Goal: Task Accomplishment & Management: Manage account settings

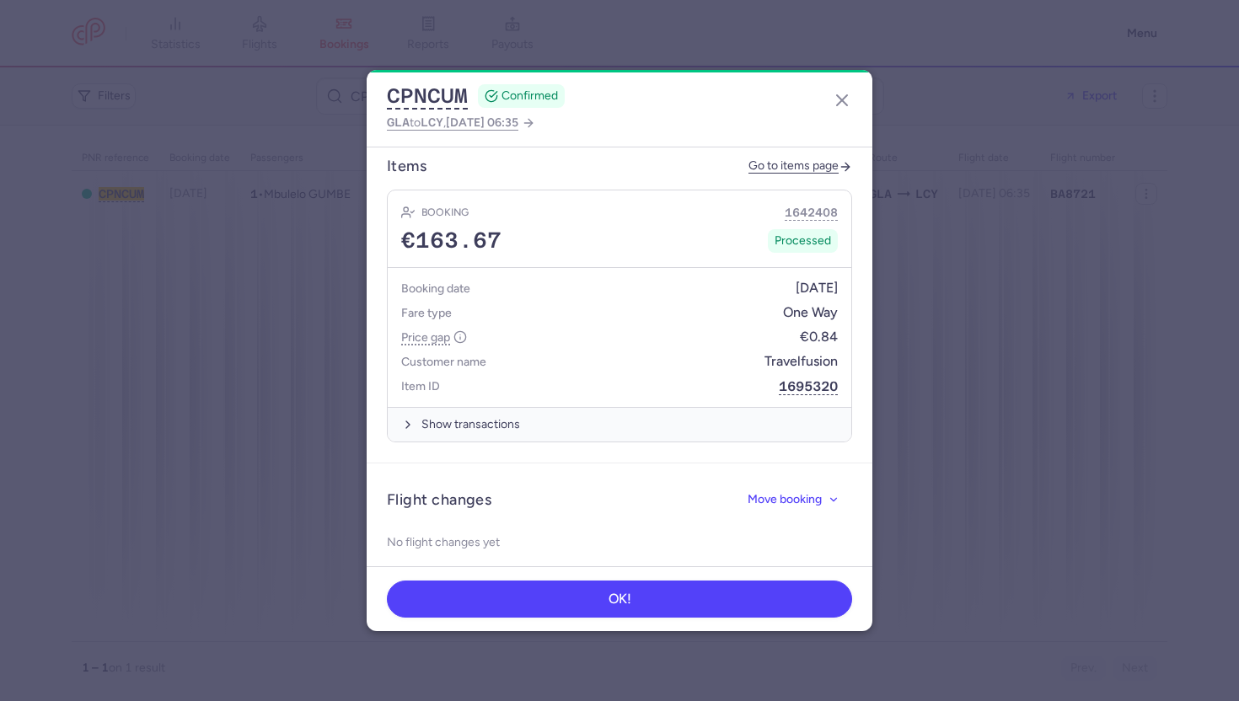
scroll to position [658, 0]
click at [841, 104] on icon "button" at bounding box center [842, 100] width 20 height 20
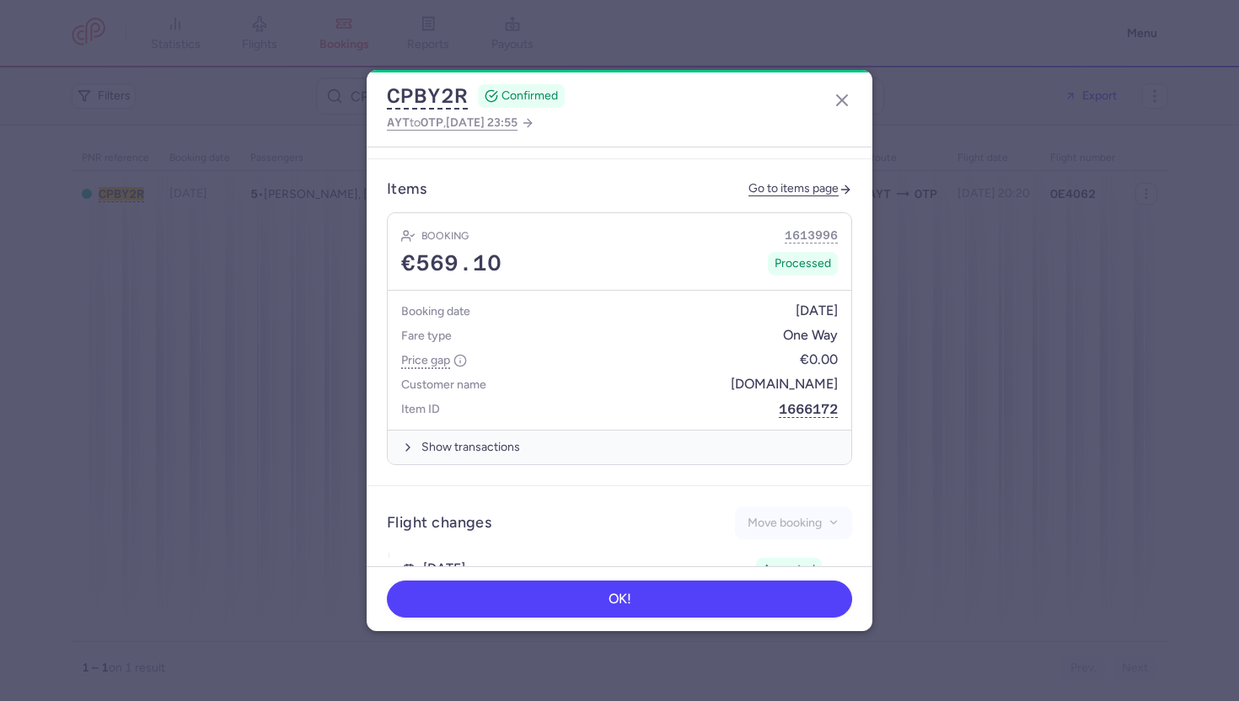
scroll to position [855, 0]
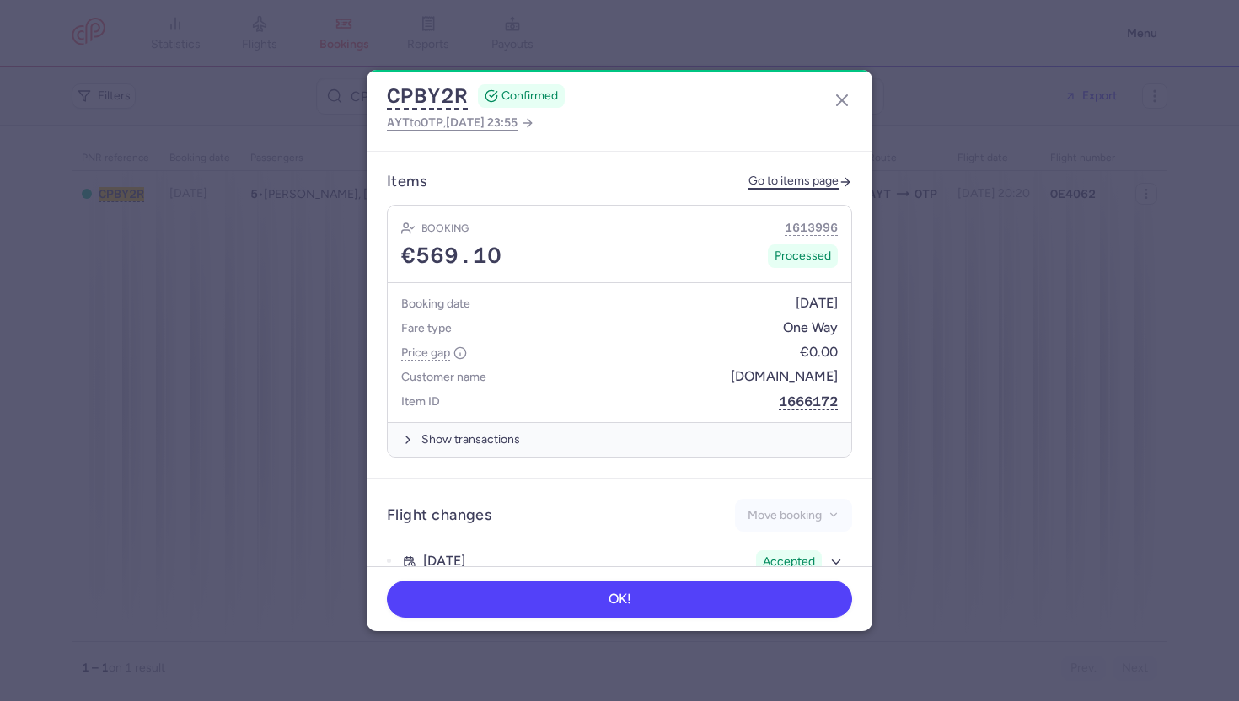
click at [795, 174] on link "Go to items page" at bounding box center [800, 181] width 104 height 14
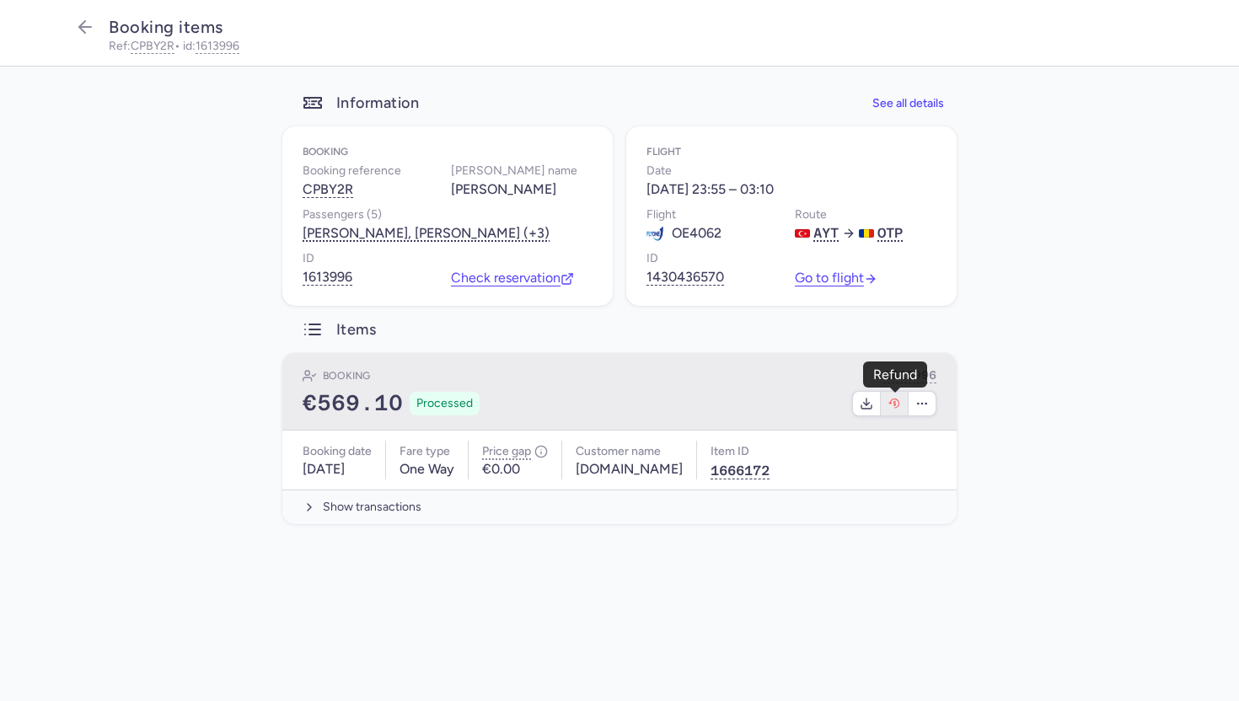
click at [898, 399] on icon "button" at bounding box center [893, 403] width 13 height 13
select select "117"
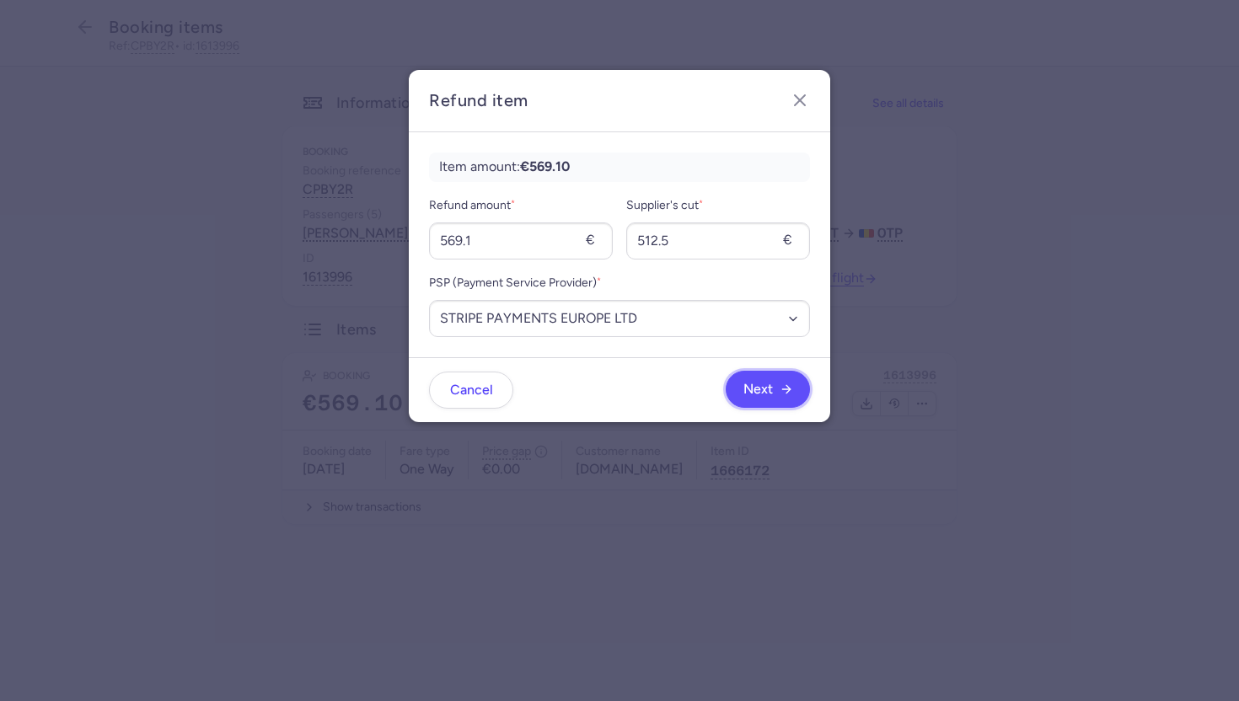
click at [758, 388] on span "Next" at bounding box center [757, 389] width 29 height 15
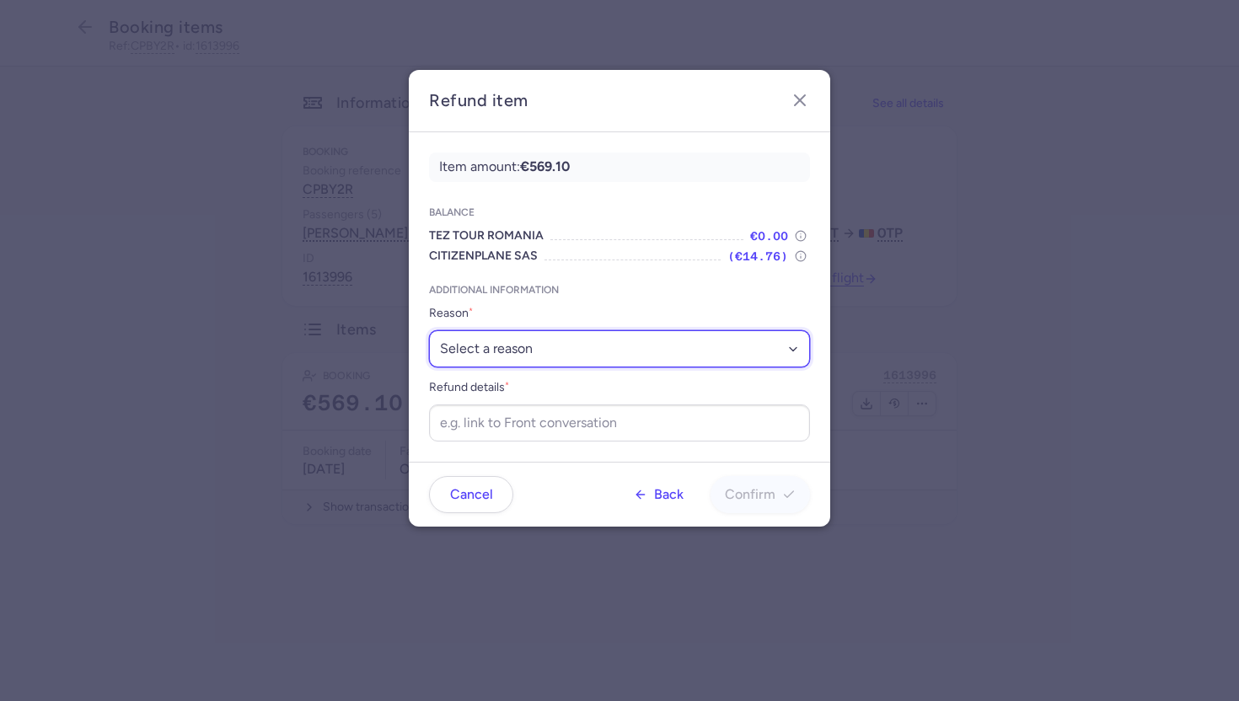
click at [569, 346] on select "Select a reason ✈️ Airline ceasing ops 💼 Ancillary issue 📄 APIS missing ⚙️ Citi…" at bounding box center [619, 348] width 381 height 37
click at [547, 350] on select "Select a reason ✈️ Airline ceasing ops 💼 Ancillary issue 📄 APIS missing ⚙️ Citi…" at bounding box center [619, 348] width 381 height 37
select select "DENIED_BOARDING"
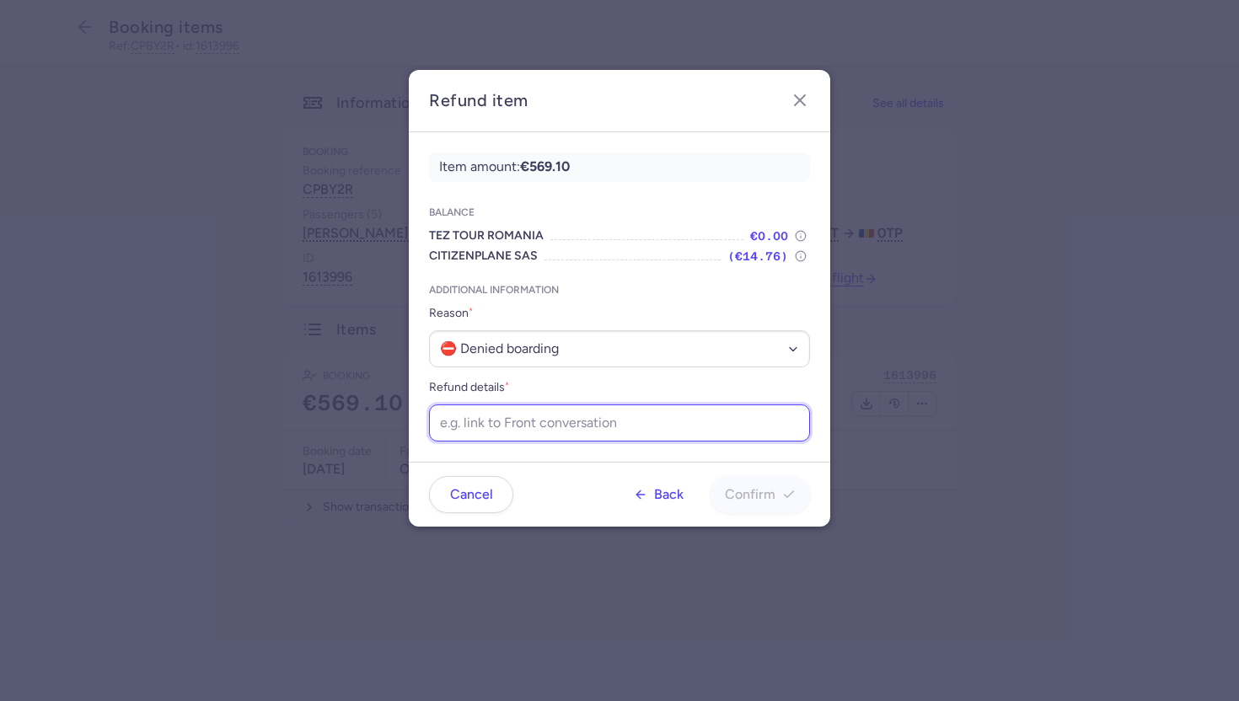
click at [485, 420] on input "Refund details *" at bounding box center [619, 422] width 381 height 37
paste input "https://app.frontapp.com/open/cnv_f1sckea?key=IVlcCEZGslw7Aonf2vQK3cwOp2it_Zny"
type input "https://app.frontapp.com/open/cnv_f1sckea?key=IVlcCEZGslw7Aonf2vQK3cwOp2it_Zny"
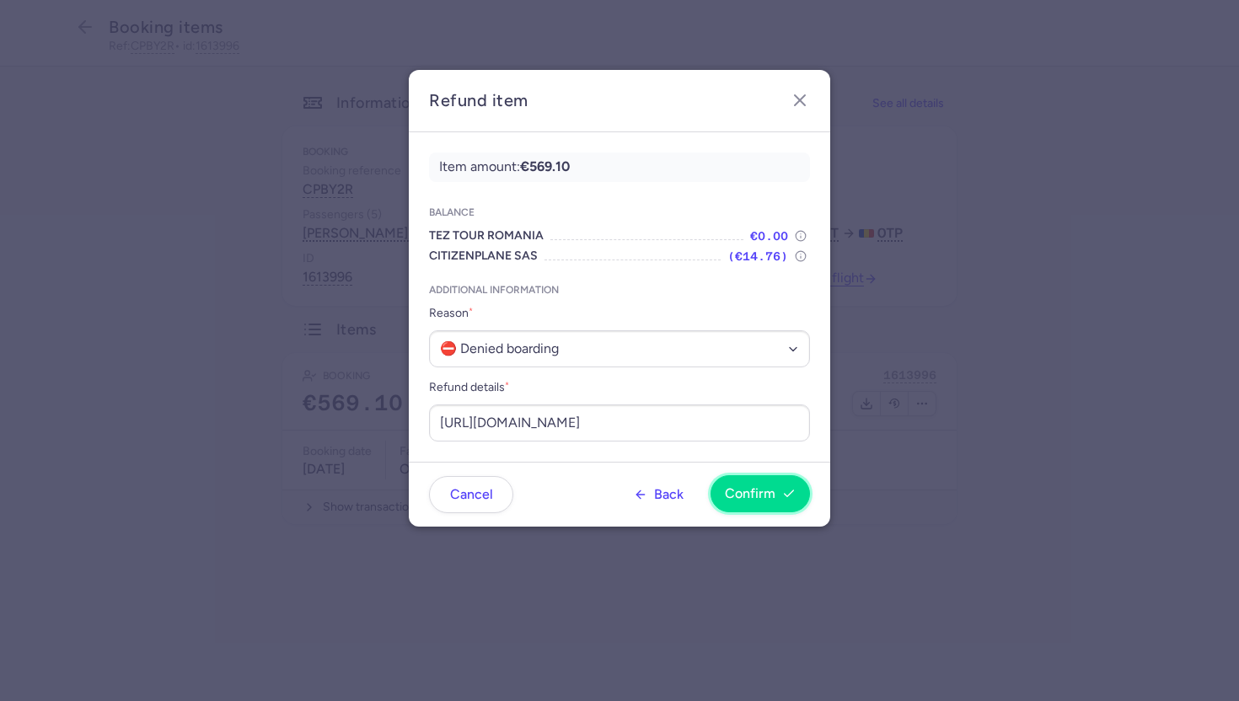
click at [757, 493] on span "Confirm" at bounding box center [750, 493] width 51 height 15
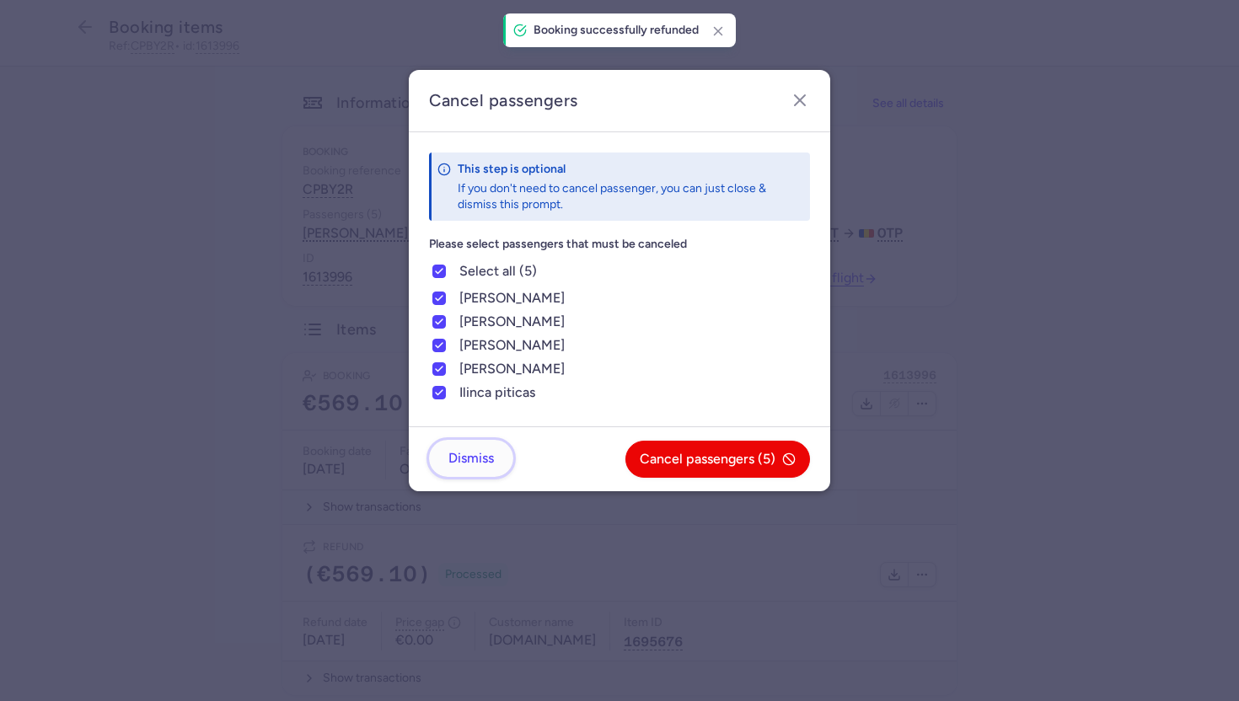
click at [471, 463] on span "Dismiss" at bounding box center [471, 458] width 46 height 15
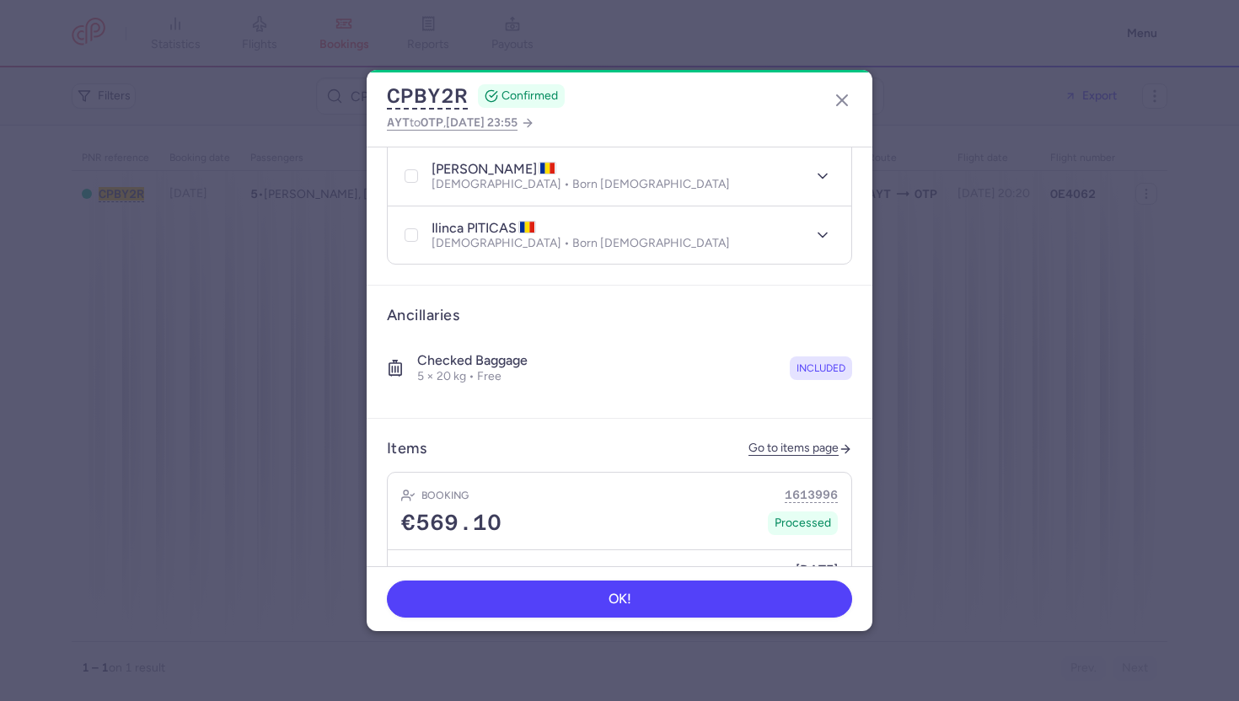
scroll to position [652, 0]
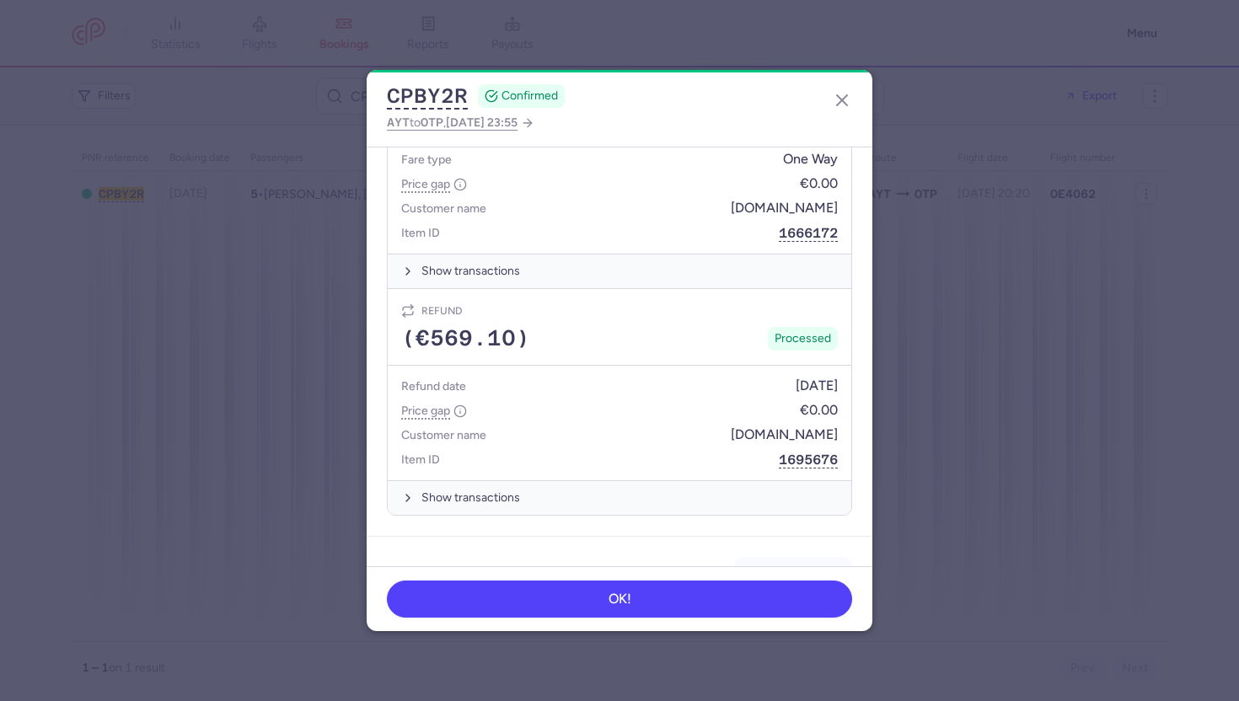
scroll to position [1031, 0]
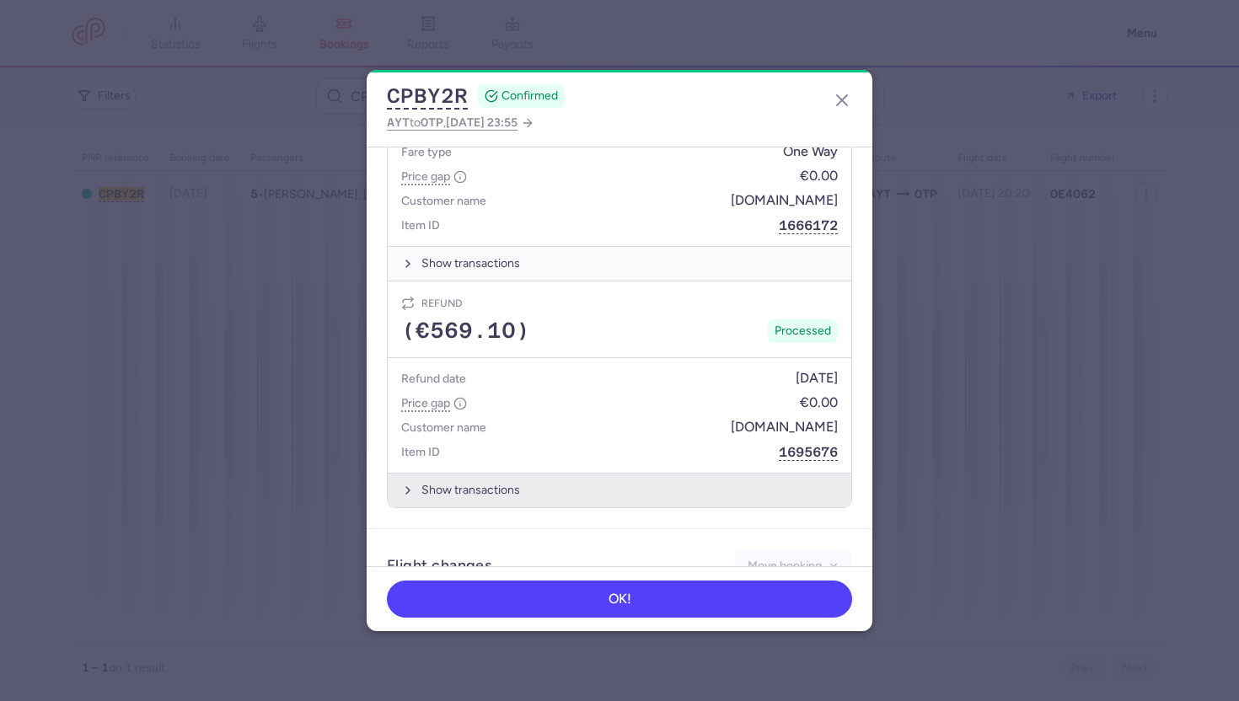
click at [456, 473] on button "Show transactions" at bounding box center [619, 490] width 463 height 35
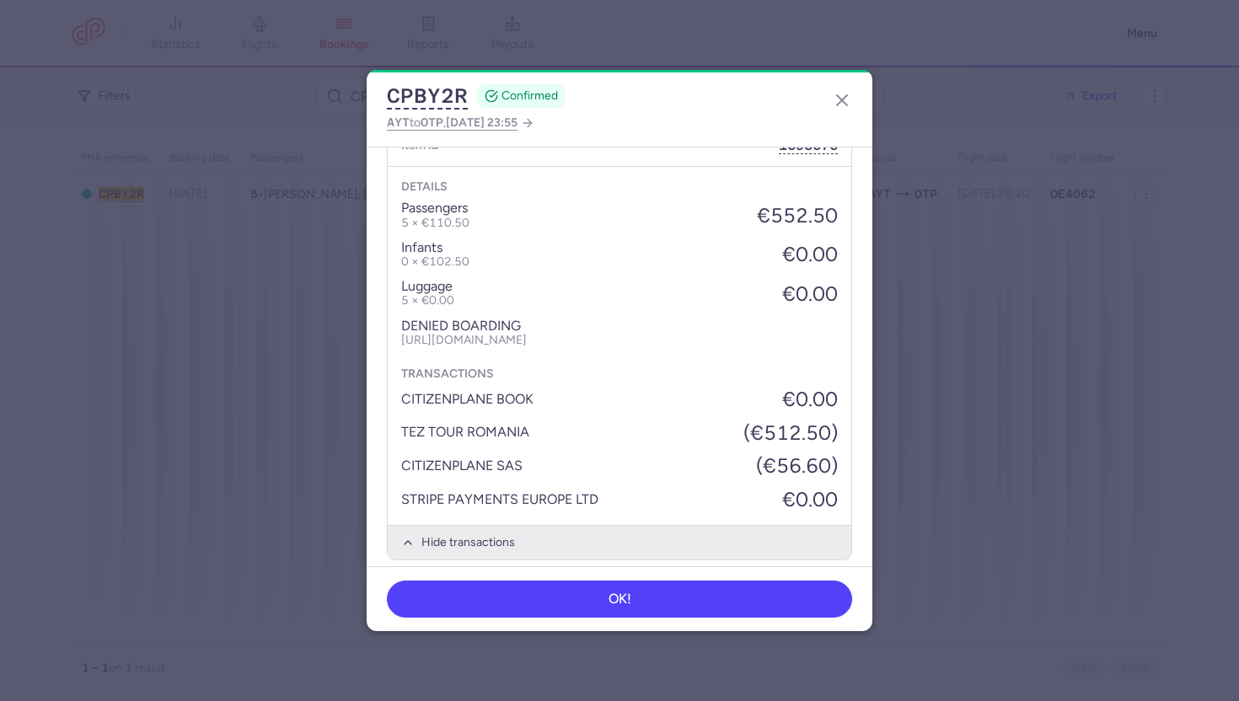
scroll to position [1344, 0]
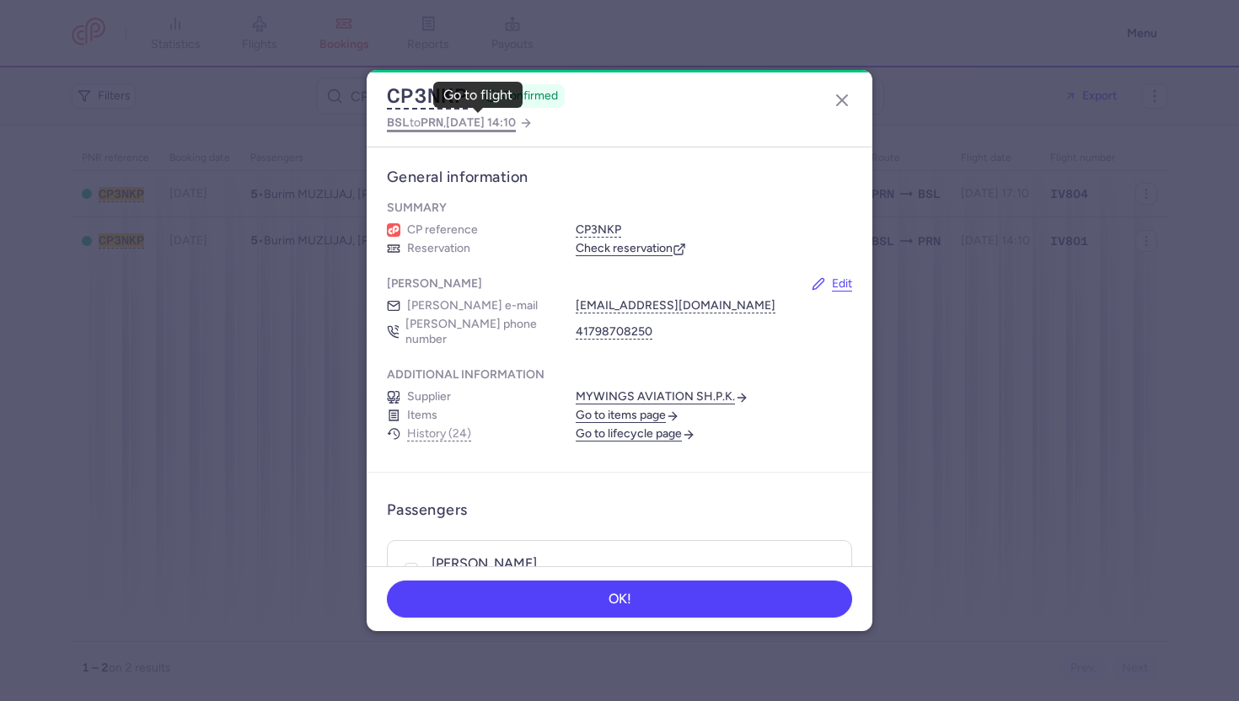
click at [495, 121] on span "2025 Aug 7, 14:10" at bounding box center [481, 122] width 70 height 14
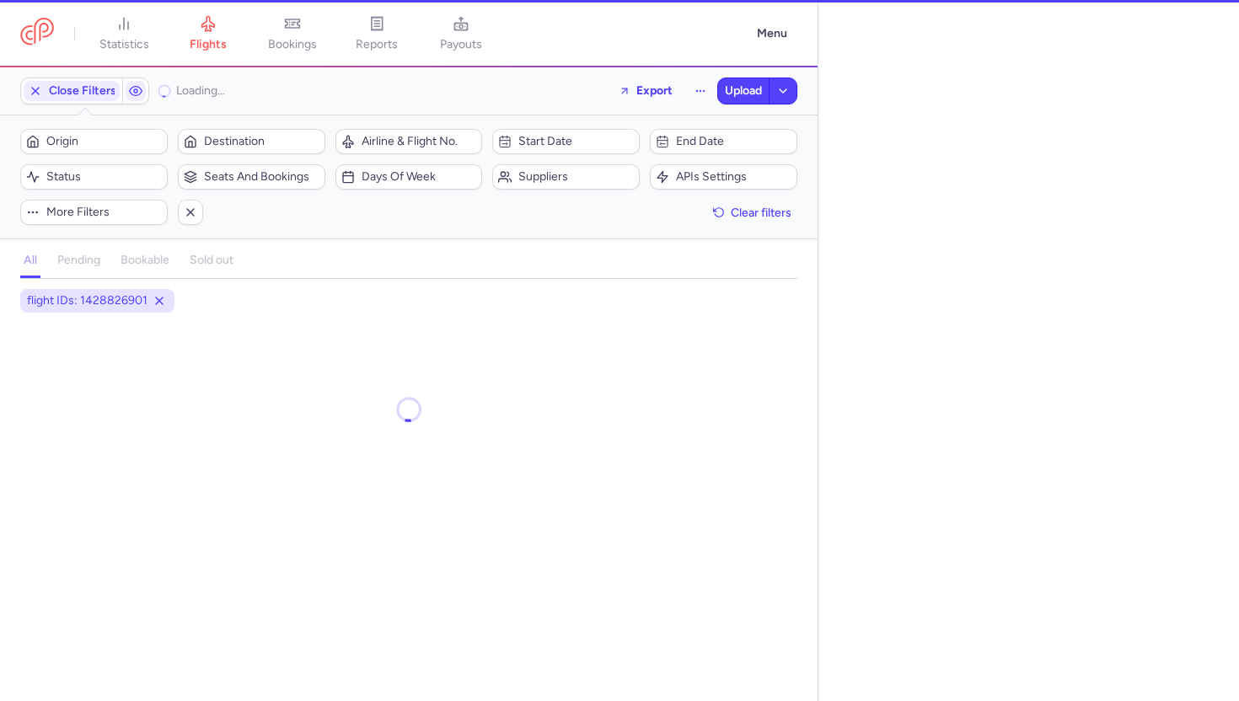
select select "hours"
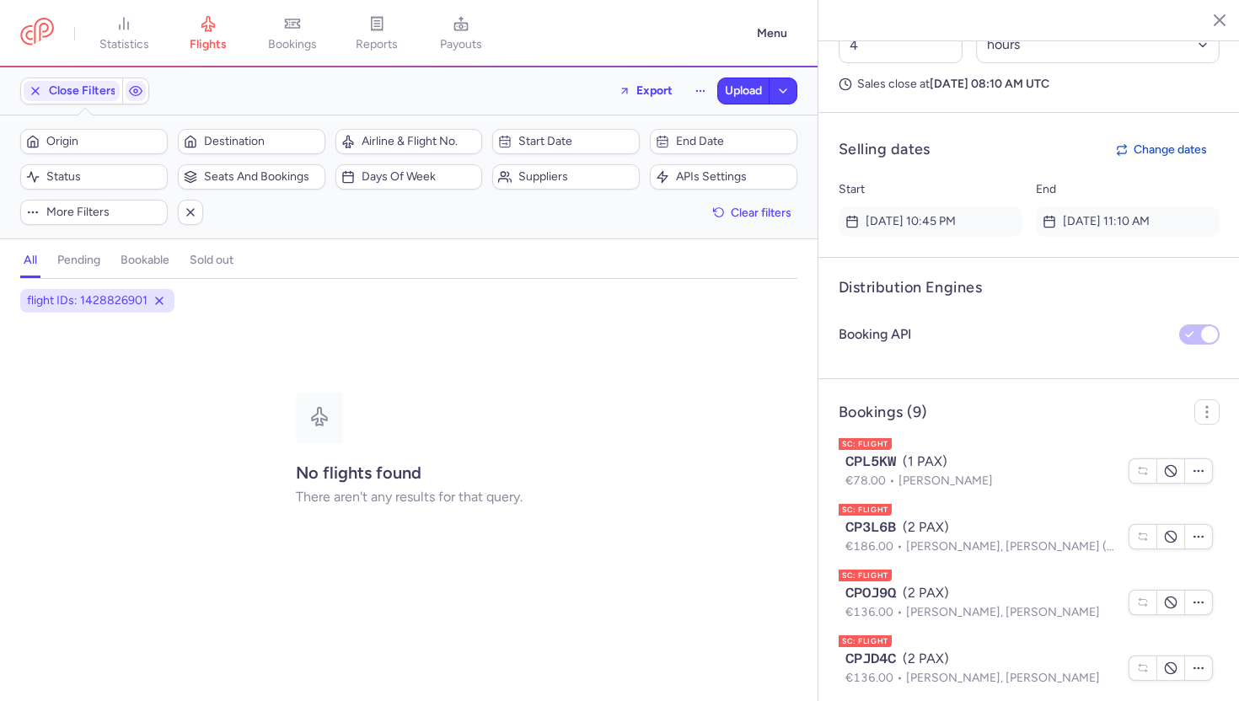
scroll to position [1362, 0]
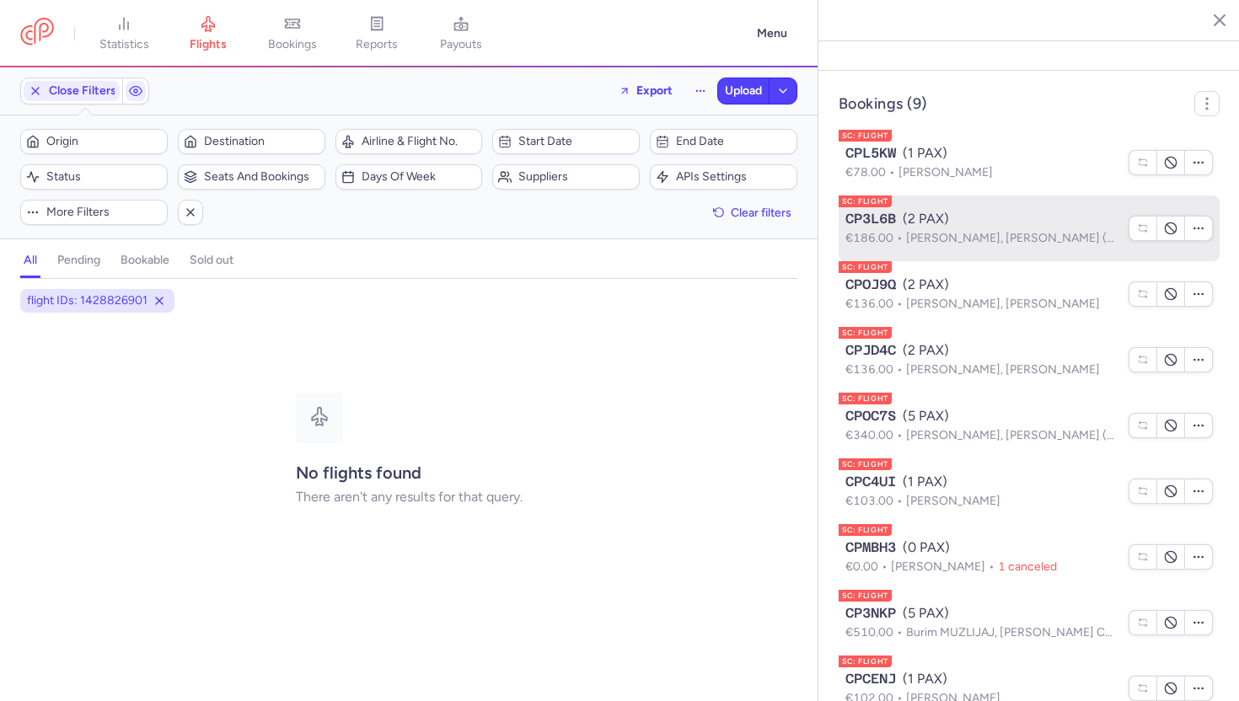
click at [948, 231] on span "Maciej HUBISZ, Maria HUBISZ (+1)" at bounding box center [1016, 238] width 220 height 14
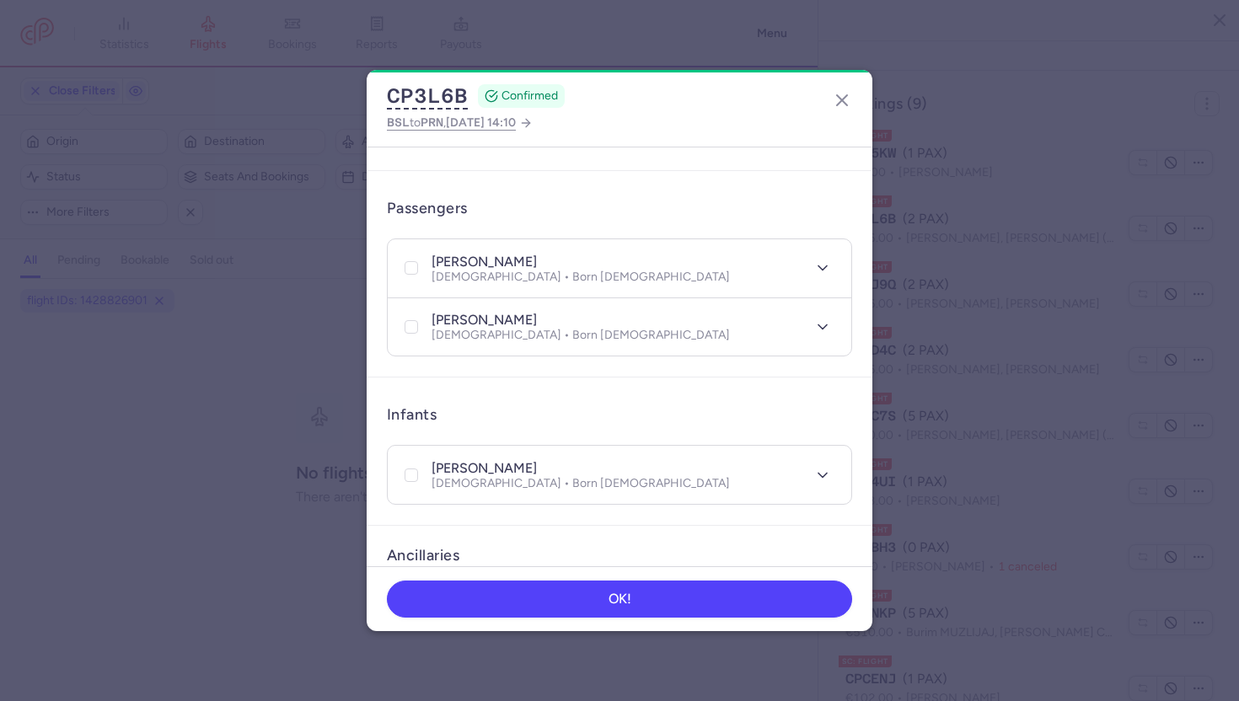
scroll to position [303, 0]
click at [849, 111] on button "button" at bounding box center [841, 100] width 27 height 27
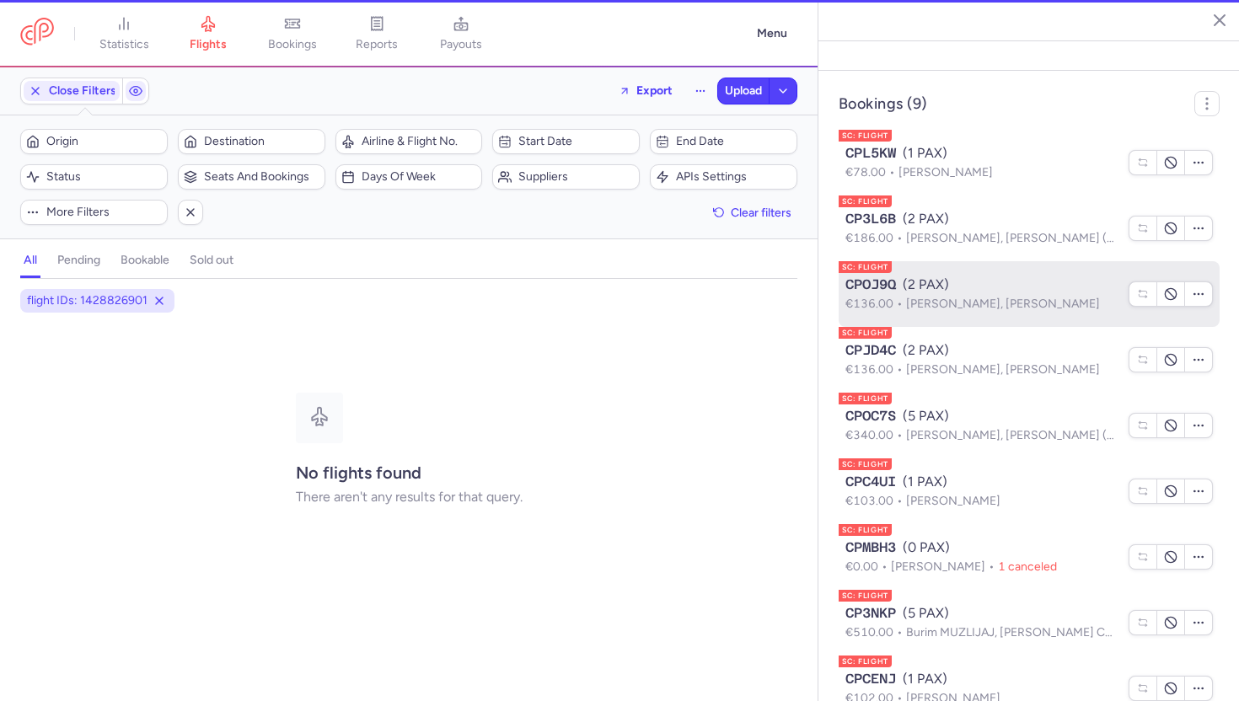
click at [934, 297] on span "Mateusz Kordian KLIMENTOWSKI, Oana Maria BOTOC" at bounding box center [1003, 304] width 194 height 14
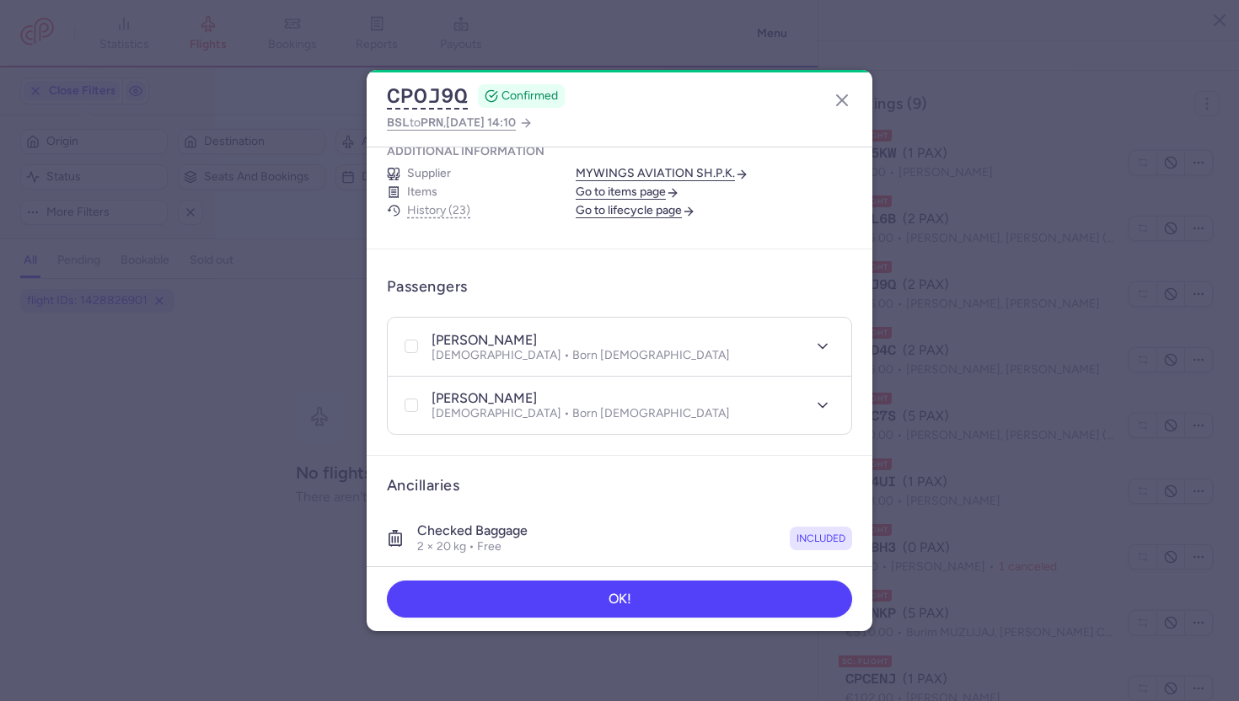
scroll to position [225, 0]
click at [841, 104] on icon "button" at bounding box center [842, 100] width 20 height 20
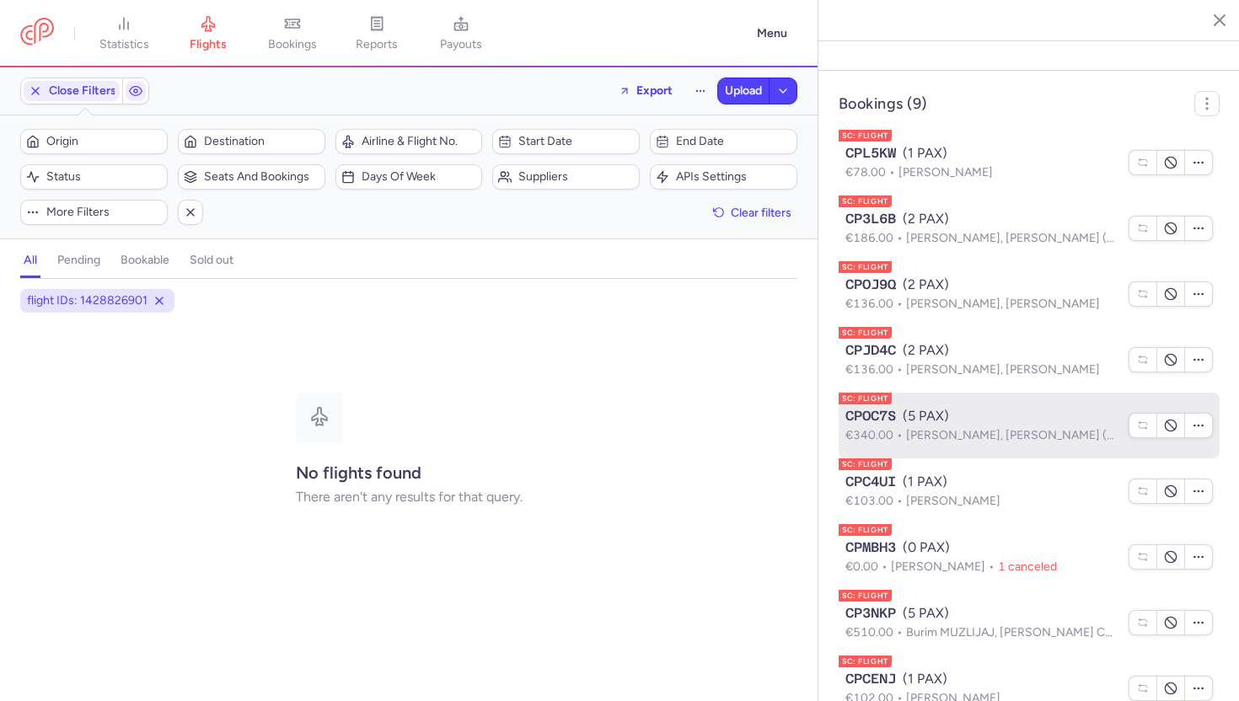
click at [929, 428] on span "Jerome BRODA, Kelly BRODA FLANDRINA (+3)" at bounding box center [1016, 435] width 220 height 14
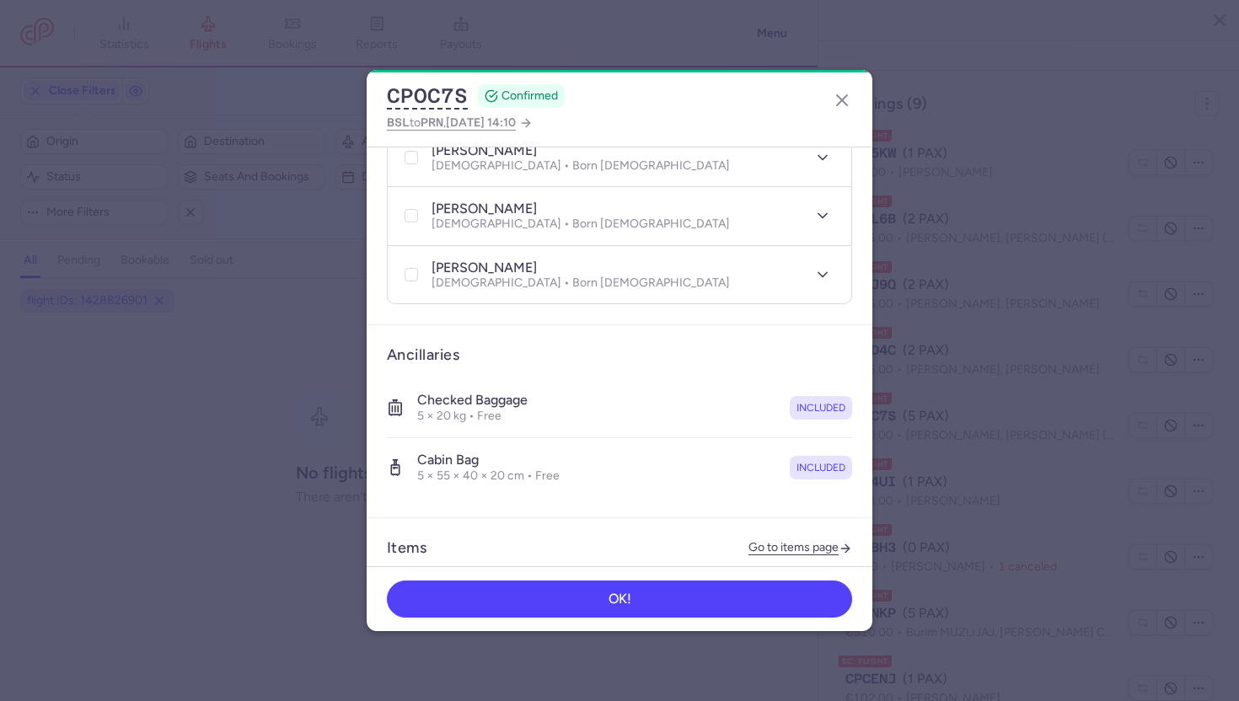
scroll to position [557, 0]
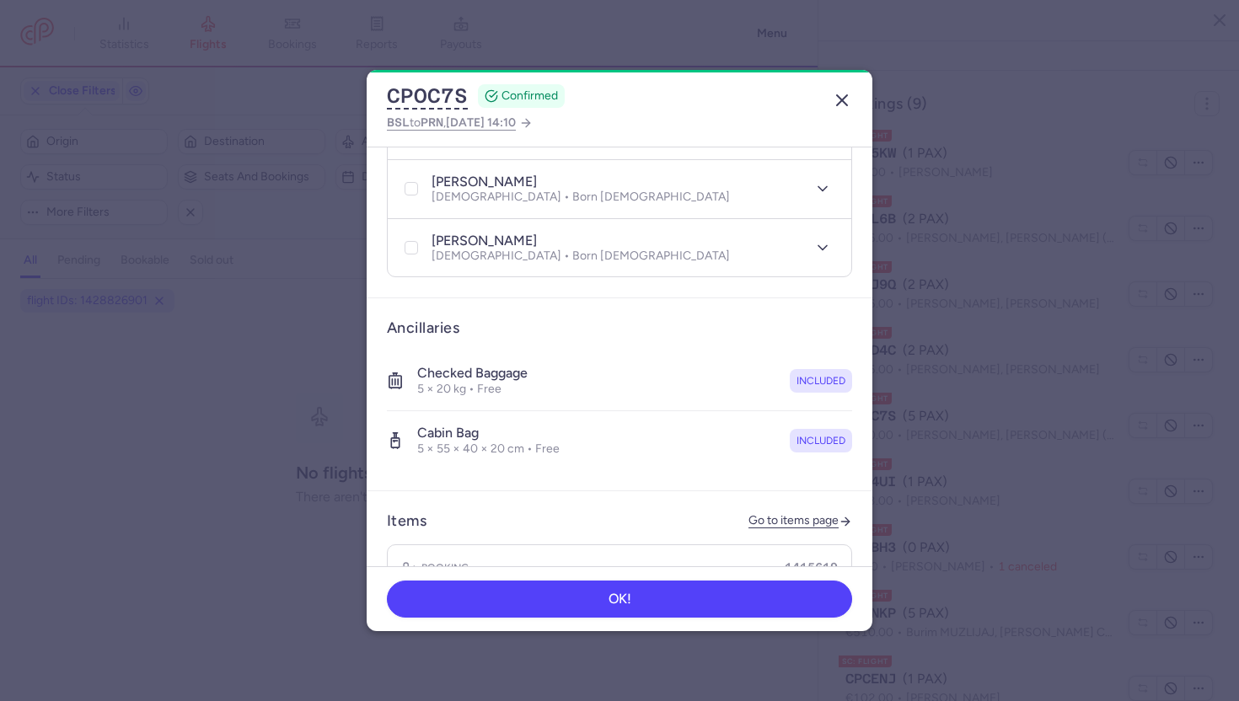
click at [845, 94] on icon "button" at bounding box center [842, 100] width 20 height 20
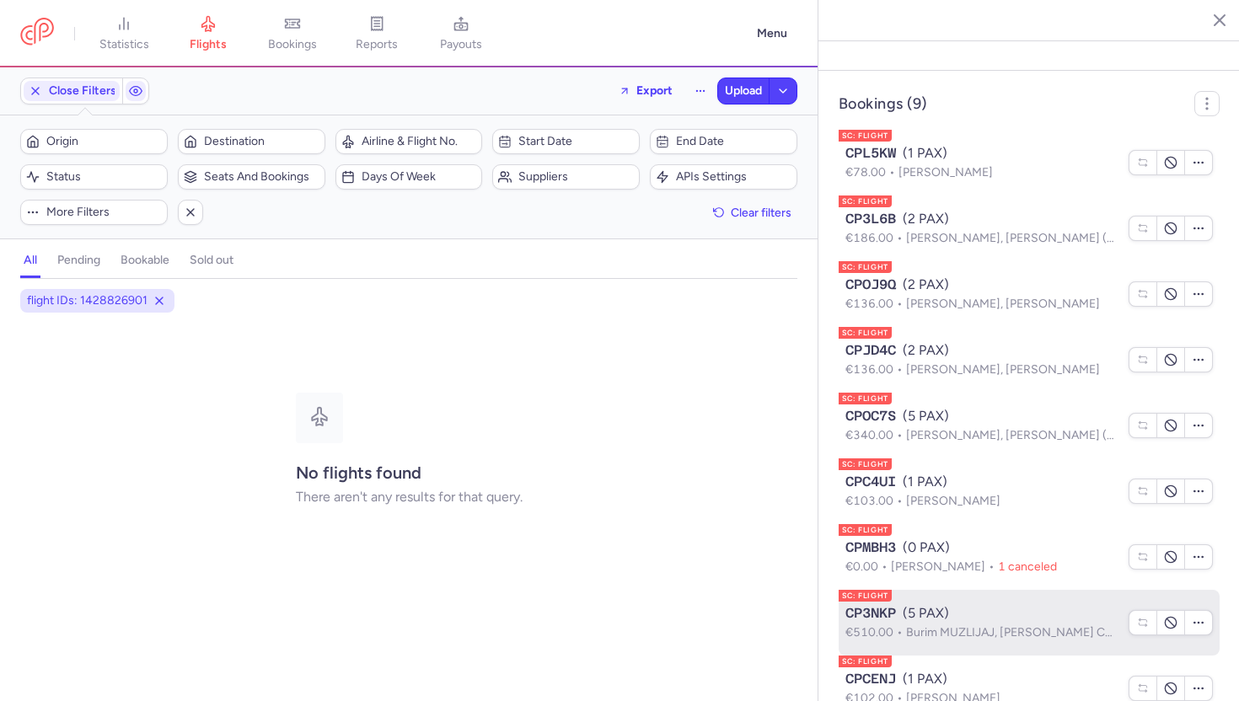
click at [923, 603] on div "CP3NKP (5 PAX)" at bounding box center [981, 613] width 273 height 20
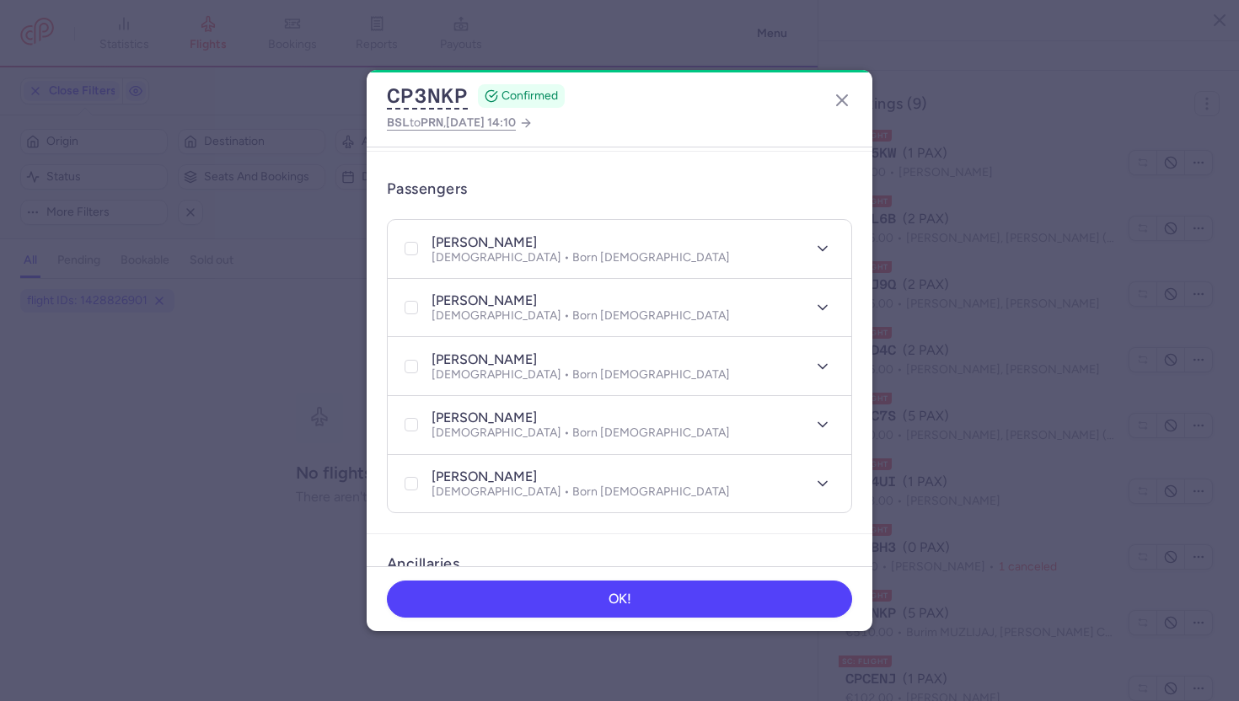
scroll to position [324, 0]
click at [843, 100] on line "button" at bounding box center [842, 100] width 10 height 10
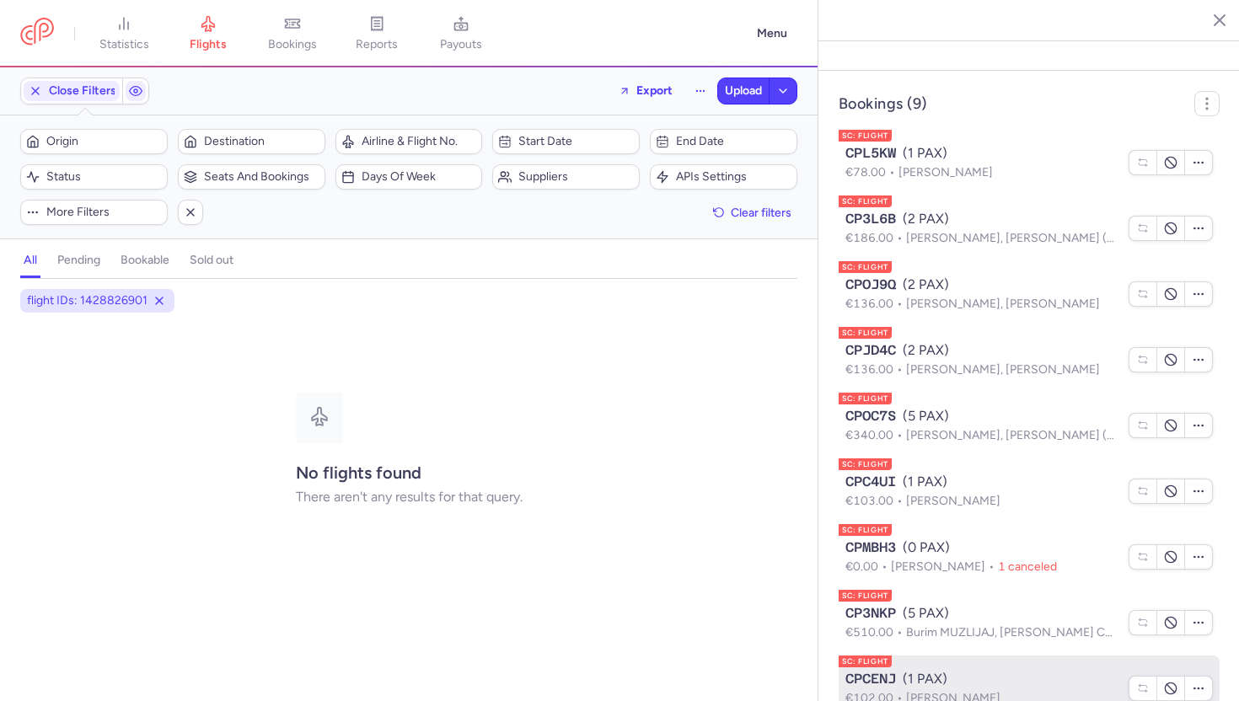
click at [940, 669] on div "CPCENJ (1 PAX)" at bounding box center [981, 679] width 273 height 20
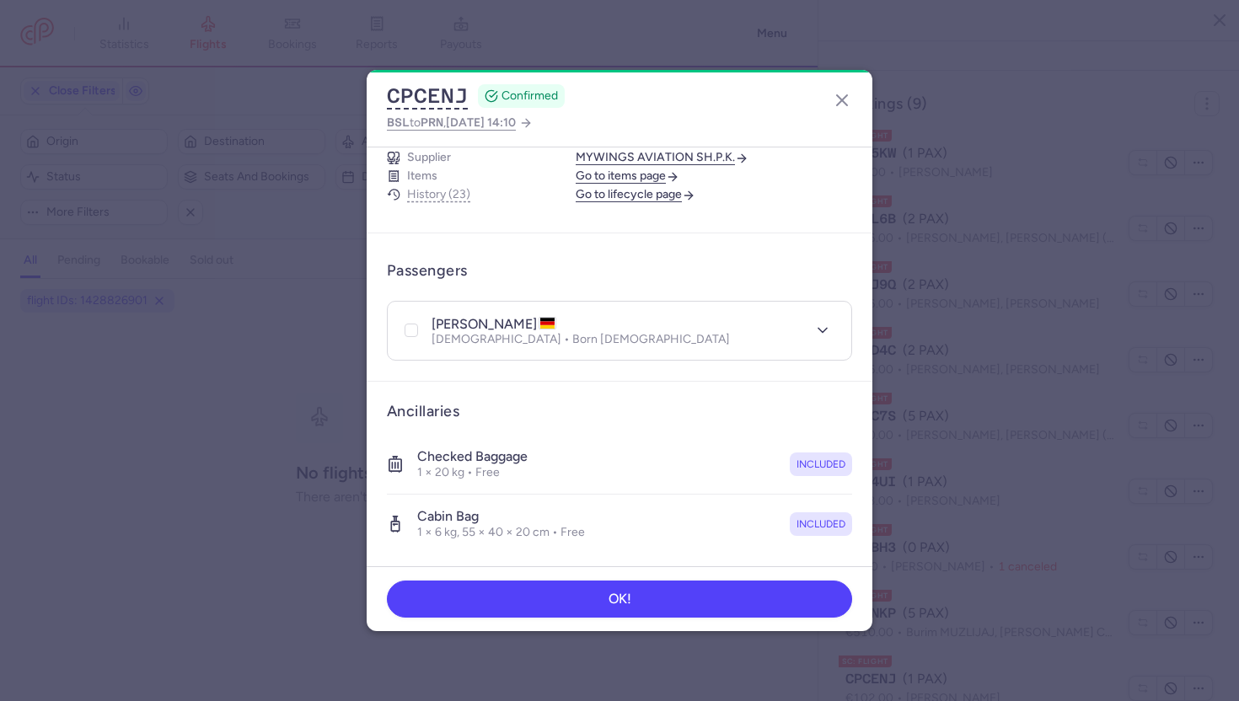
scroll to position [246, 0]
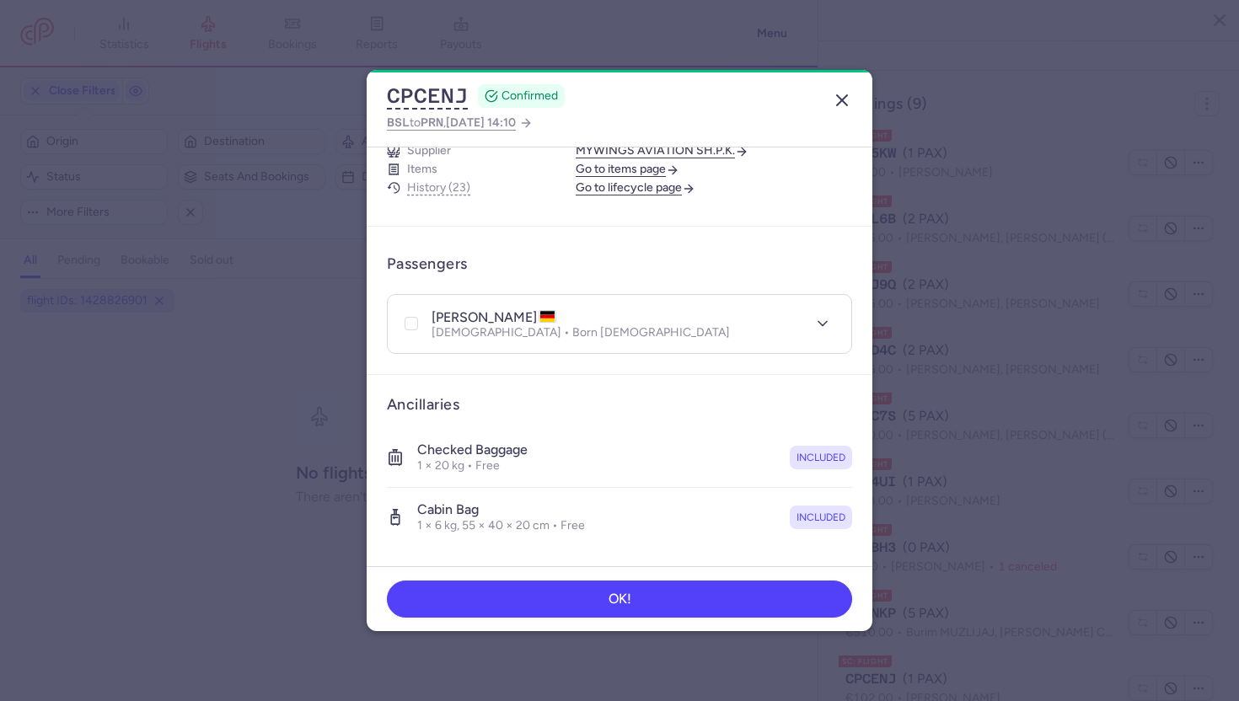
click at [839, 105] on icon "button" at bounding box center [842, 100] width 20 height 20
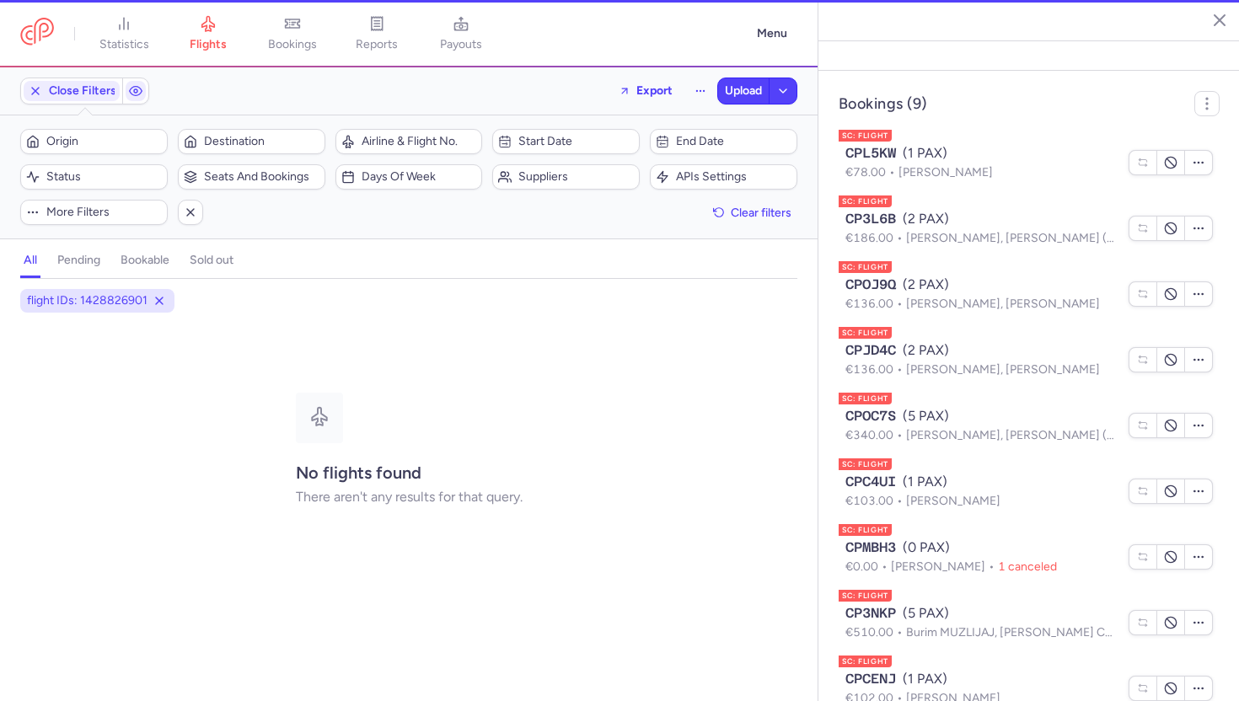
scroll to position [1293, 0]
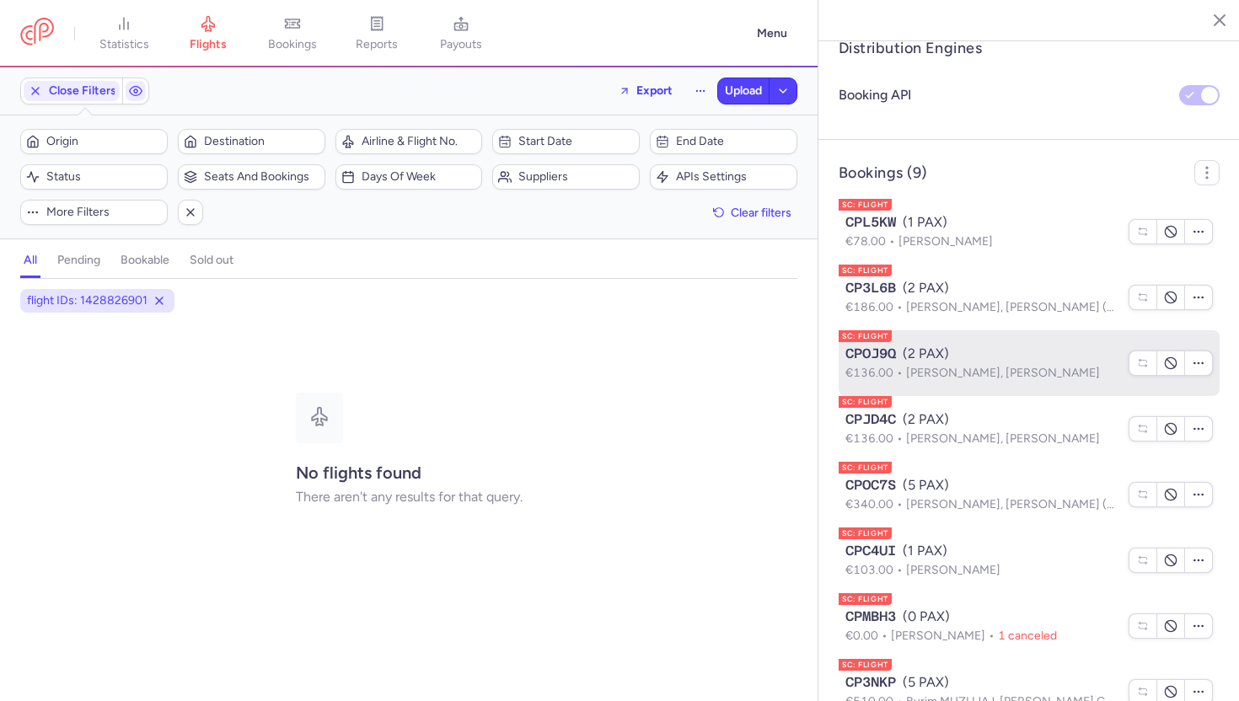
click at [975, 344] on div "CPOJ9Q (2 PAX)" at bounding box center [981, 354] width 273 height 20
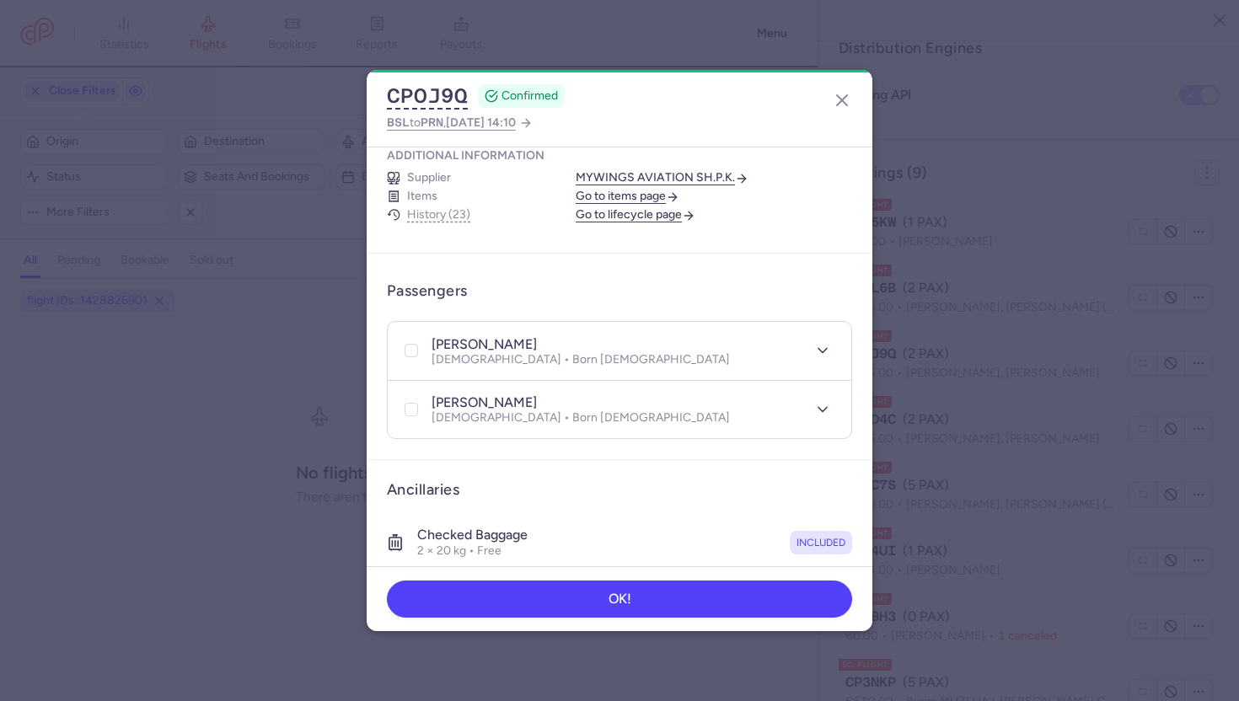
scroll to position [224, 0]
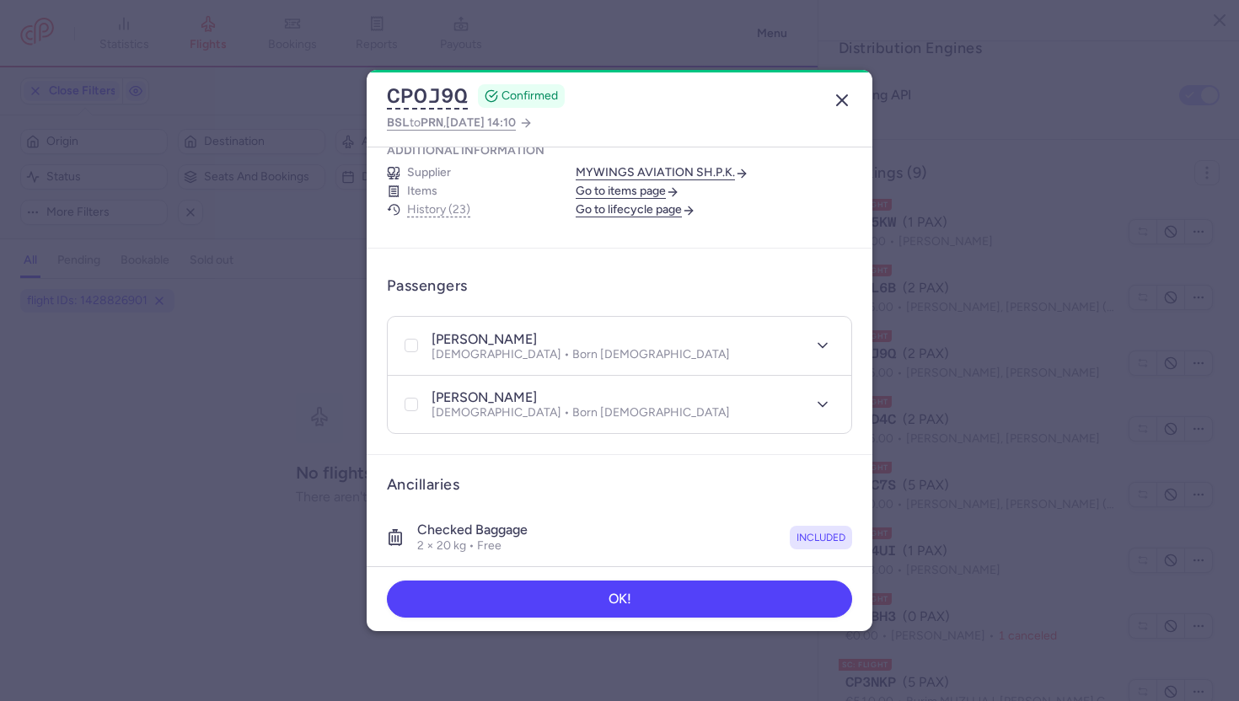
click at [838, 95] on icon "button" at bounding box center [842, 100] width 20 height 20
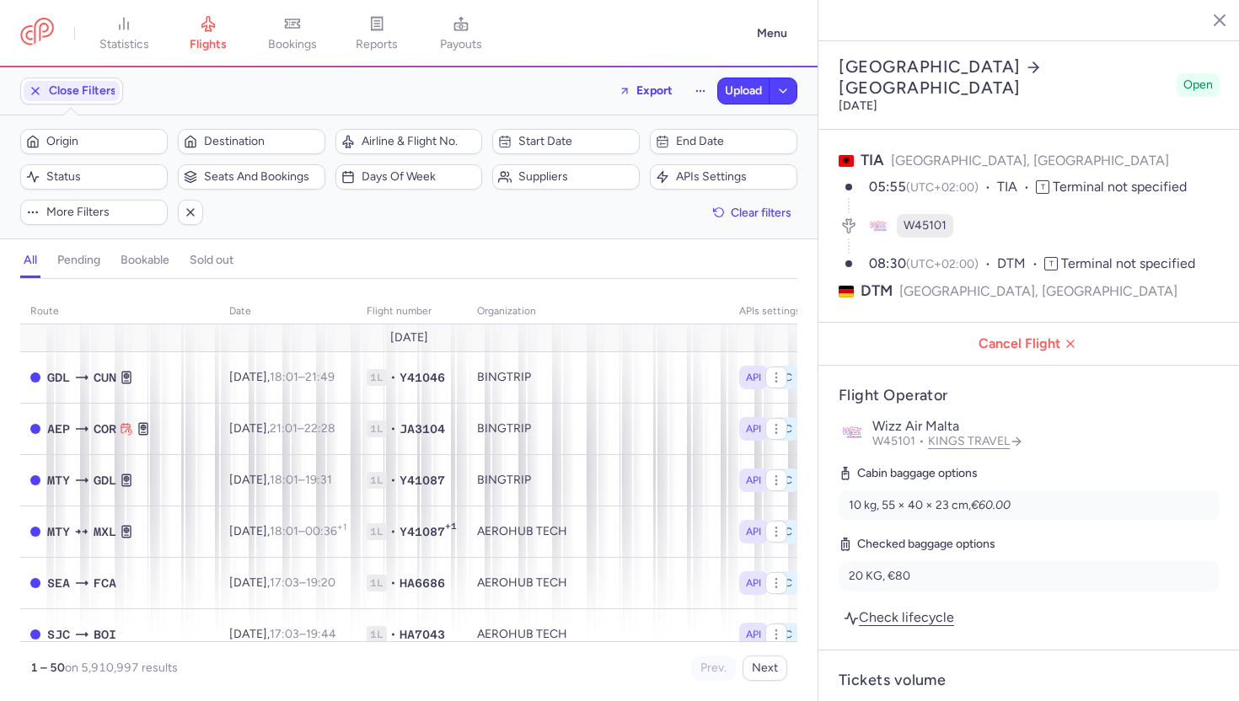
select select "days"
click at [307, 40] on span "bookings" at bounding box center [292, 44] width 49 height 15
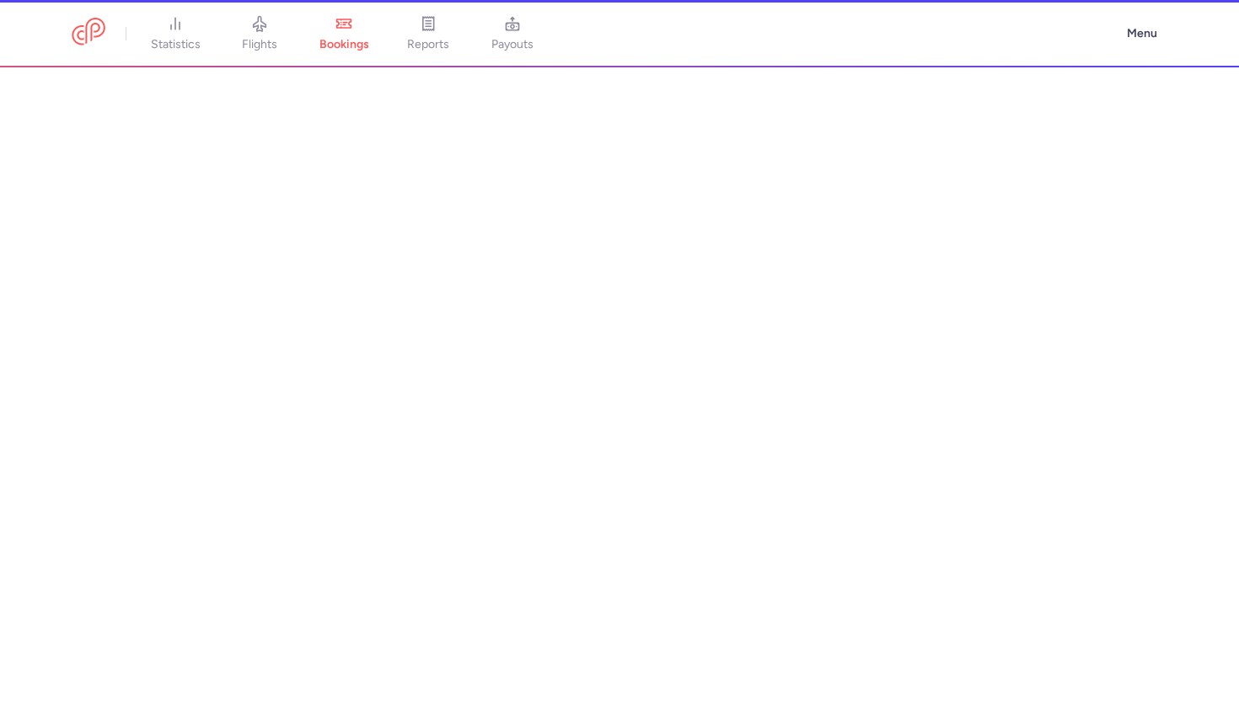
scroll to position [424, 0]
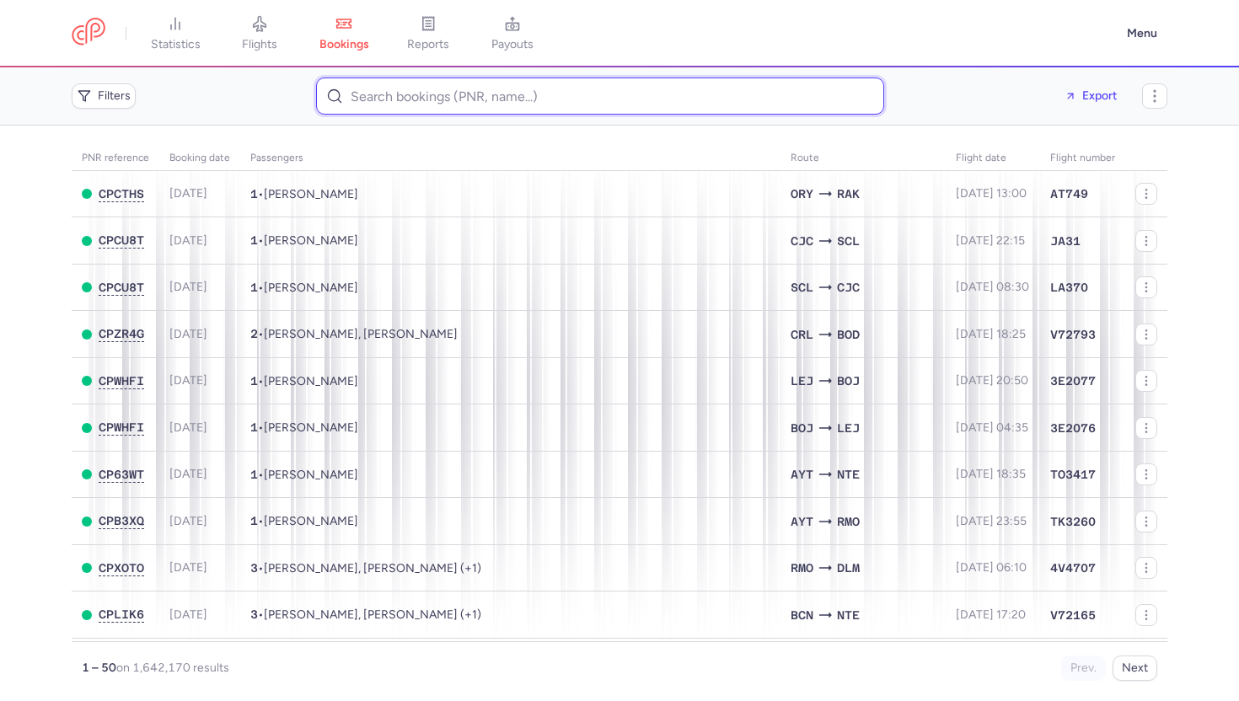
click at [407, 80] on input at bounding box center [600, 96] width 568 height 37
paste input "Krasniqi Fitim"
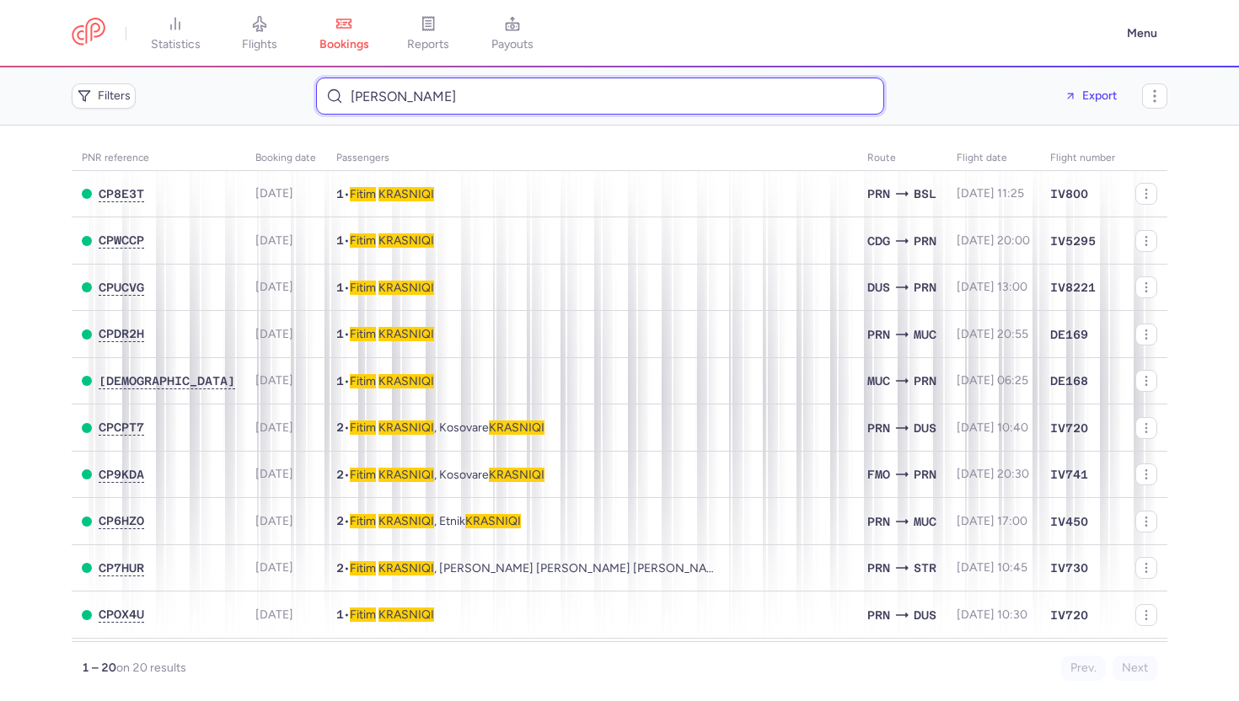
type input "[PERSON_NAME]"
click at [1147, 95] on icon "button" at bounding box center [1154, 96] width 17 height 17
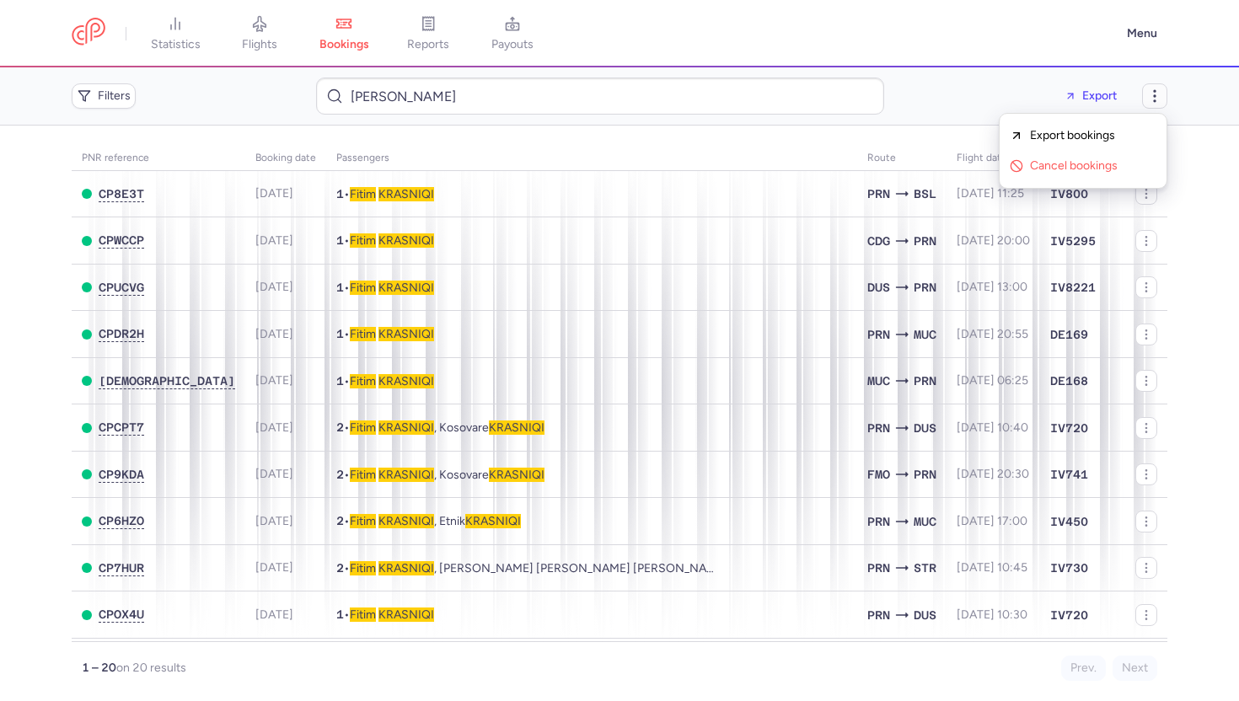
click at [1147, 95] on icon "button" at bounding box center [1154, 96] width 17 height 17
click at [115, 94] on span "Filters" at bounding box center [114, 95] width 33 height 13
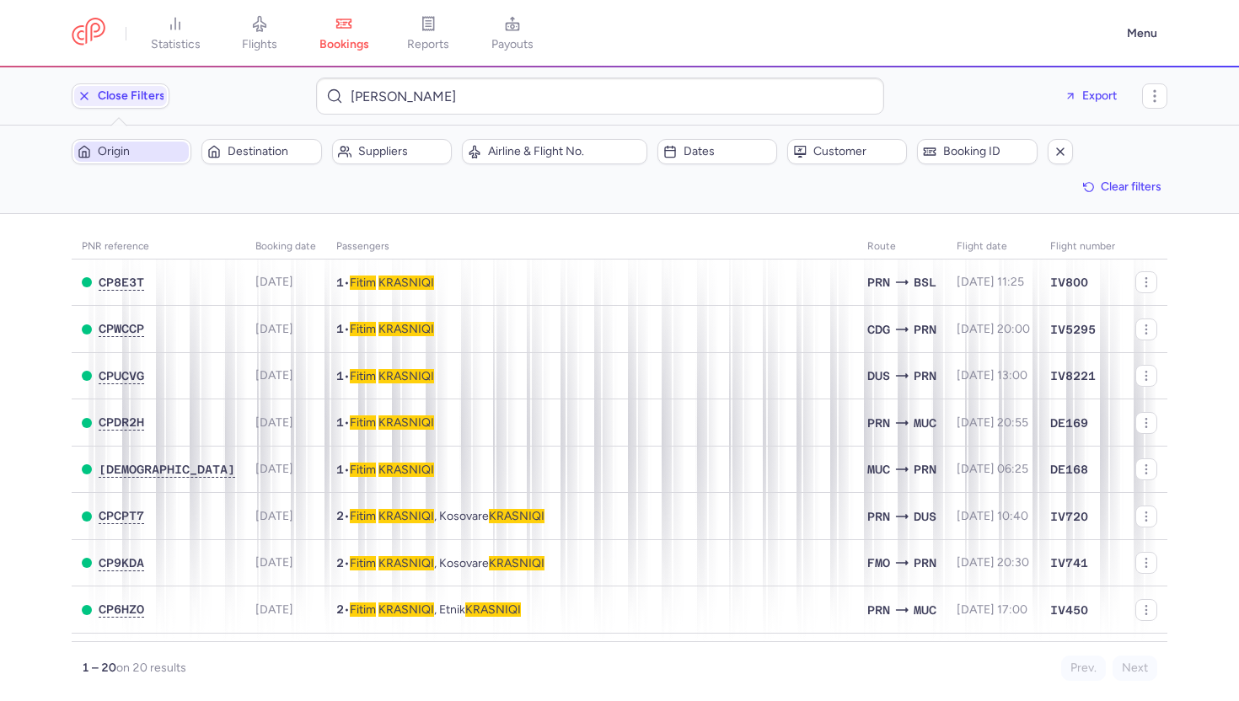
click at [126, 152] on span "Origin" at bounding box center [142, 151] width 88 height 13
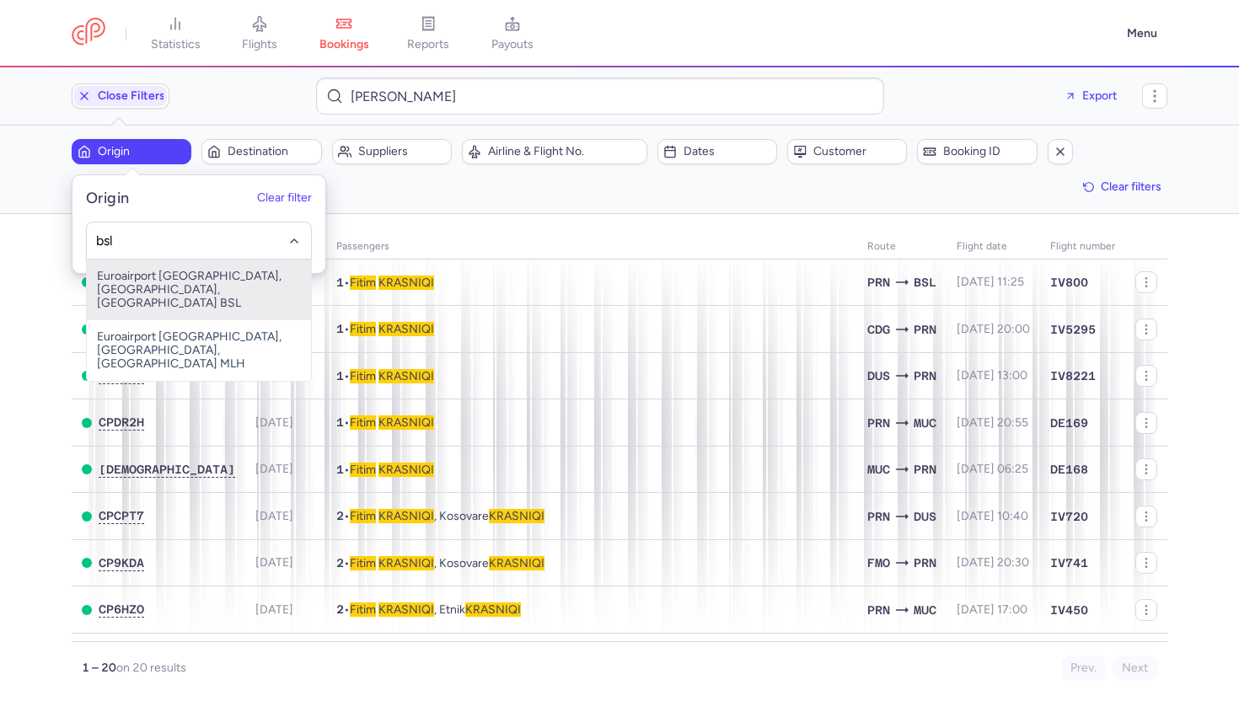
click at [164, 276] on span "Euroairport Swiss, Bâle, Switzerland BSL" at bounding box center [199, 290] width 224 height 61
type input "bsl"
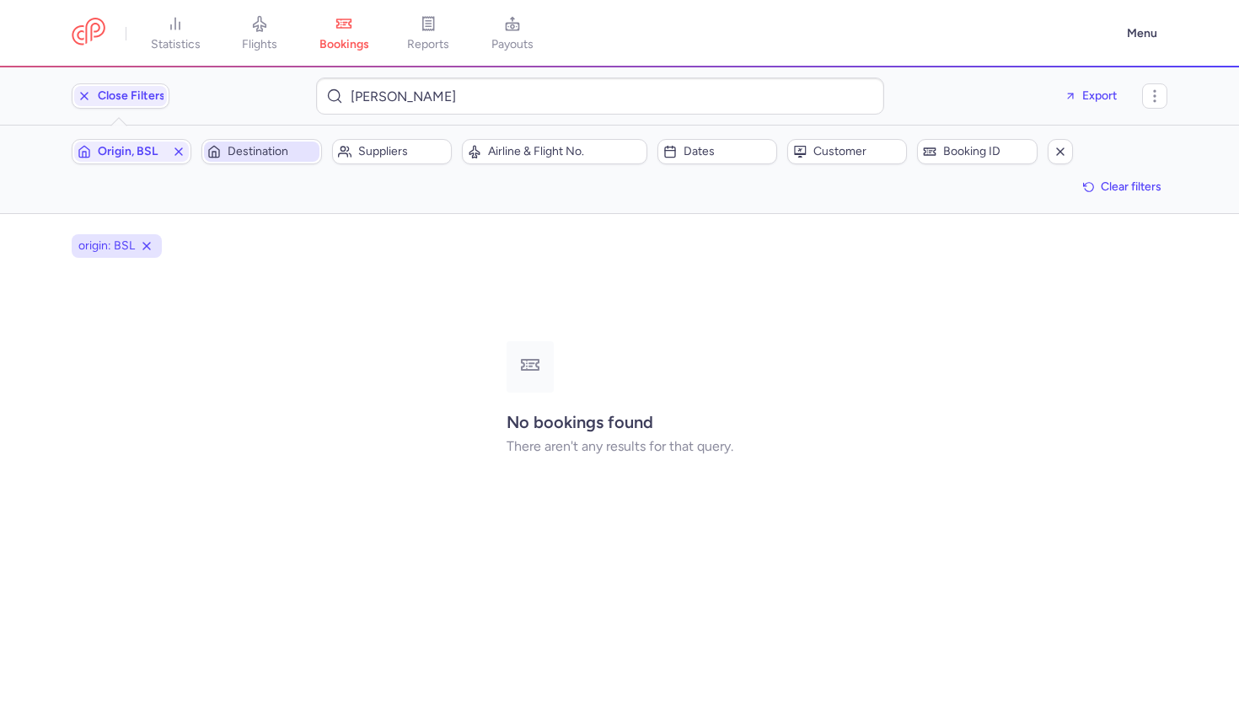
click at [271, 153] on span "Destination" at bounding box center [272, 151] width 88 height 13
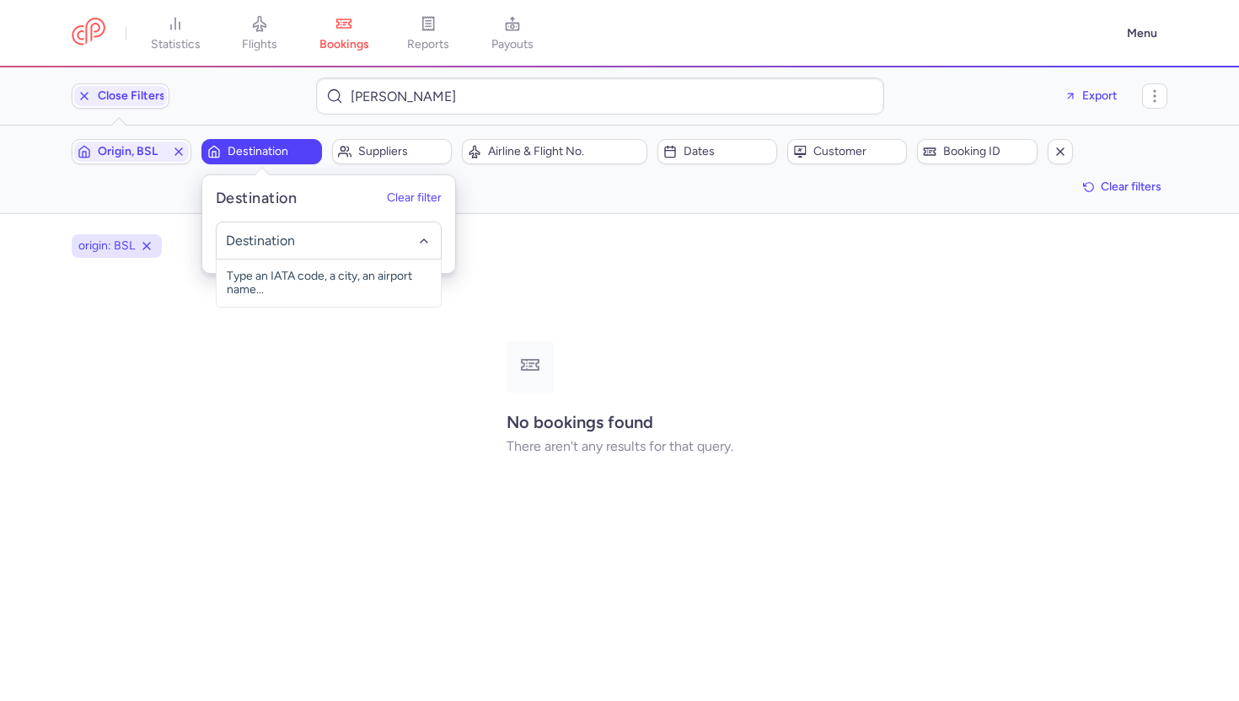
click at [550, 219] on main "origin: BSL No bookings found There aren't any results for that query." at bounding box center [619, 457] width 1239 height 487
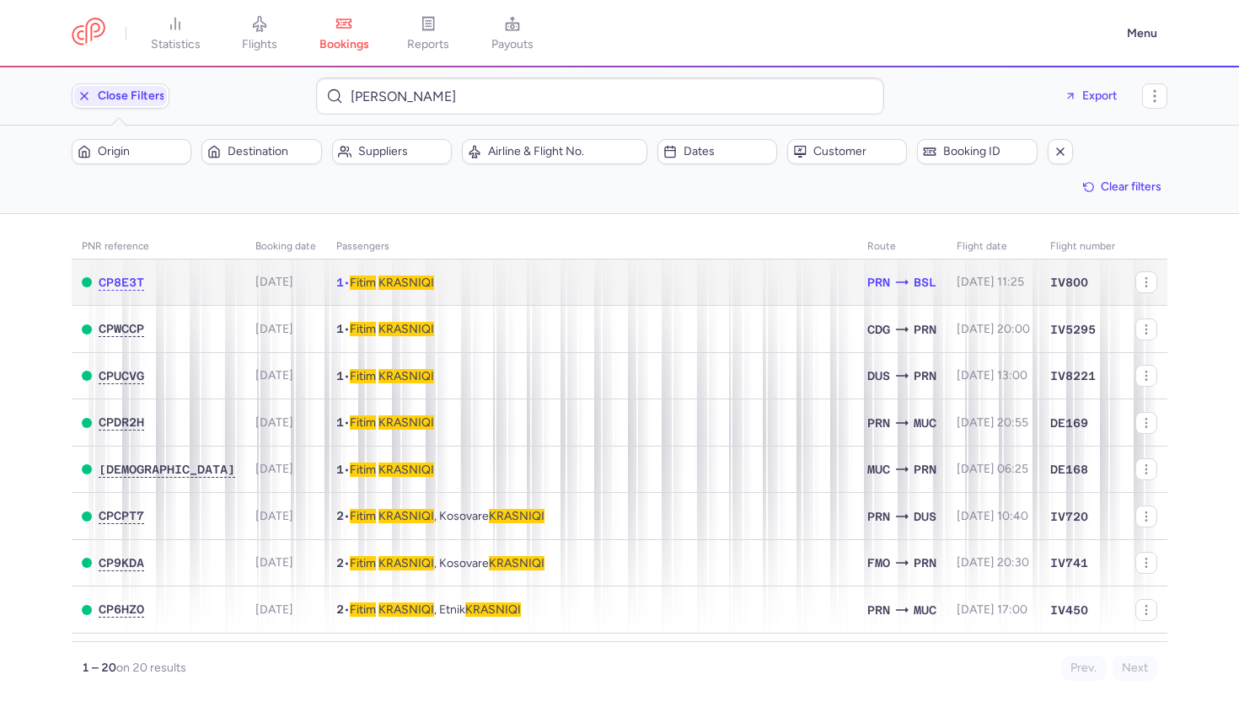
click at [437, 289] on td "1 • Fitim KRASNIQI" at bounding box center [591, 283] width 531 height 46
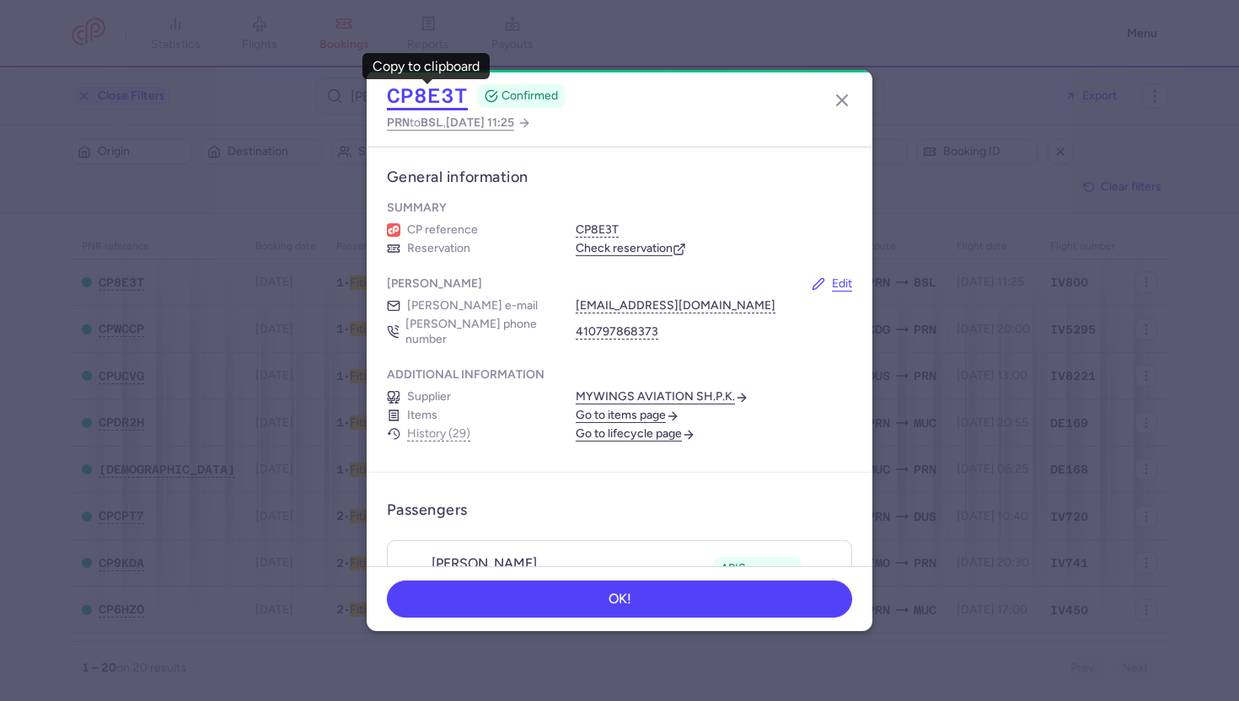
click at [439, 92] on button "CP8E3T" at bounding box center [427, 95] width 81 height 25
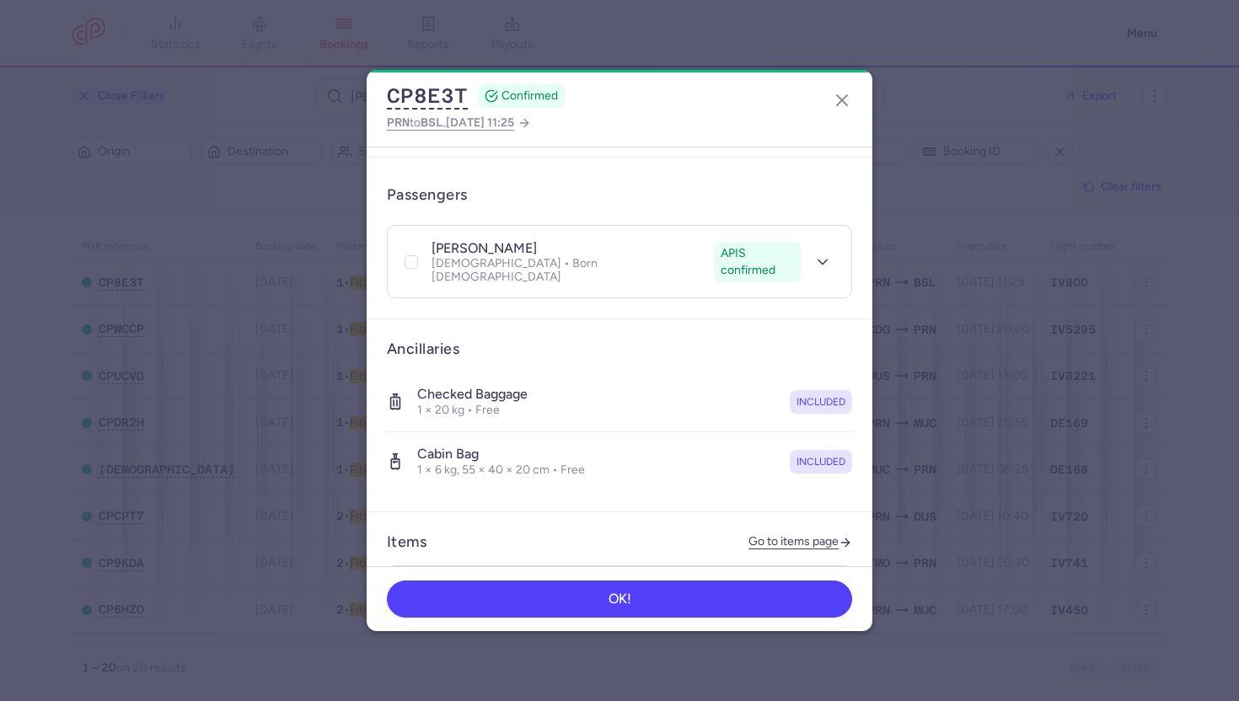
scroll to position [301, 0]
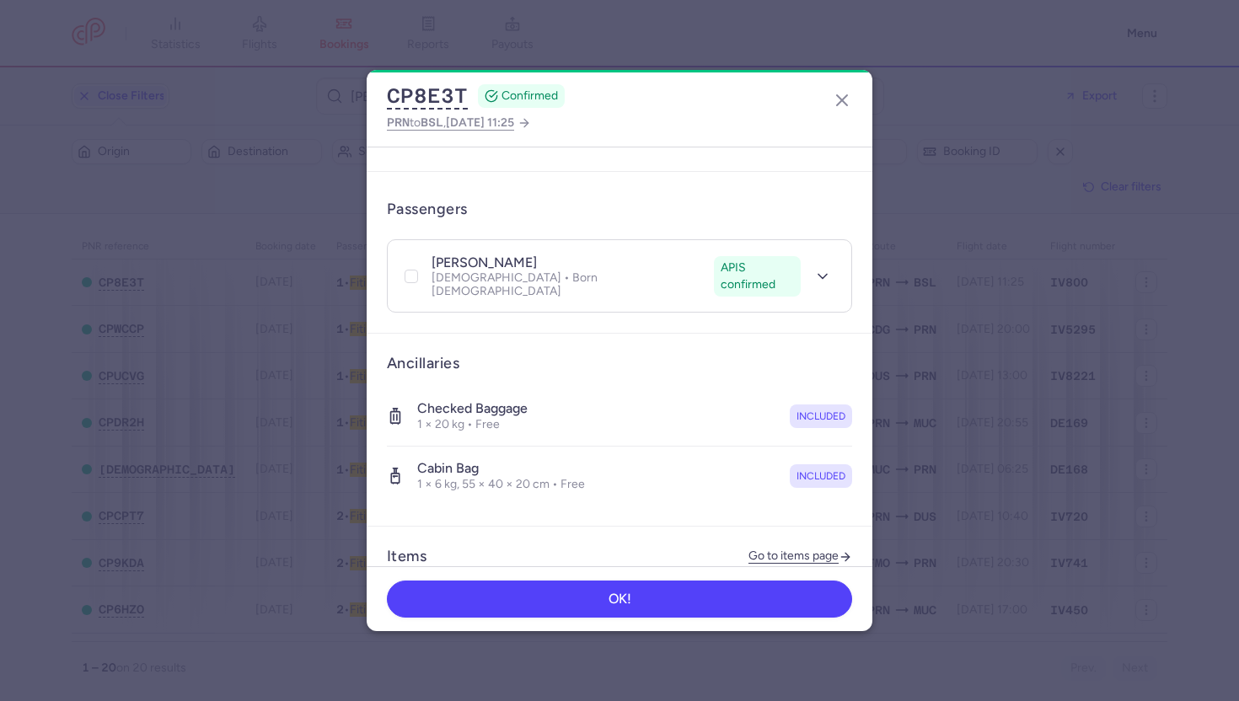
drag, startPoint x: 429, startPoint y: 246, endPoint x: 553, endPoint y: 246, distance: 123.9
click at [553, 254] on div "fitim KRASNIQI APIS confirmed Male • Born 20/06/1999" at bounding box center [557, 276] width 313 height 45
copy h4 "fitim KRASNIQI"
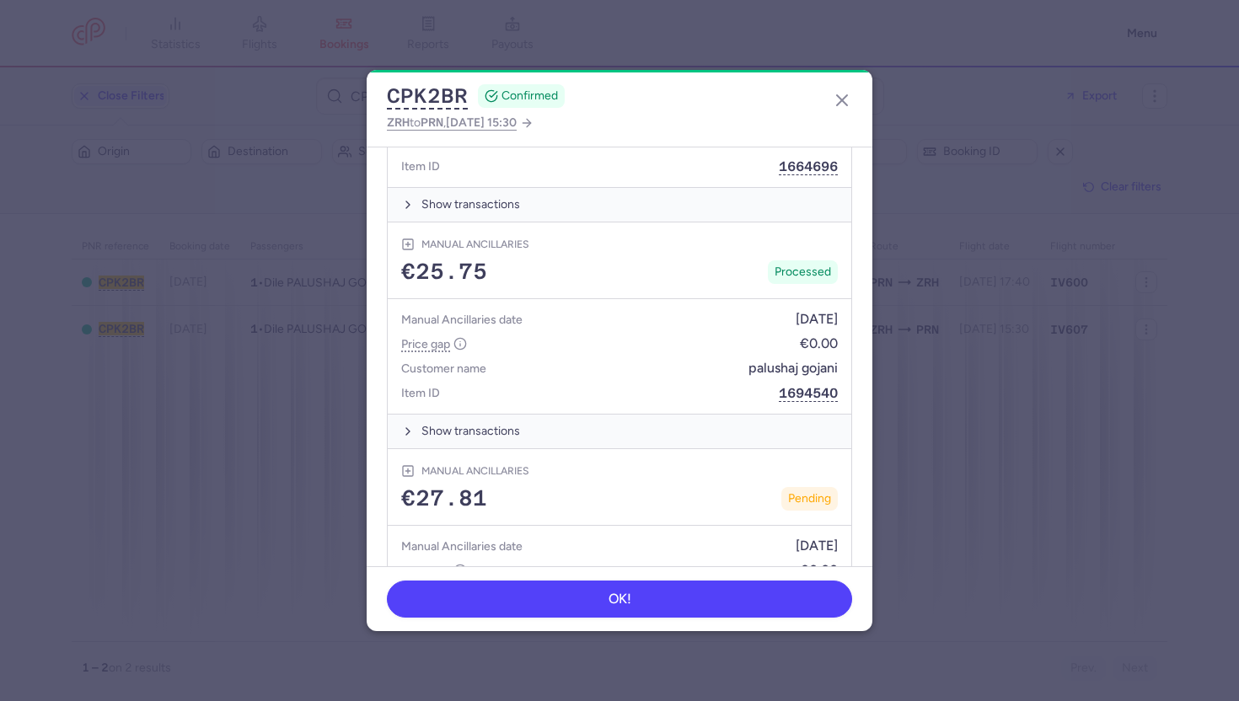
scroll to position [971, 0]
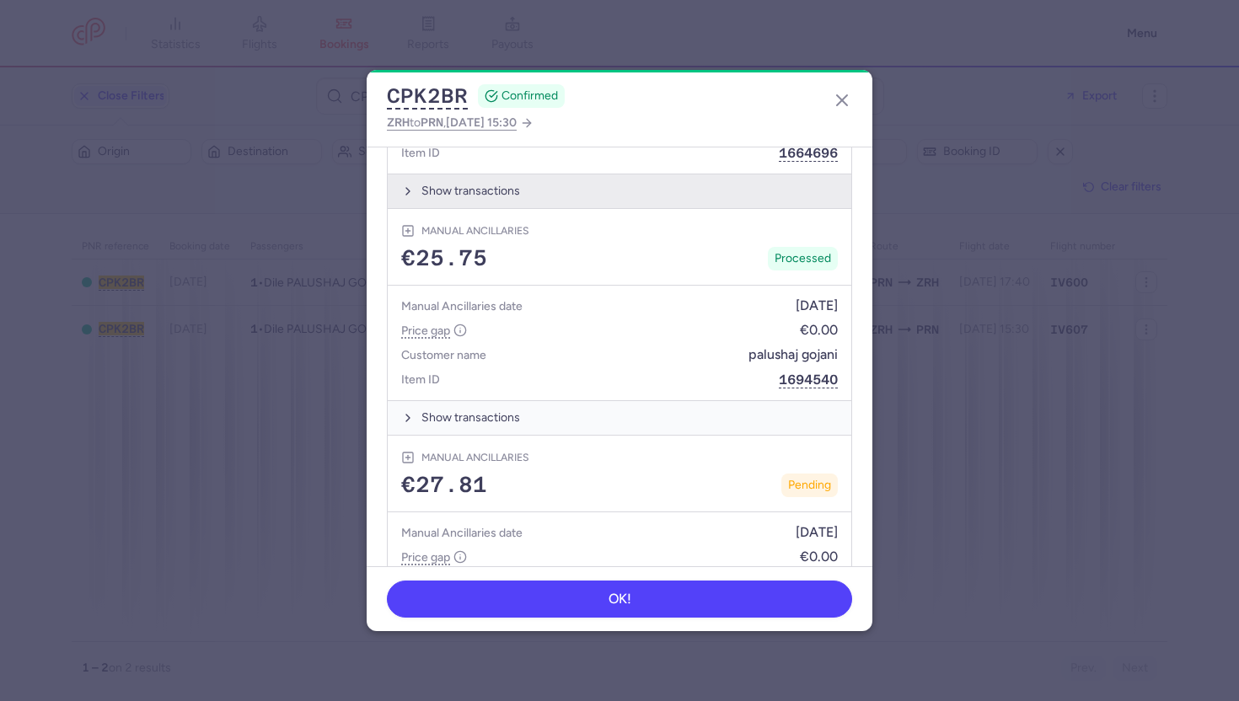
click at [455, 174] on button "Show transactions" at bounding box center [619, 191] width 463 height 35
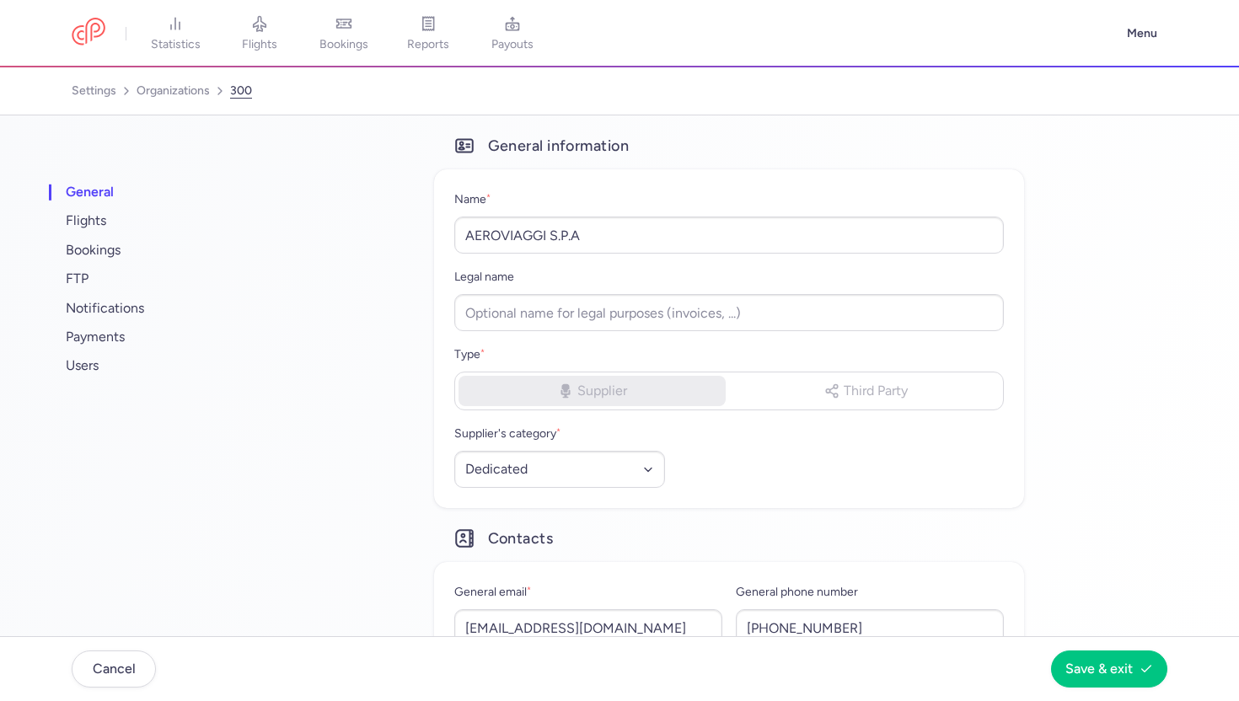
select select "DEDICATED"
select select "it"
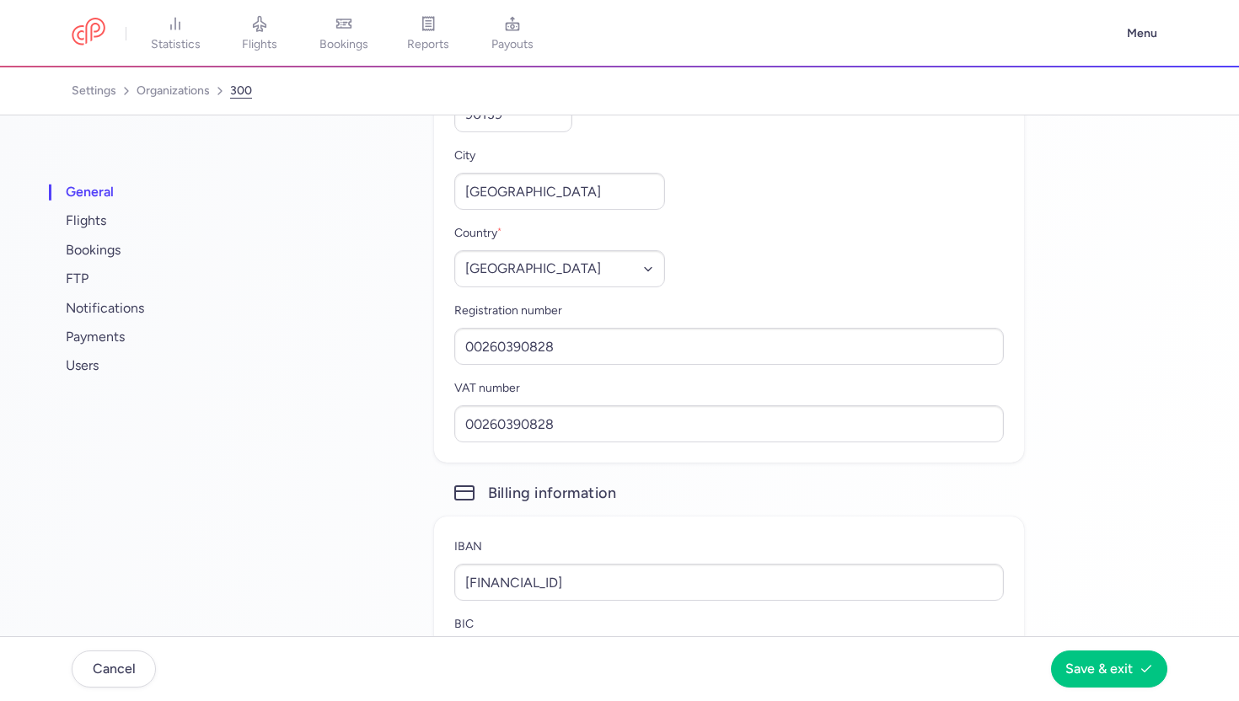
scroll to position [1032, 0]
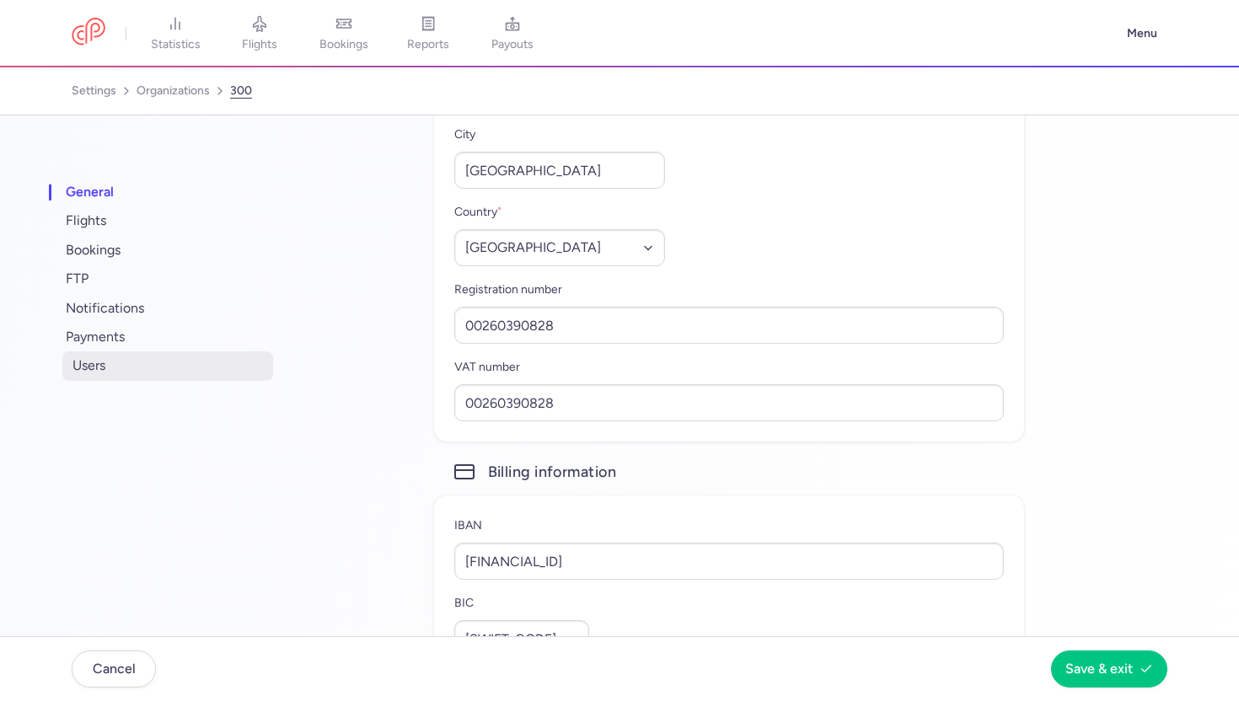
click at [205, 355] on span "users" at bounding box center [167, 365] width 211 height 29
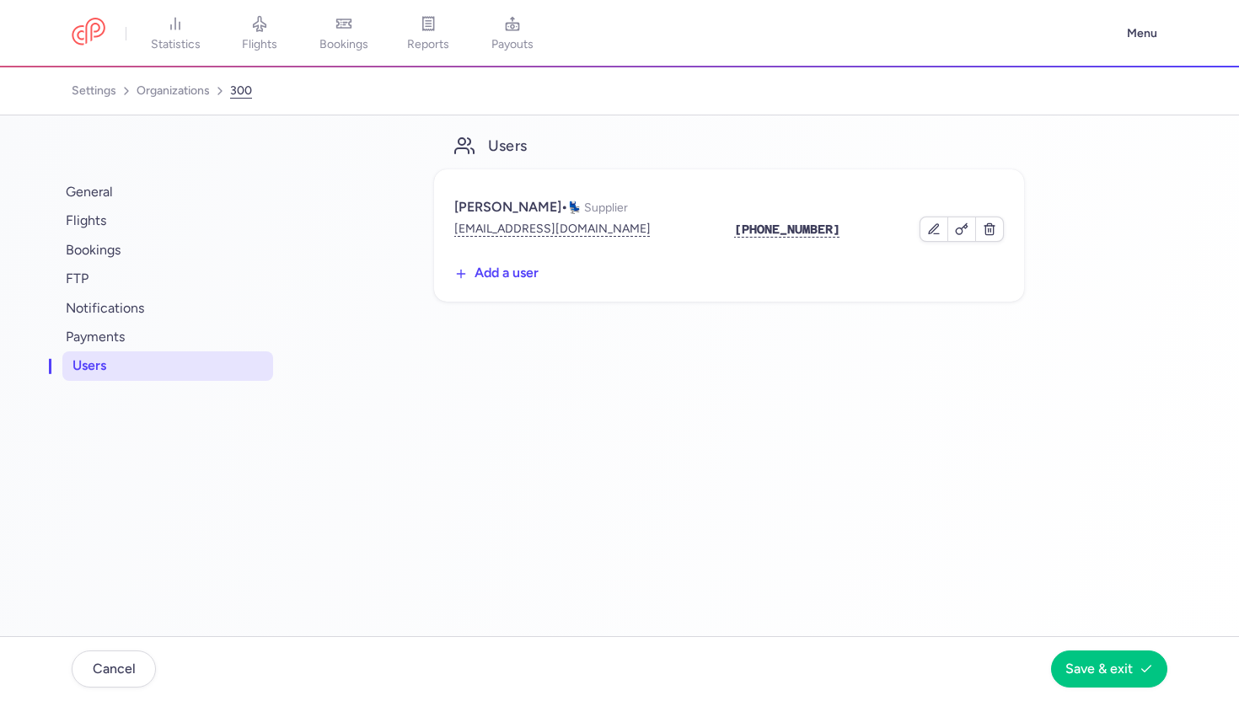
scroll to position [0, 0]
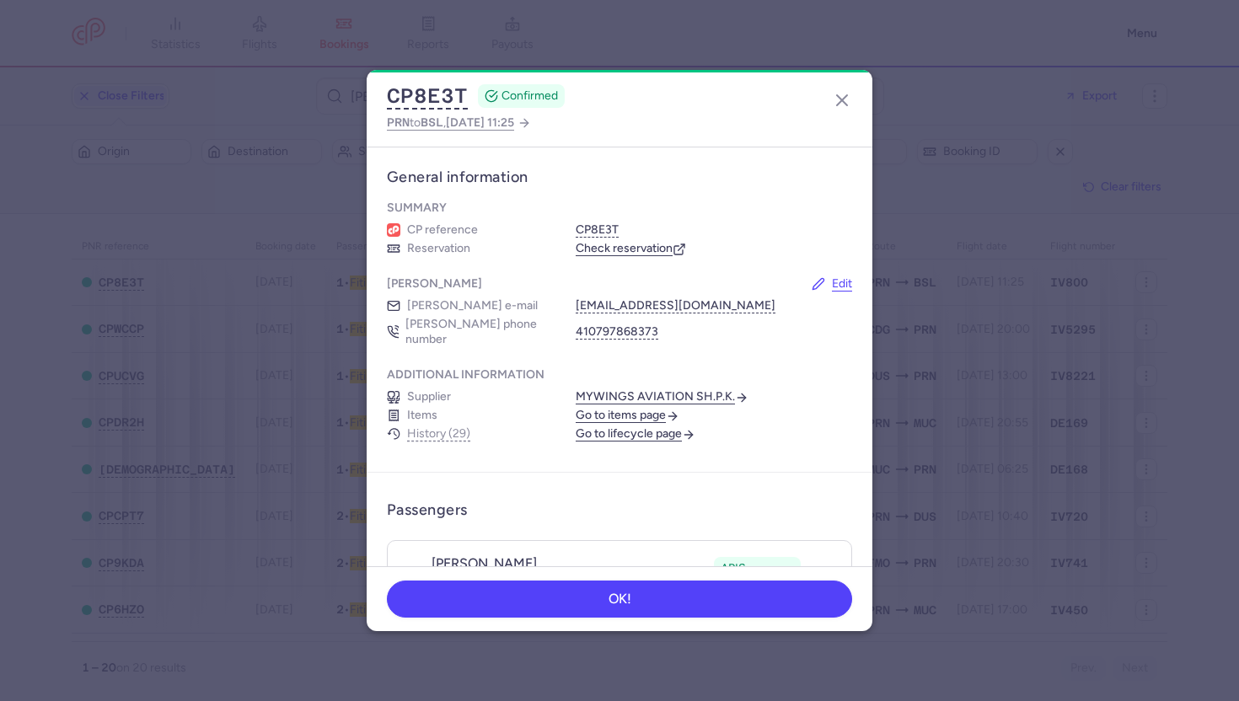
scroll to position [301, 0]
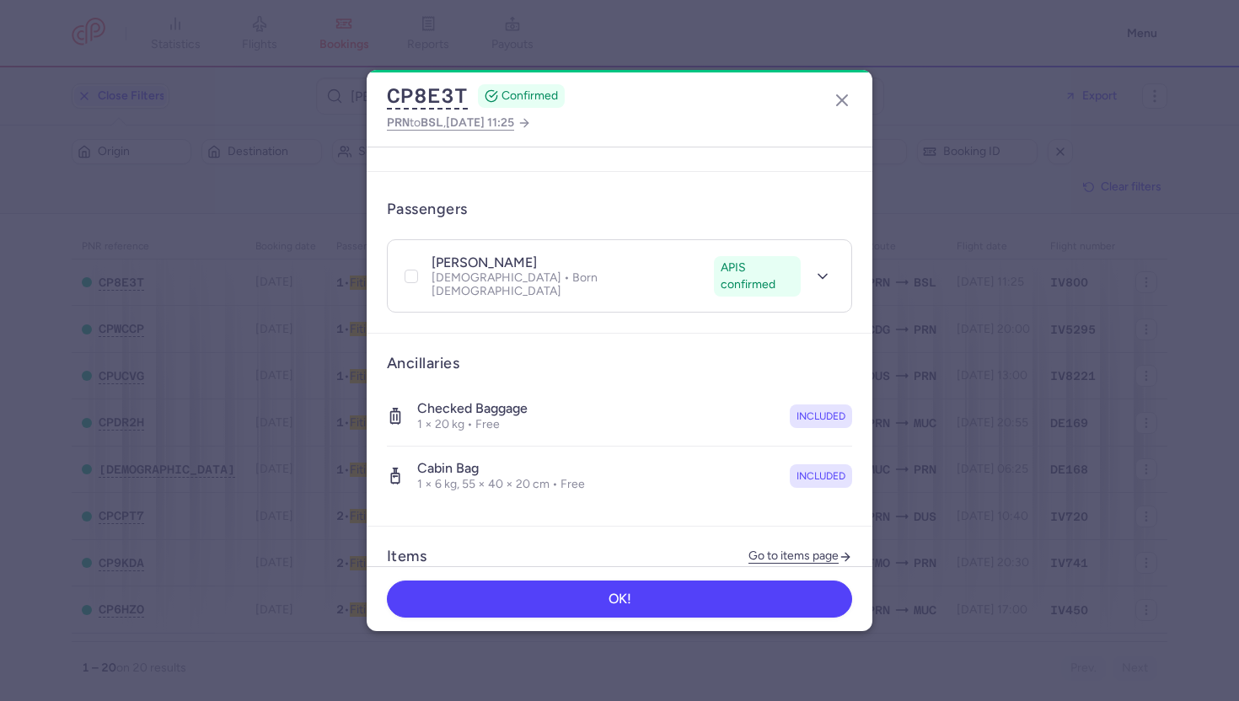
click at [539, 207] on header "Passengers" at bounding box center [619, 209] width 465 height 34
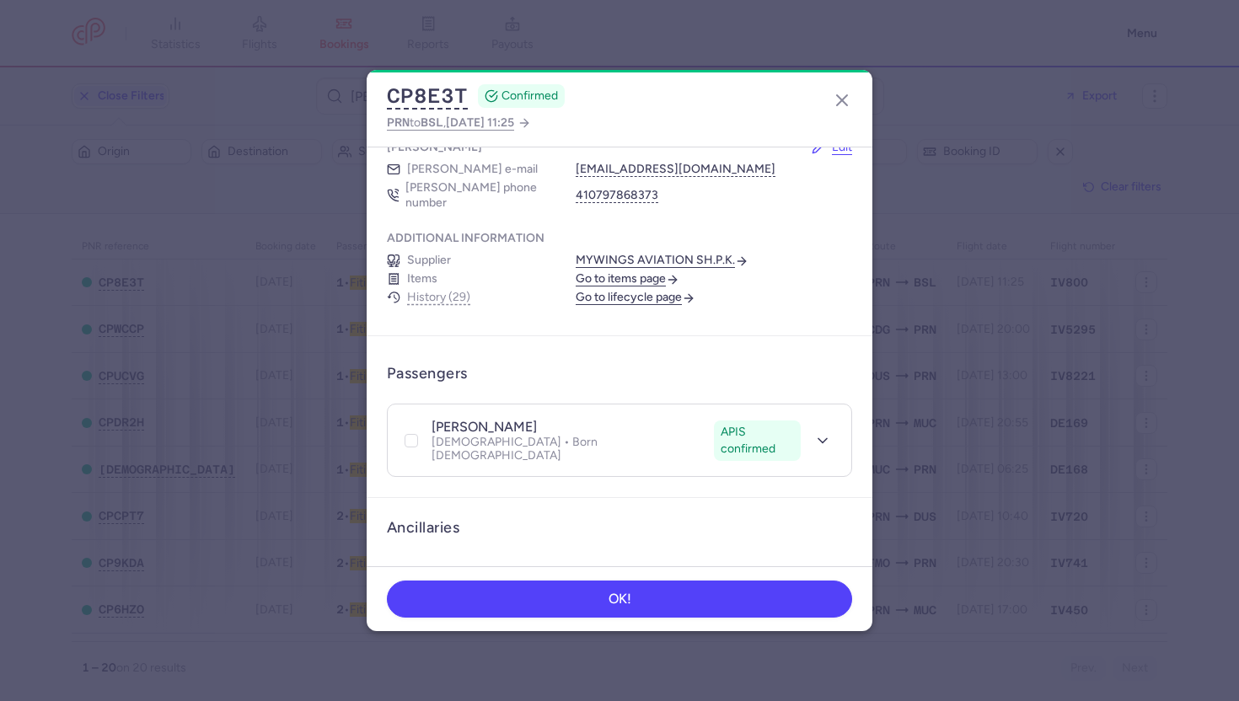
scroll to position [0, 0]
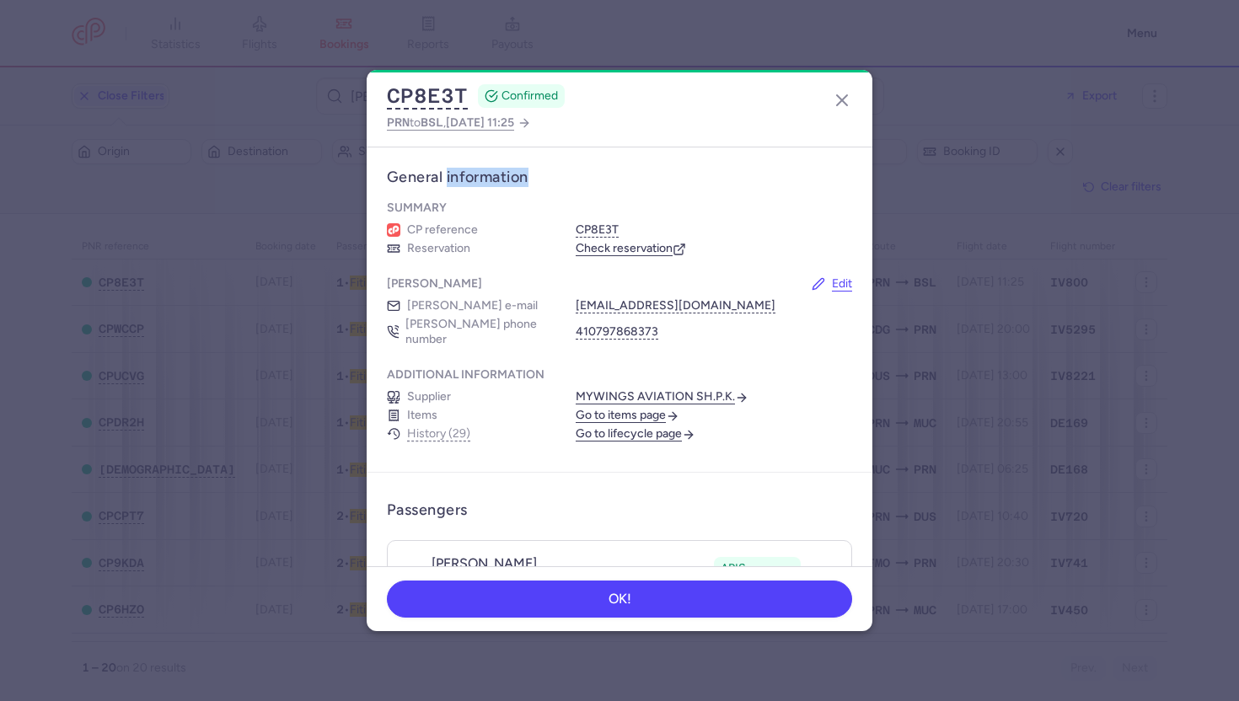
drag, startPoint x: 446, startPoint y: 177, endPoint x: 532, endPoint y: 178, distance: 86.0
click at [532, 179] on h3 "General information" at bounding box center [619, 177] width 465 height 19
click at [532, 178] on h3 "General information" at bounding box center [619, 177] width 465 height 19
drag, startPoint x: 387, startPoint y: 175, endPoint x: 533, endPoint y: 182, distance: 146.8
click at [533, 182] on h3 "General information" at bounding box center [619, 177] width 465 height 19
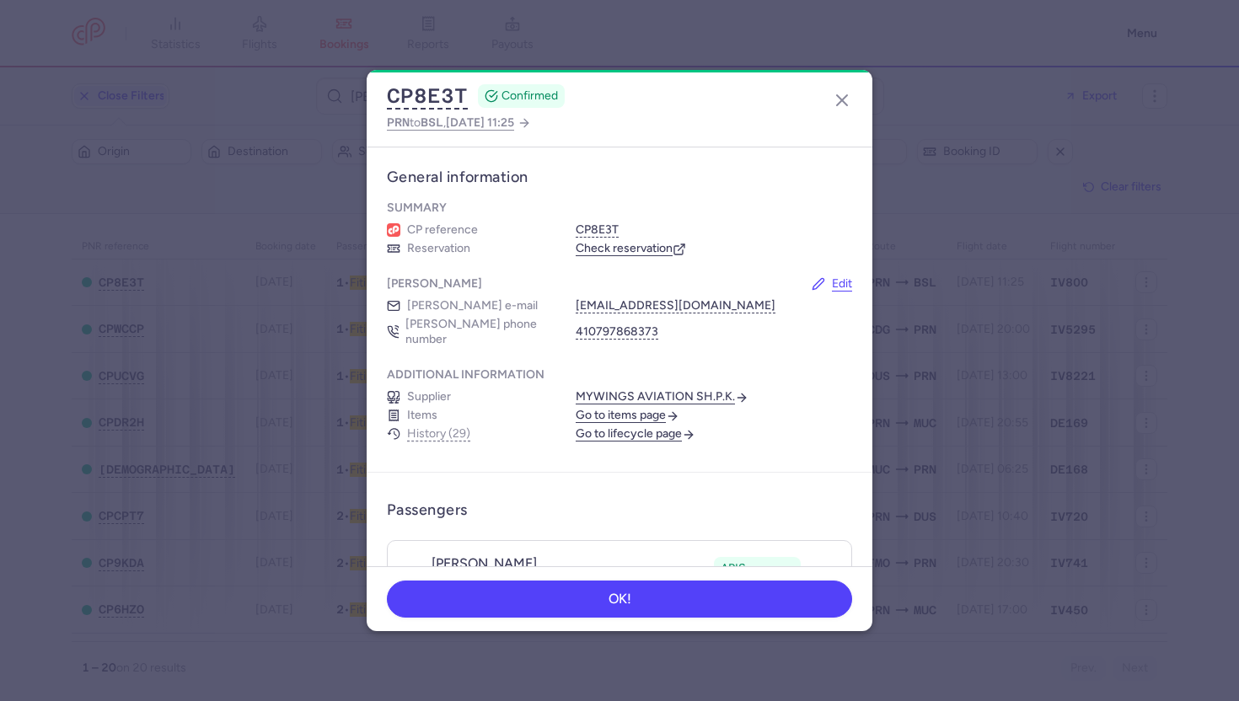
click at [295, 56] on div "CP8E3T CONFIRMED PRN to BSL , 2025 Aug 7, 11:25 General information Summary CP …" at bounding box center [619, 350] width 1239 height 701
click at [851, 101] on icon "button" at bounding box center [842, 100] width 20 height 20
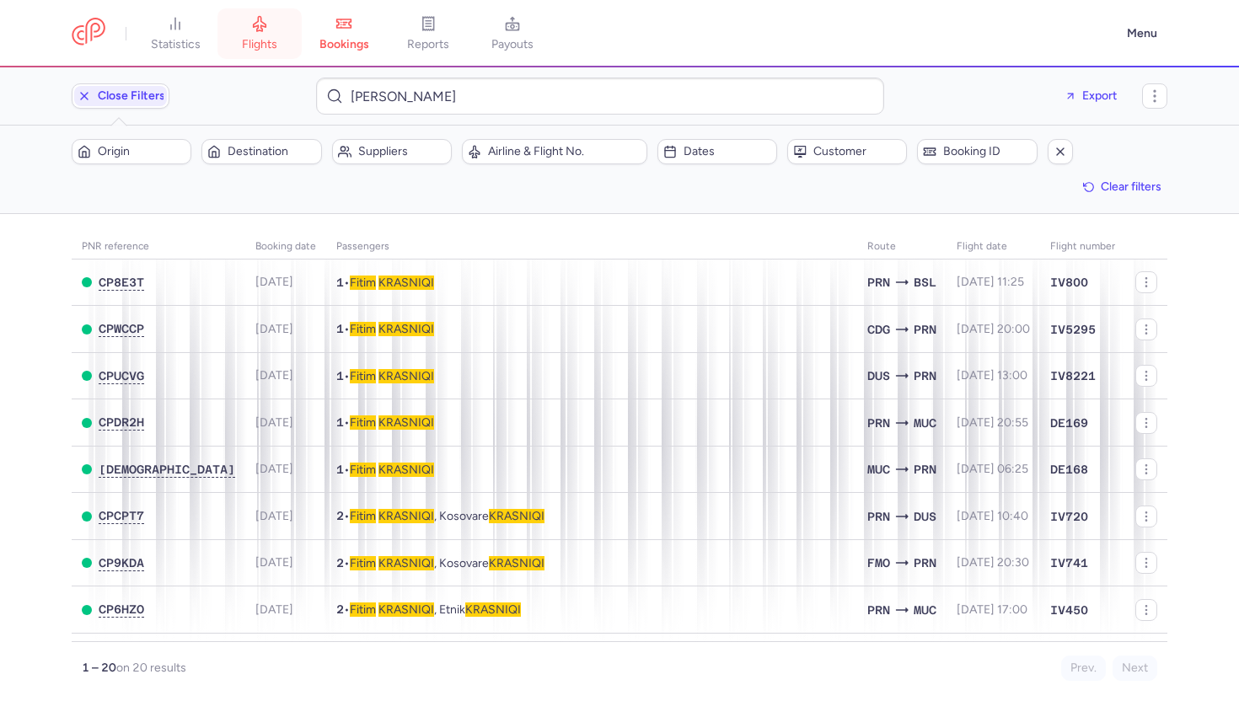
click at [261, 22] on icon at bounding box center [259, 23] width 17 height 17
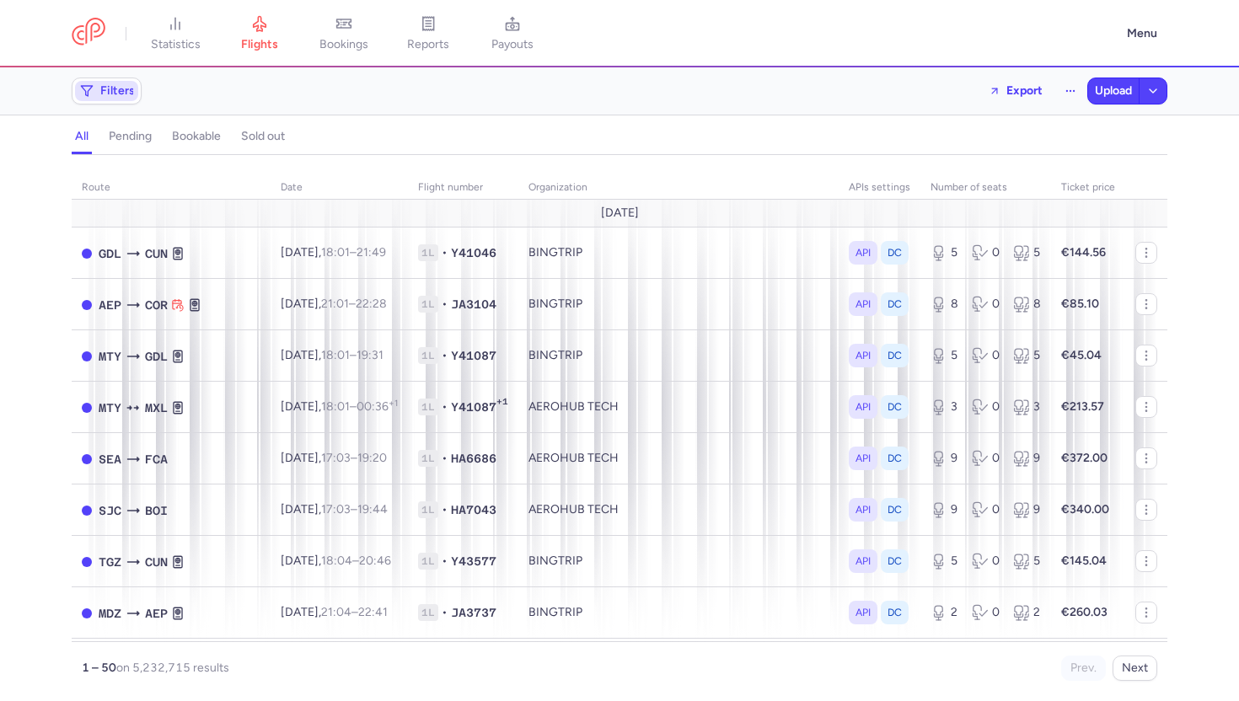
click at [102, 94] on span "Filters" at bounding box center [117, 90] width 35 height 13
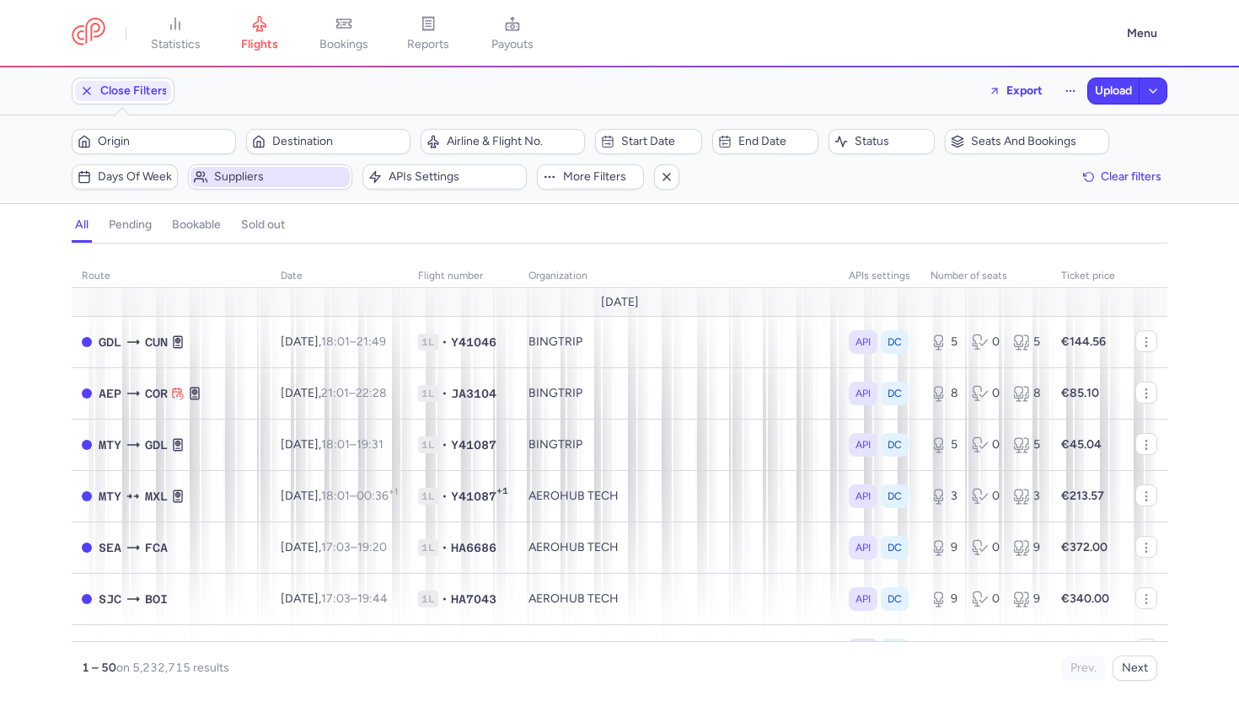
click at [228, 177] on span "Suppliers" at bounding box center [280, 176] width 132 height 13
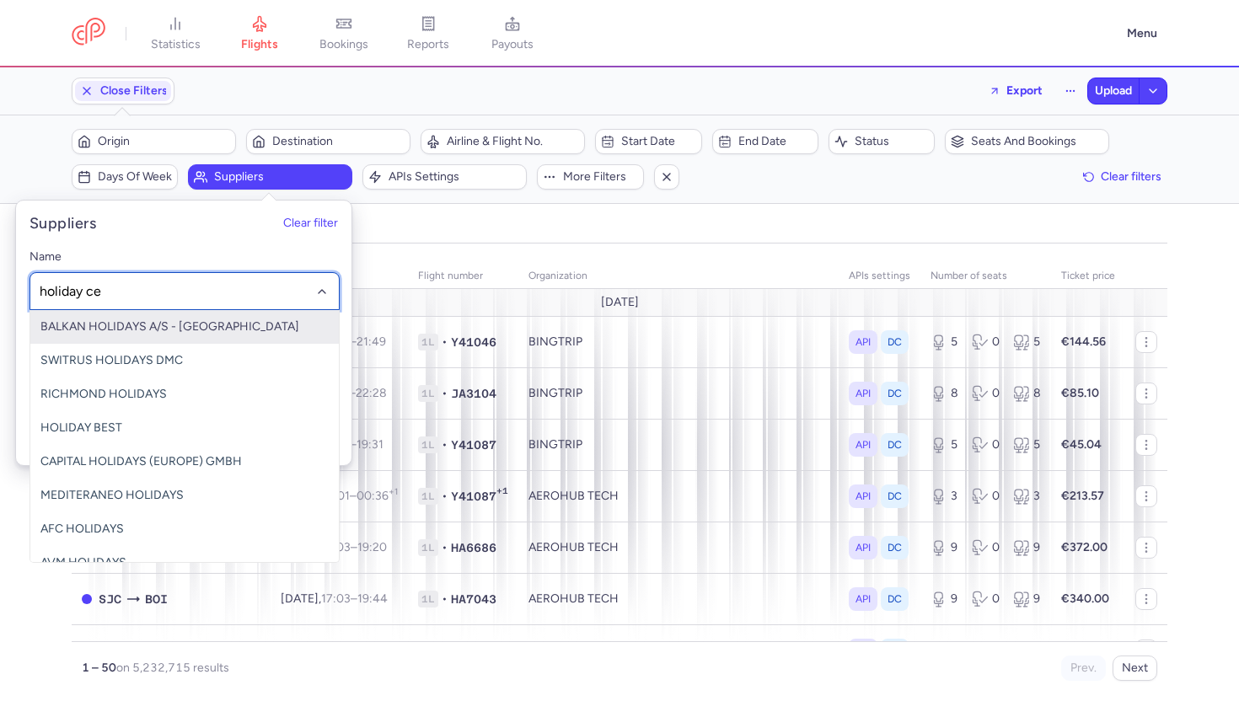
type input "holiday cen"
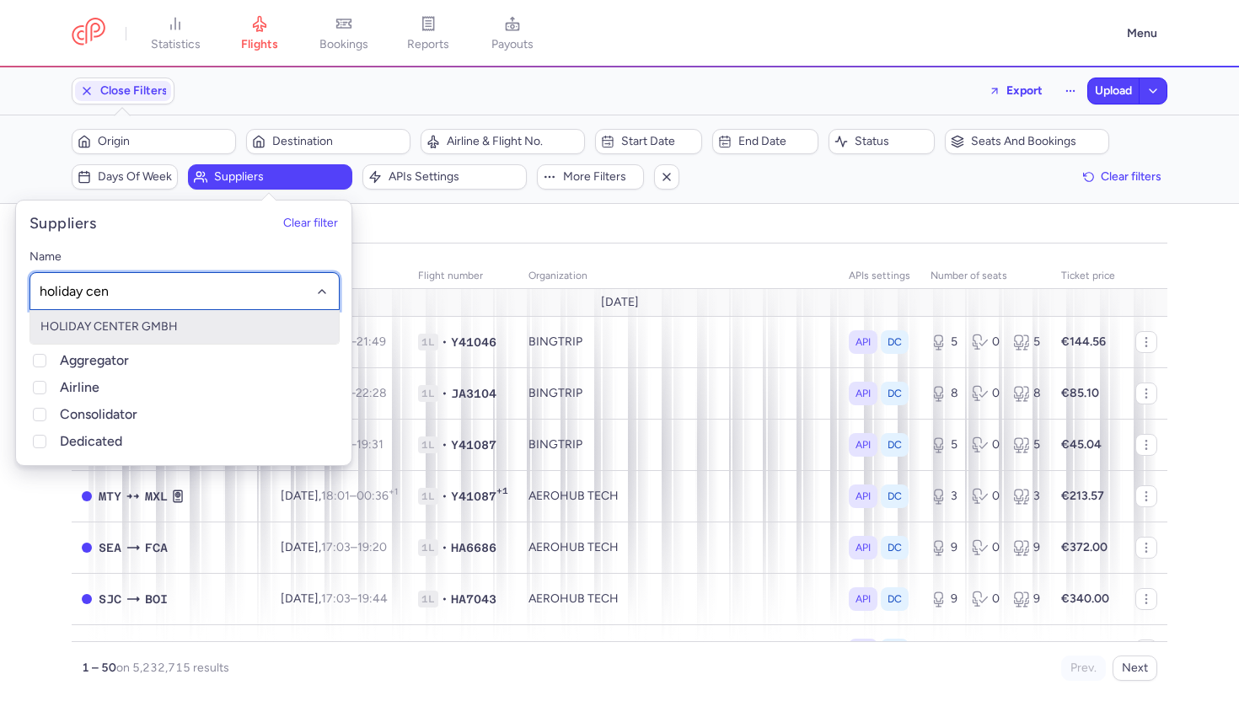
click at [171, 319] on span "HOLIDAY CENTER GMBH" at bounding box center [184, 327] width 308 height 34
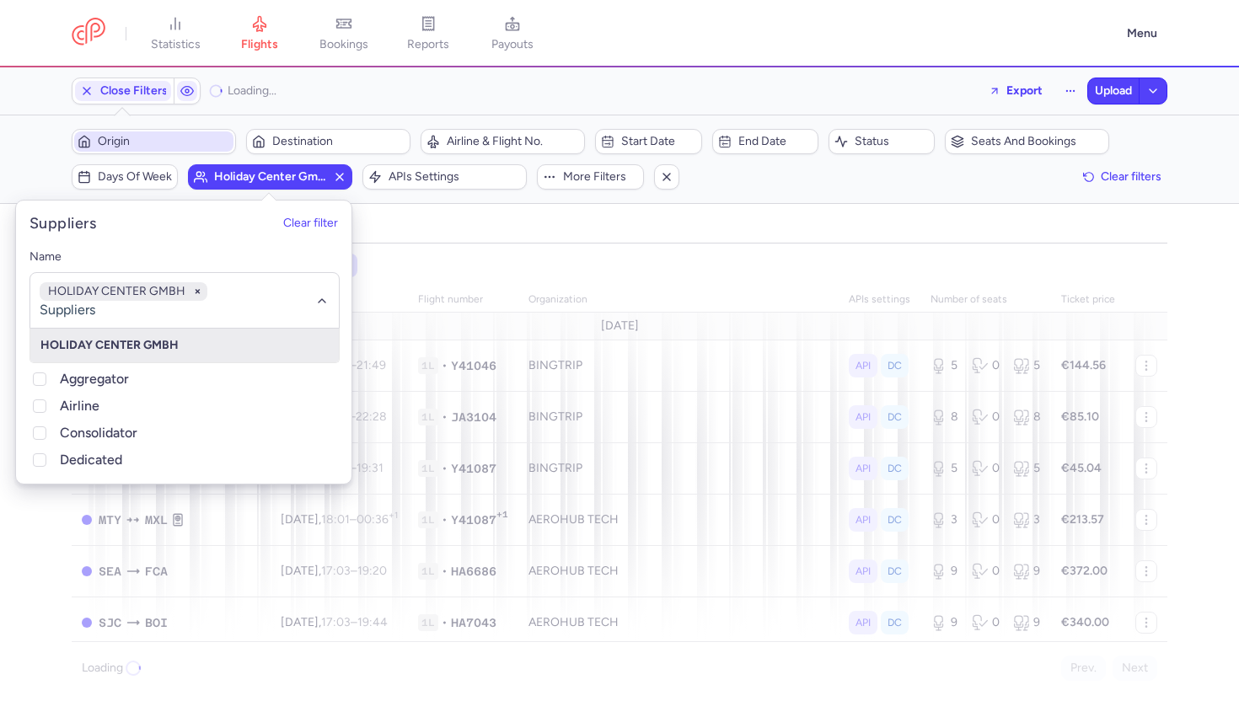
click at [167, 147] on span "Origin" at bounding box center [164, 141] width 132 height 13
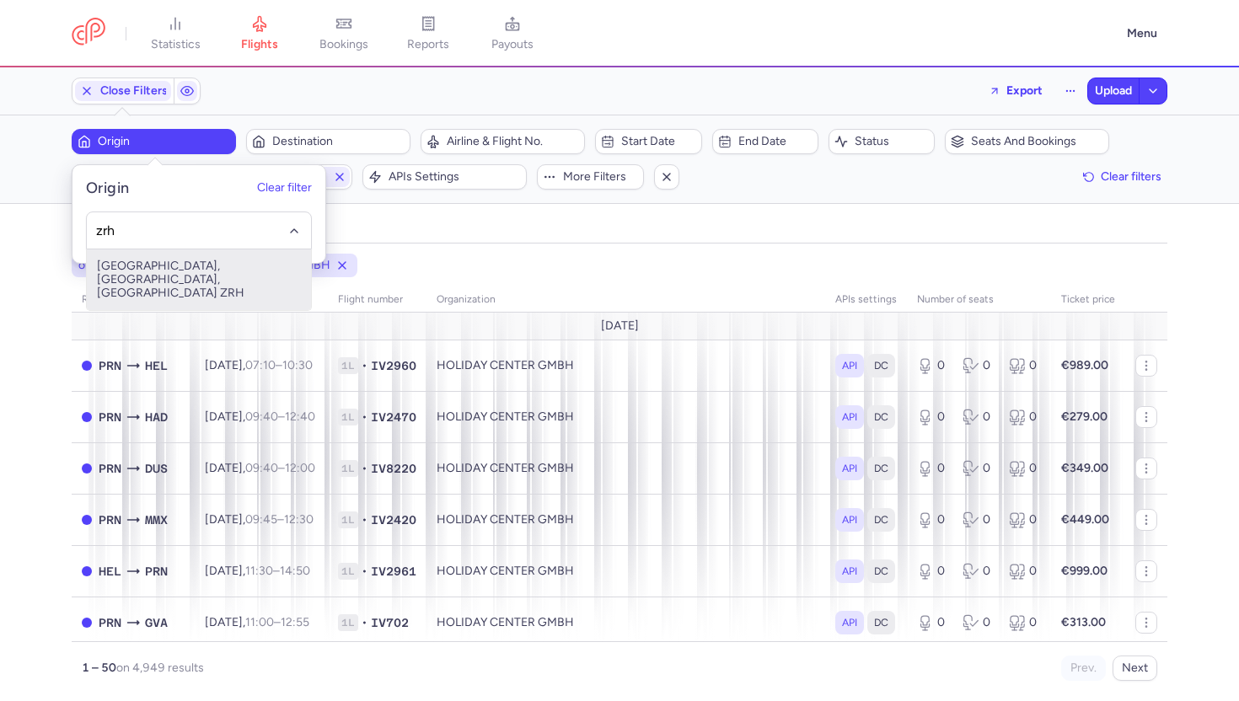
click at [197, 269] on span "Zurich, Zürich, Switzerland ZRH" at bounding box center [199, 279] width 224 height 61
type input "zrh"
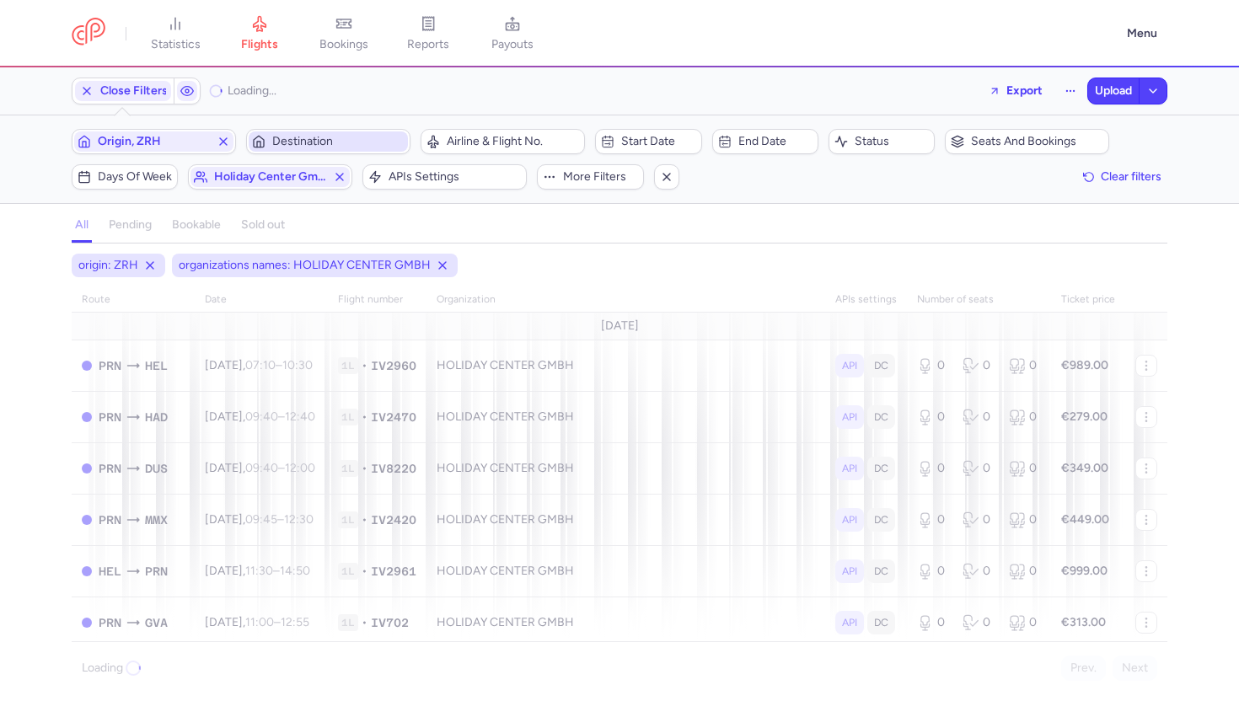
click at [327, 139] on span "Destination" at bounding box center [338, 141] width 132 height 13
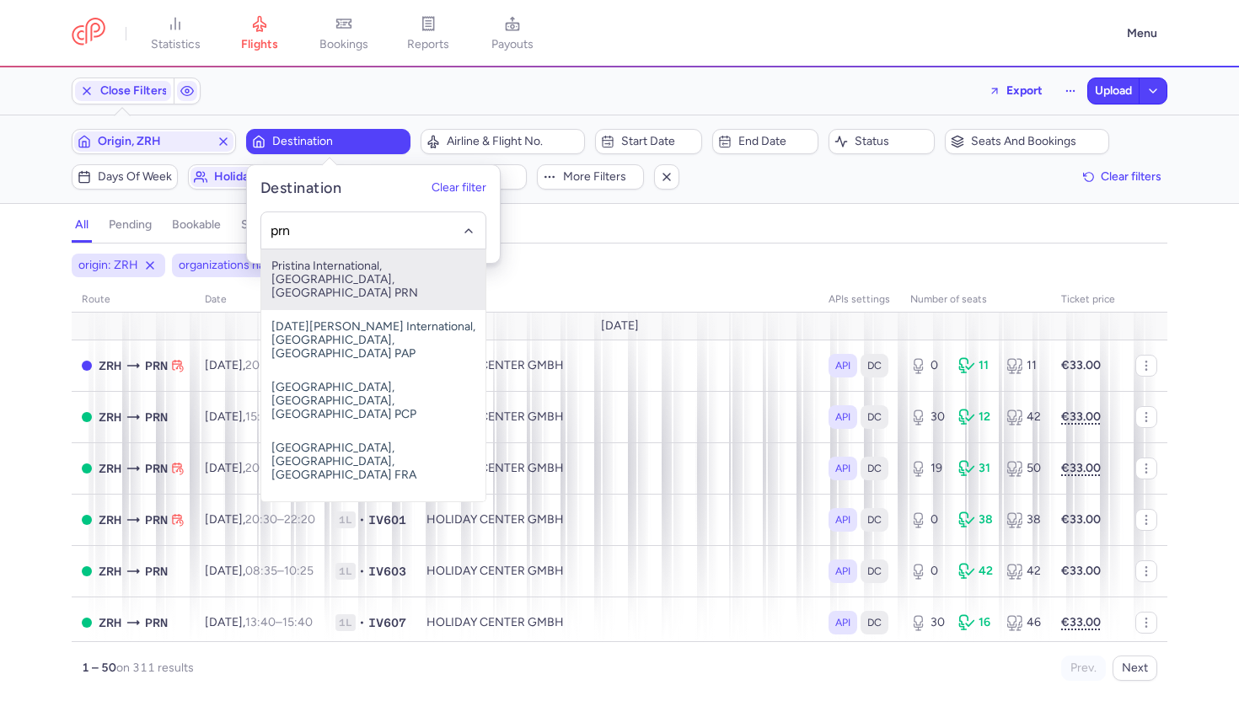
click at [350, 281] on span "Pristina International, Pristina, Kosovo PRN" at bounding box center [373, 279] width 224 height 61
type input "prn"
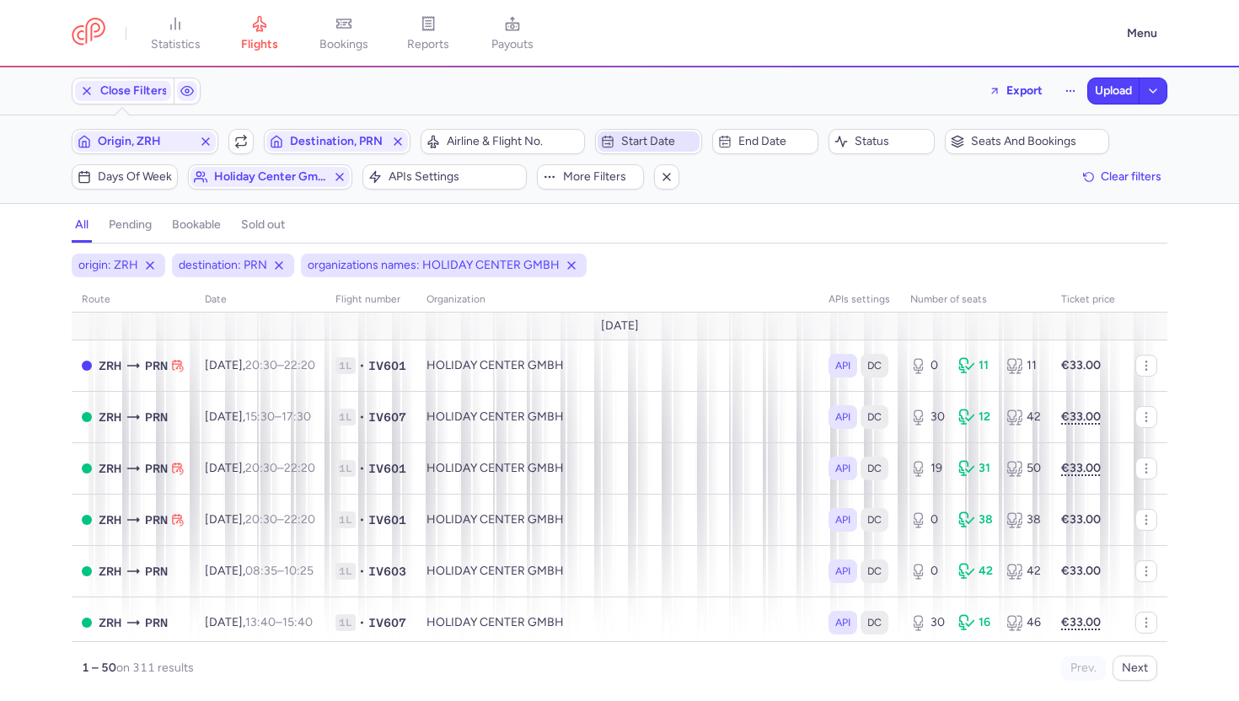
click at [669, 145] on span "Start date" at bounding box center [658, 141] width 74 height 13
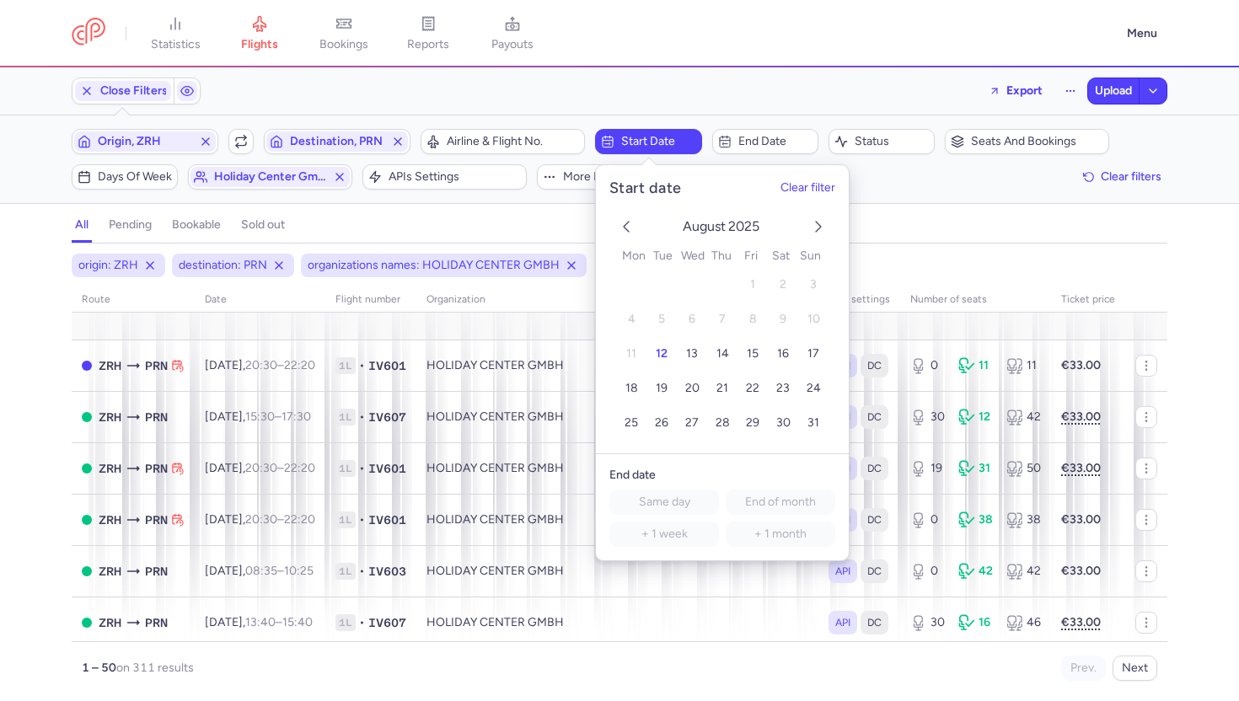
click at [817, 230] on polyline "next month" at bounding box center [818, 227] width 5 height 10
click at [680, 280] on button "3" at bounding box center [692, 285] width 29 height 29
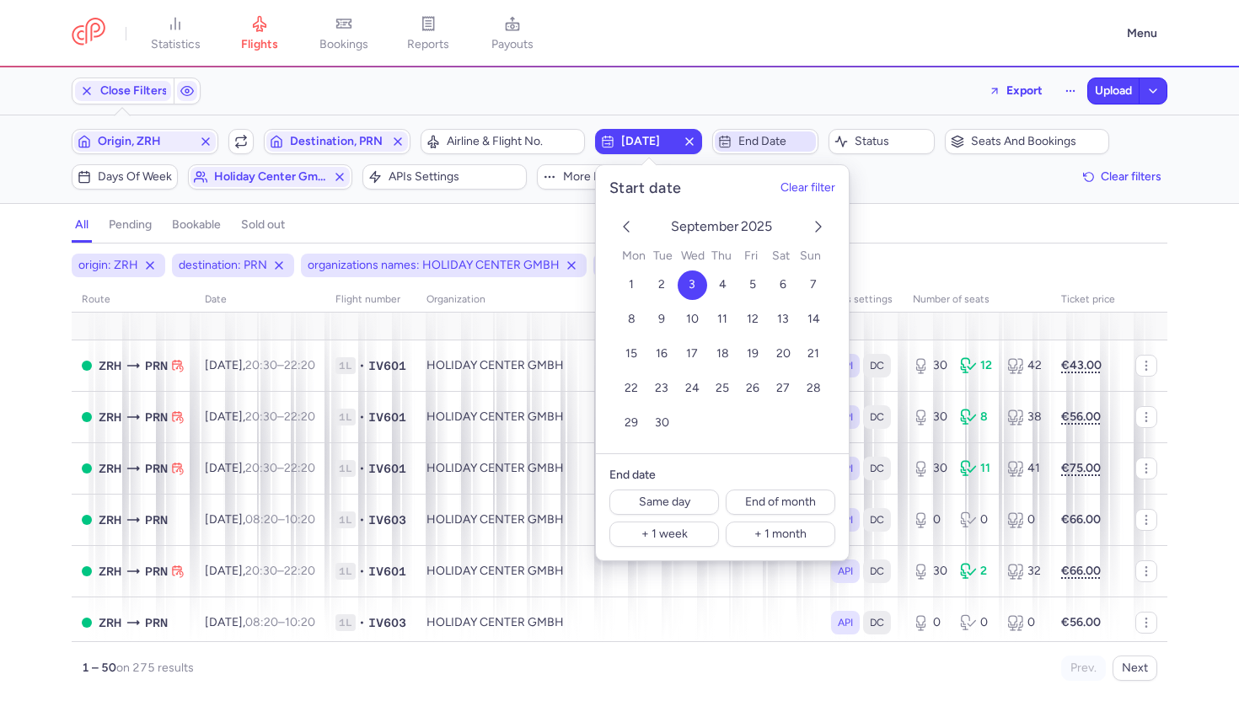
click at [759, 143] on span "End date" at bounding box center [775, 141] width 74 height 13
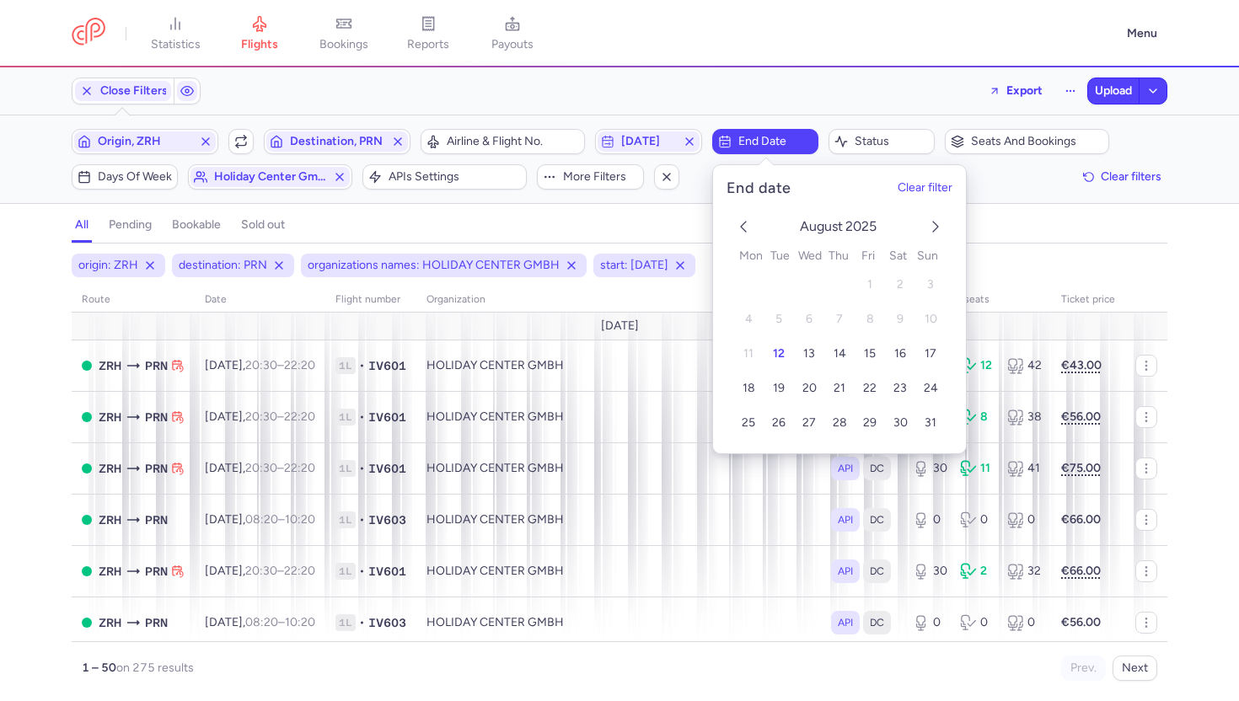
click at [751, 219] on icon "previous month" at bounding box center [743, 227] width 20 height 20
click at [926, 235] on icon "next month" at bounding box center [935, 227] width 20 height 20
click at [817, 281] on button "3" at bounding box center [808, 285] width 29 height 29
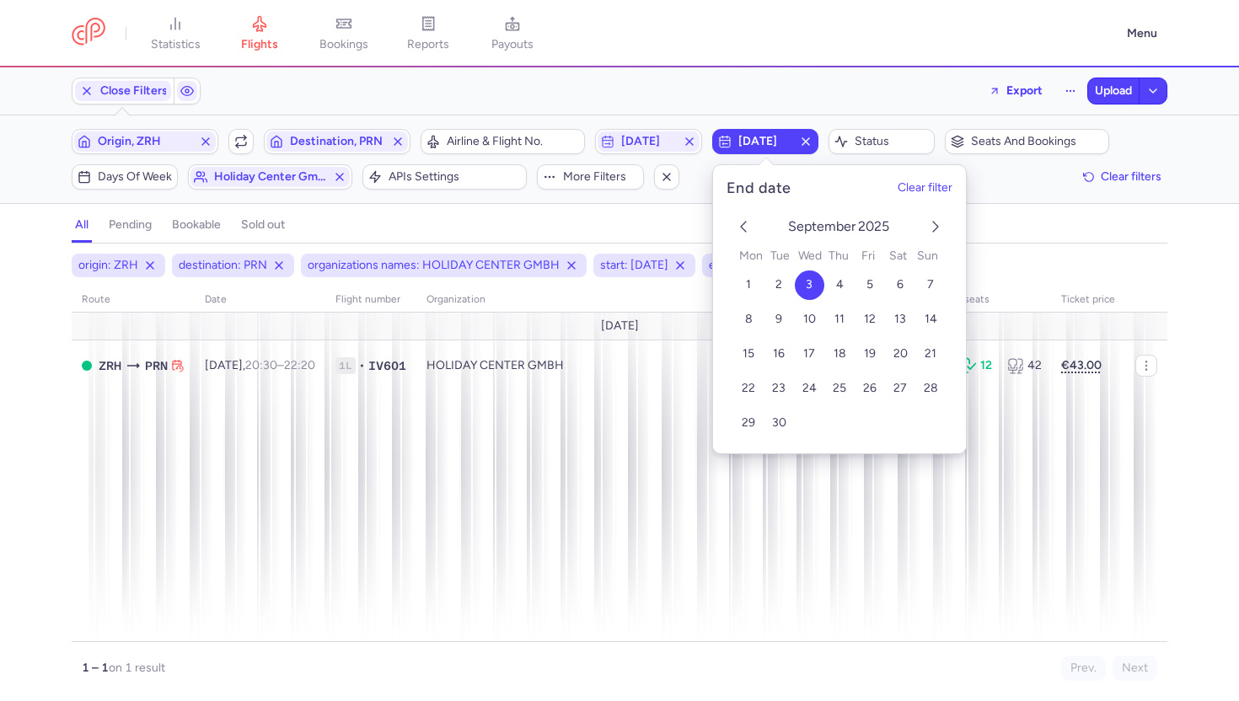
click at [1004, 241] on div "all pending bookable sold out" at bounding box center [619, 228] width 1095 height 29
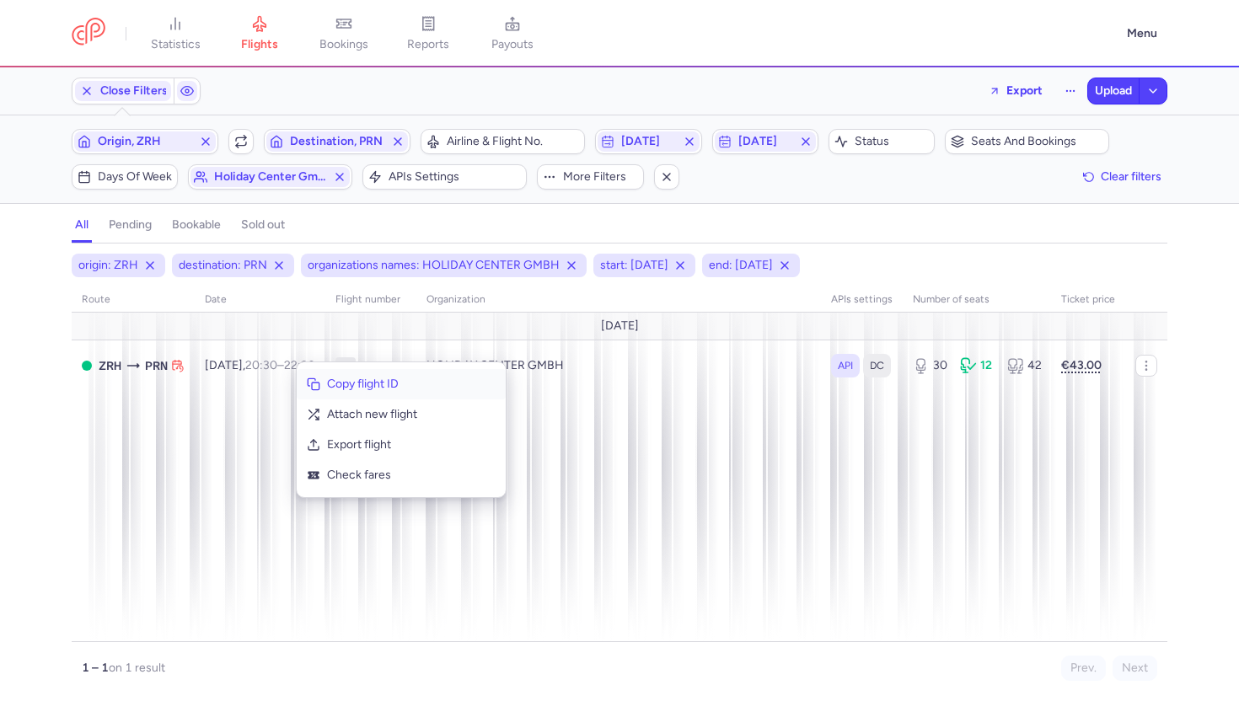
click at [320, 388] on button "Copy flight ID" at bounding box center [401, 384] width 209 height 30
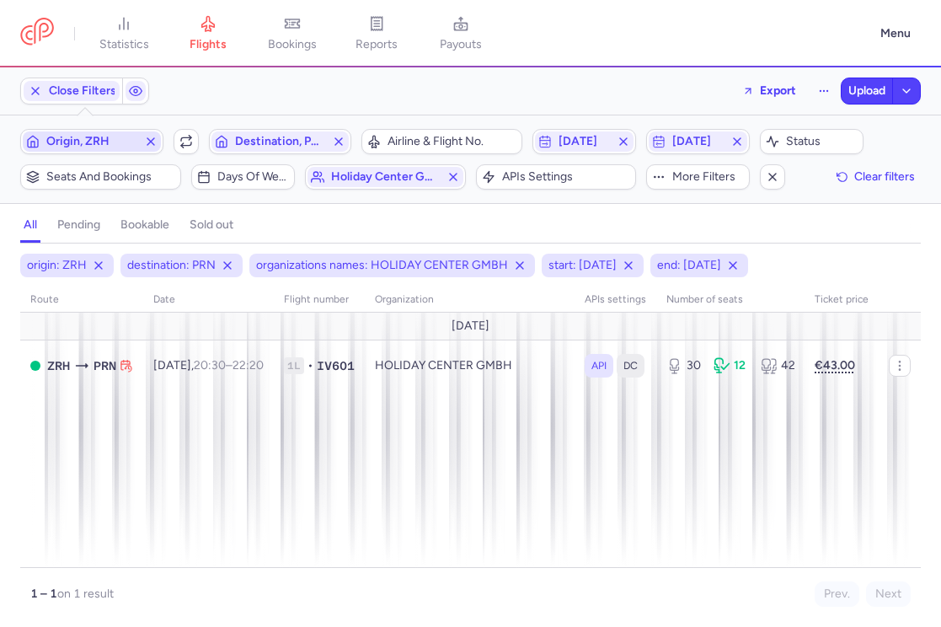
click at [151, 145] on icon "button" at bounding box center [150, 141] width 13 height 13
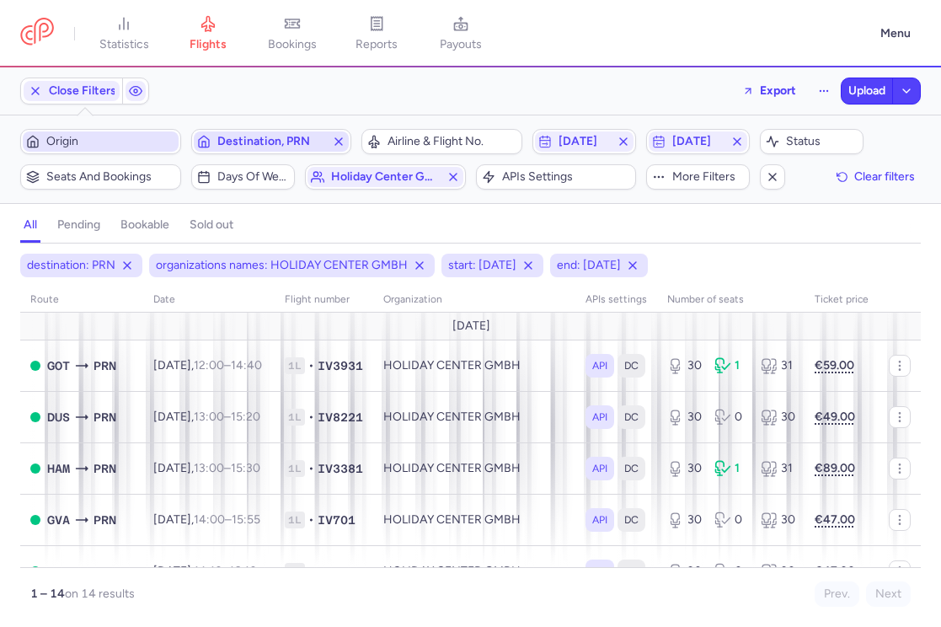
click at [337, 139] on icon "button" at bounding box center [338, 141] width 13 height 13
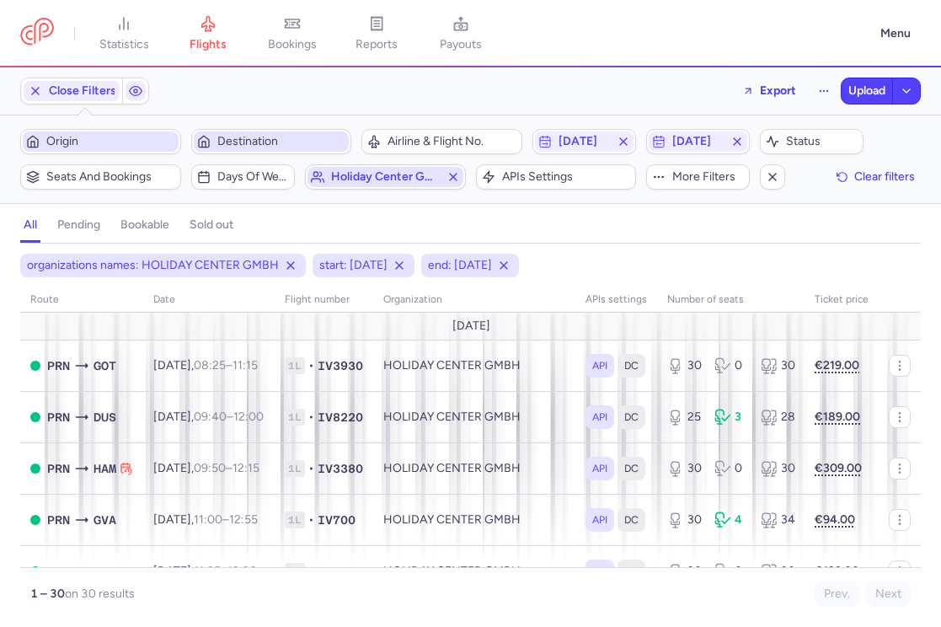
click at [457, 176] on icon "button" at bounding box center [453, 176] width 13 height 13
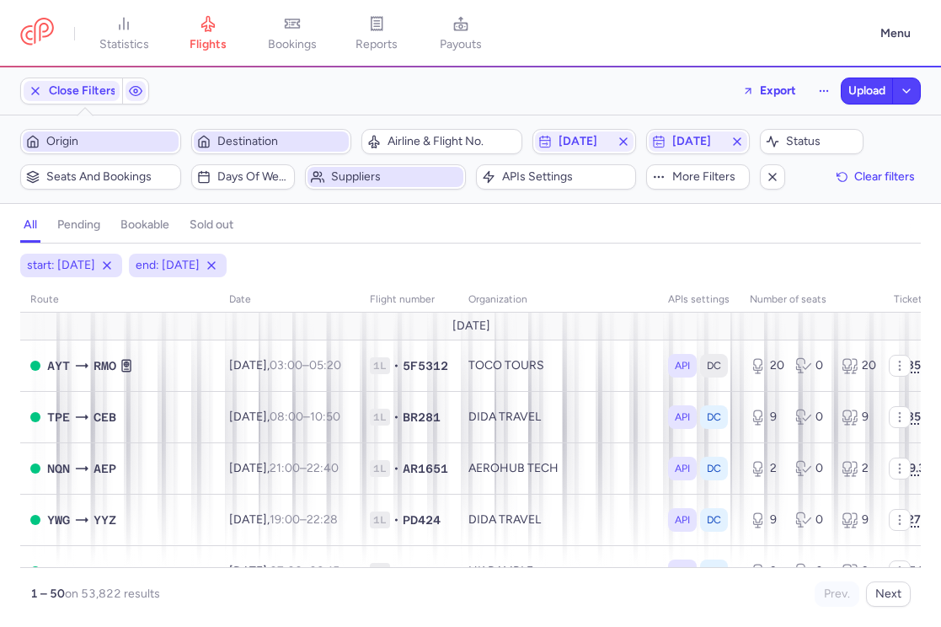
click at [356, 184] on span "Suppliers" at bounding box center [386, 177] width 156 height 20
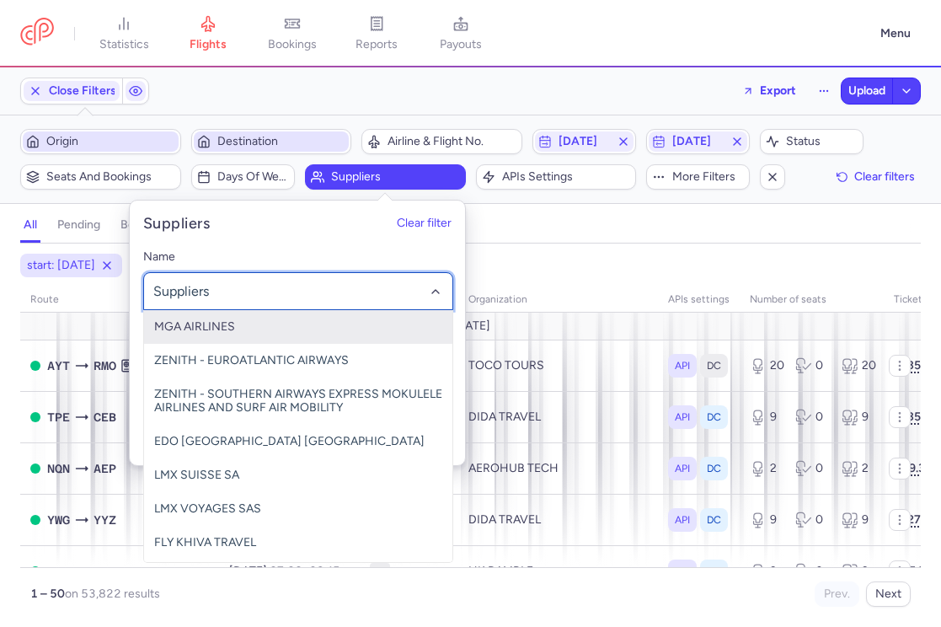
click at [260, 308] on div at bounding box center [298, 291] width 310 height 38
type input "ital"
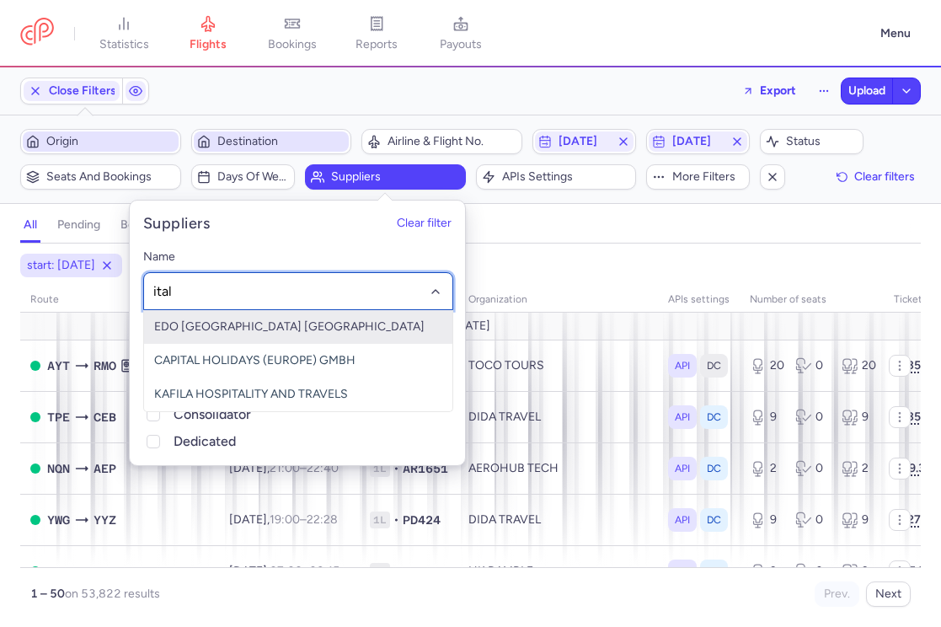
click at [225, 336] on span "EDO TUNISAIR ITALY" at bounding box center [298, 327] width 308 height 34
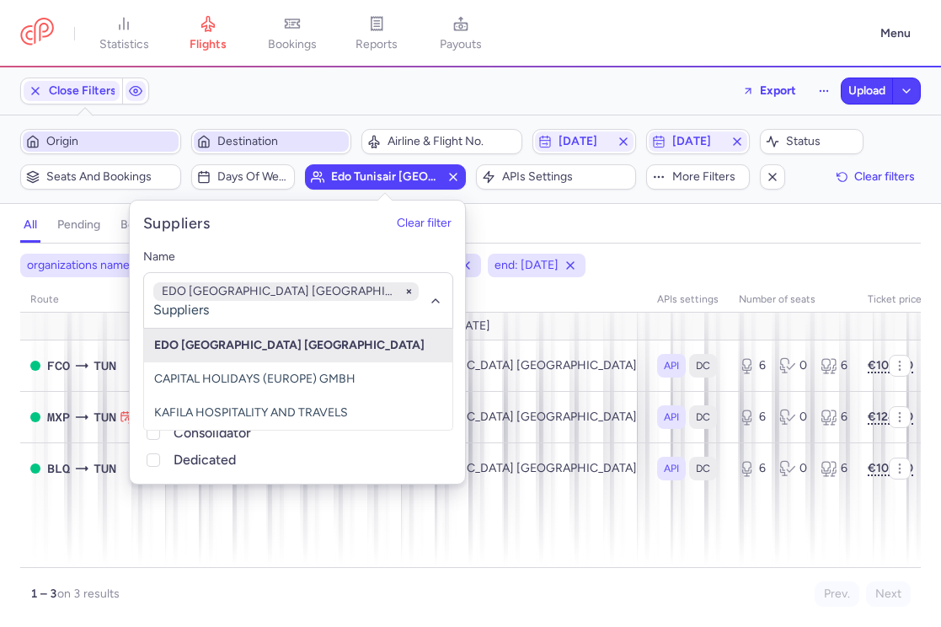
click at [644, 267] on div "organizations names: EDO TUNISAIR ITALY start: 2025-09-03 end: 2025-09-03" at bounding box center [471, 265] width 908 height 30
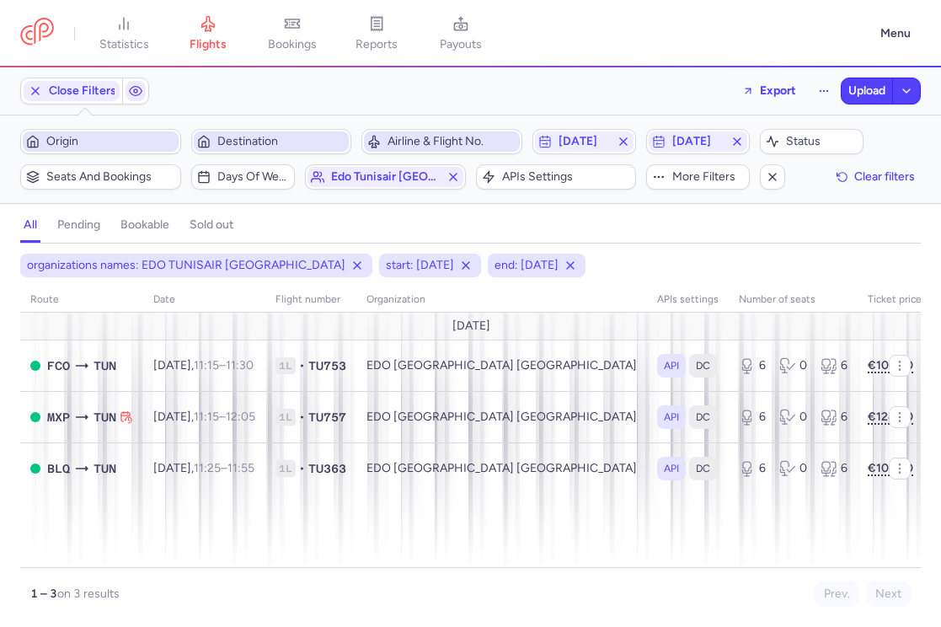
click at [447, 142] on span "Airline & Flight No." at bounding box center [452, 141] width 129 height 13
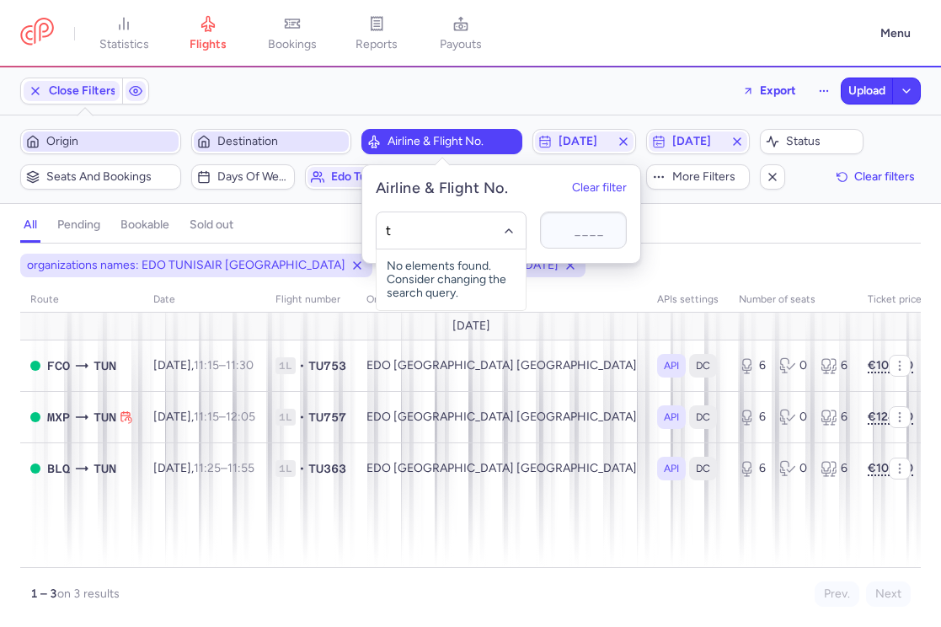
type input "tu"
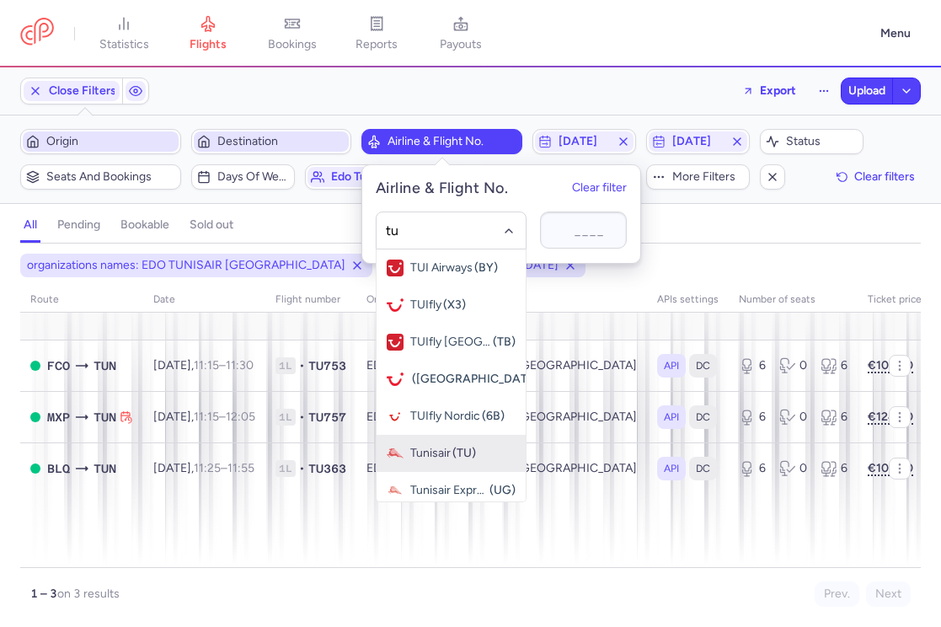
click at [446, 441] on span "Tunisair (TU)" at bounding box center [451, 453] width 149 height 37
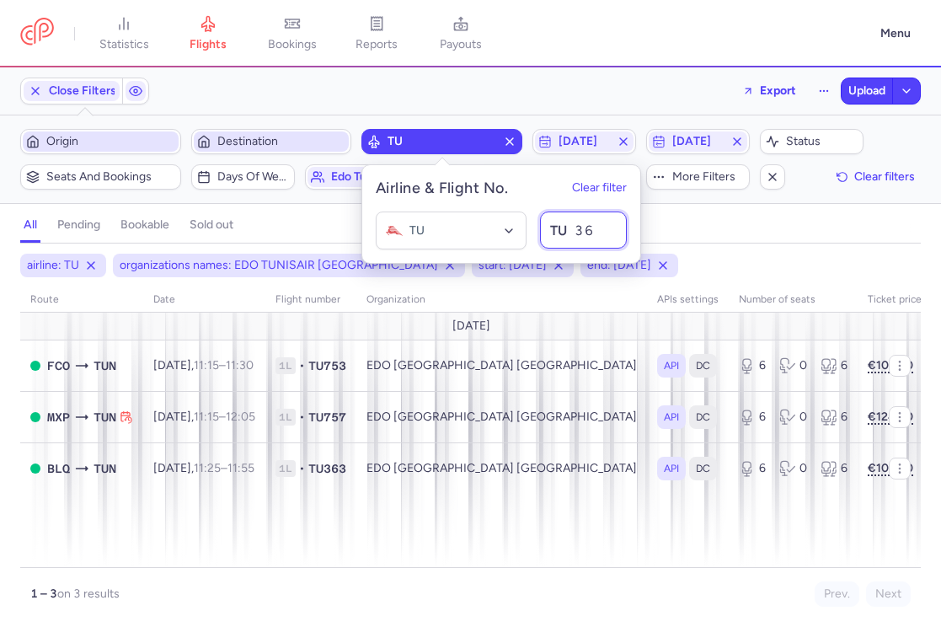
type input "362"
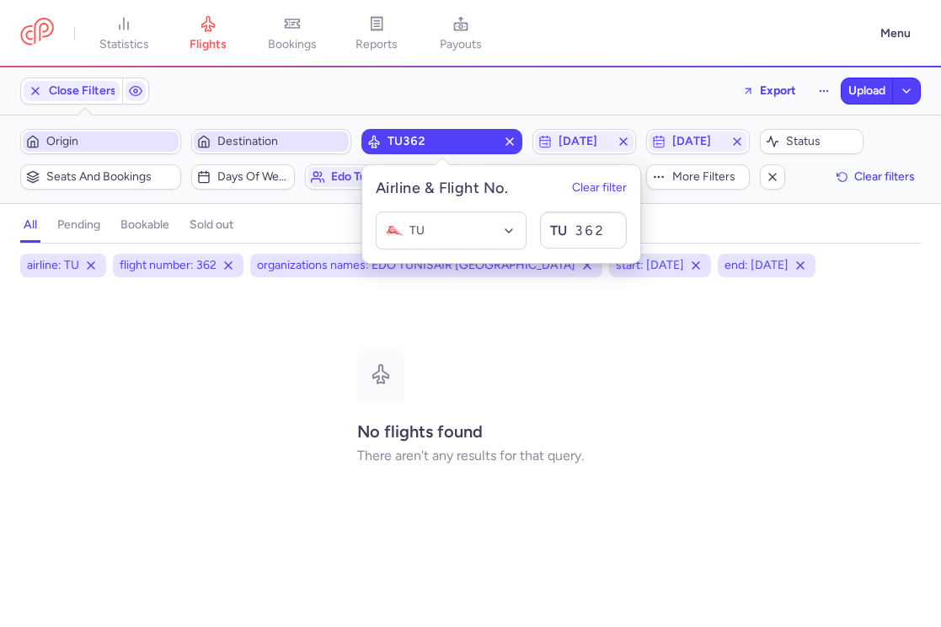
click at [454, 357] on div "No flights found There aren't any results for that query." at bounding box center [470, 407] width 227 height 114
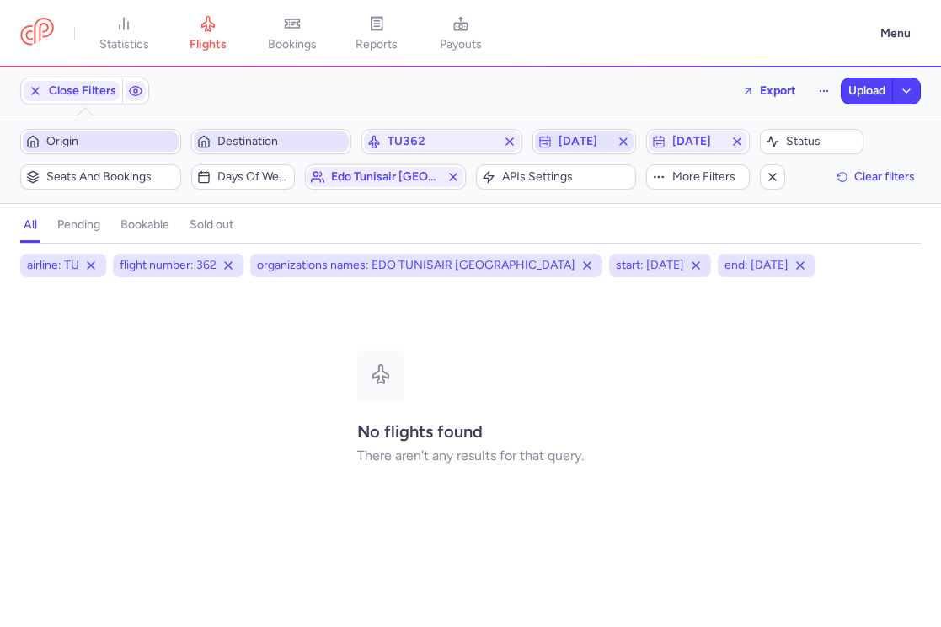
click at [628, 145] on icon "button" at bounding box center [623, 141] width 13 height 13
click at [737, 142] on line "button" at bounding box center [737, 141] width 7 height 7
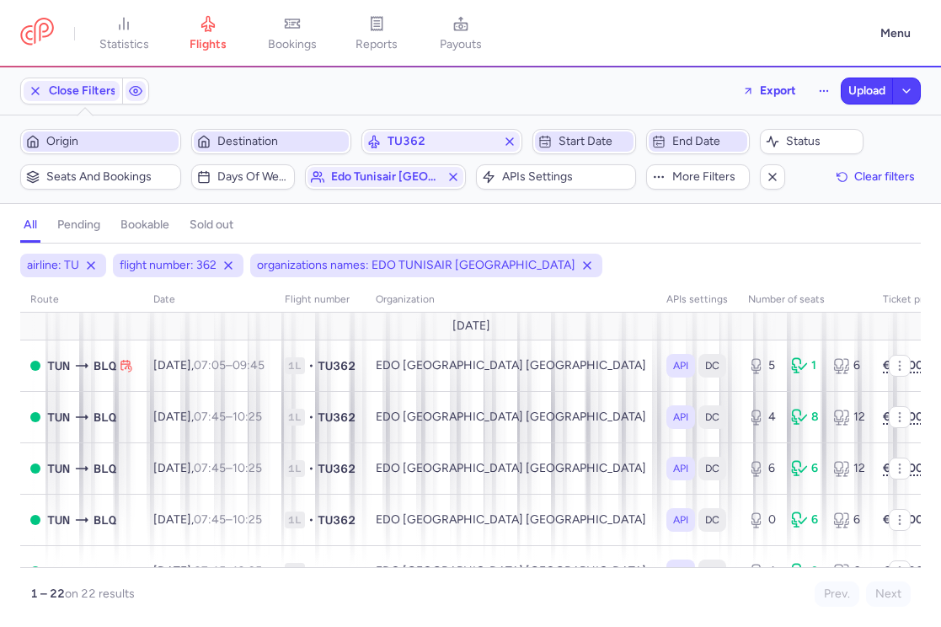
click at [587, 147] on span "Start date" at bounding box center [595, 141] width 72 height 13
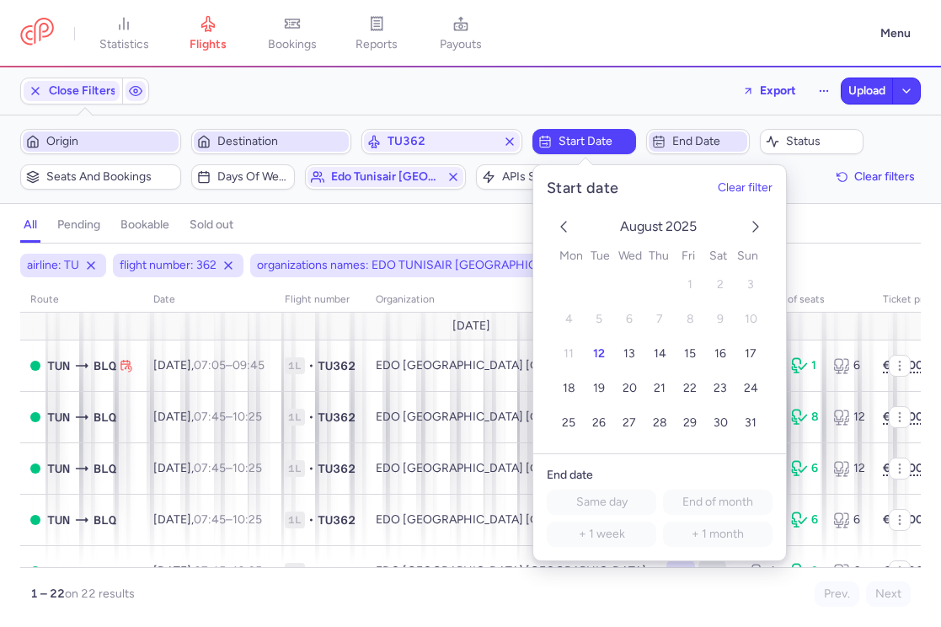
click at [750, 220] on icon "next month" at bounding box center [756, 227] width 20 height 20
click at [636, 358] on button "17" at bounding box center [629, 354] width 29 height 29
click at [683, 142] on span "End date" at bounding box center [708, 141] width 72 height 13
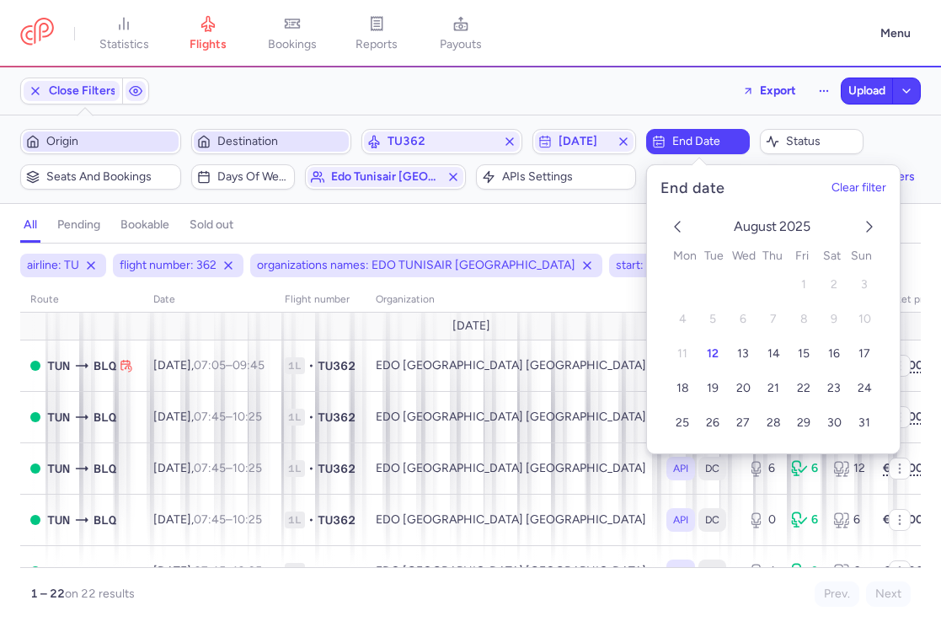
click at [868, 222] on icon "next month" at bounding box center [870, 227] width 20 height 20
click at [805, 360] on span "19" at bounding box center [804, 354] width 12 height 14
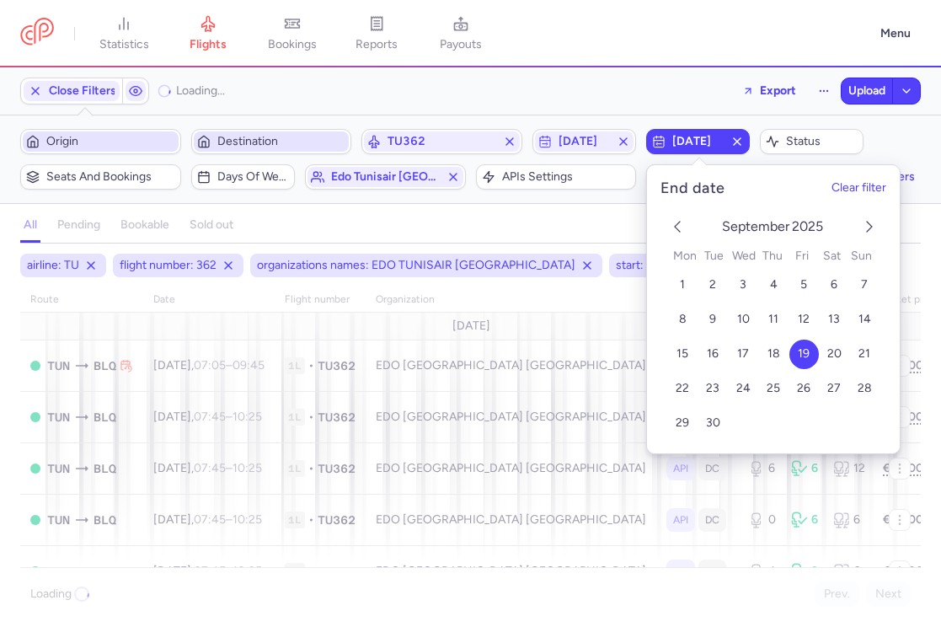
click at [532, 206] on div "Close Filters Loading... Export Upload Filters (5) – Loading... Origin Destinat…" at bounding box center [470, 347] width 941 height 560
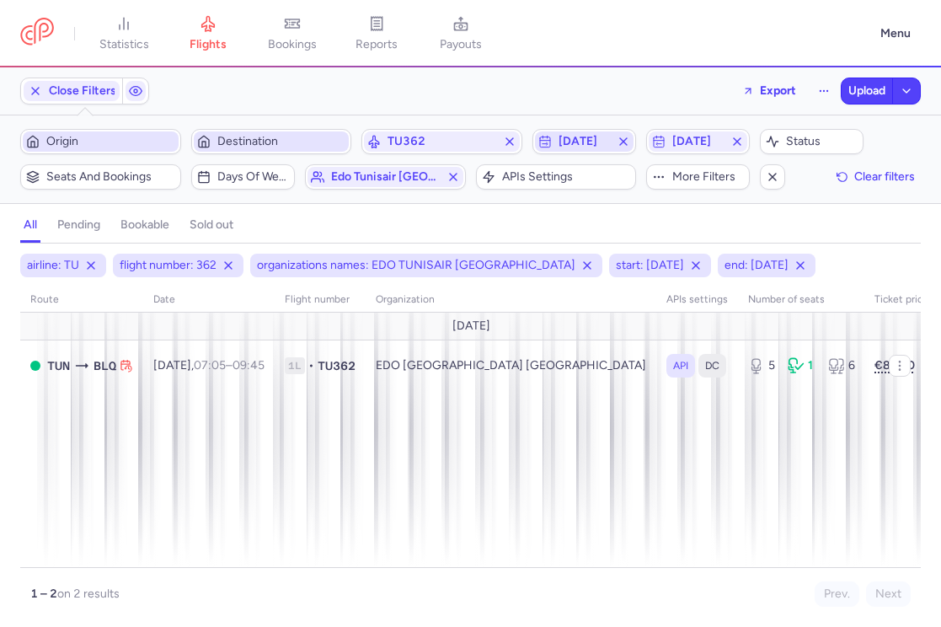
click at [584, 141] on span "2025-09-17" at bounding box center [584, 141] width 51 height 13
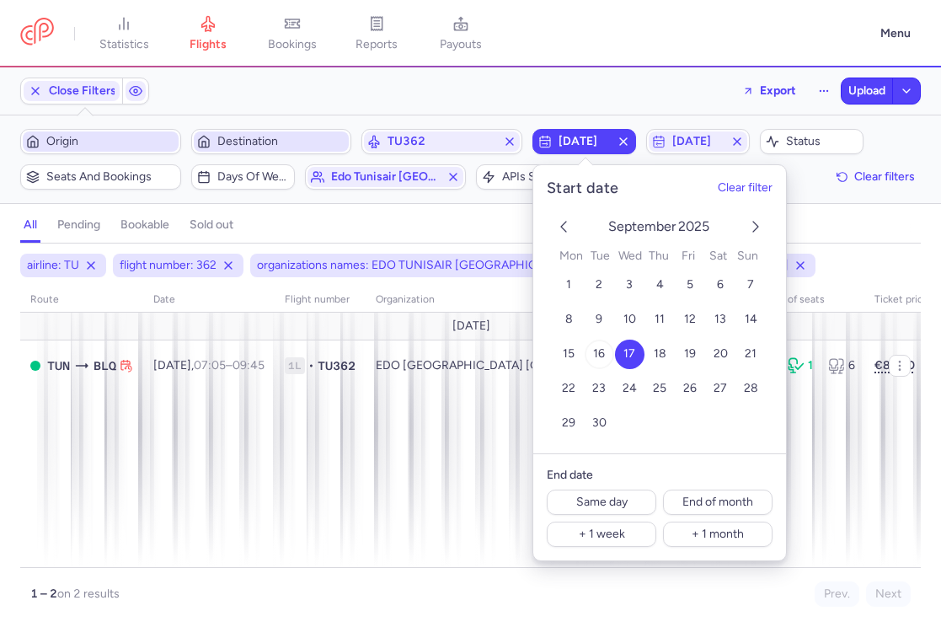
click at [599, 356] on span "16" at bounding box center [599, 354] width 12 height 14
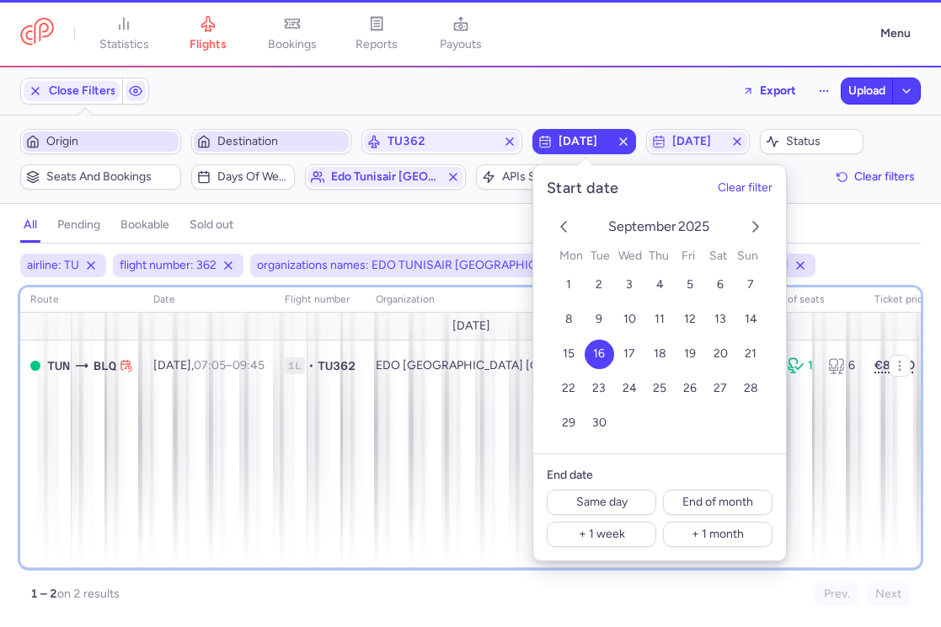
click at [378, 487] on div "route date Flight number organization APIs settings number of seats Ticket pric…" at bounding box center [470, 427] width 901 height 281
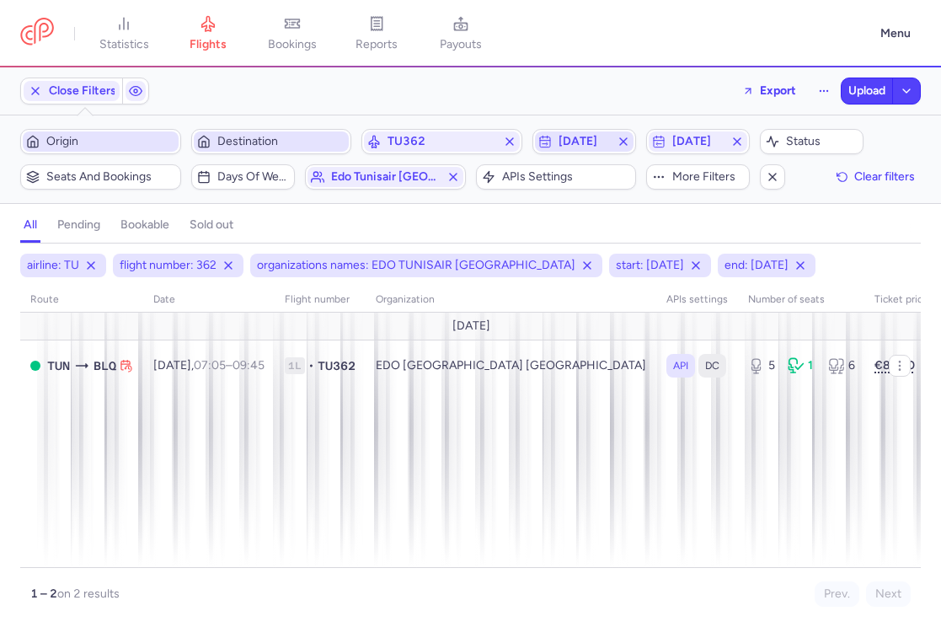
click at [591, 145] on span "2025-09-16" at bounding box center [584, 141] width 51 height 13
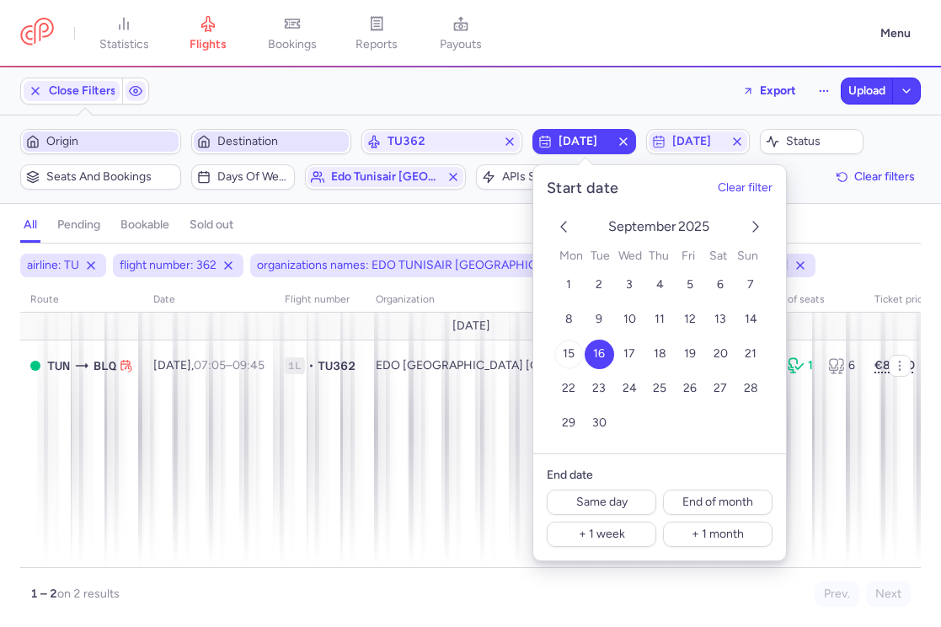
click at [570, 350] on span "15" at bounding box center [569, 354] width 12 height 14
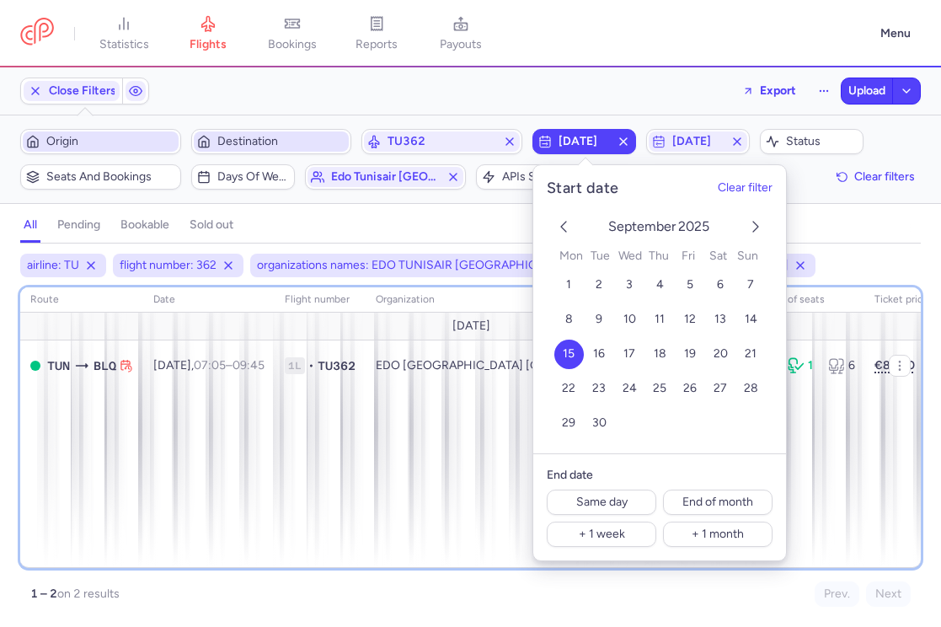
click at [440, 482] on div "route date Flight number organization APIs settings number of seats Ticket pric…" at bounding box center [470, 427] width 901 height 281
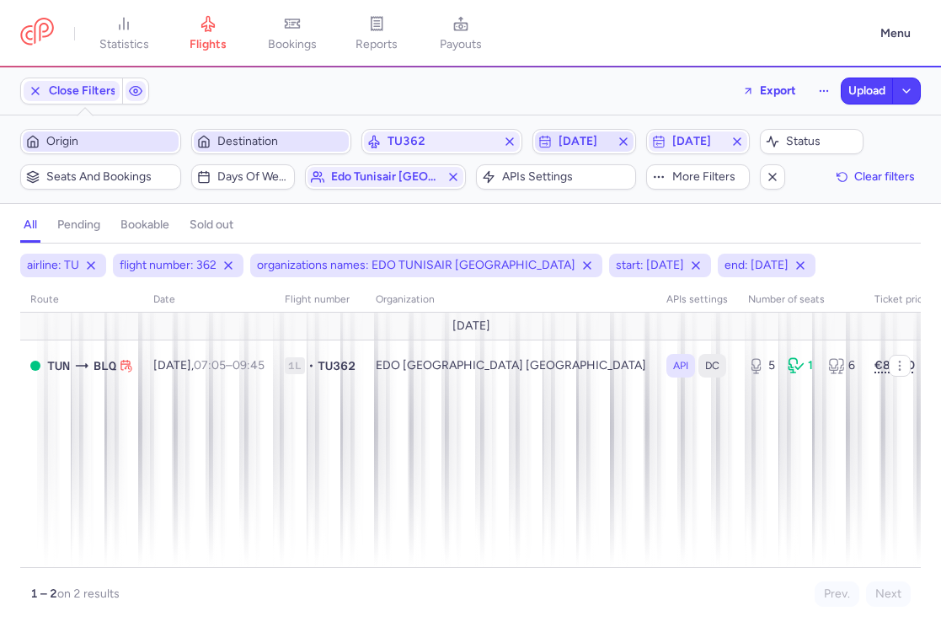
click at [627, 142] on icon "button" at bounding box center [623, 141] width 13 height 13
click at [595, 147] on span "Start date" at bounding box center [595, 141] width 72 height 13
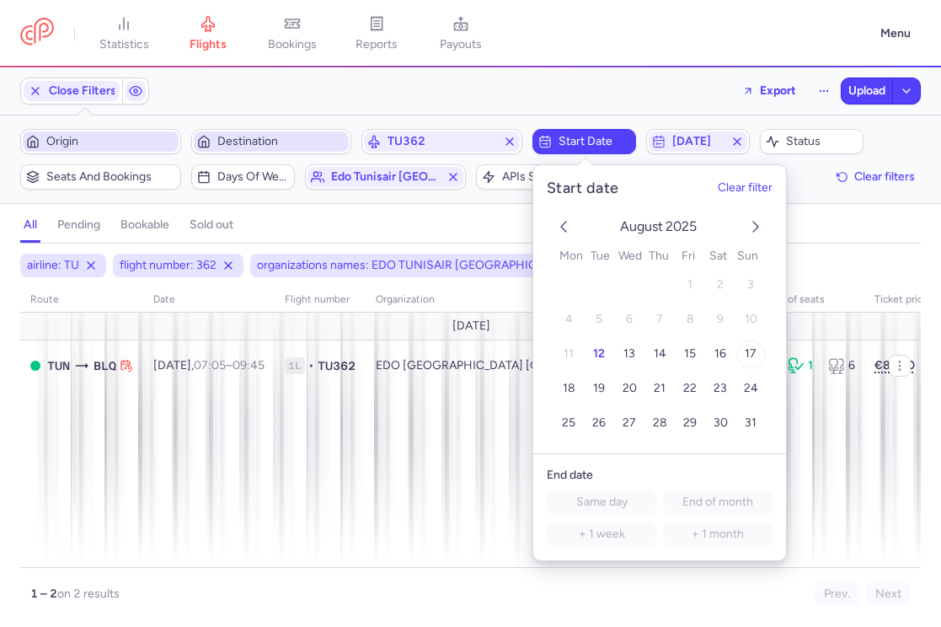
click at [752, 345] on button "17" at bounding box center [751, 354] width 29 height 29
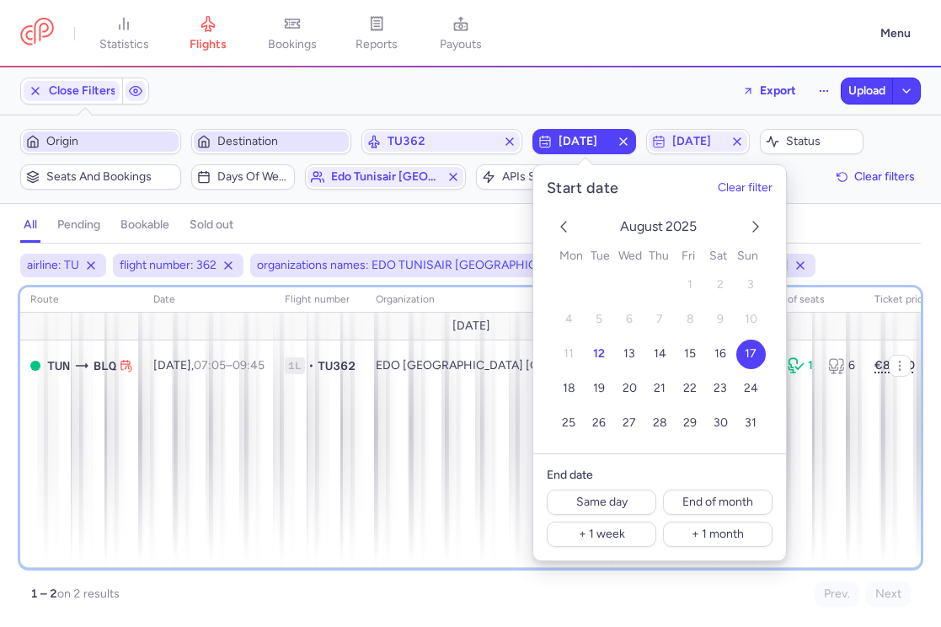
click at [429, 432] on div "route date Flight number organization APIs settings number of seats Ticket pric…" at bounding box center [470, 427] width 901 height 281
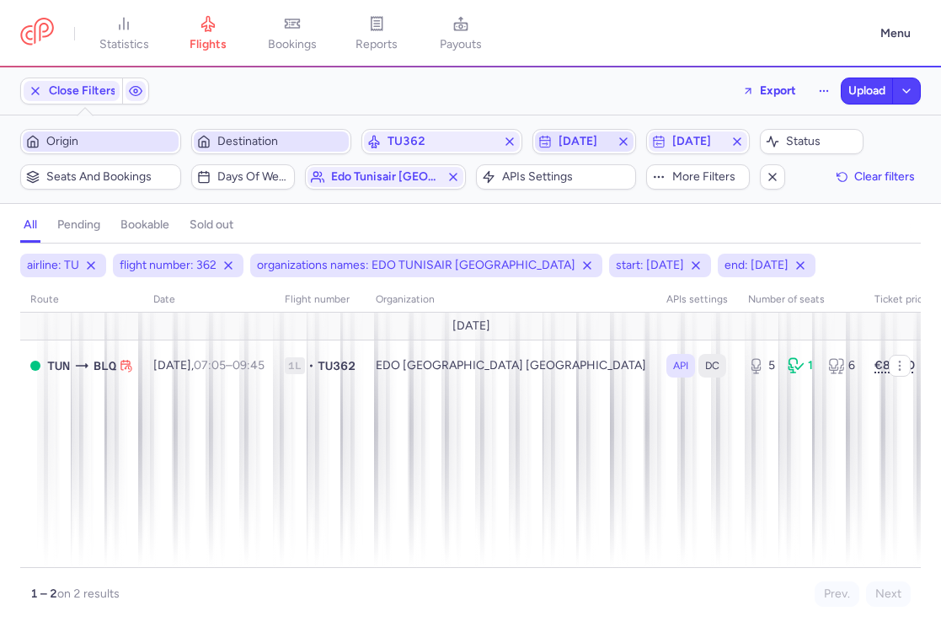
click at [624, 143] on icon "button" at bounding box center [623, 141] width 13 height 13
click at [739, 140] on line "button" at bounding box center [737, 141] width 7 height 7
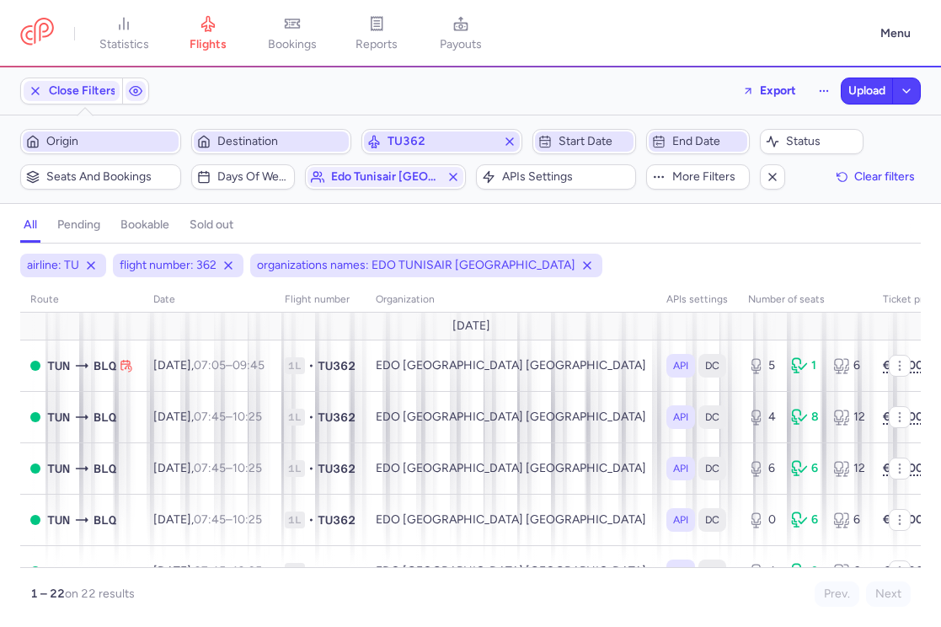
click at [448, 139] on span "TU362" at bounding box center [442, 141] width 109 height 13
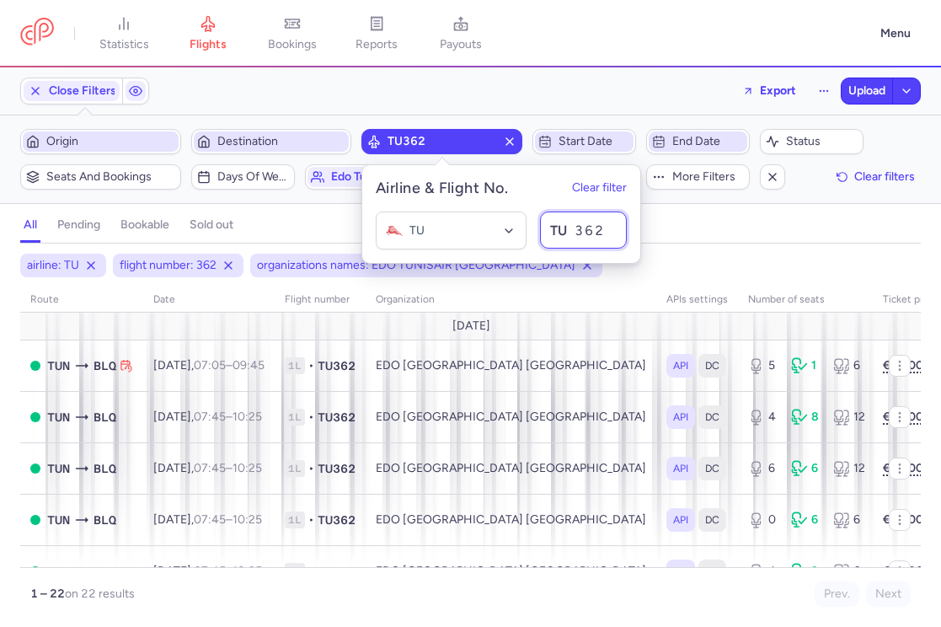
click at [623, 228] on input "362" at bounding box center [583, 230] width 87 height 37
type input "363"
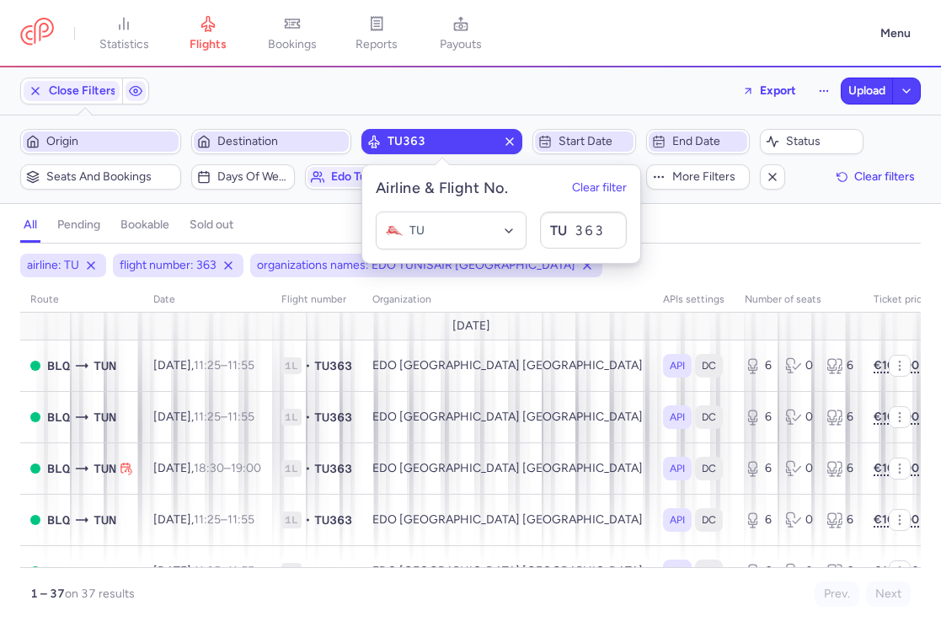
click at [740, 232] on div "all pending bookable sold out" at bounding box center [470, 228] width 901 height 29
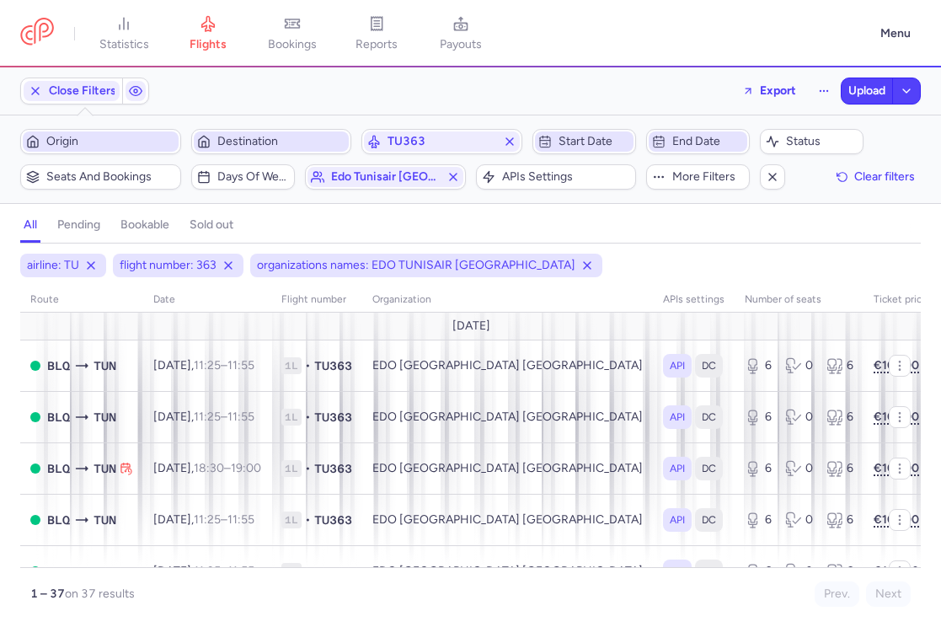
click at [565, 135] on span "Start date" at bounding box center [595, 141] width 72 height 13
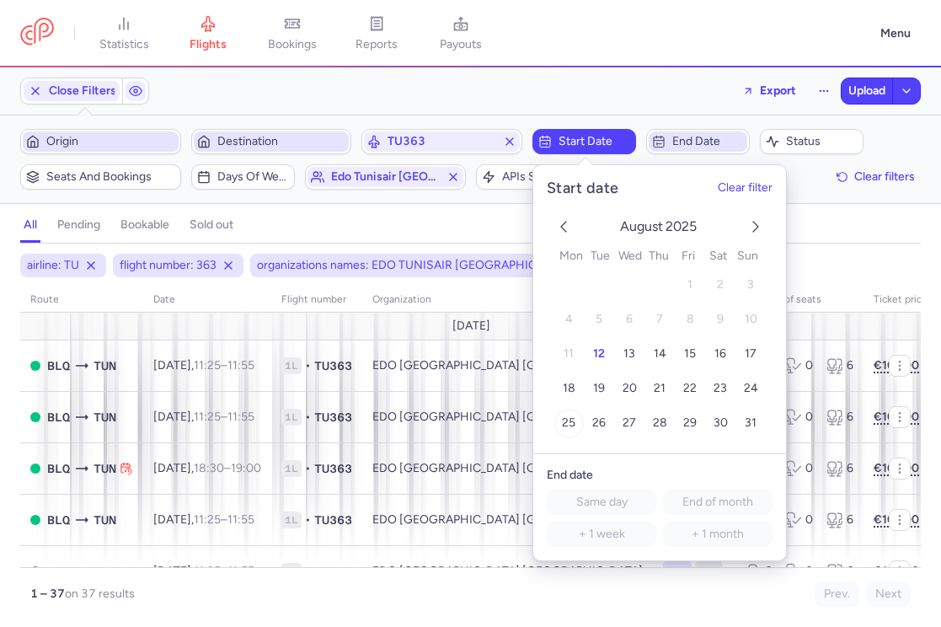
click at [577, 418] on button "25" at bounding box center [568, 423] width 29 height 29
click at [718, 151] on span "End date" at bounding box center [698, 141] width 99 height 20
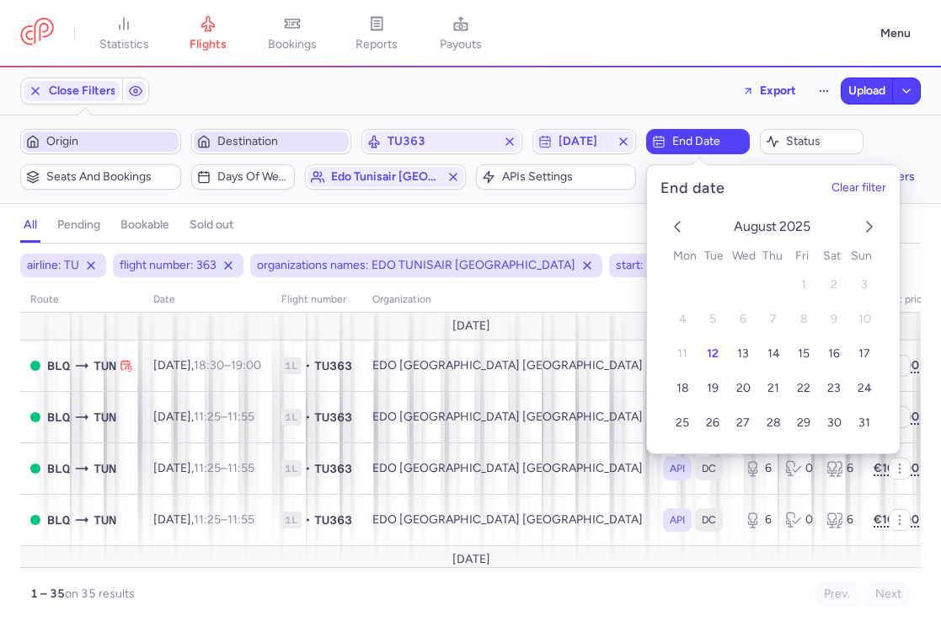
click at [870, 233] on icon "next month" at bounding box center [870, 227] width 20 height 20
click at [809, 356] on span "19" at bounding box center [804, 354] width 12 height 14
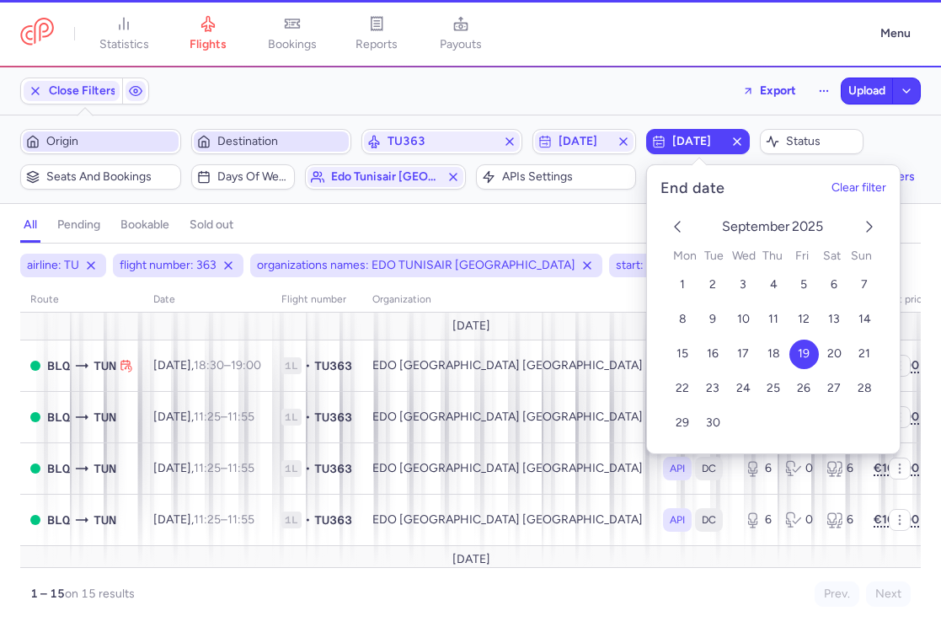
click at [548, 227] on div "all pending bookable sold out" at bounding box center [470, 228] width 901 height 29
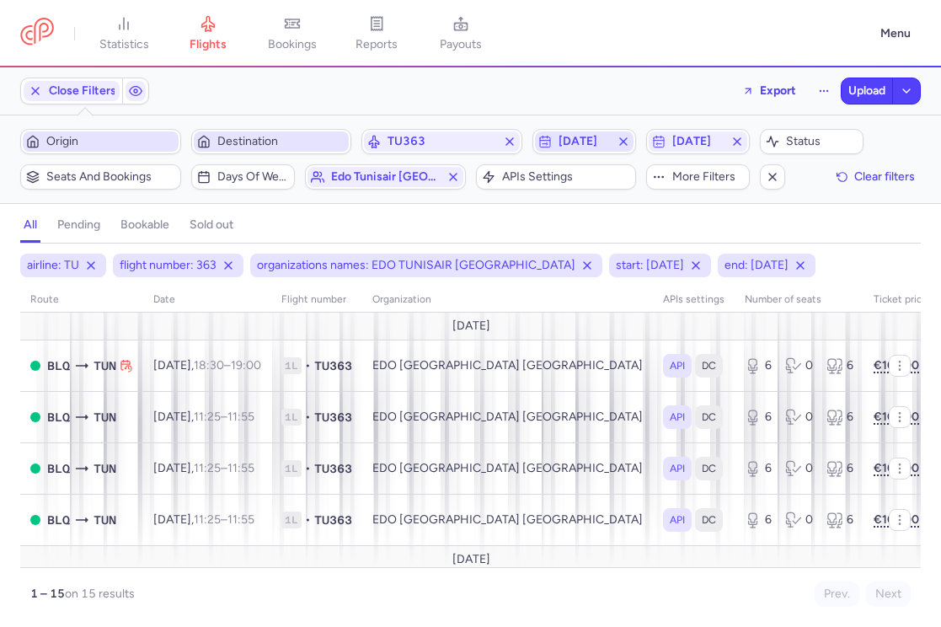
click at [580, 135] on span "2025-08-25" at bounding box center [584, 141] width 51 height 13
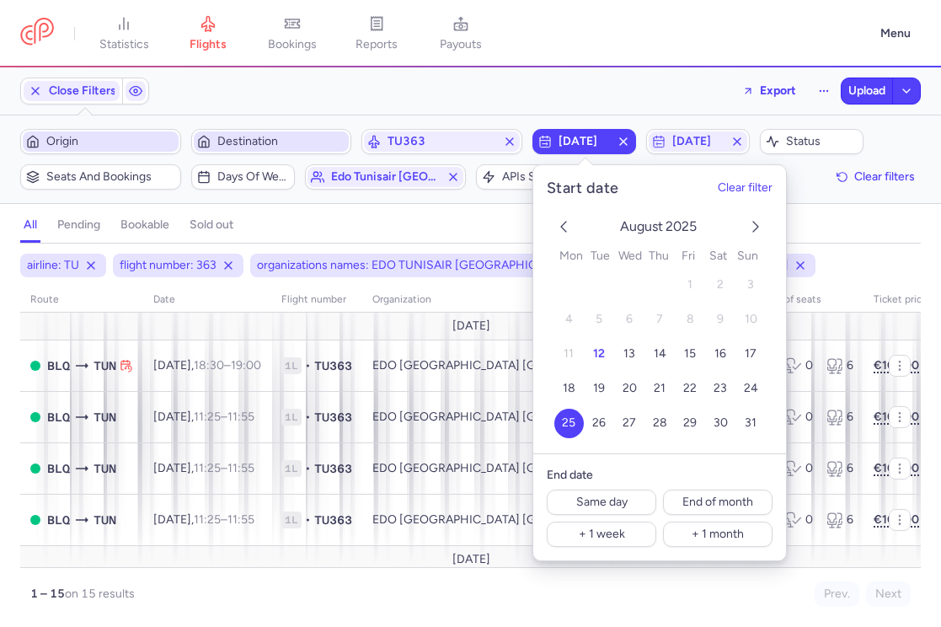
click at [406, 228] on div "all pending bookable sold out" at bounding box center [470, 228] width 901 height 29
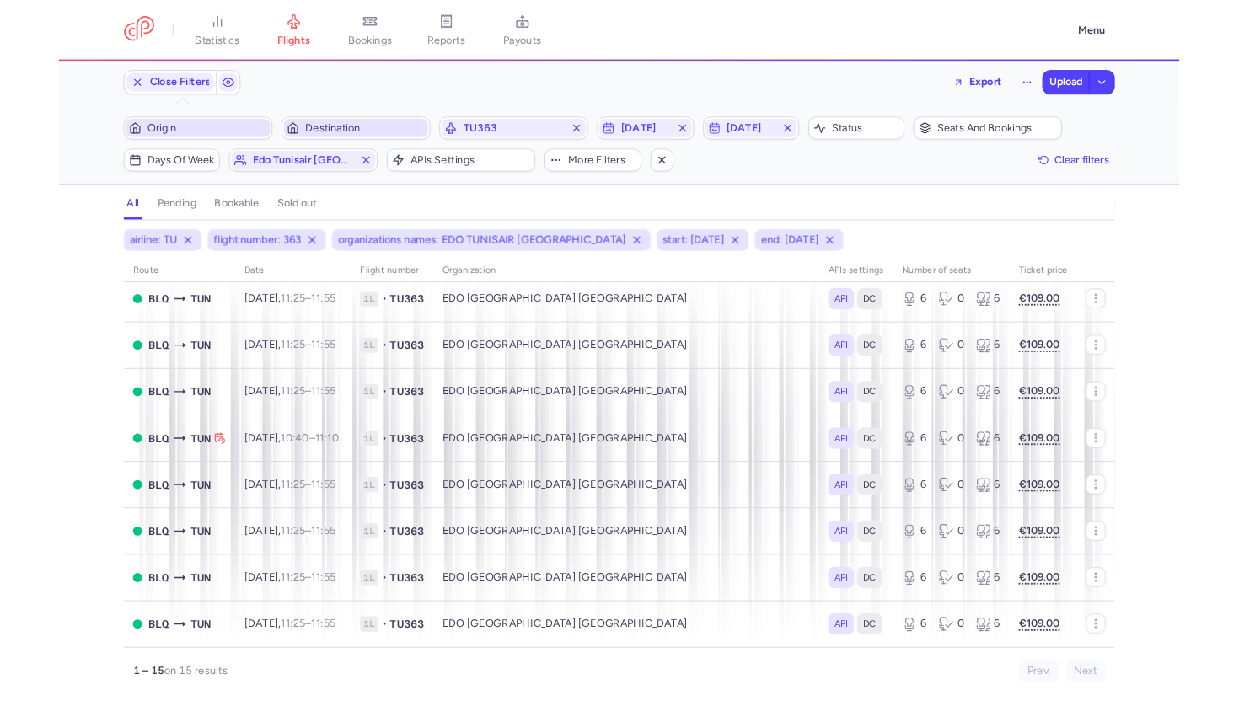
scroll to position [486, 0]
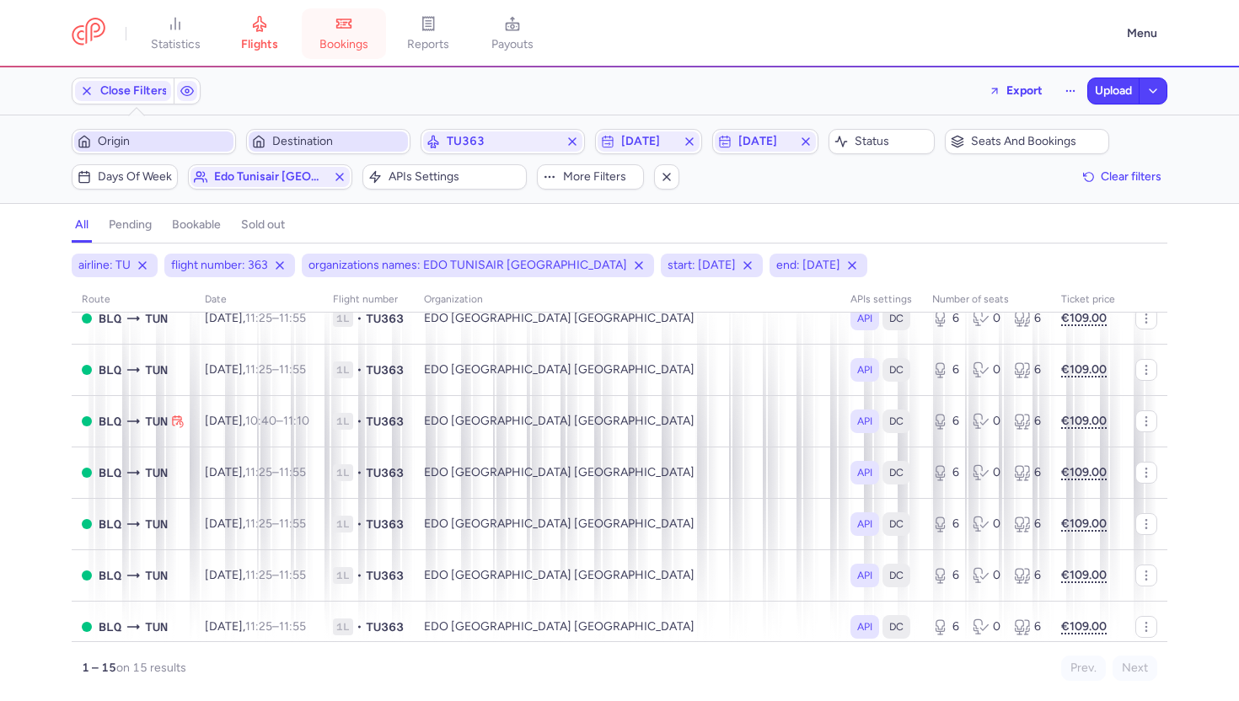
click at [345, 24] on icon at bounding box center [344, 24] width 3 height 0
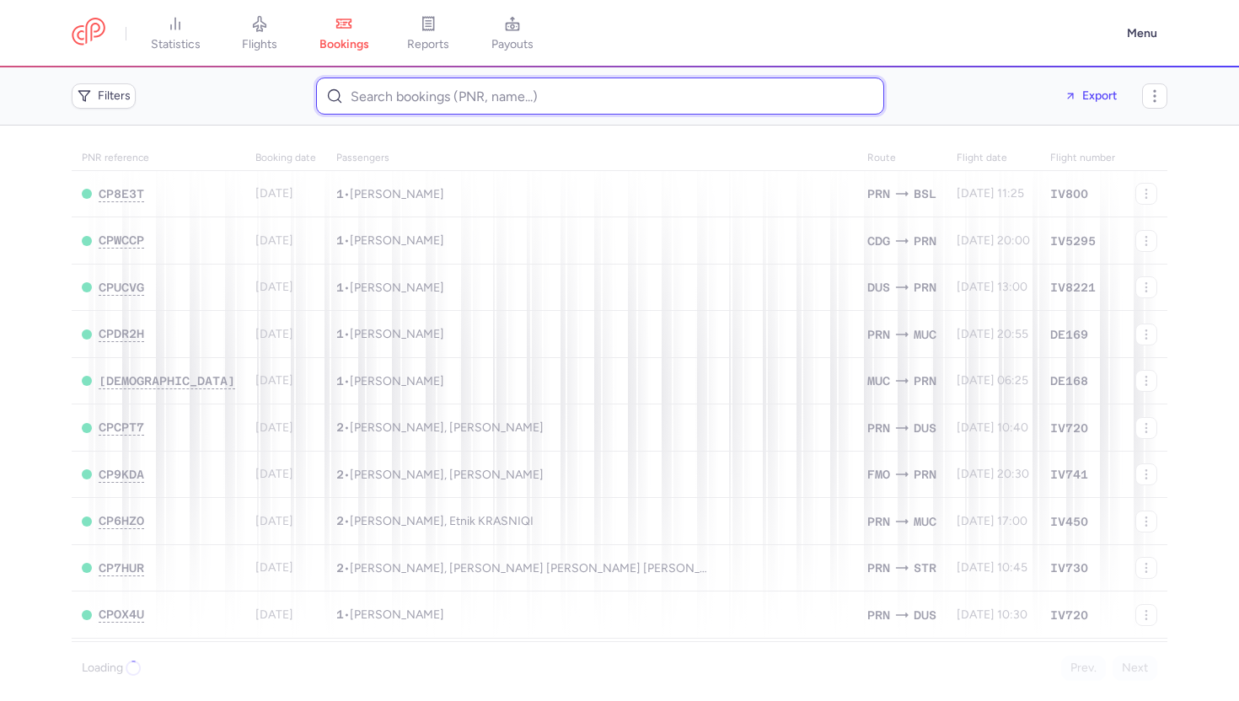
click at [595, 97] on input at bounding box center [600, 96] width 568 height 37
paste input "CPOFL2"
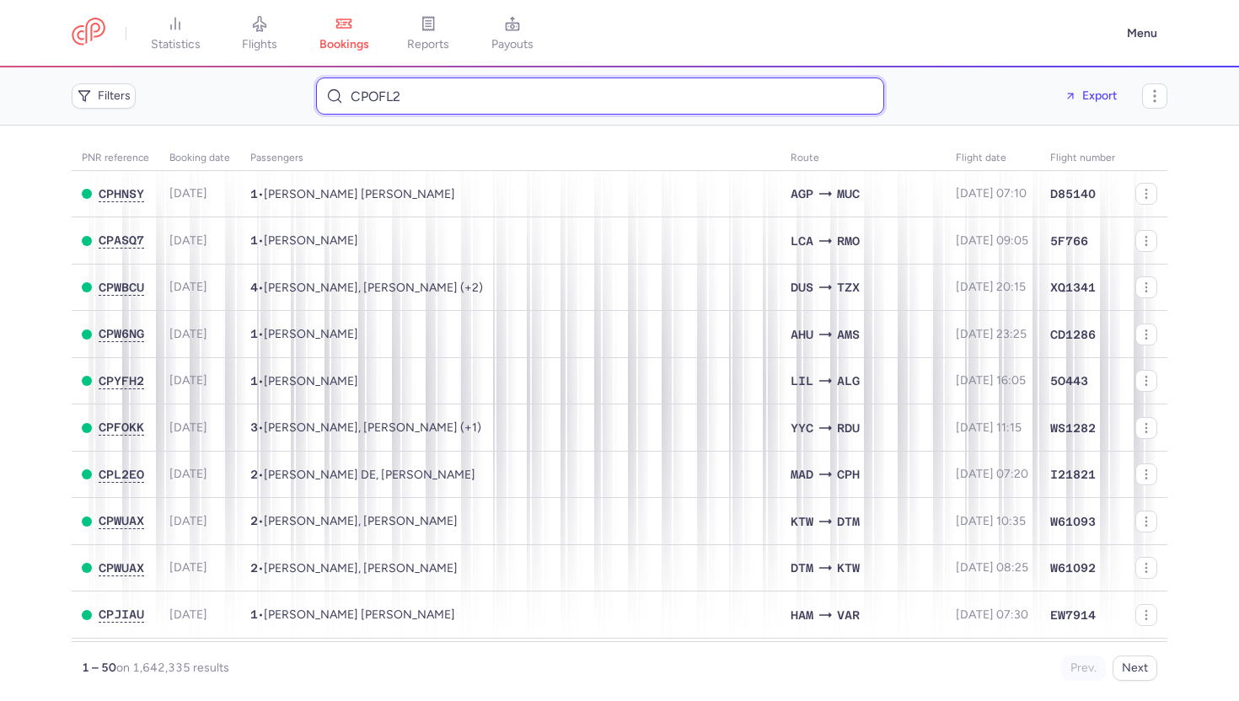
type input "CPOFL2"
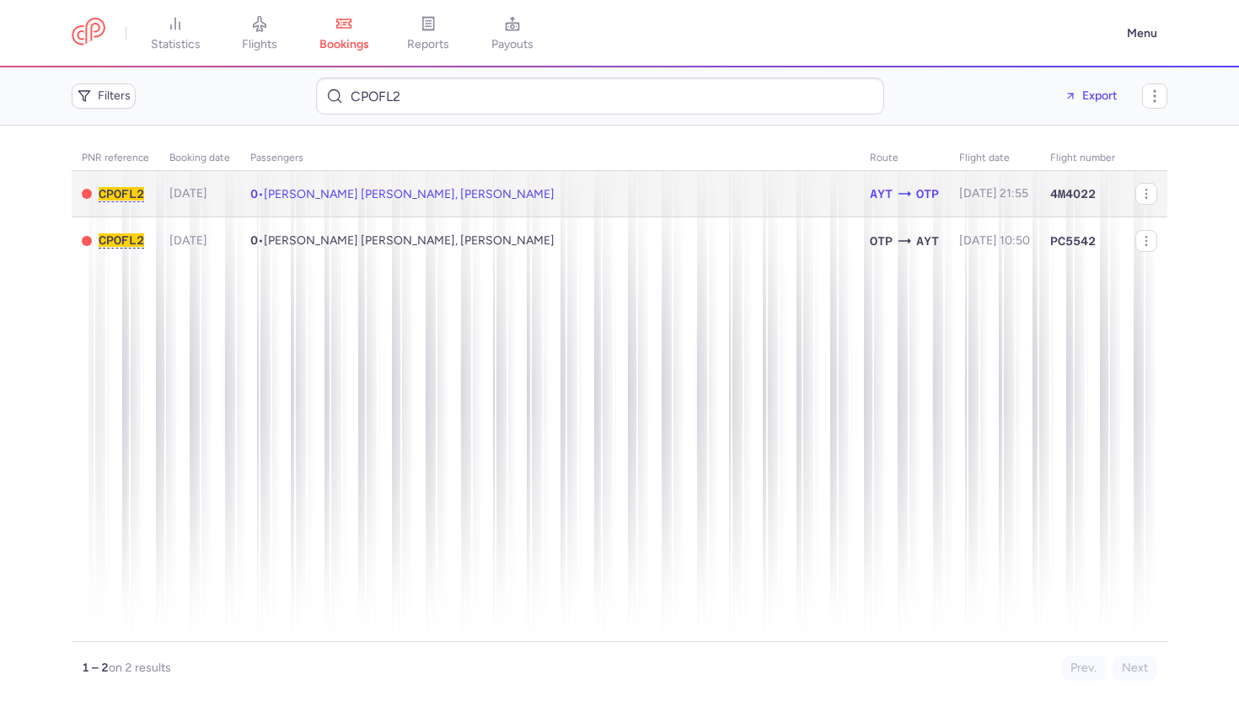
click at [296, 201] on td "0 • Ana Maria Rodica LISITA, Ioan Danut LISITA" at bounding box center [549, 194] width 619 height 46
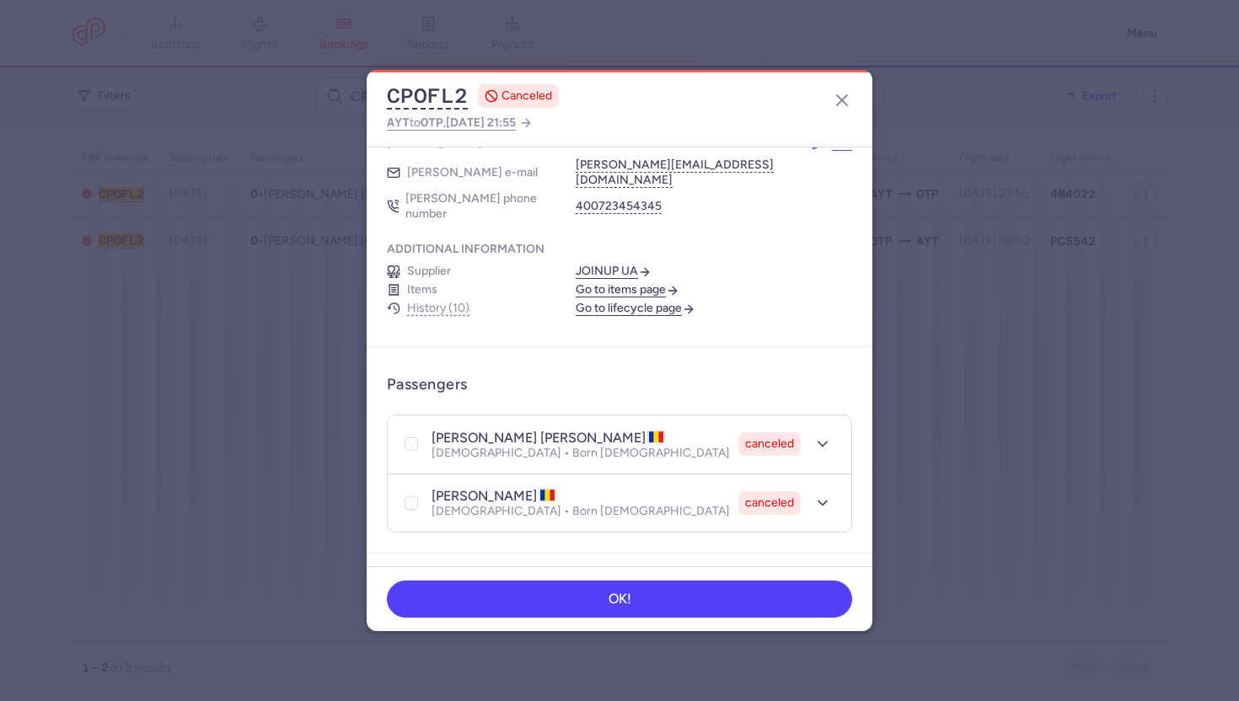
scroll to position [97, 0]
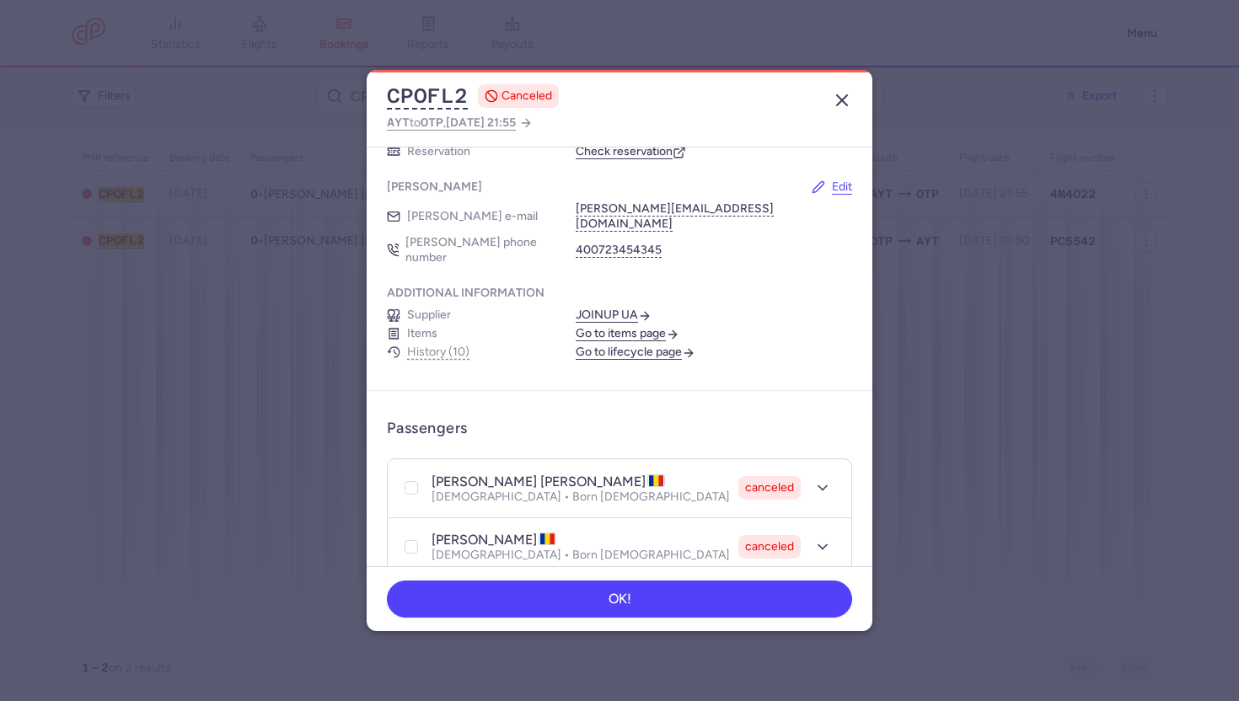
click at [842, 102] on line "button" at bounding box center [842, 100] width 10 height 10
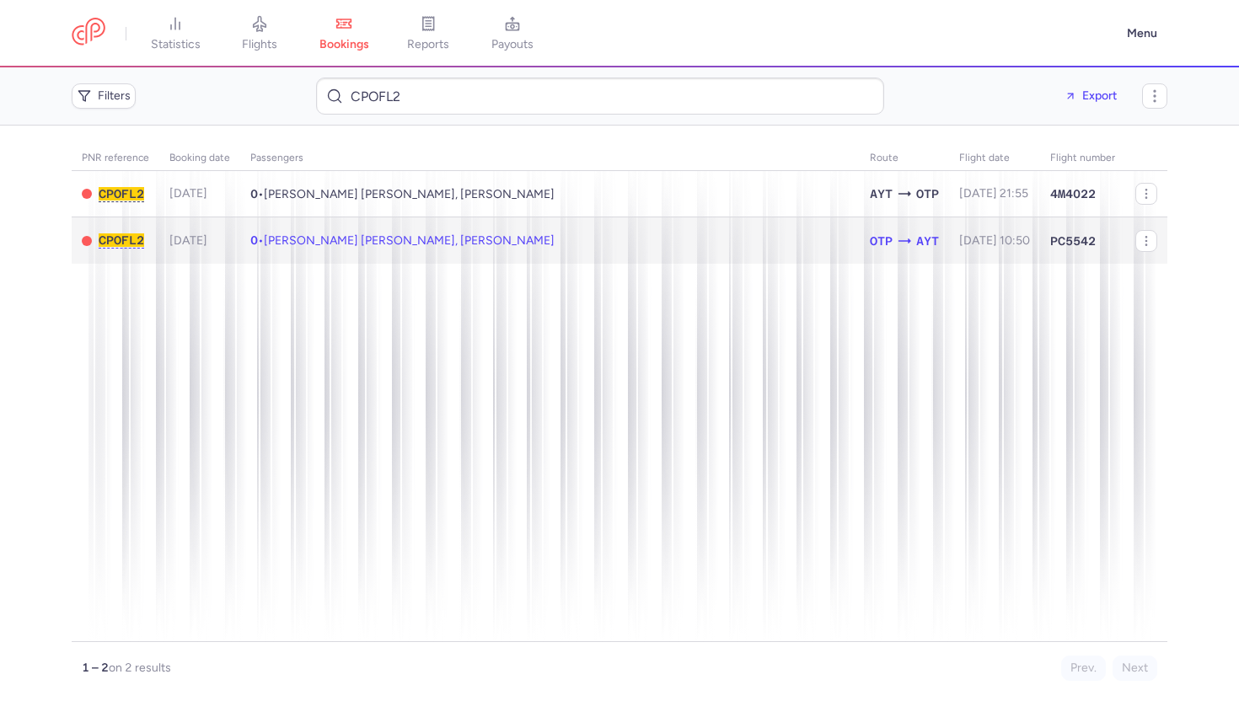
click at [355, 241] on span "Ana Maria Rodica LISITA, Ioan Danut LISITA" at bounding box center [409, 240] width 291 height 14
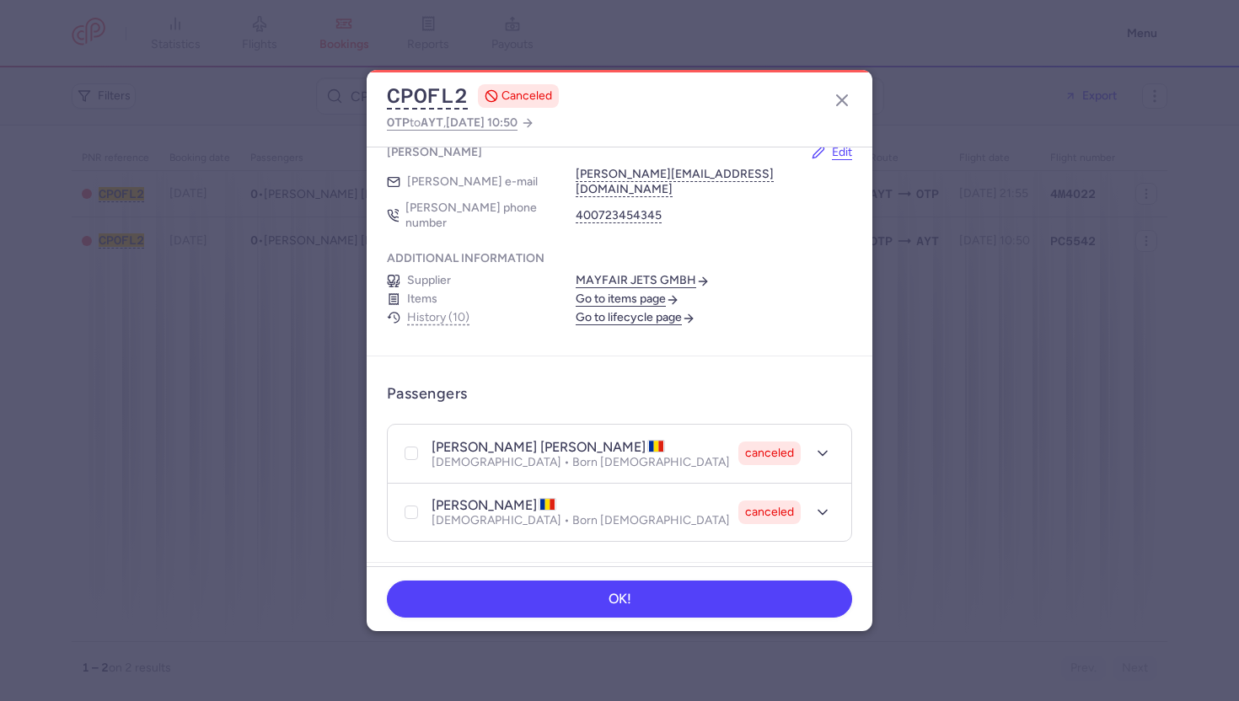
scroll to position [131, 0]
click at [838, 100] on icon "button" at bounding box center [842, 100] width 20 height 20
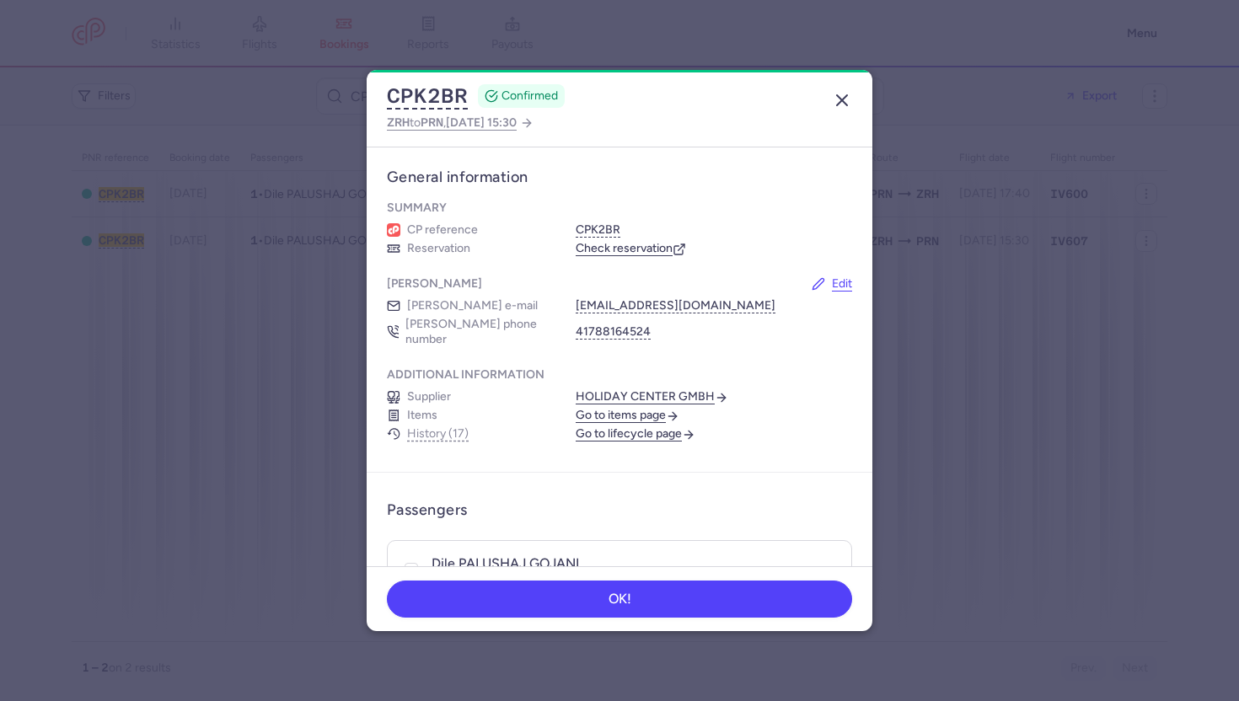
click at [838, 94] on icon "button" at bounding box center [842, 100] width 20 height 20
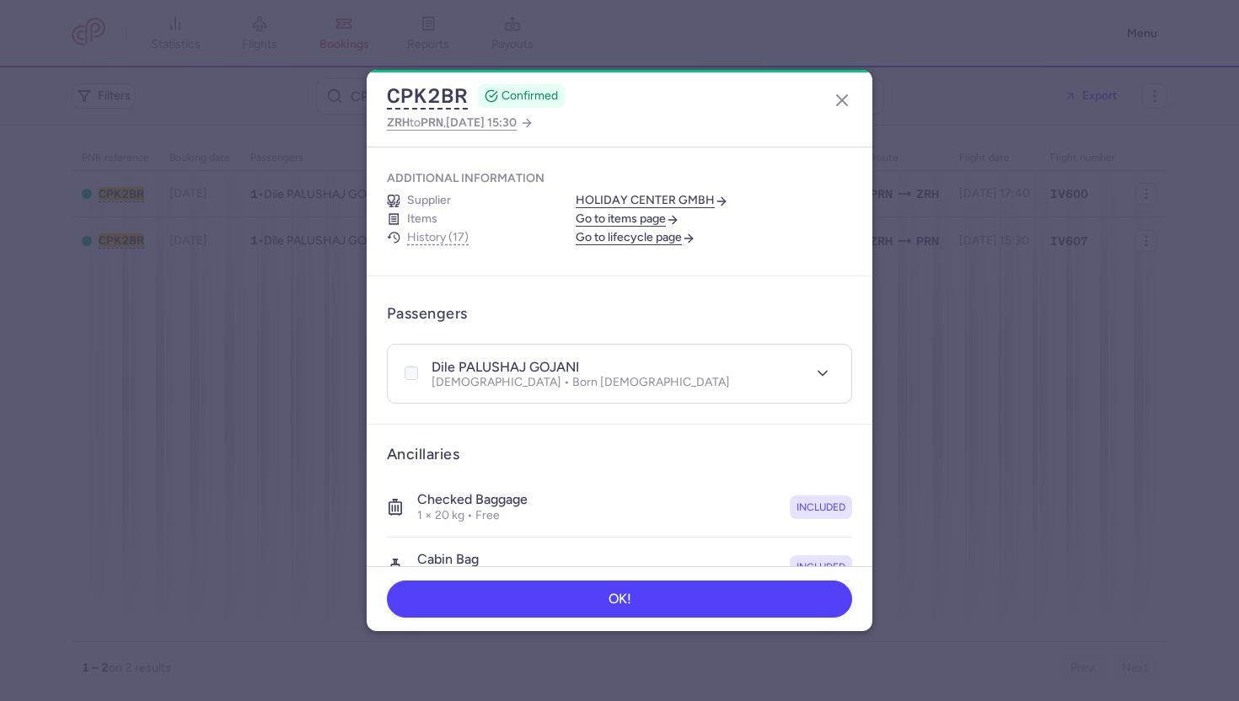
click at [410, 368] on icon at bounding box center [411, 373] width 10 height 10
click at [410, 367] on input "checkbox" at bounding box center [410, 373] width 13 height 13
checkbox input "true"
click at [822, 309] on button "More" at bounding box center [814, 313] width 76 height 33
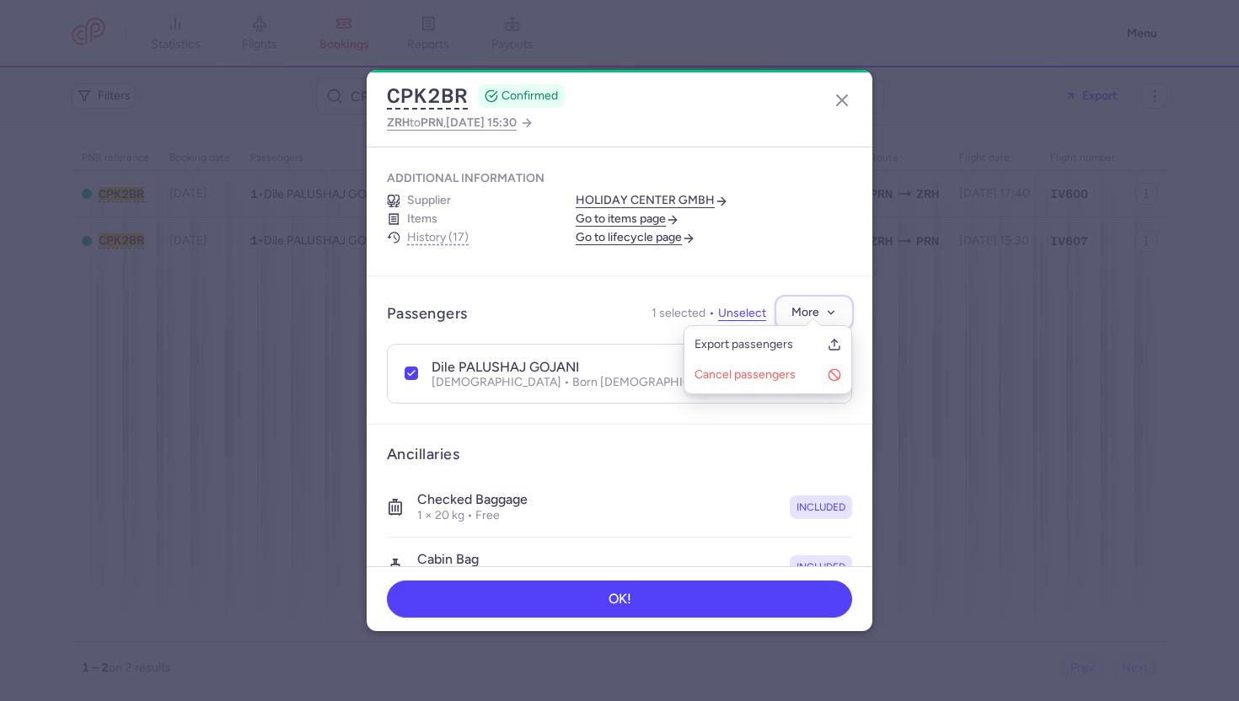
click at [822, 307] on button "More" at bounding box center [814, 313] width 76 height 33
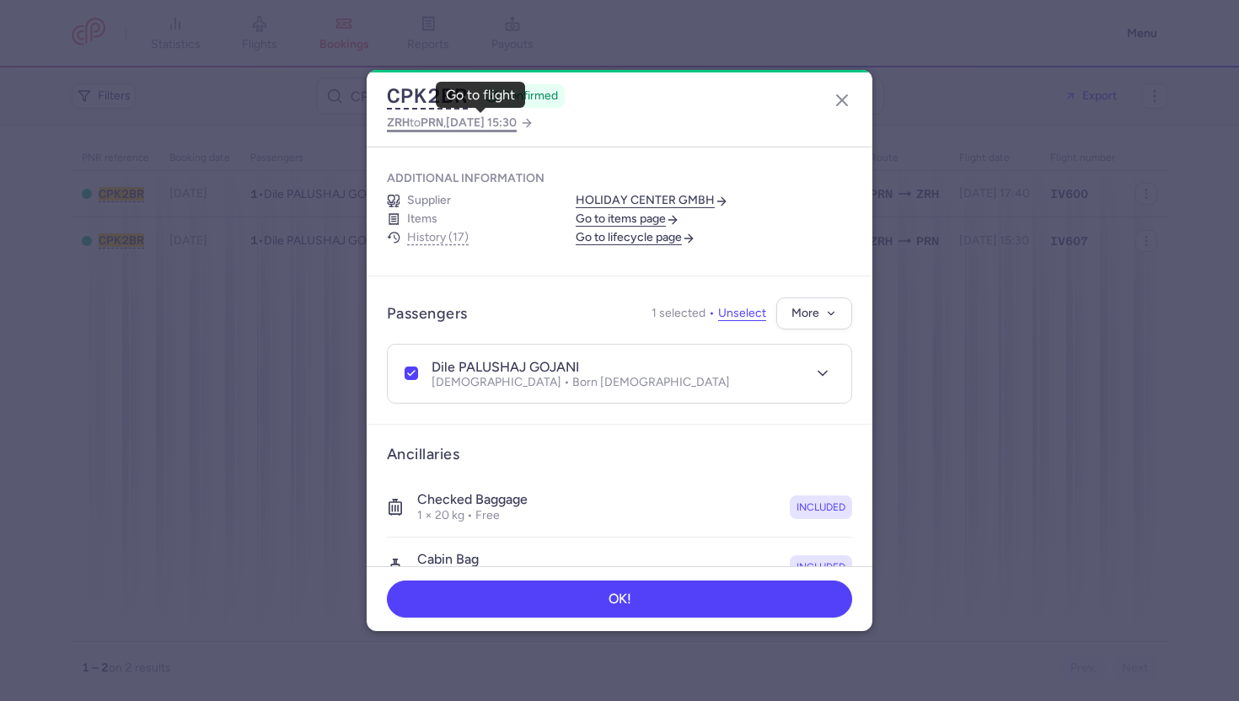
click at [517, 123] on span "2025 Aug 13, 15:30" at bounding box center [481, 122] width 71 height 14
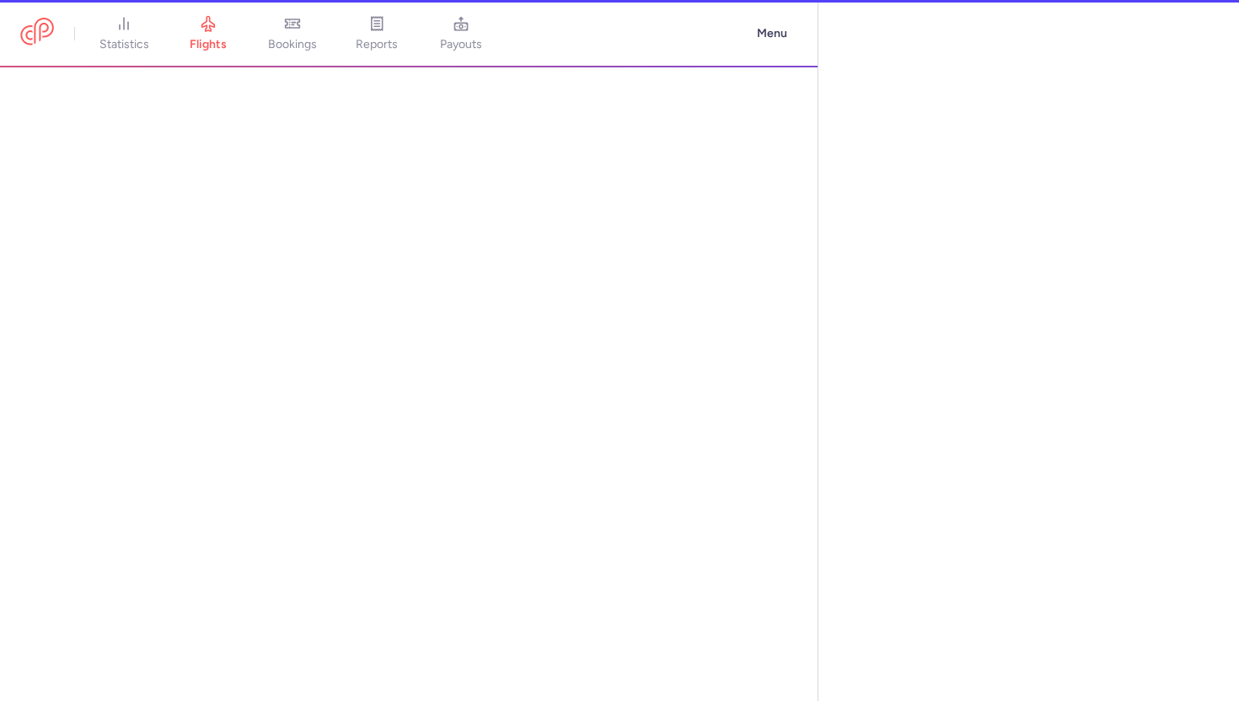
select select "hours"
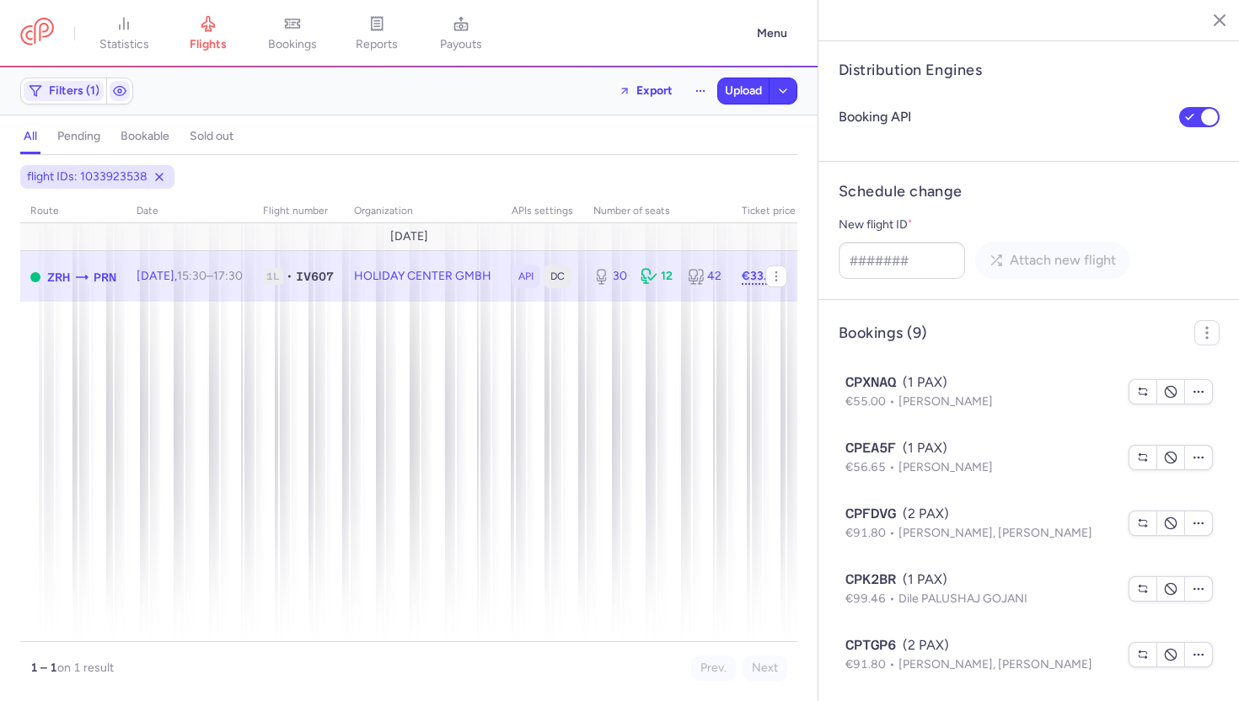
scroll to position [1662, 0]
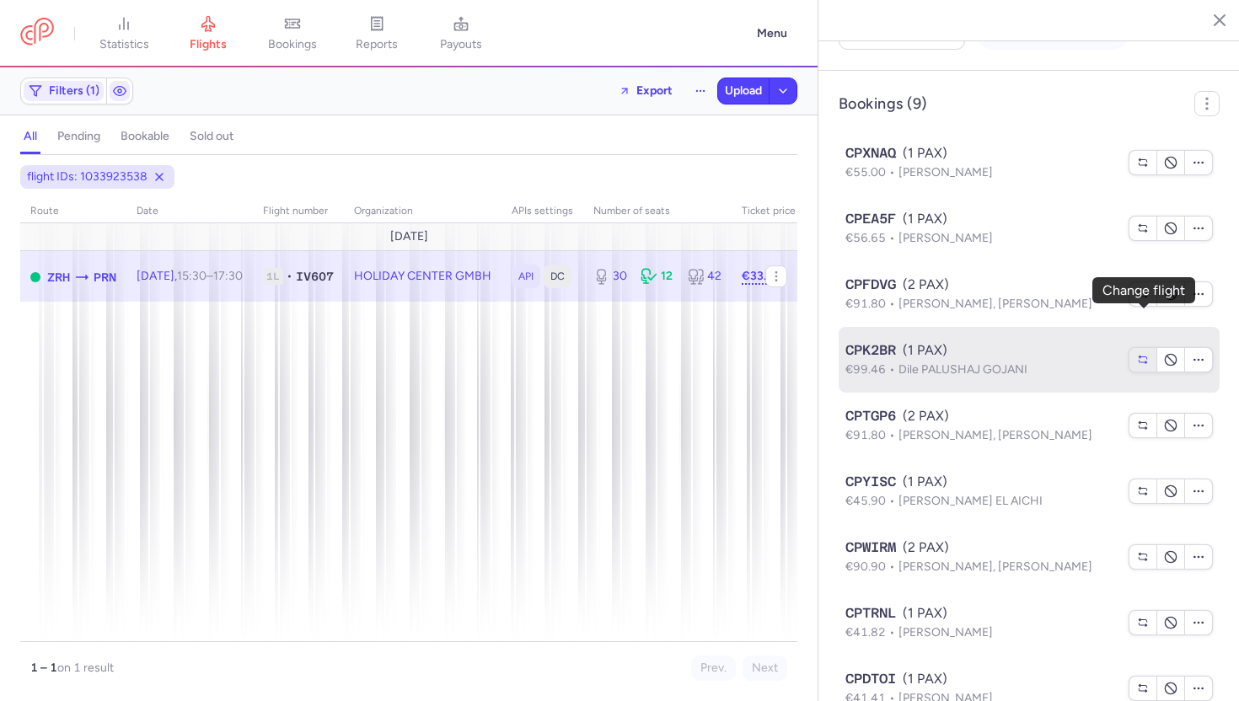
click at [1145, 353] on icon "button" at bounding box center [1142, 359] width 13 height 13
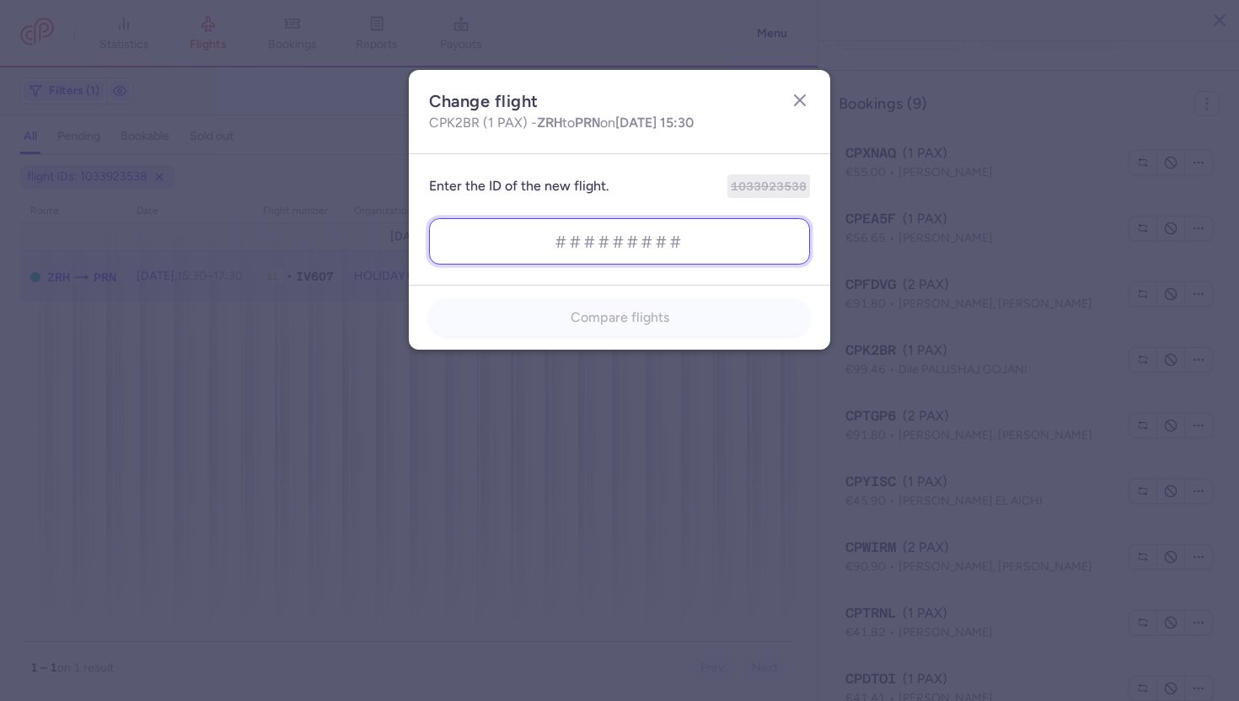
click at [530, 247] on input at bounding box center [619, 241] width 381 height 46
paste input "793484524"
type input "793484524"
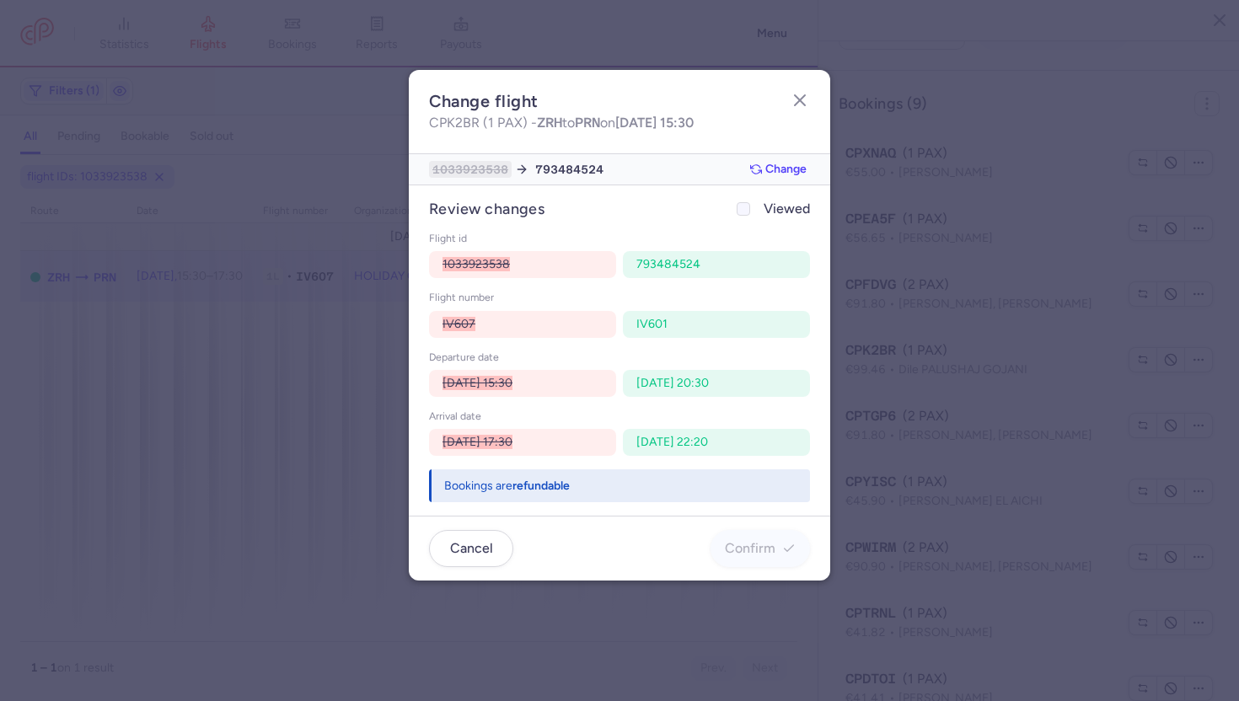
click at [744, 211] on icon at bounding box center [743, 209] width 10 height 10
click at [744, 211] on input "Viewed" at bounding box center [743, 208] width 13 height 13
checkbox input "true"
click at [758, 551] on span "Confirm" at bounding box center [750, 547] width 51 height 15
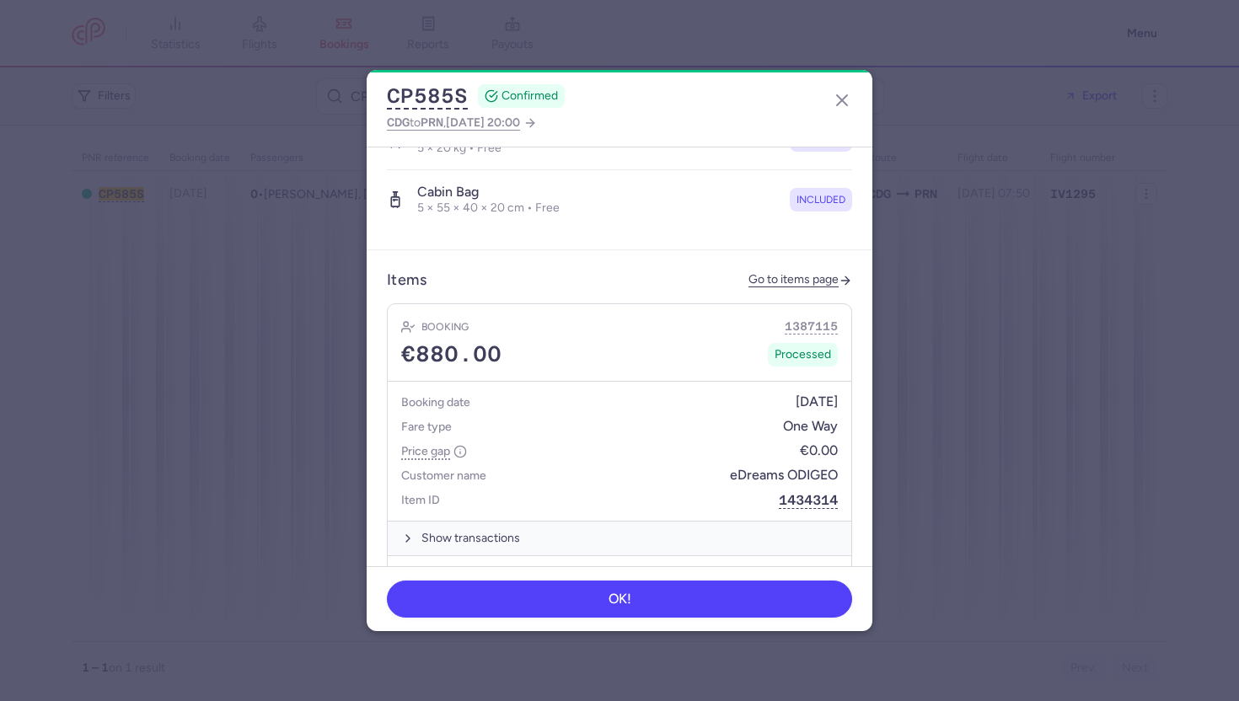
scroll to position [1033, 0]
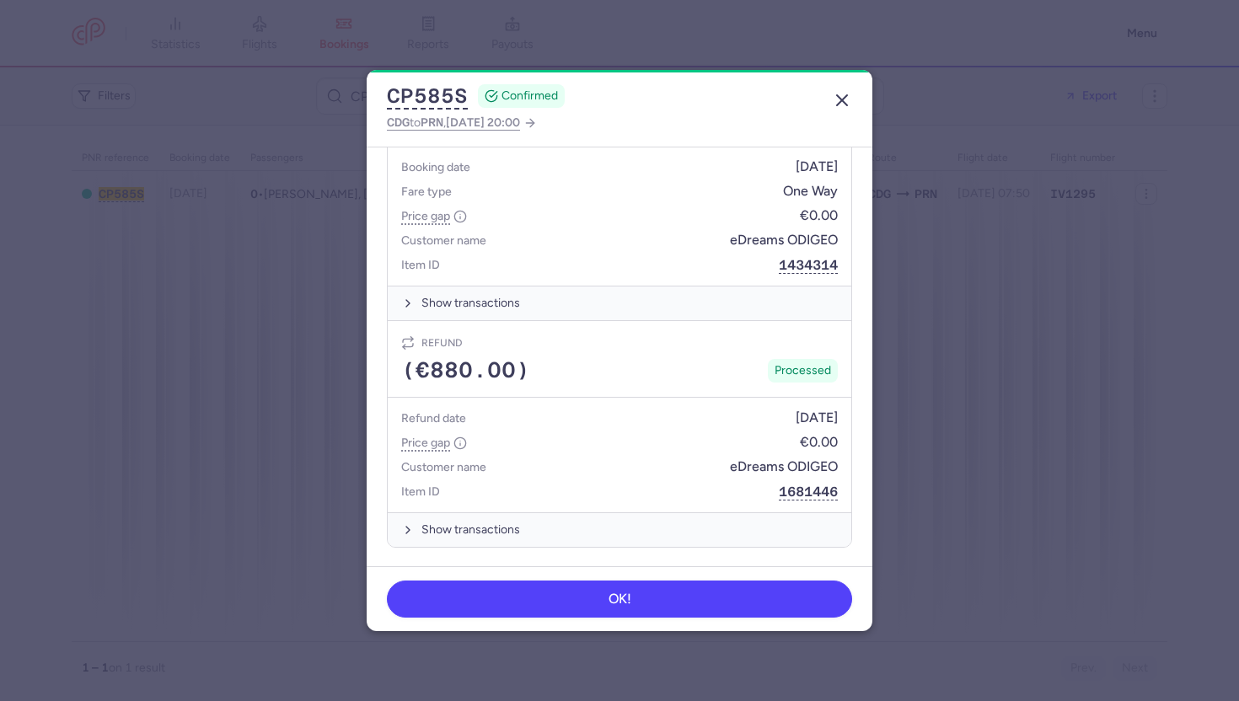
click at [838, 104] on icon "button" at bounding box center [842, 100] width 20 height 20
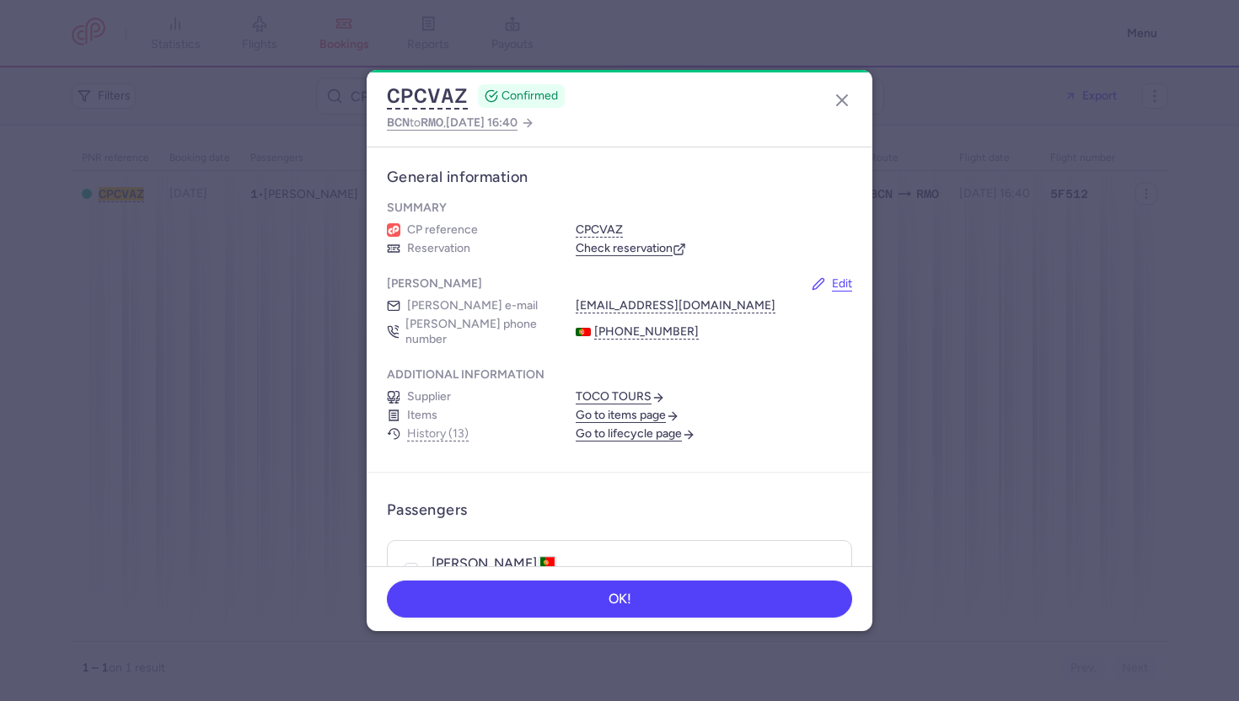
scroll to position [120, 0]
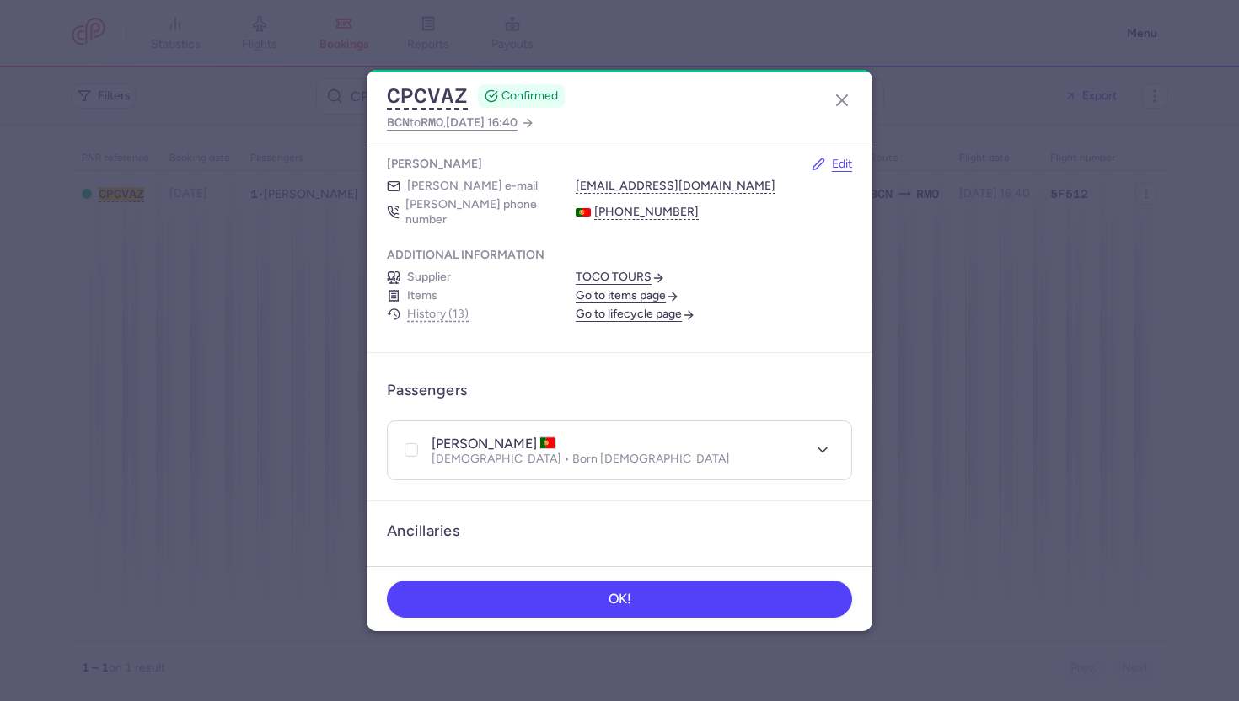
click at [633, 288] on link "Go to items page" at bounding box center [628, 295] width 104 height 15
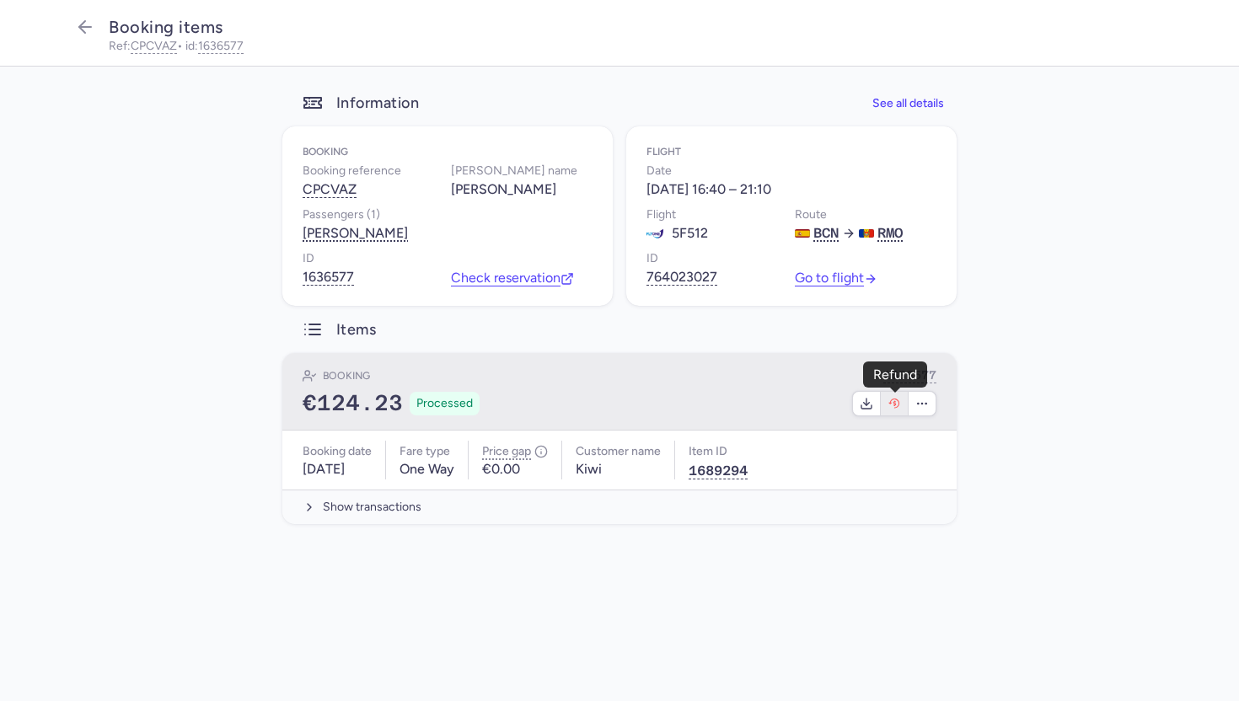
click at [896, 404] on icon "button" at bounding box center [893, 403] width 13 height 13
select select "490"
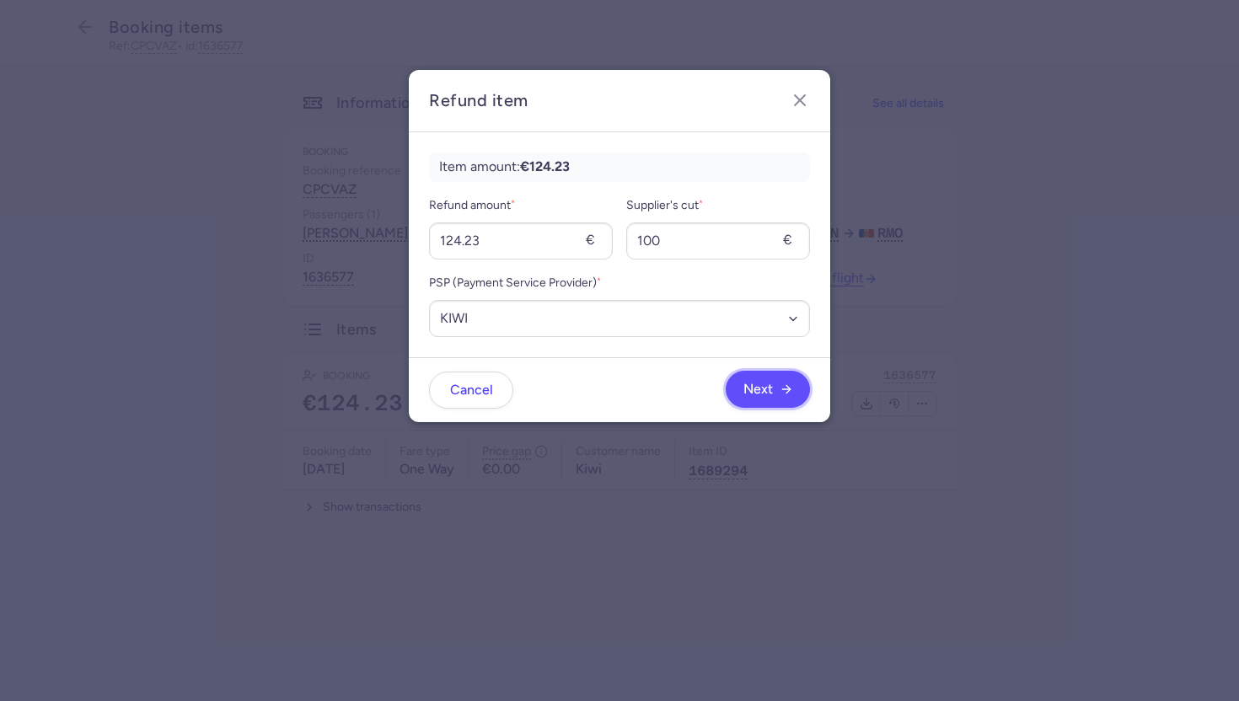
click at [777, 392] on span "Next" at bounding box center [768, 389] width 50 height 15
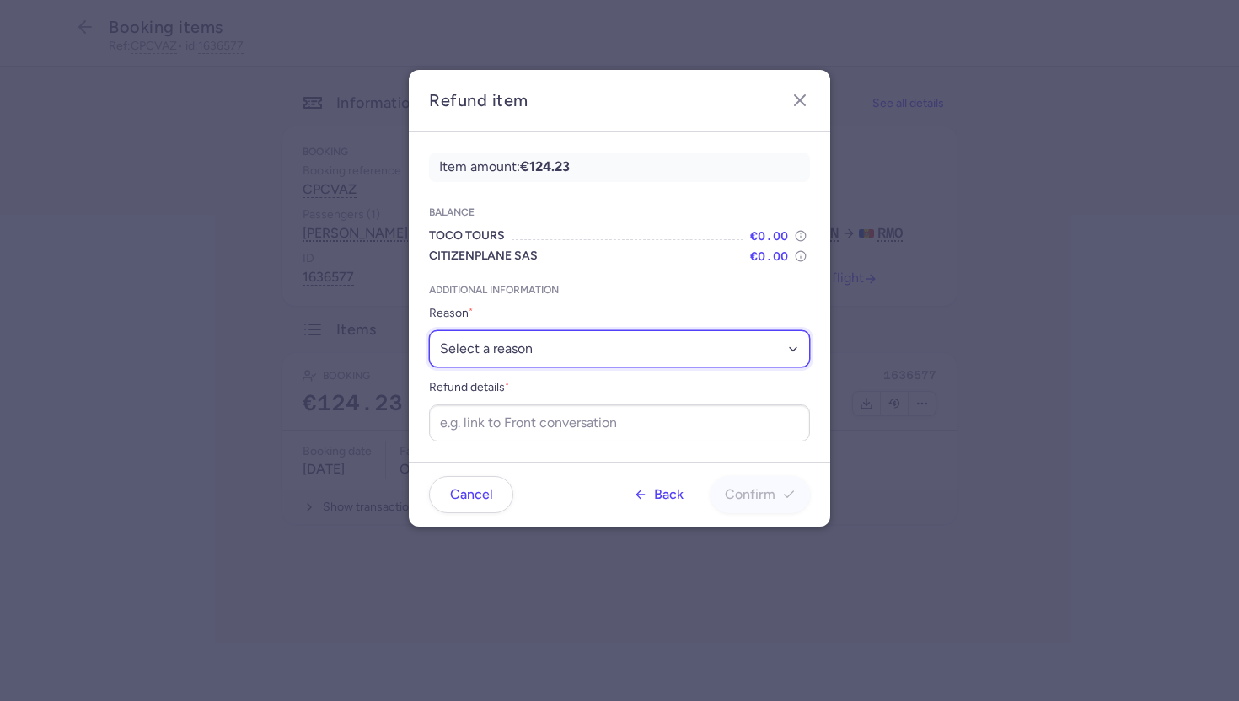
click at [581, 352] on select "Select a reason ✈️ Airline ceasing ops 💼 Ancillary issue 📄 APIS missing ⚙️ Citi…" at bounding box center [619, 348] width 381 height 37
select select "DENIED_BOARDING"
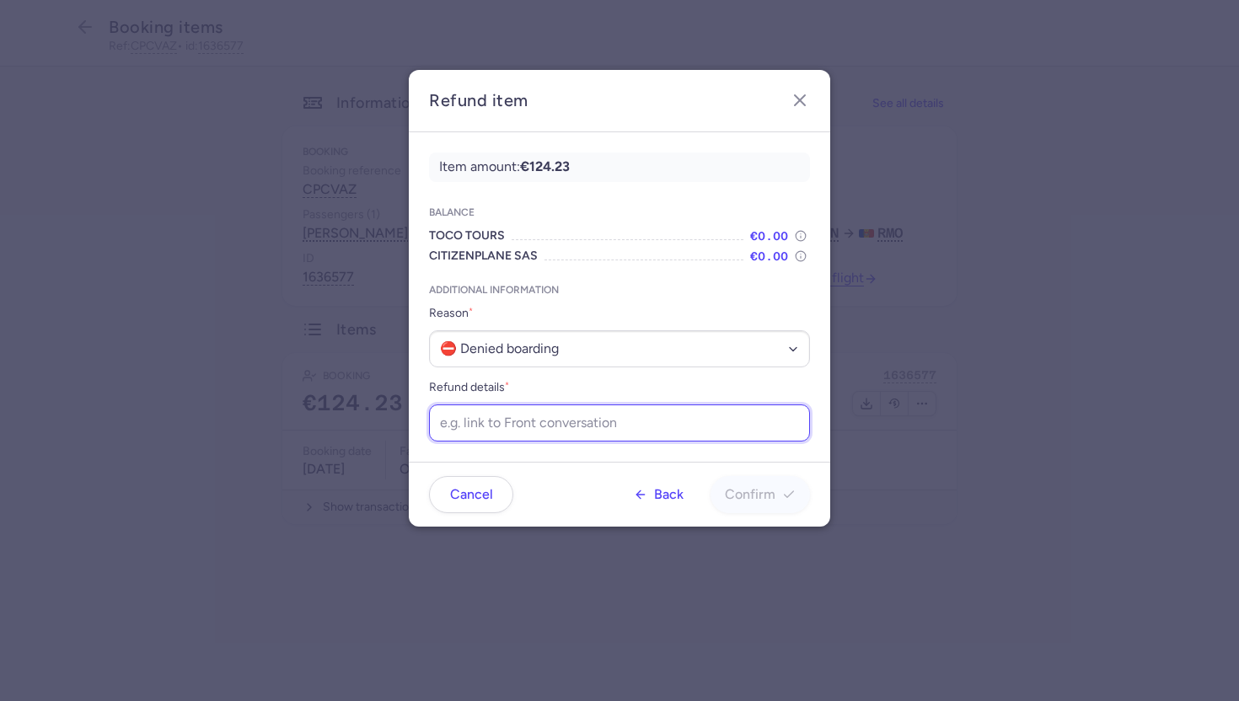
click at [518, 426] on input "Refund details *" at bounding box center [619, 422] width 381 height 37
paste input "[URL][DOMAIN_NAME]"
type input "[URL][DOMAIN_NAME]"
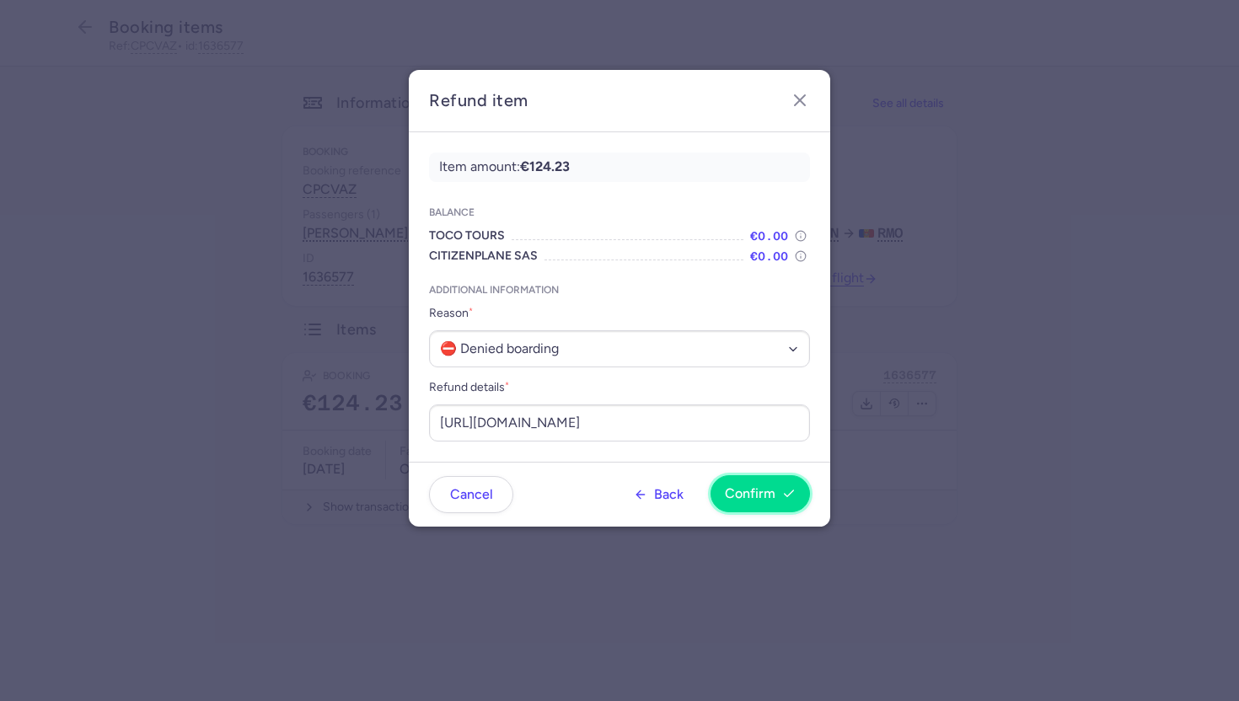
click at [763, 491] on span "Confirm" at bounding box center [750, 493] width 51 height 15
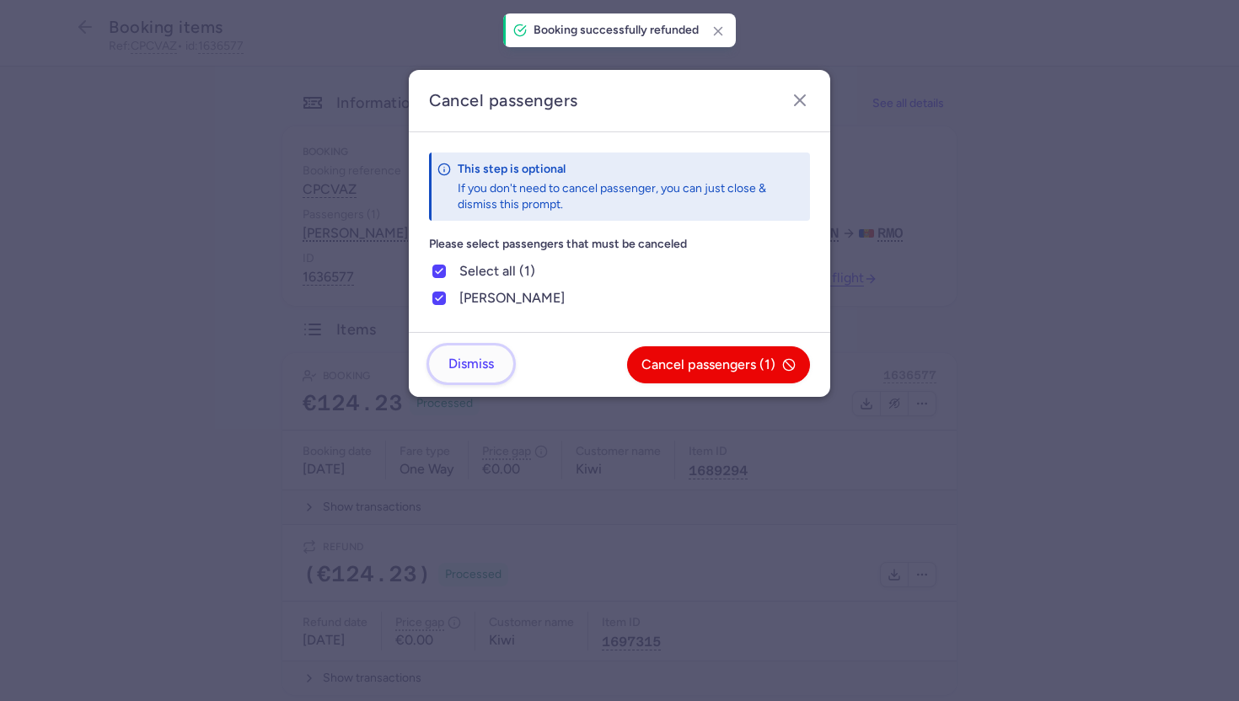
click at [448, 367] on button "Dismiss" at bounding box center [471, 363] width 84 height 37
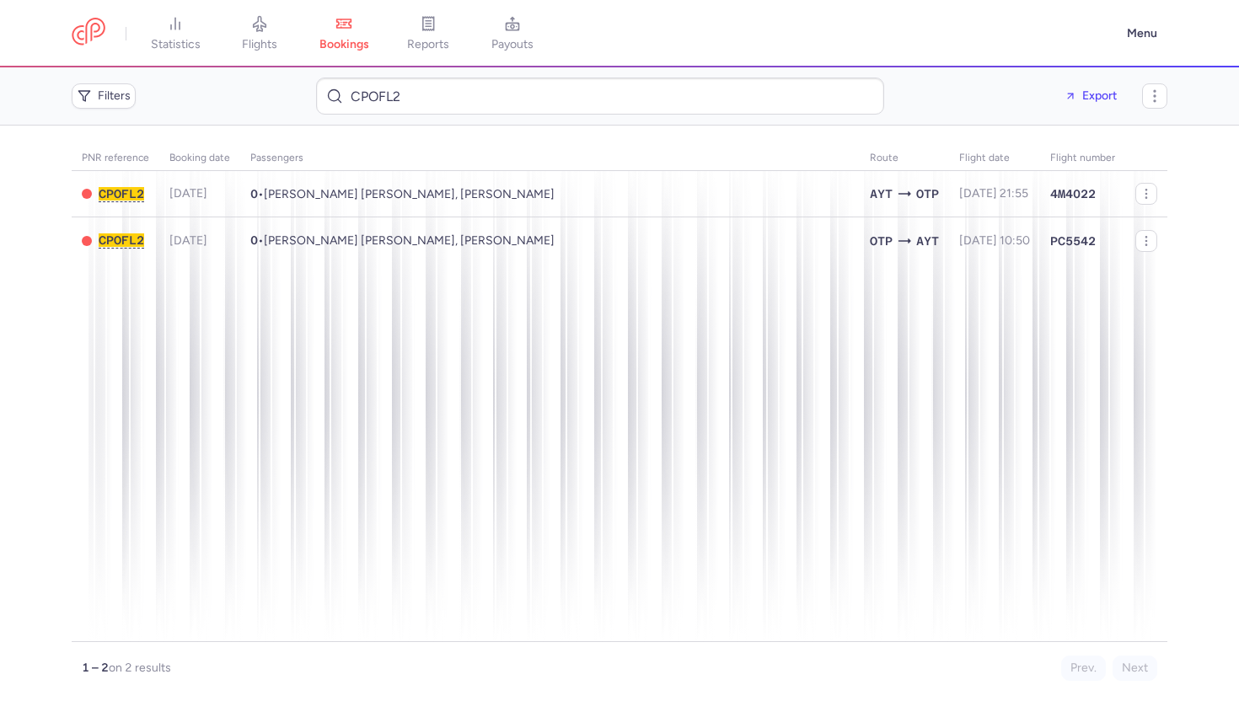
click at [408, 98] on input "CPOFL2" at bounding box center [600, 96] width 568 height 37
type input "Amit Itzhac HACARMELI"
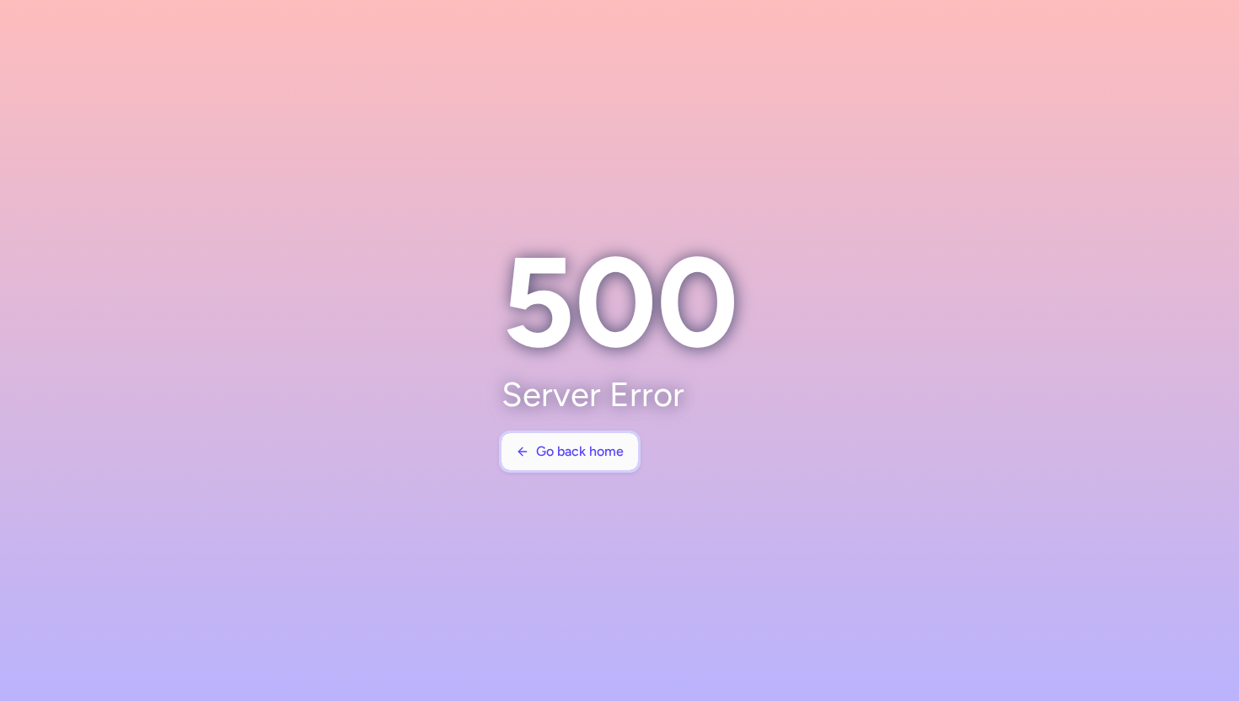
click at [540, 465] on button "Go back home" at bounding box center [569, 451] width 137 height 37
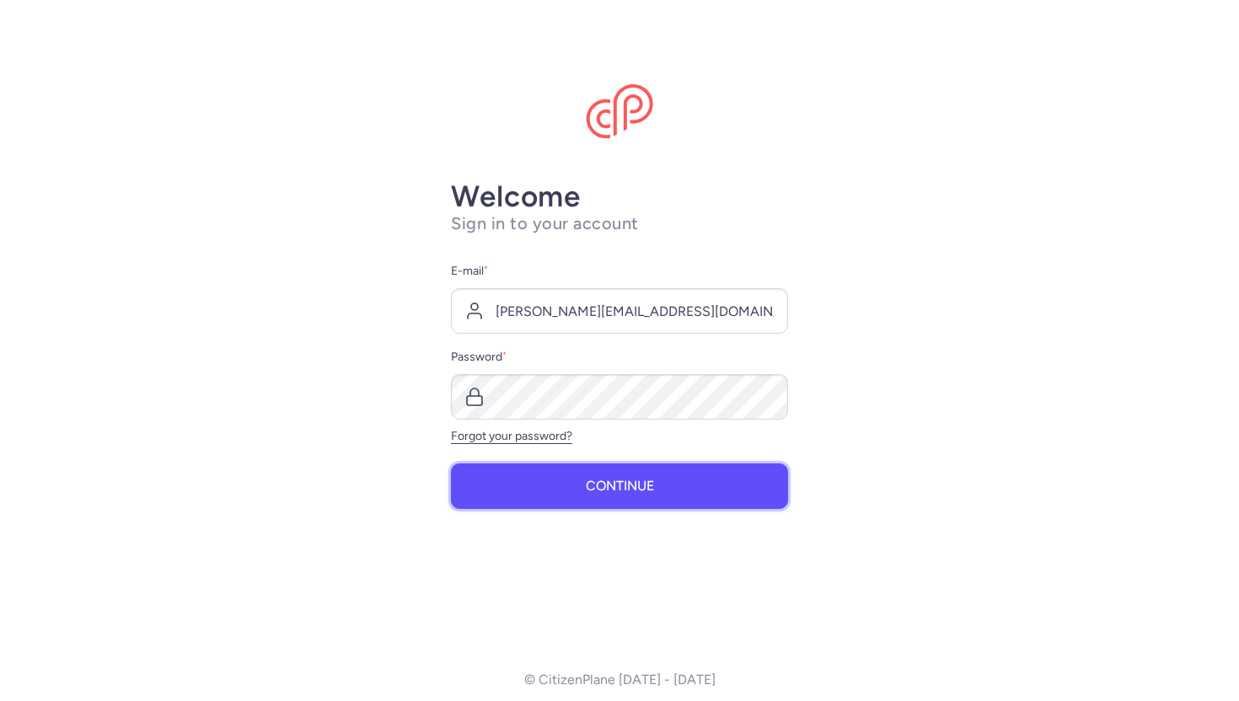
click at [550, 478] on button "Continue" at bounding box center [619, 486] width 337 height 46
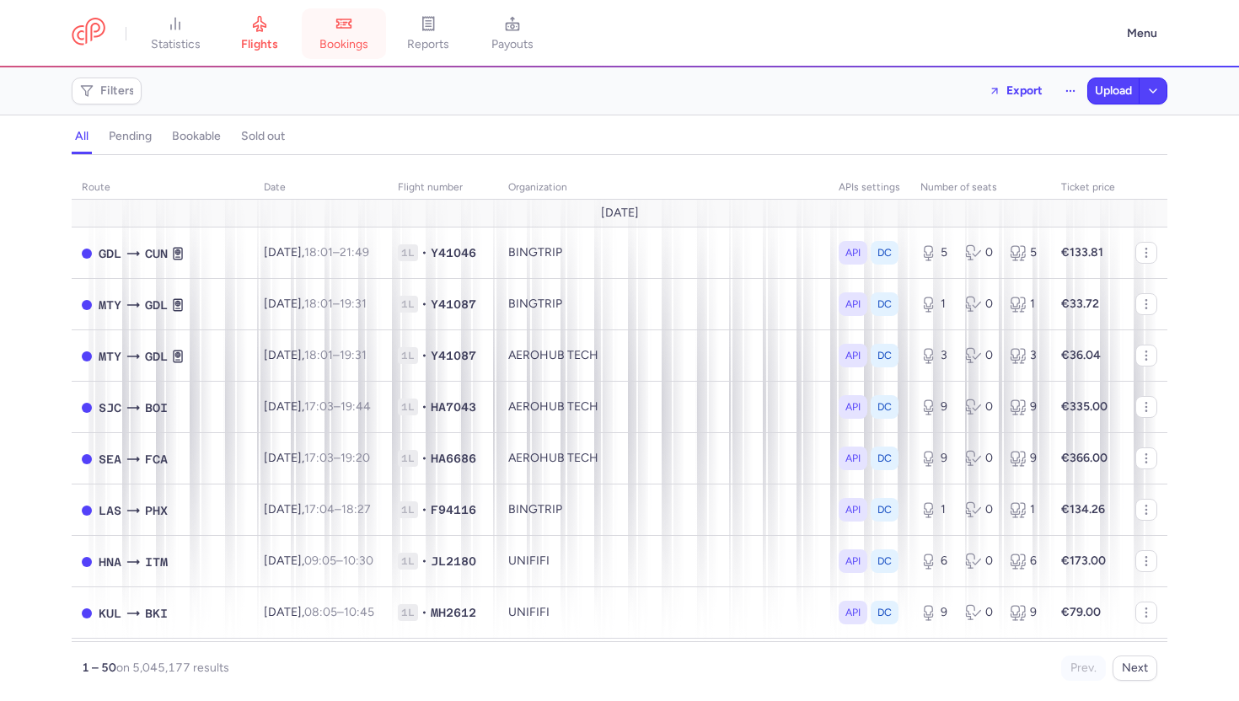
click at [381, 37] on link "bookings" at bounding box center [344, 33] width 84 height 37
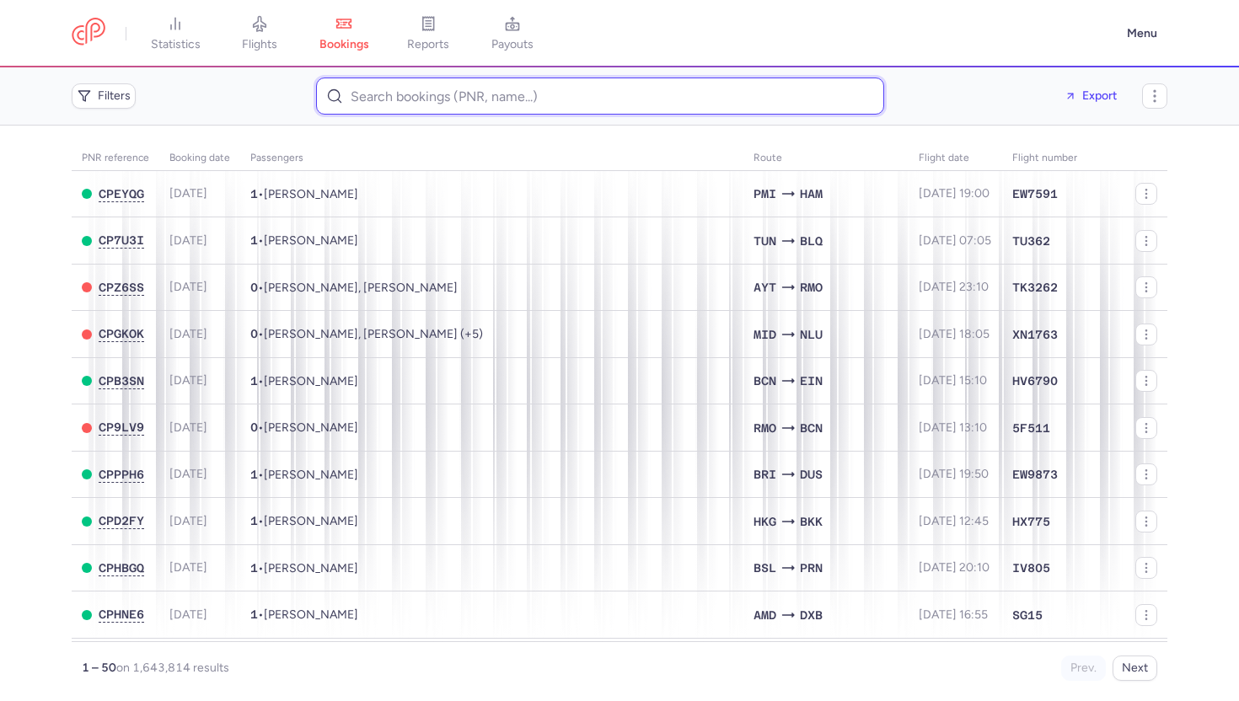
click at [436, 94] on input at bounding box center [600, 96] width 568 height 37
paste input "Amit Itzhac HACARMELI"
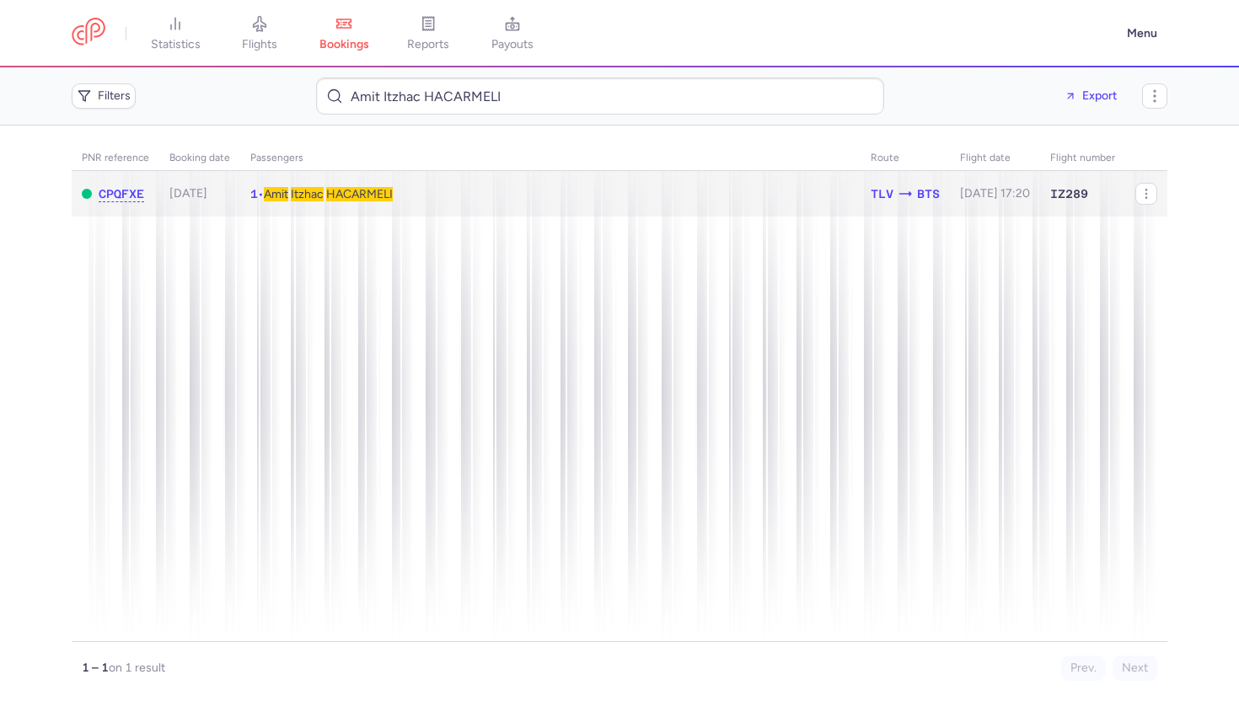
click at [950, 208] on td "1 • Amit Itzhac HACARMELI" at bounding box center [995, 194] width 90 height 46
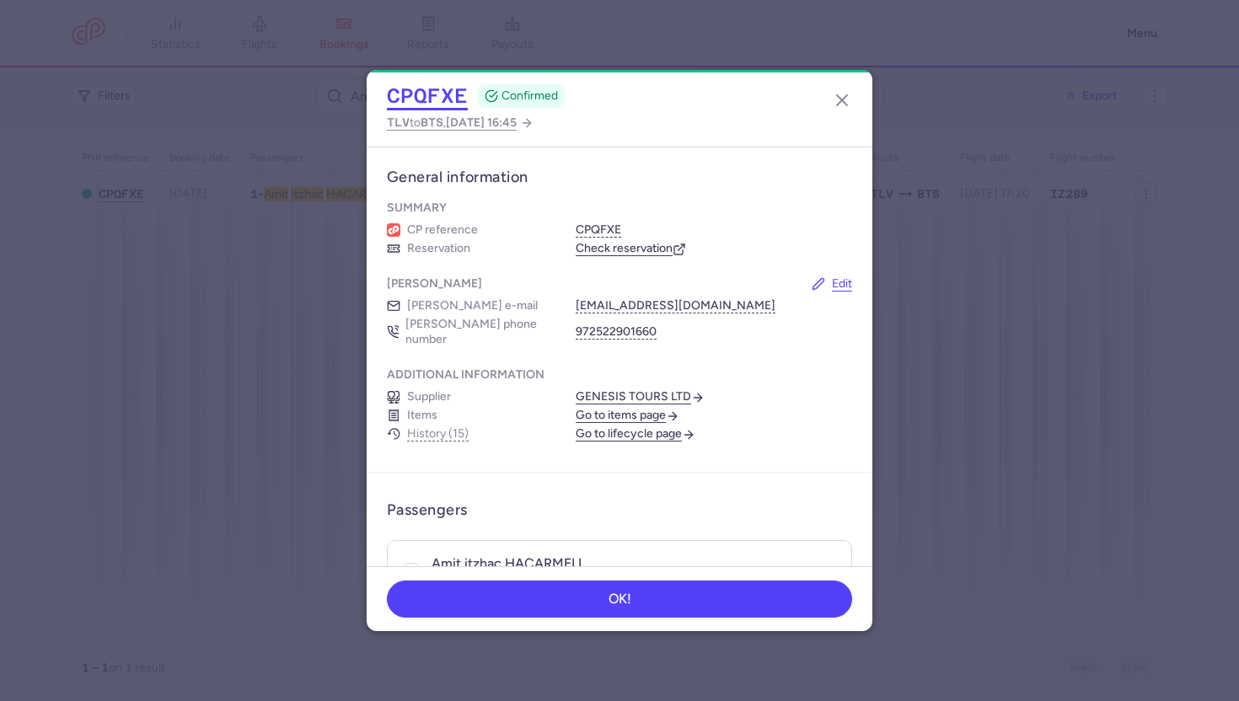
click at [439, 101] on button "CPQFXE" at bounding box center [427, 95] width 81 height 25
click at [839, 97] on line "button" at bounding box center [842, 100] width 10 height 10
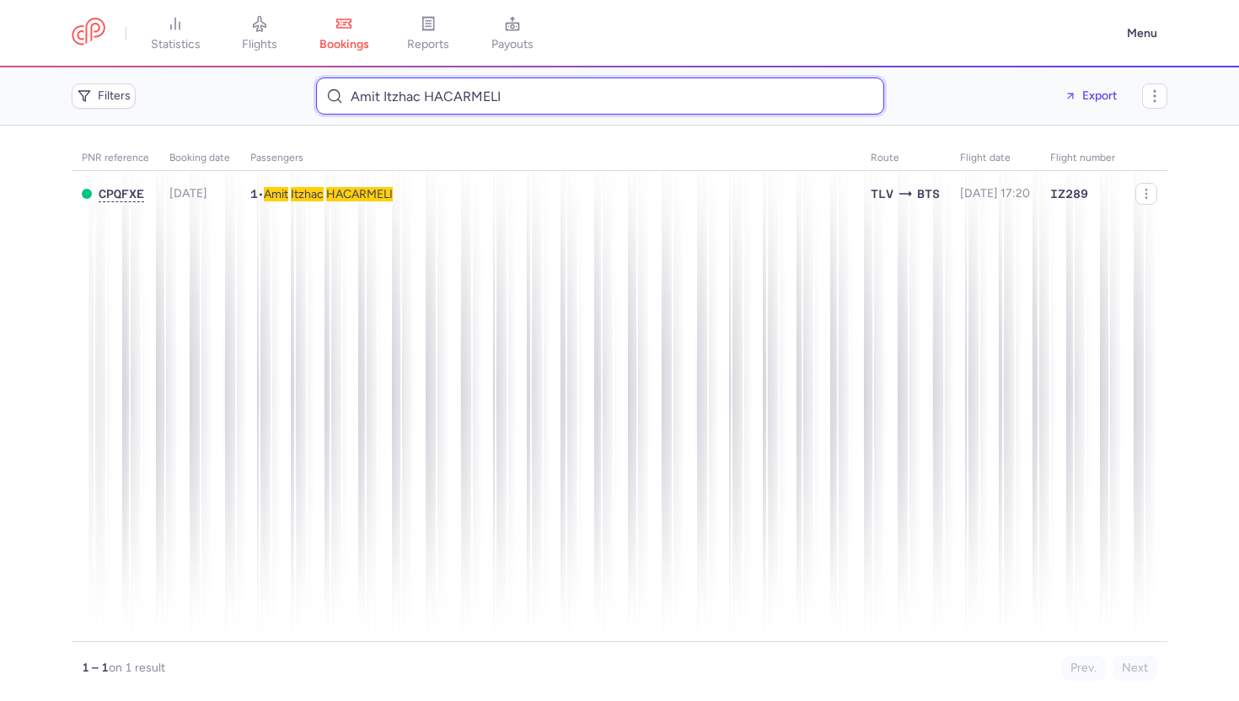
click at [465, 102] on input "Amit Itzhac HACARMELI" at bounding box center [600, 96] width 568 height 37
paste input "SAMMARAH/JON"
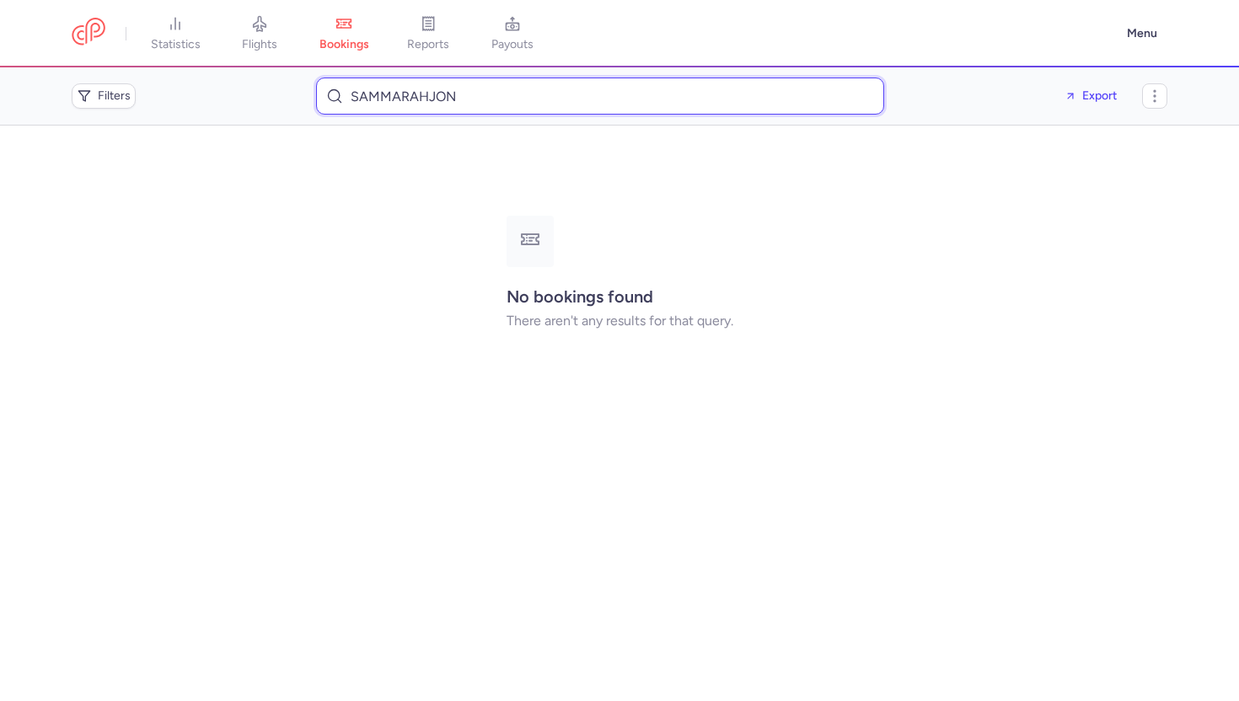
click at [430, 101] on input "SAMMARAHJON" at bounding box center [600, 96] width 568 height 37
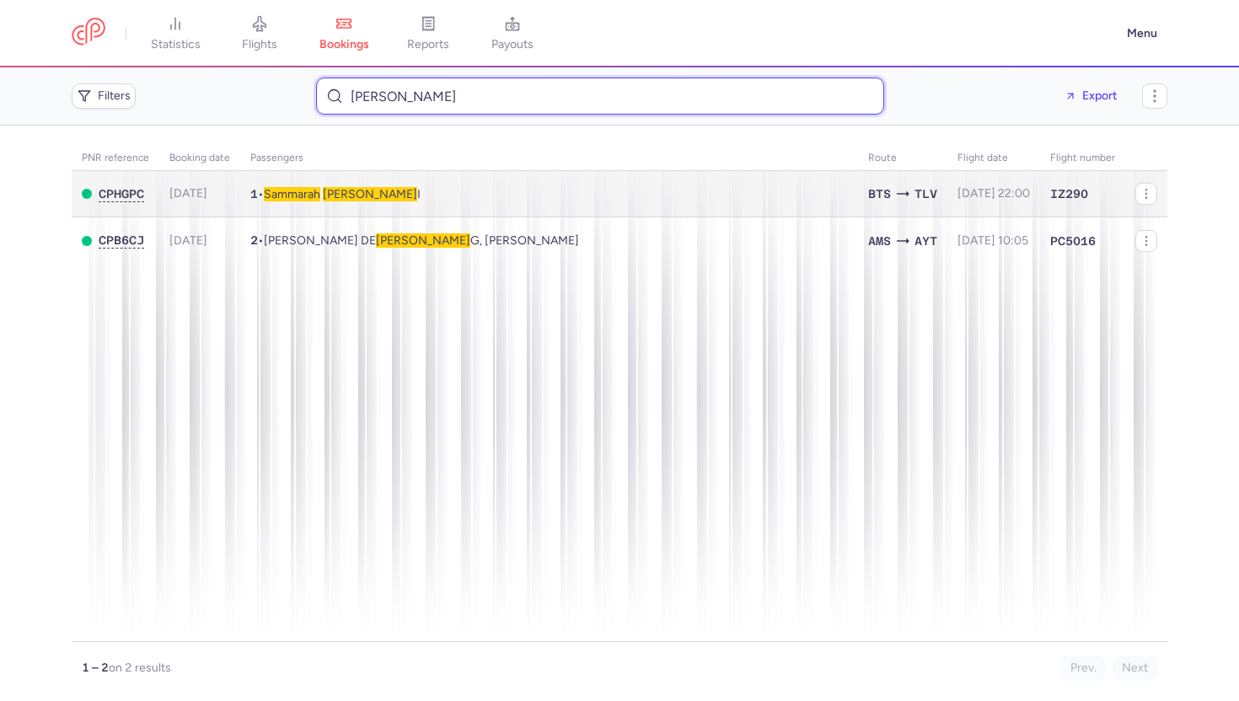
type input "SAMMARAH JON"
click at [451, 189] on td "1 • Sammarah JON I" at bounding box center [549, 194] width 618 height 46
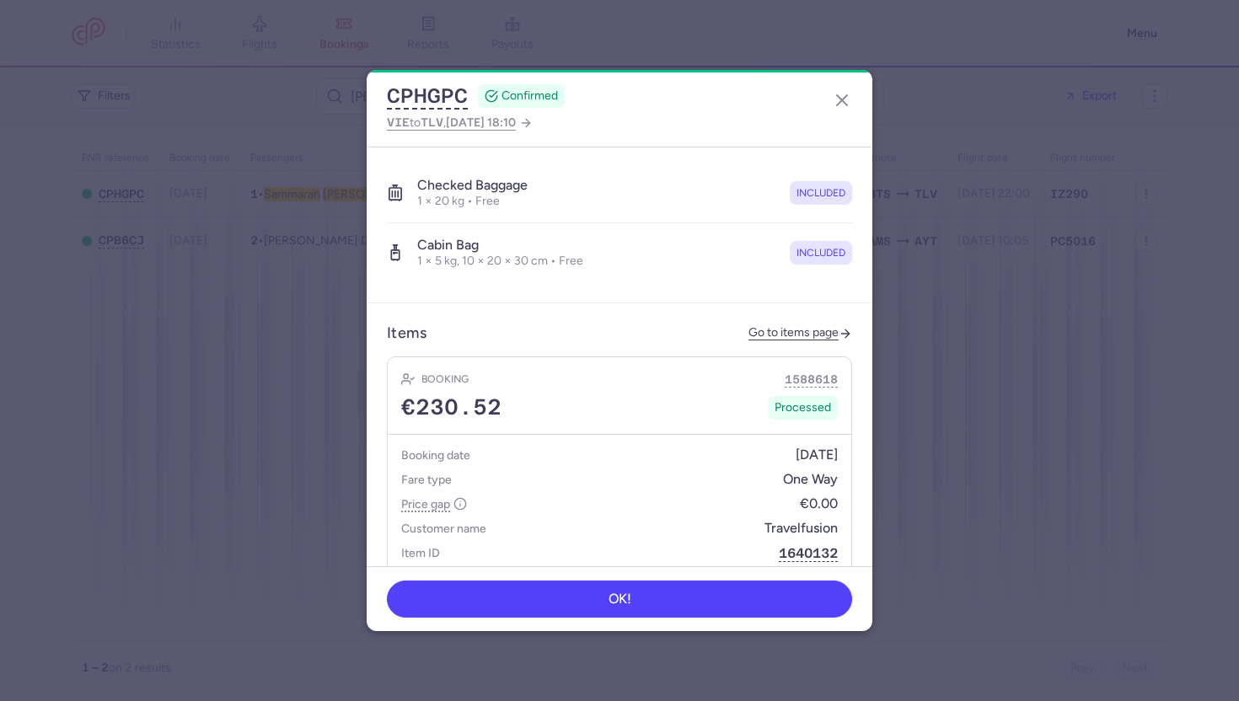
scroll to position [515, 0]
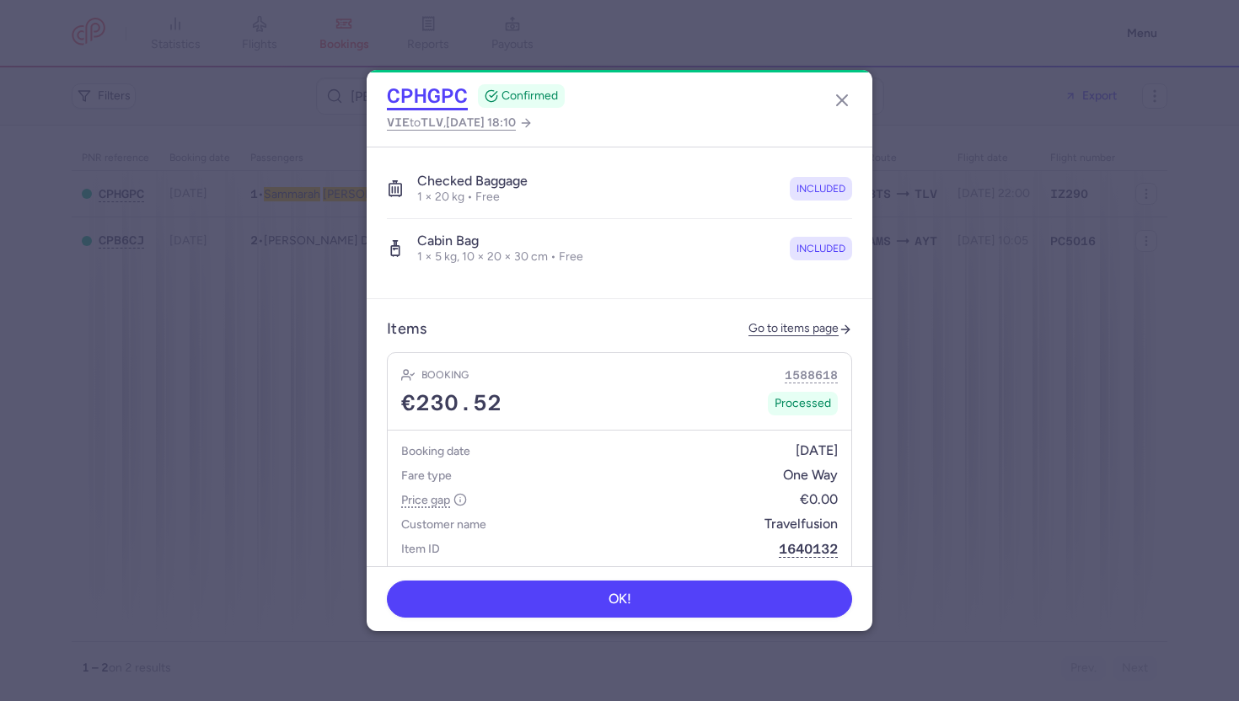
click at [422, 102] on button "CPHGPC" at bounding box center [427, 95] width 81 height 25
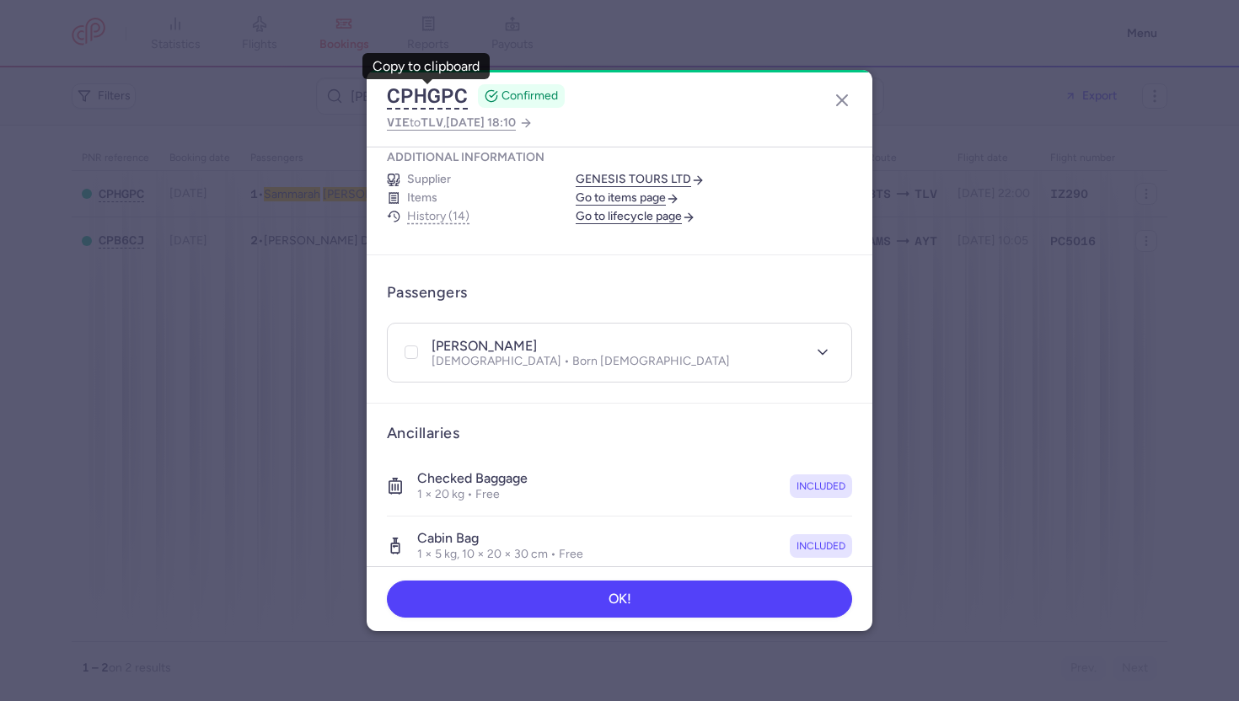
scroll to position [191, 0]
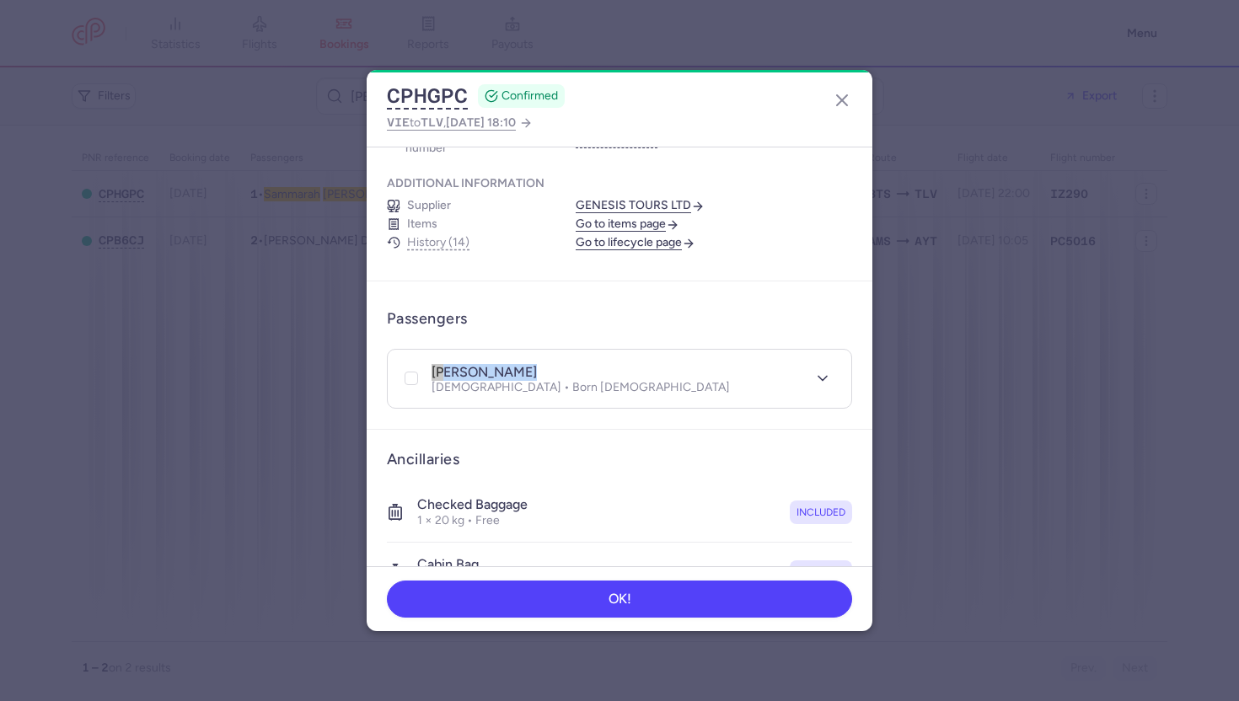
drag, startPoint x: 430, startPoint y: 358, endPoint x: 550, endPoint y: 359, distance: 120.5
click at [550, 363] on div "sammarah JONI Male • Born 07/07/1998" at bounding box center [600, 378] width 399 height 31
copy h4 "sammarah JONI"
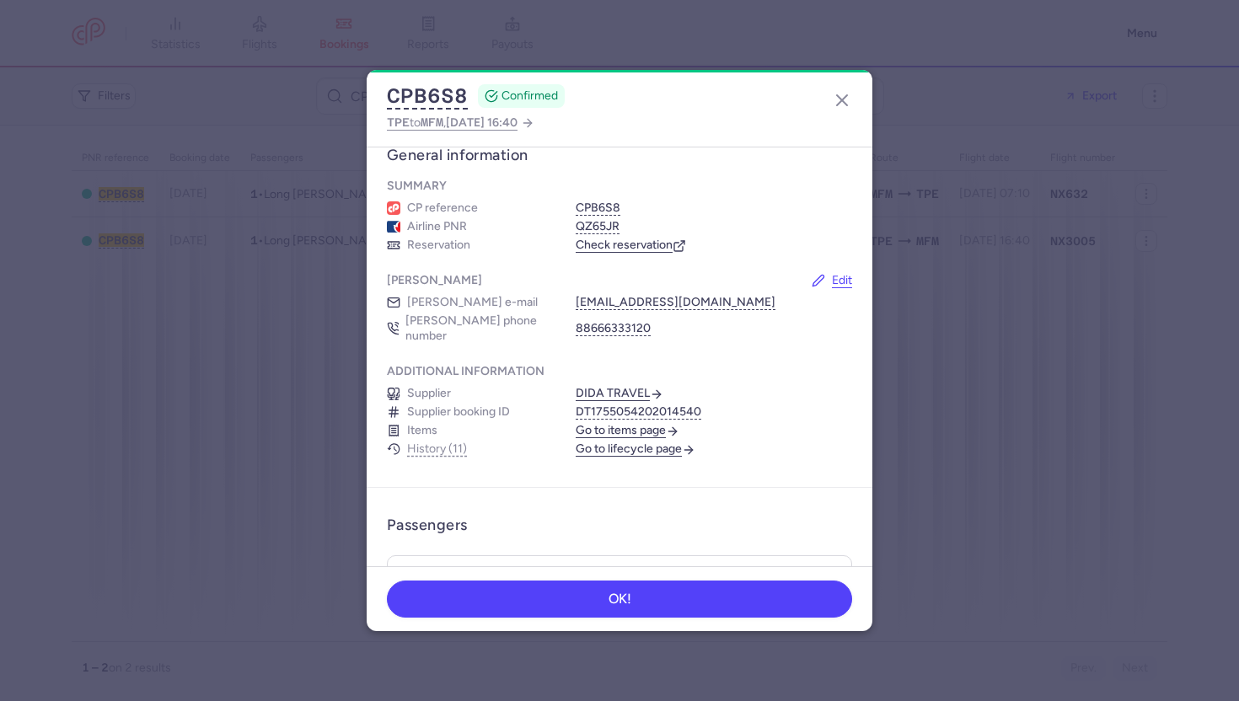
scroll to position [21, 0]
click at [613, 442] on link "Go to lifecycle page" at bounding box center [636, 449] width 120 height 15
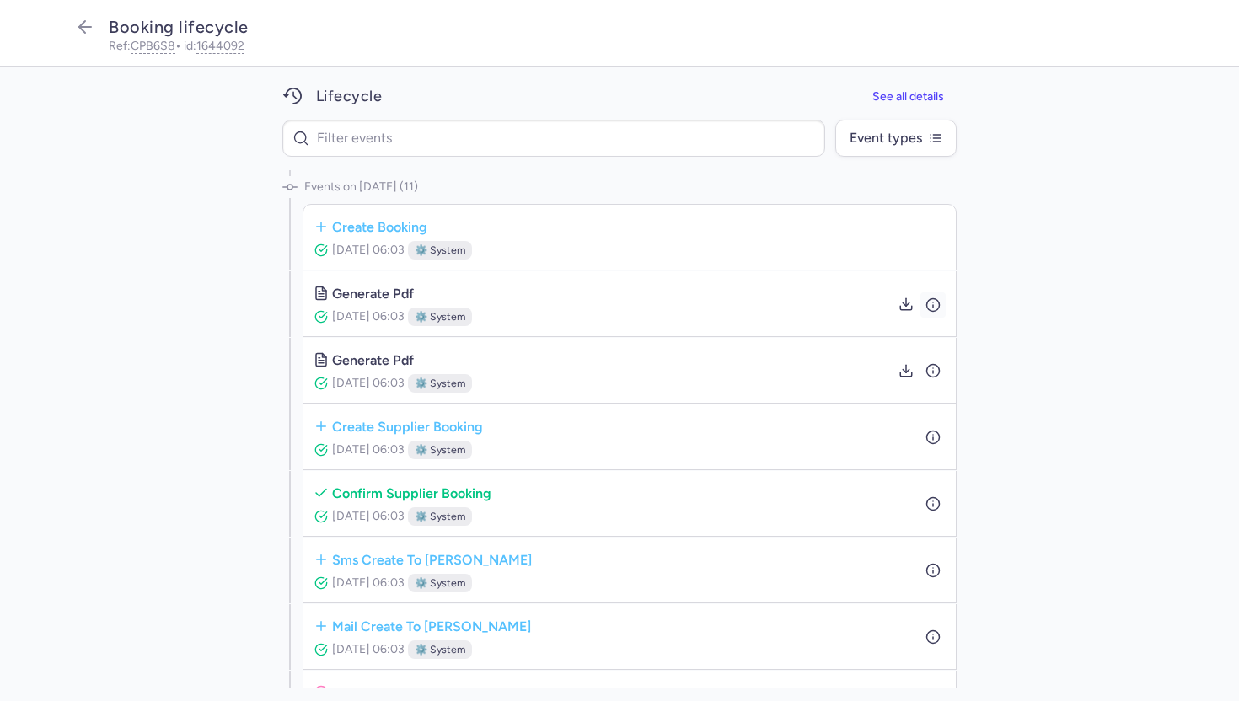
click at [938, 300] on circle "button" at bounding box center [933, 304] width 13 height 13
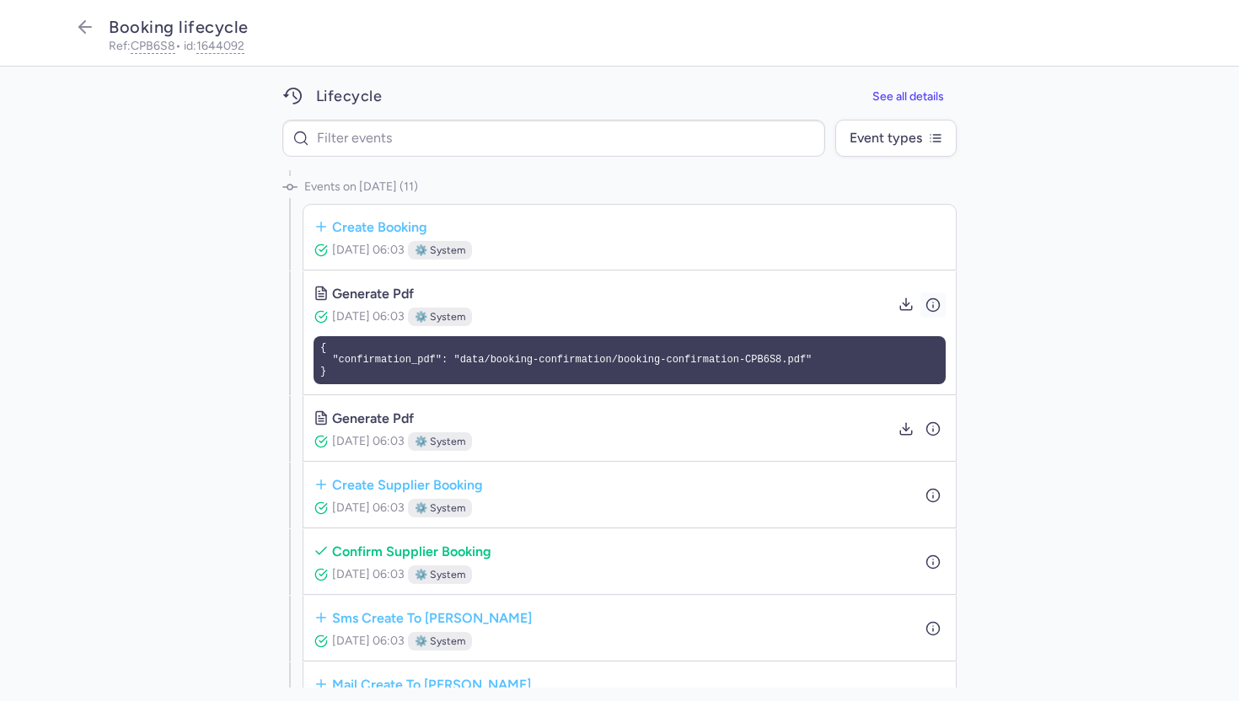
click at [937, 300] on circle "button" at bounding box center [933, 304] width 13 height 13
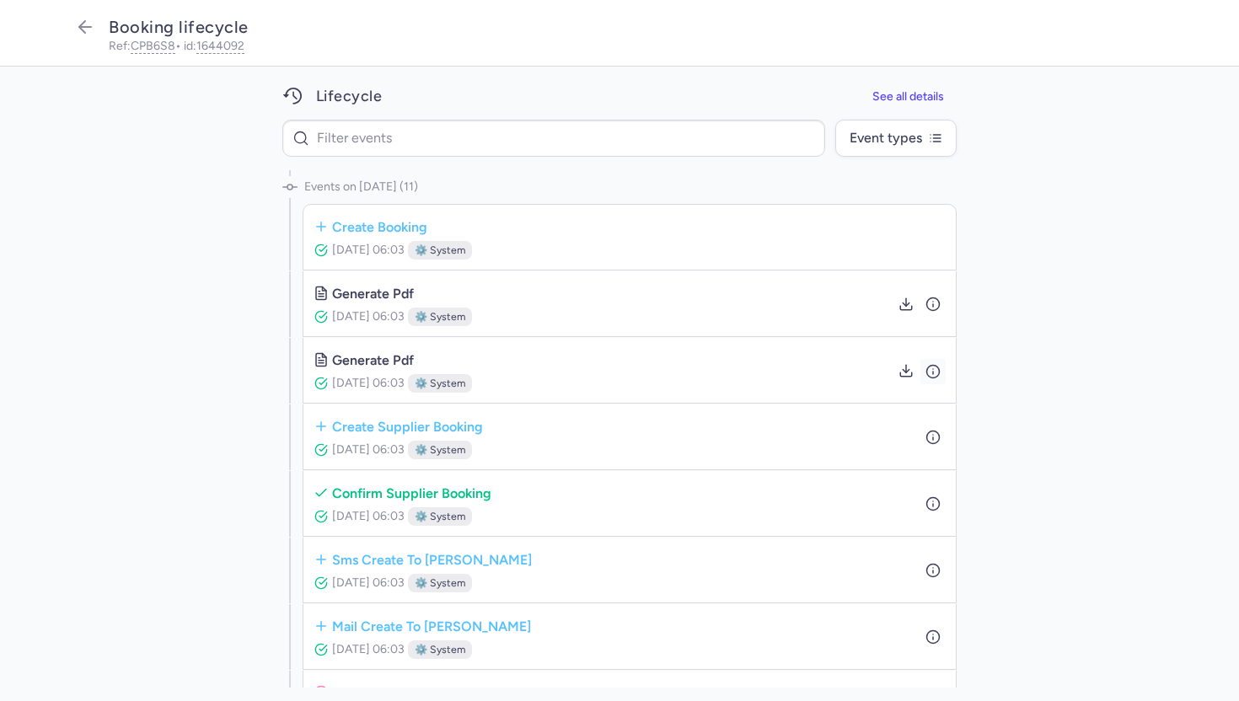
click at [937, 365] on icon "button" at bounding box center [932, 370] width 15 height 15
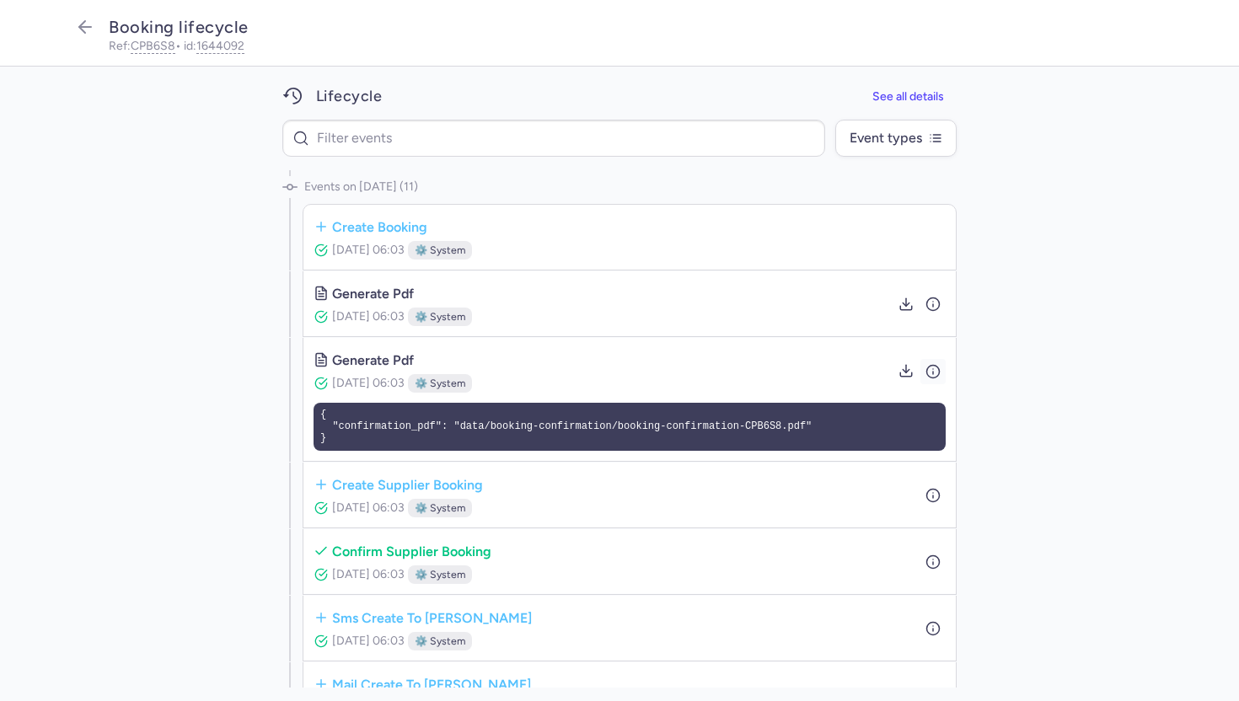
click at [937, 365] on icon "button" at bounding box center [932, 370] width 15 height 15
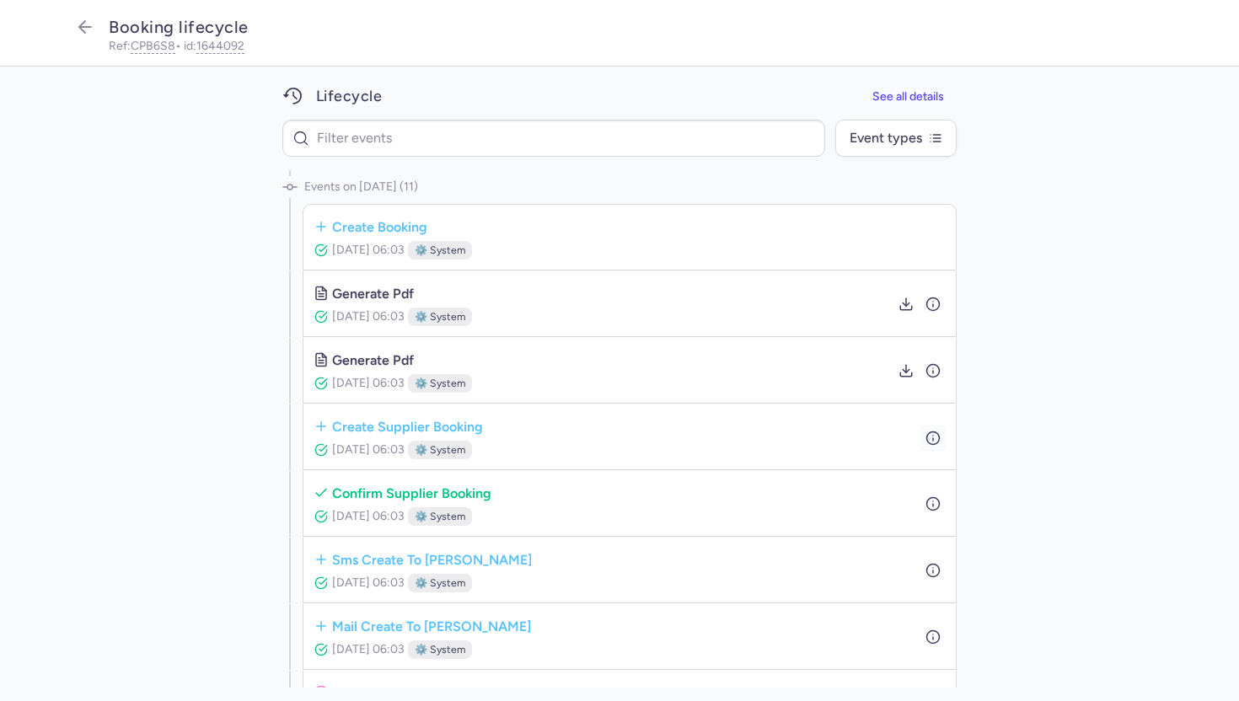
click at [934, 439] on icon "button" at bounding box center [932, 437] width 15 height 15
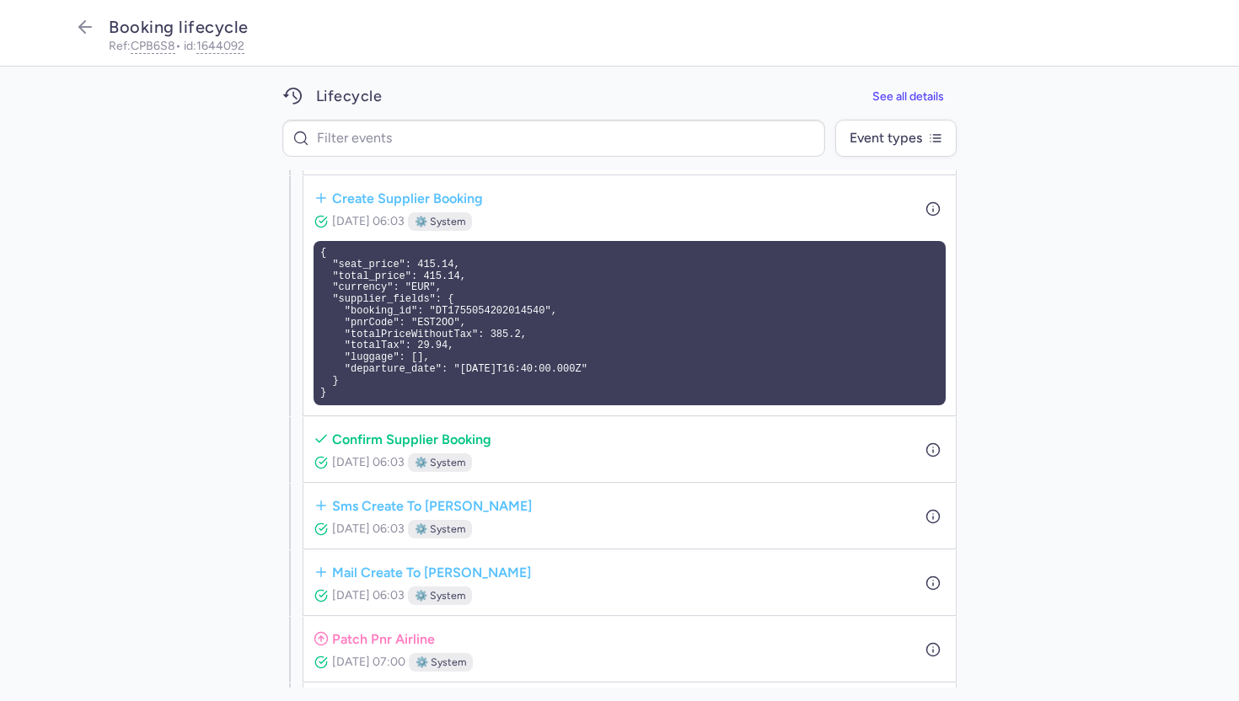
scroll to position [229, 0]
click at [933, 444] on icon "button" at bounding box center [932, 449] width 15 height 15
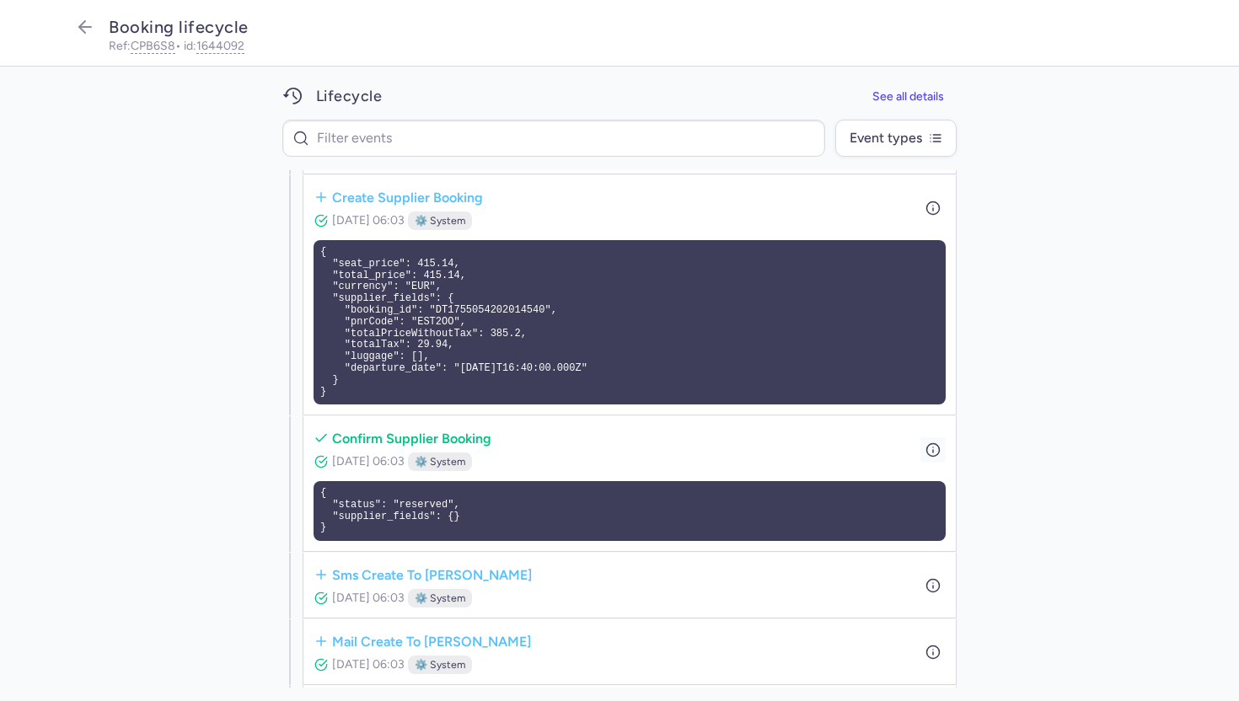
click at [933, 444] on icon "button" at bounding box center [932, 449] width 15 height 15
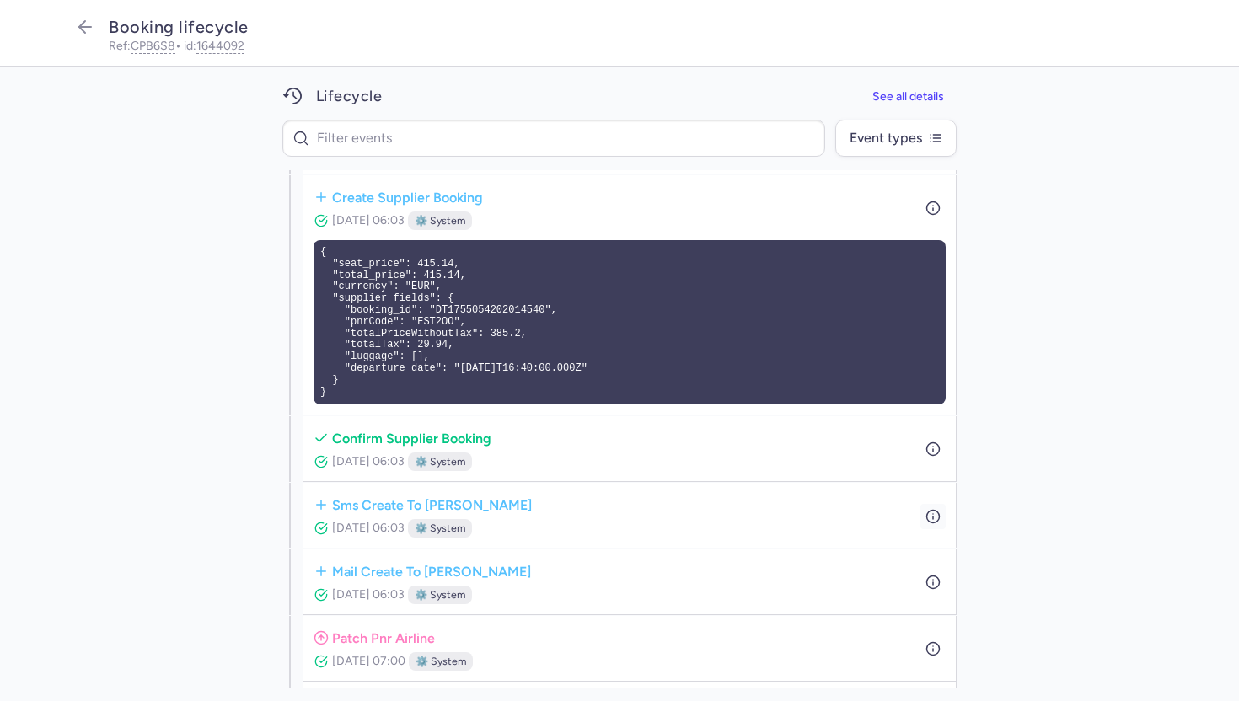
click at [932, 512] on icon "button" at bounding box center [932, 515] width 15 height 15
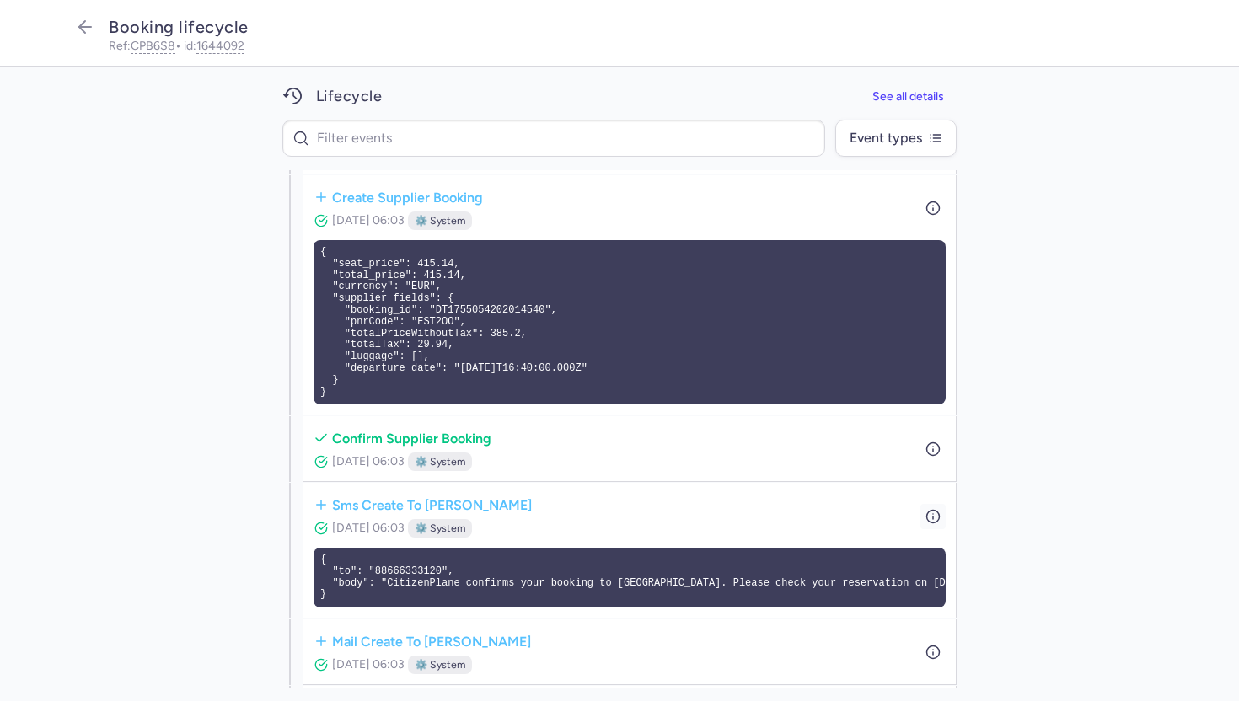
click at [932, 512] on icon "button" at bounding box center [932, 515] width 15 height 15
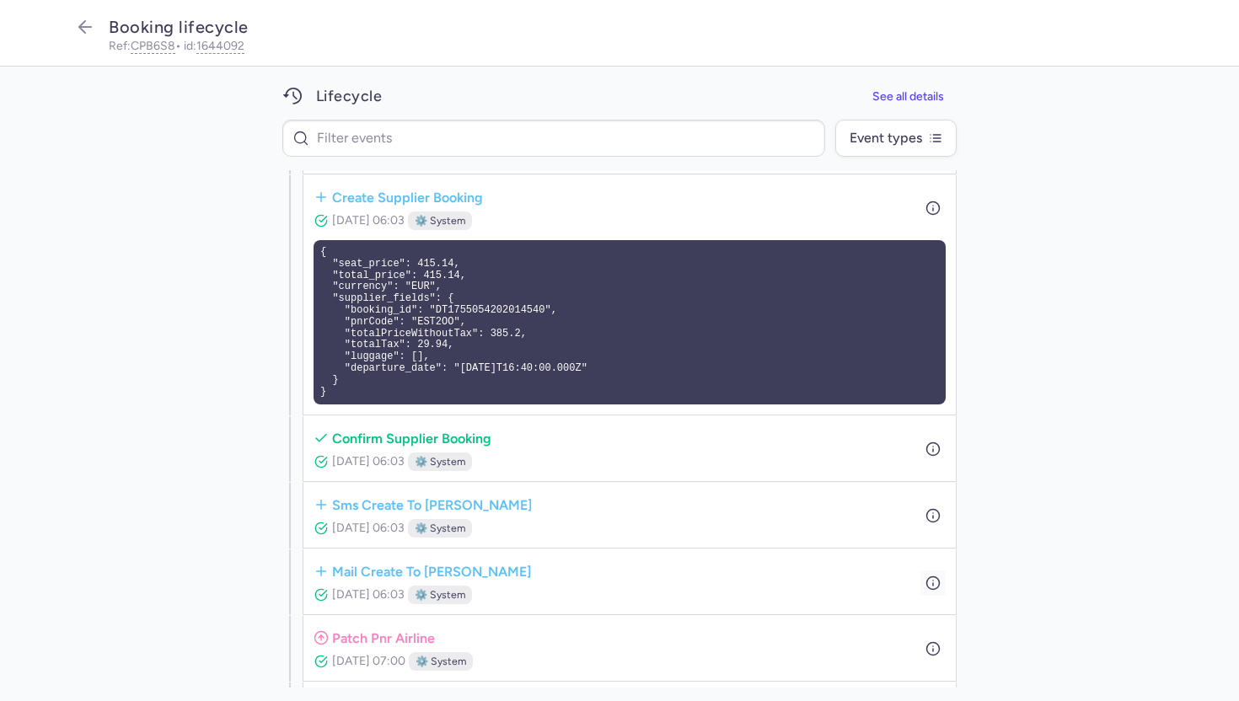
click at [934, 583] on icon "button" at bounding box center [932, 582] width 15 height 15
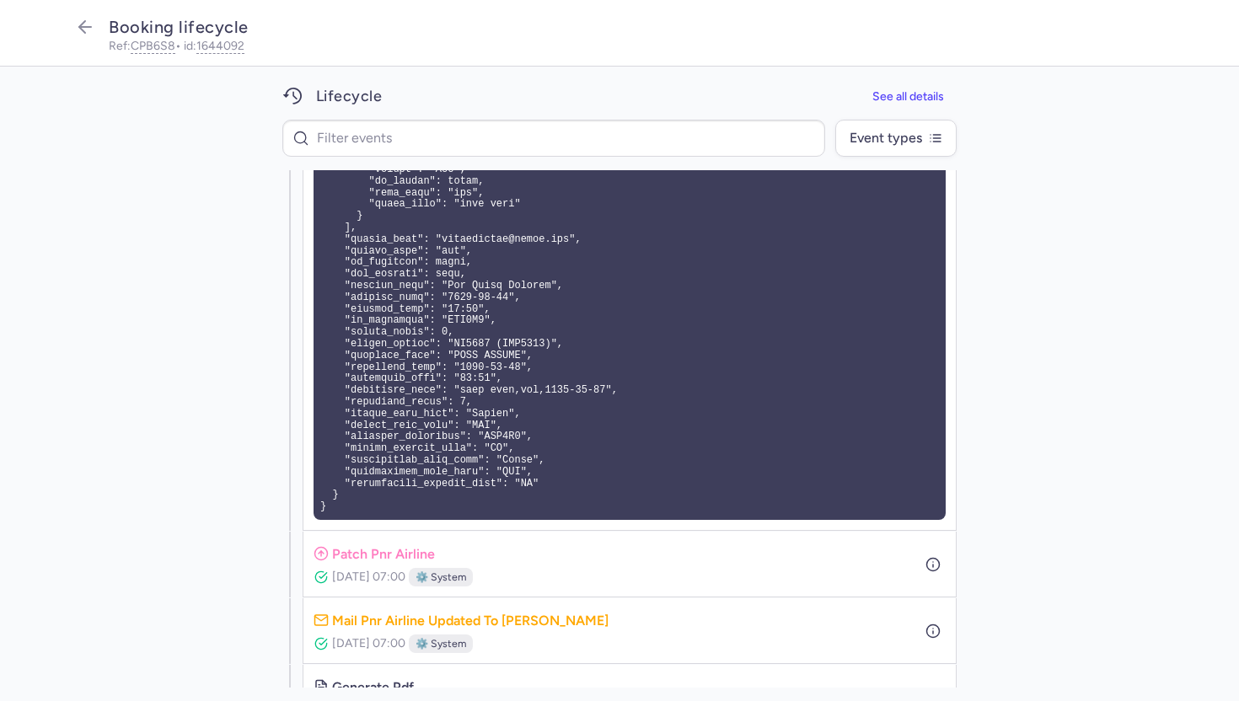
scroll to position [1085, 0]
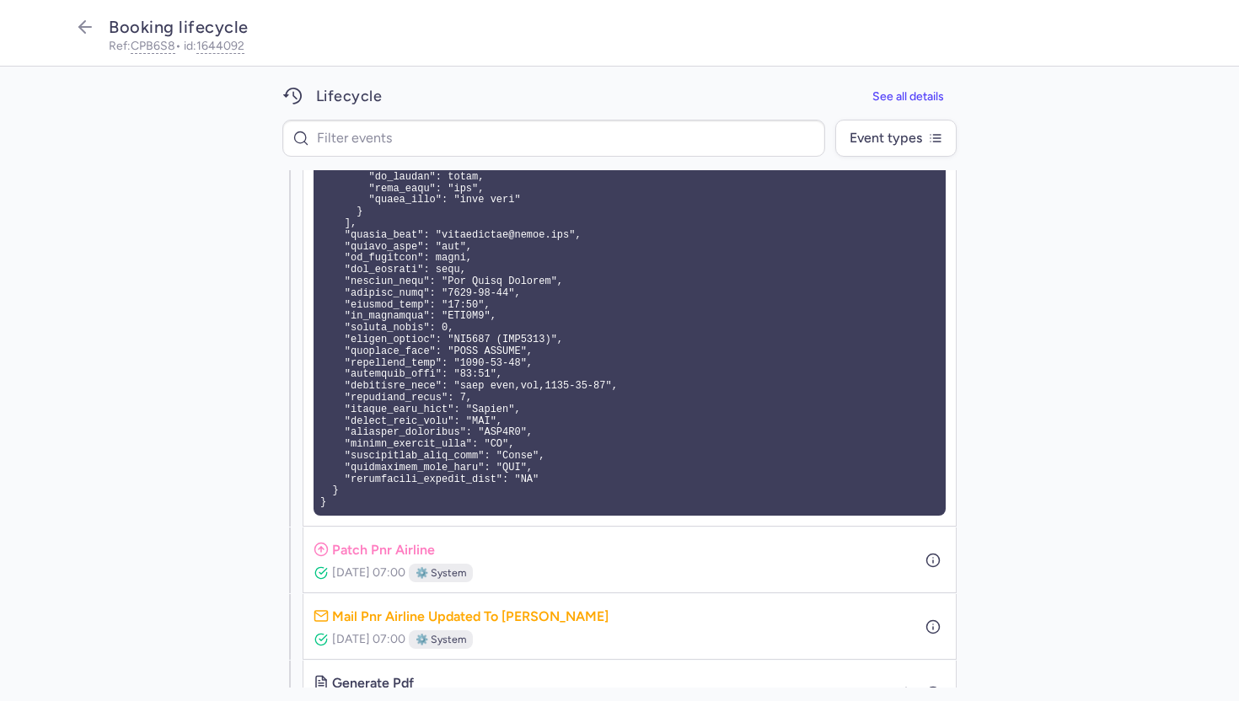
click at [465, 548] on div "patch pnr airline" at bounding box center [392, 549] width 159 height 23
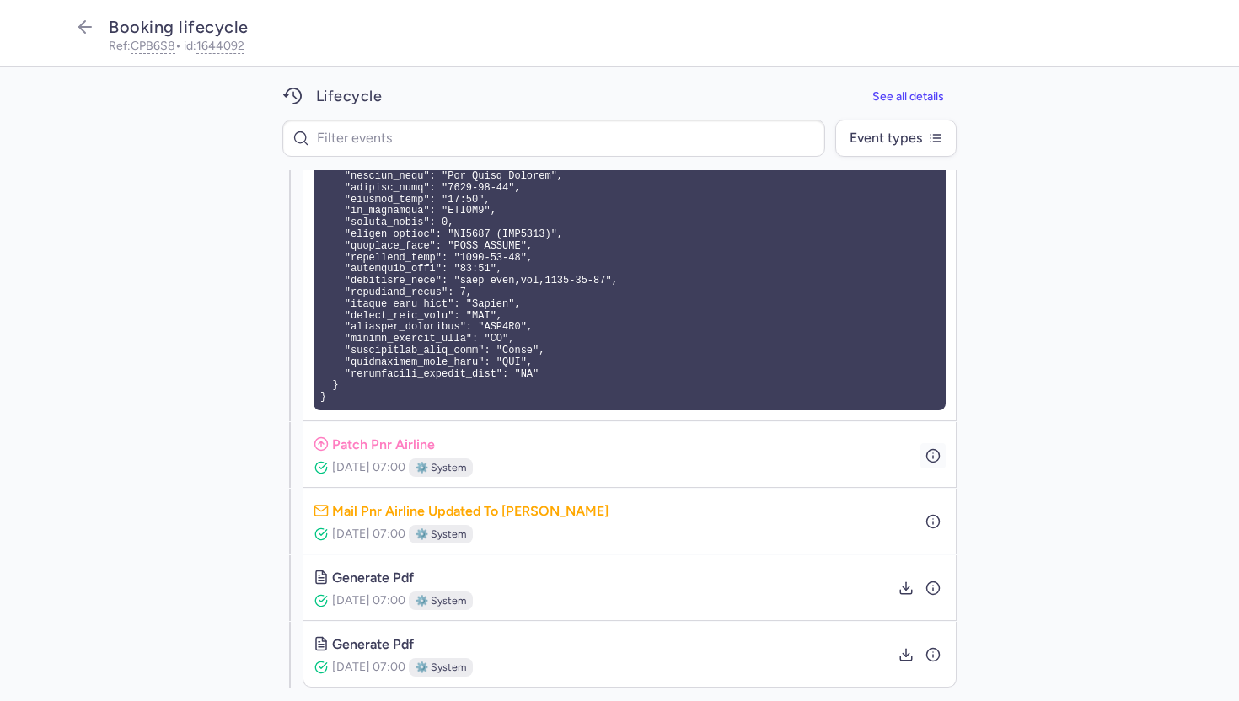
click at [927, 456] on circle "button" at bounding box center [933, 455] width 13 height 13
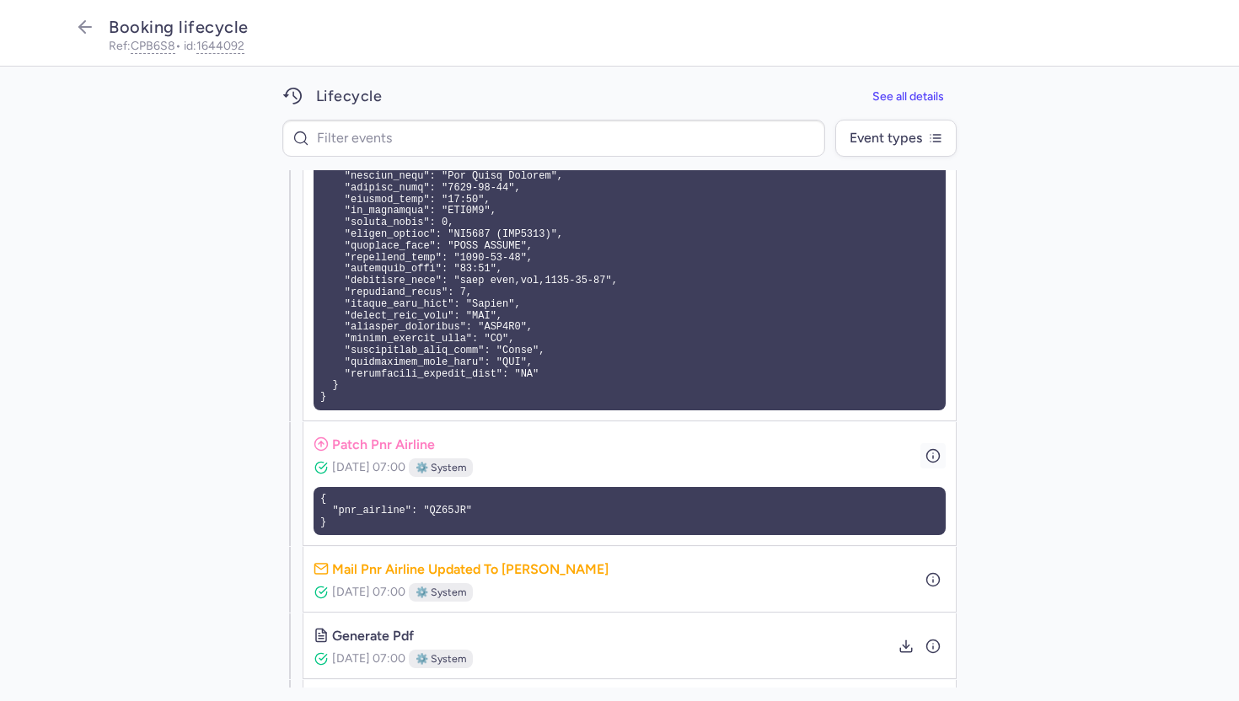
click at [927, 456] on circle "button" at bounding box center [933, 455] width 13 height 13
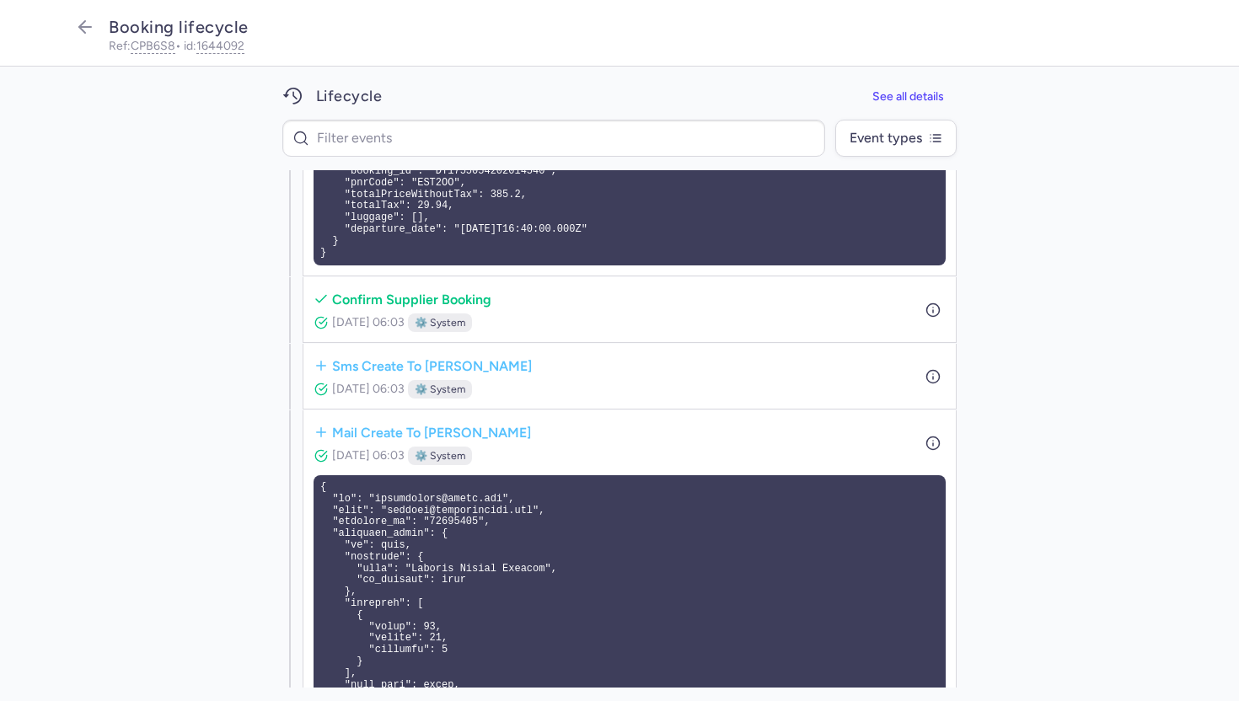
scroll to position [282, 0]
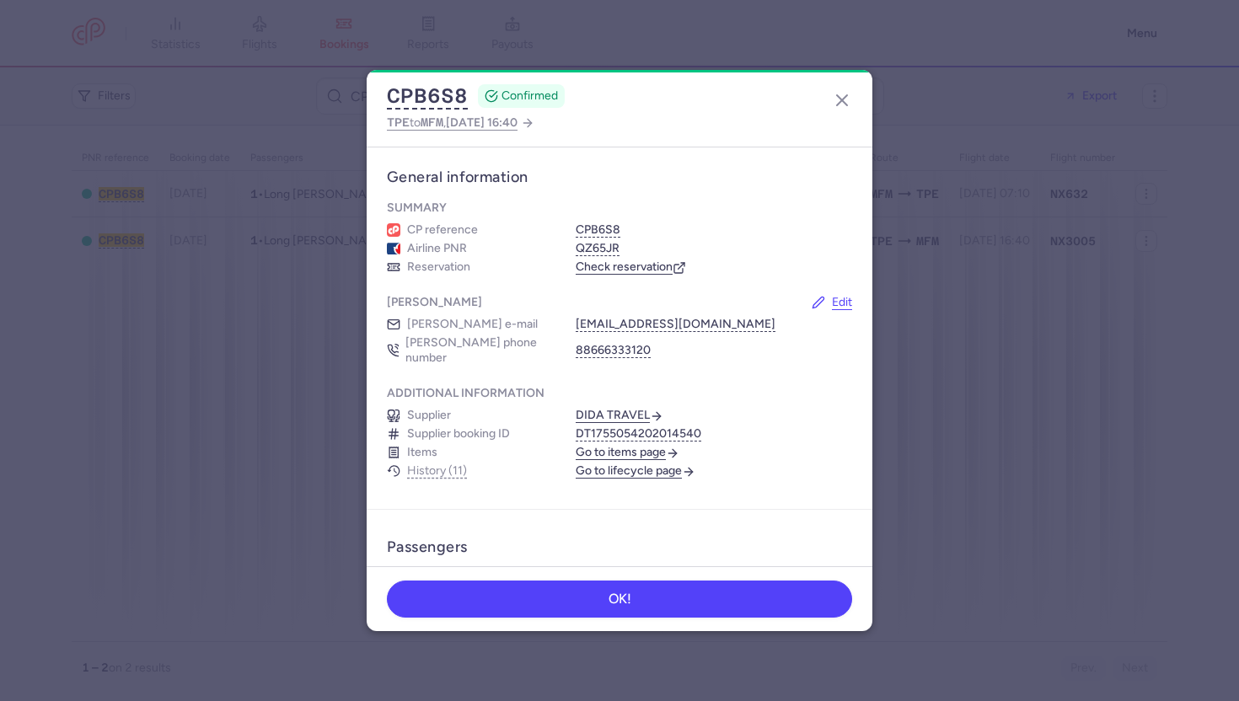
click at [609, 467] on section "Additional information Supplier DIDA TRAVEL Supplier booking ID DT1755054202014…" at bounding box center [620, 432] width 506 height 113
click at [616, 463] on link "Go to lifecycle page" at bounding box center [636, 470] width 120 height 15
click at [501, 122] on span "[DATE] 16:40" at bounding box center [482, 122] width 72 height 14
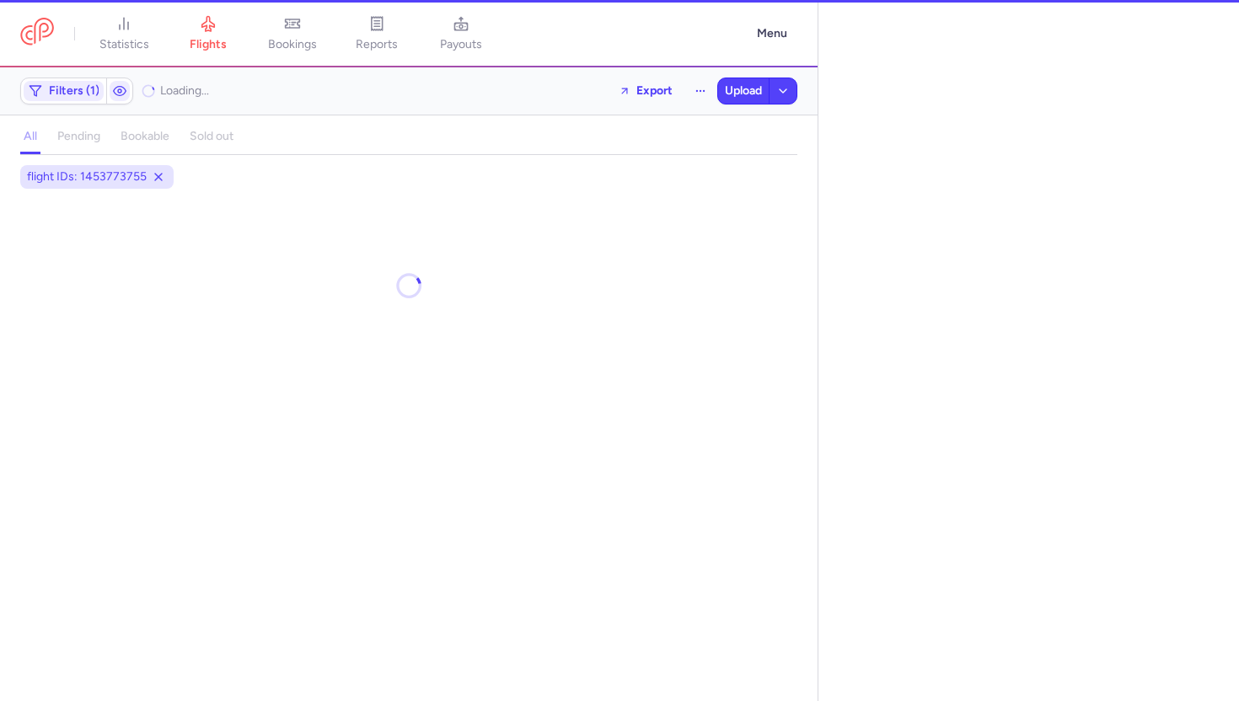
select select "days"
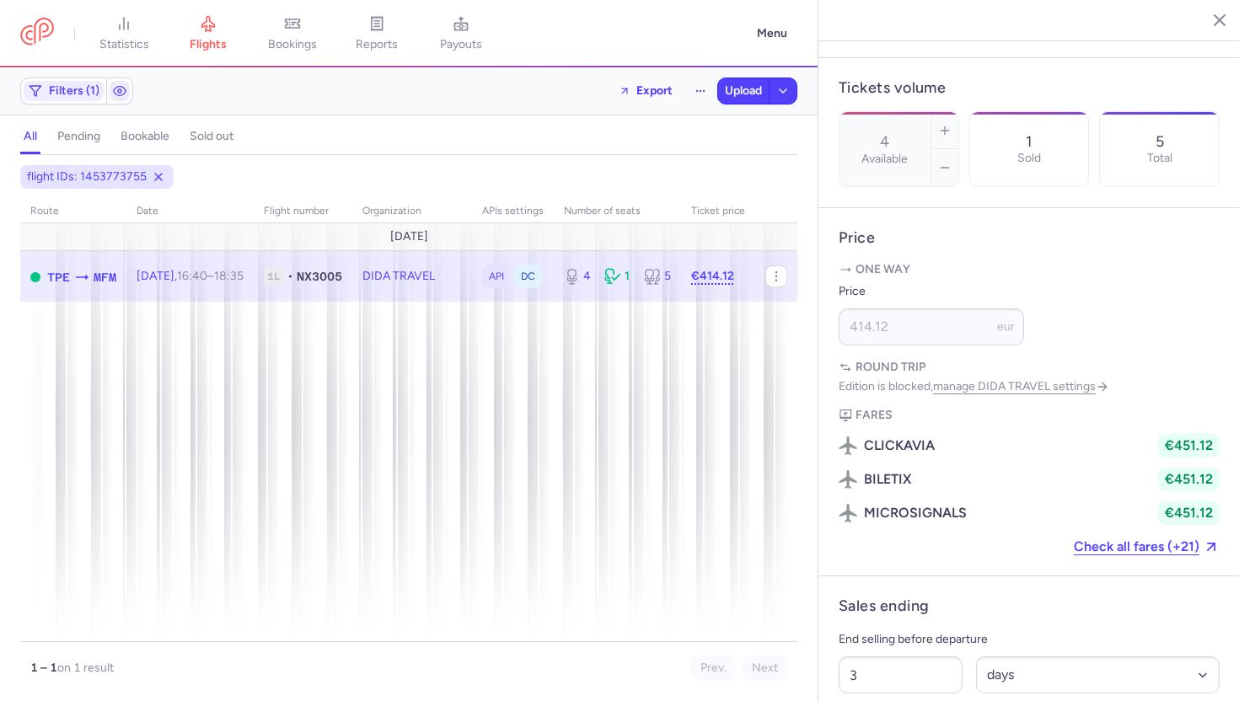
scroll to position [673, 0]
